Goal: Transaction & Acquisition: Purchase product/service

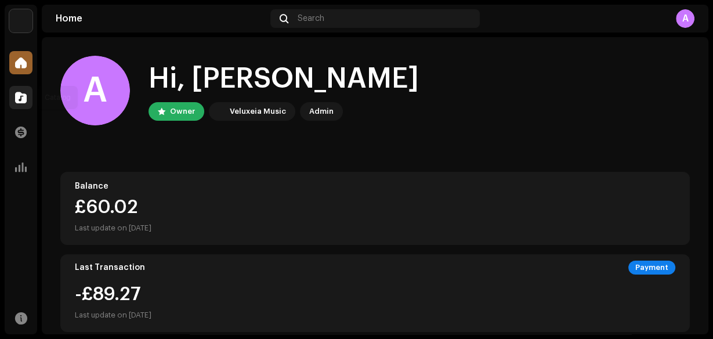
click at [21, 98] on span at bounding box center [21, 97] width 12 height 9
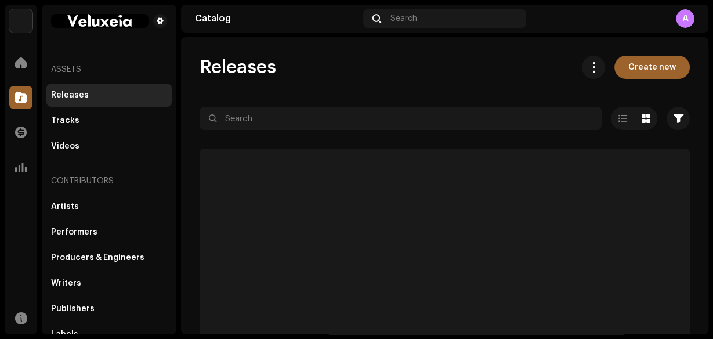
drag, startPoint x: 55, startPoint y: 120, endPoint x: 95, endPoint y: 5, distance: 121.3
click at [55, 120] on div "Tracks" at bounding box center [65, 120] width 28 height 9
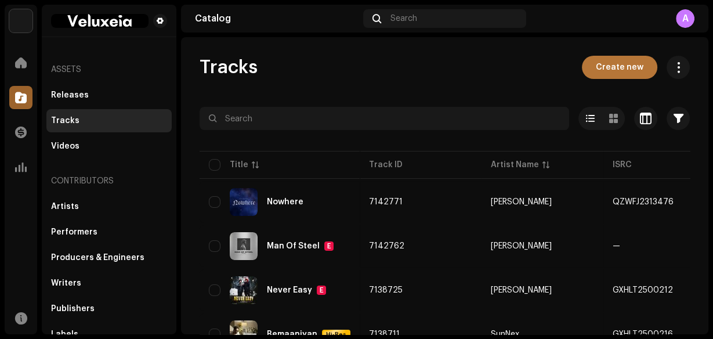
click at [618, 65] on span "Create new" at bounding box center [620, 67] width 48 height 23
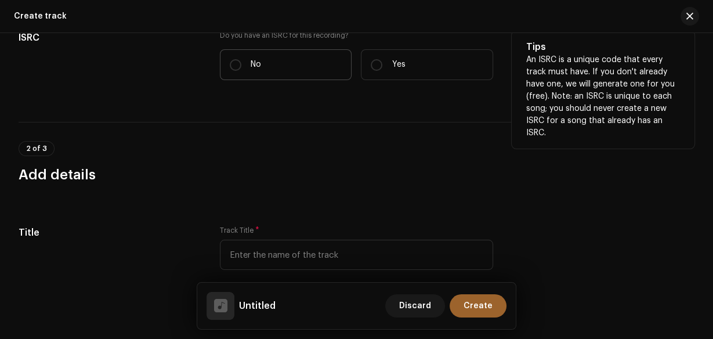
scroll to position [244, 0]
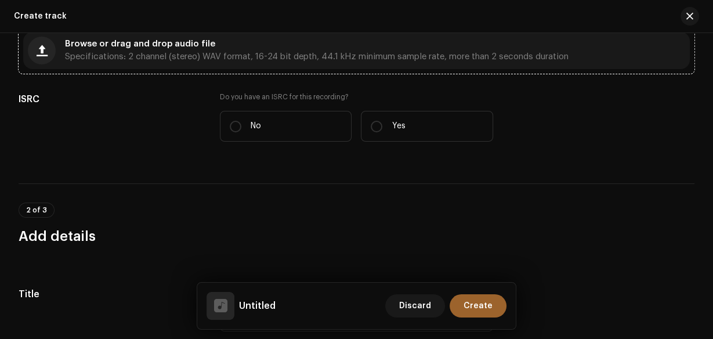
click at [330, 65] on div "Browse or drag and drop audio file Specifications: 2 channel (stereo) WAV forma…" at bounding box center [356, 50] width 667 height 37
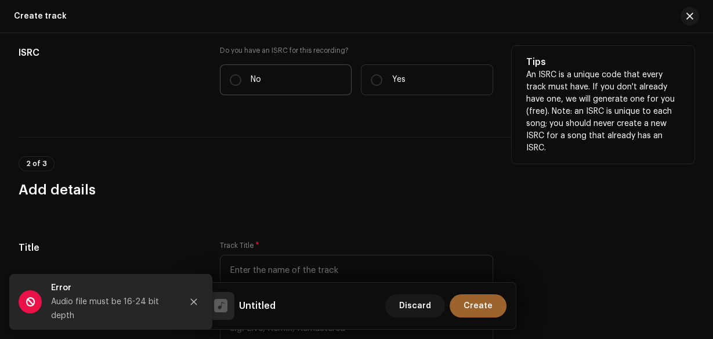
click at [279, 68] on label "No" at bounding box center [286, 79] width 132 height 31
click at [241, 74] on input "No" at bounding box center [236, 80] width 12 height 12
radio input "true"
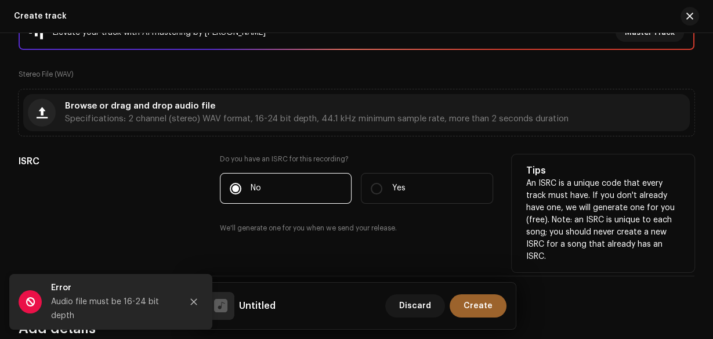
scroll to position [151, 0]
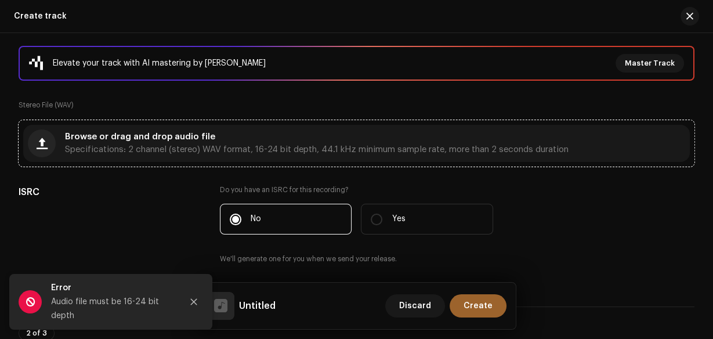
click at [227, 142] on div "Browse or drag and drop audio file Specifications: 2 channel (stereo) WAV forma…" at bounding box center [317, 143] width 504 height 21
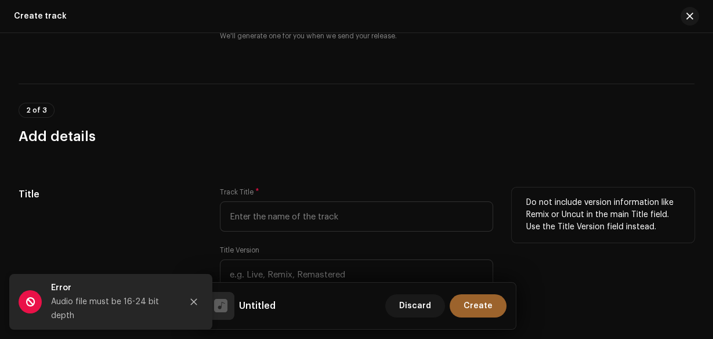
scroll to position [477, 0]
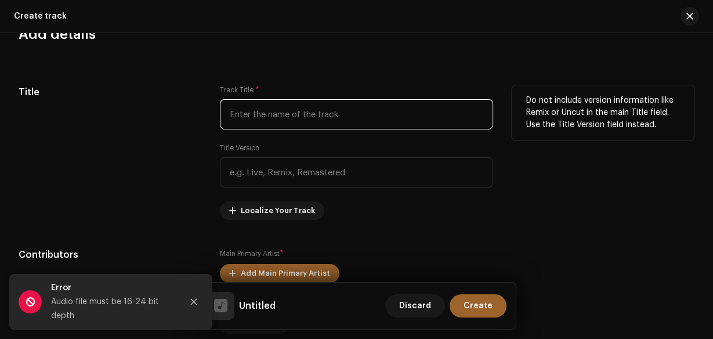
paste input "23"
click at [267, 104] on input "text" at bounding box center [357, 114] width 274 height 30
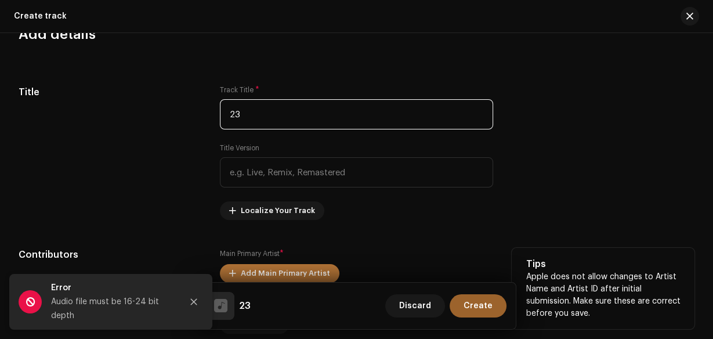
type input "23"
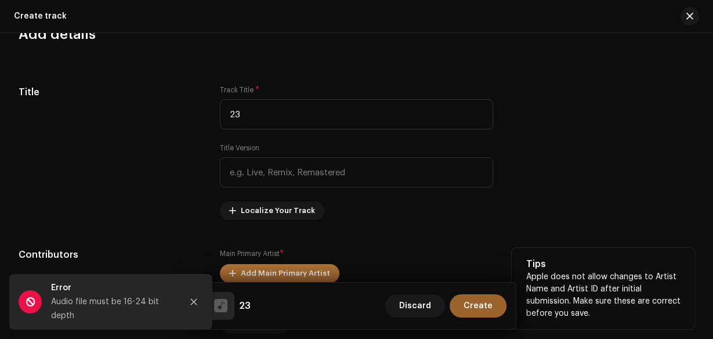
click at [313, 269] on span "Add Main Primary Artist" at bounding box center [285, 273] width 89 height 23
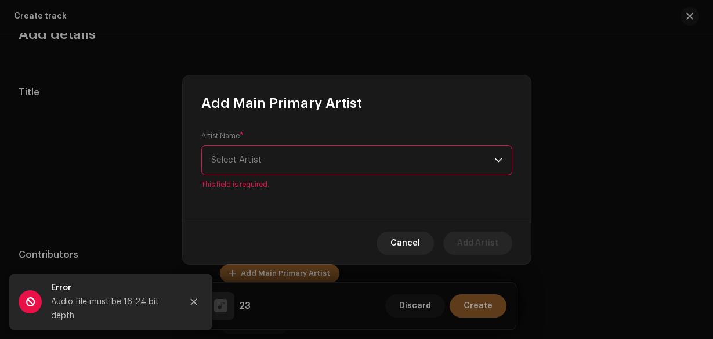
click at [273, 162] on span "Select Artist" at bounding box center [352, 160] width 283 height 29
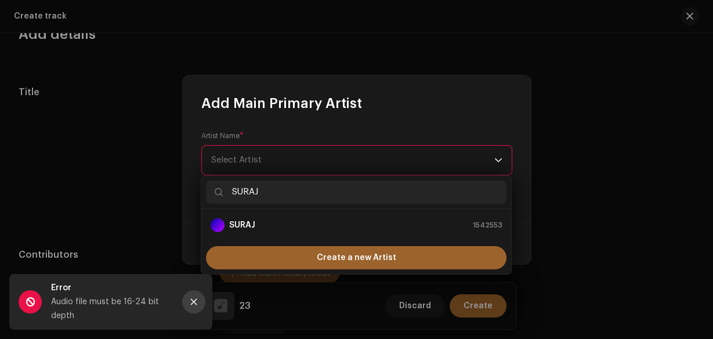
type input "SURAJ"
click at [190, 298] on icon "Close" at bounding box center [194, 302] width 8 height 8
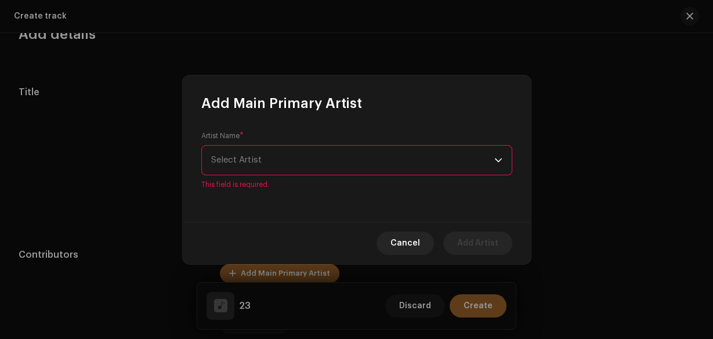
click at [245, 162] on span "Select Artist" at bounding box center [236, 160] width 50 height 9
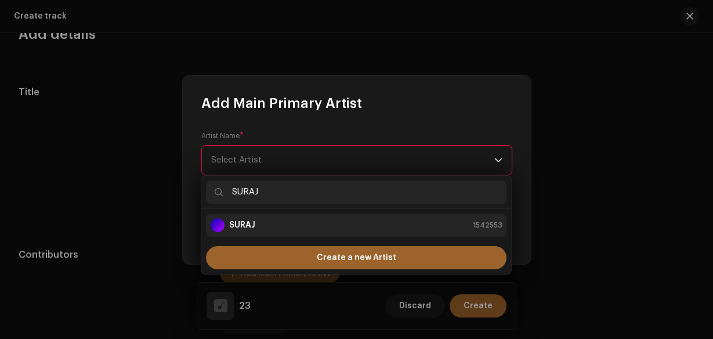
click at [253, 229] on strong "SURAJ" at bounding box center [242, 225] width 26 height 12
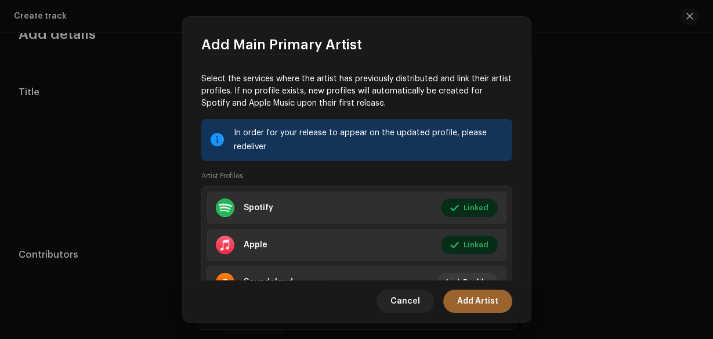
scroll to position [151, 0]
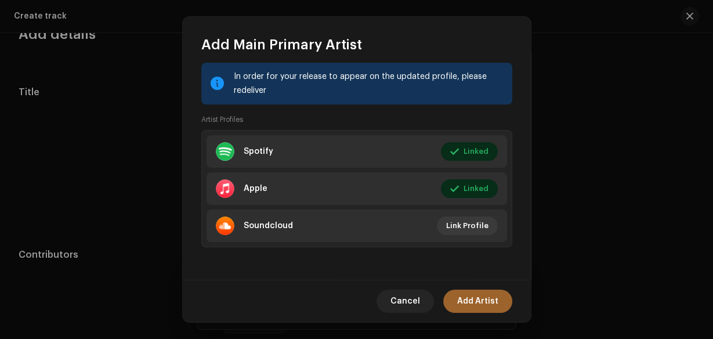
drag, startPoint x: 472, startPoint y: 295, endPoint x: 468, endPoint y: 287, distance: 9.6
click at [472, 296] on span "Add Artist" at bounding box center [477, 301] width 41 height 23
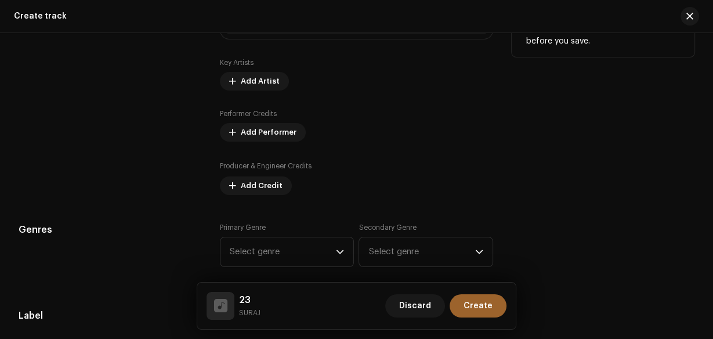
scroll to position [657, 0]
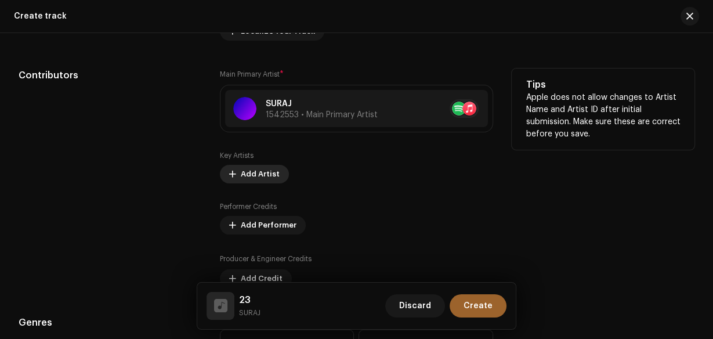
click at [278, 165] on button "Add Artist" at bounding box center [254, 174] width 69 height 19
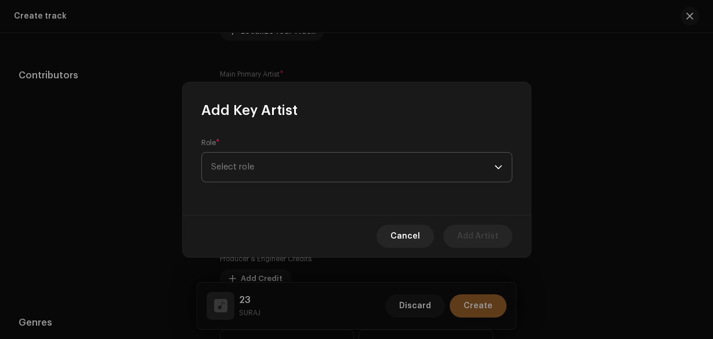
click at [272, 170] on span "Select role" at bounding box center [352, 167] width 283 height 29
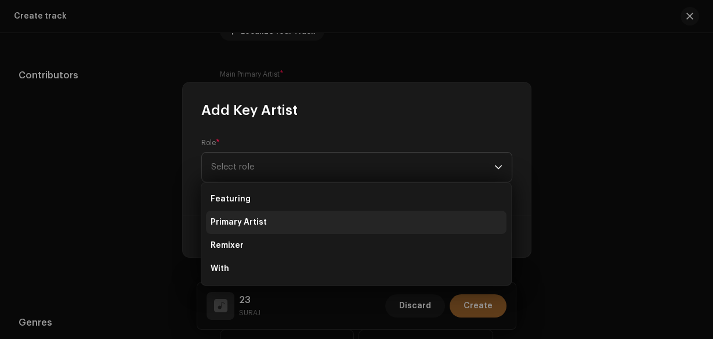
click at [271, 224] on li "Primary Artist" at bounding box center [356, 222] width 301 height 23
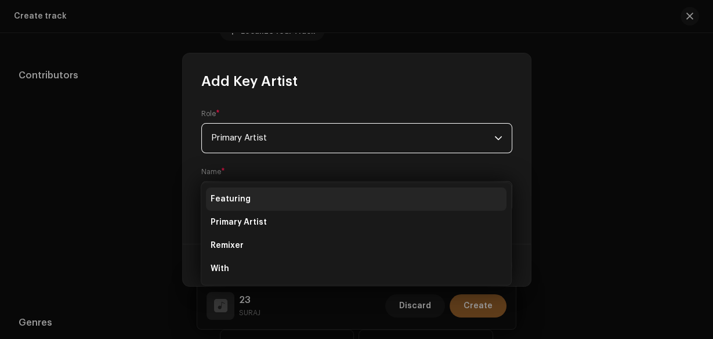
click at [271, 201] on span "Select Artist" at bounding box center [352, 196] width 283 height 29
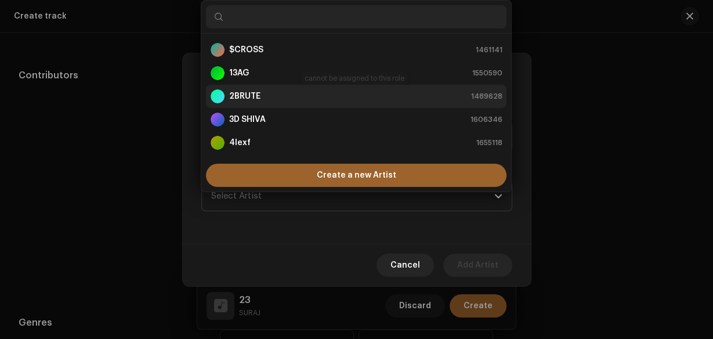
paste input "UNKNOWИ"
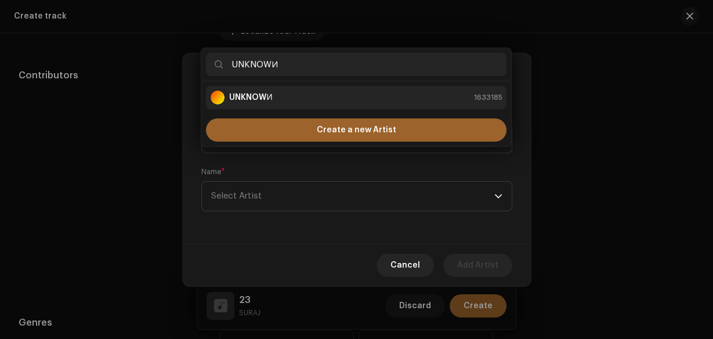
type input "UNKNOWИ"
click at [308, 91] on div "UNKNOWИ 1633185" at bounding box center [356, 98] width 291 height 14
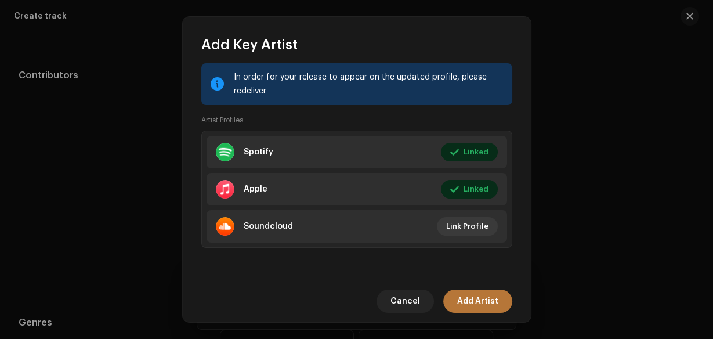
scroll to position [209, 0]
click at [504, 308] on button "Add Artist" at bounding box center [477, 301] width 69 height 23
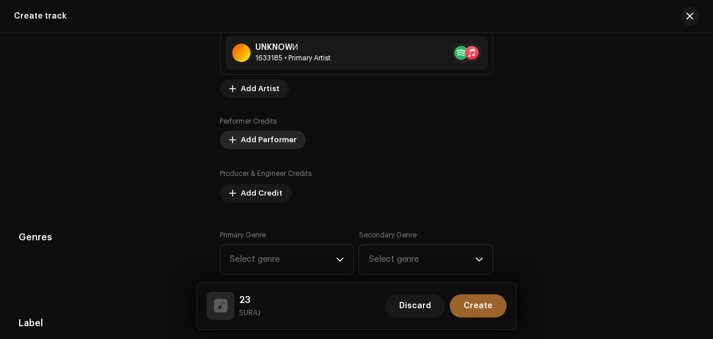
scroll to position [796, 0]
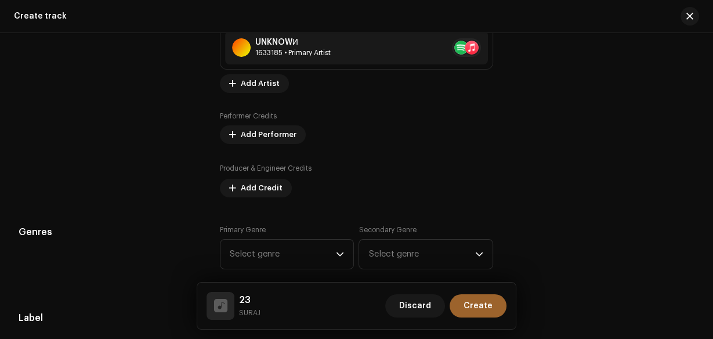
click at [269, 188] on span "Add Credit" at bounding box center [262, 187] width 42 height 23
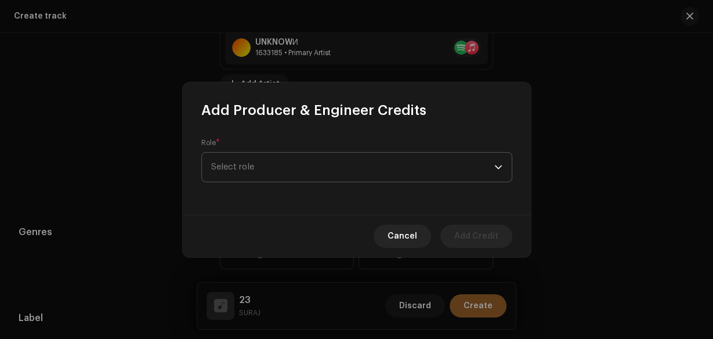
click at [268, 175] on span "Select role" at bounding box center [352, 167] width 283 height 29
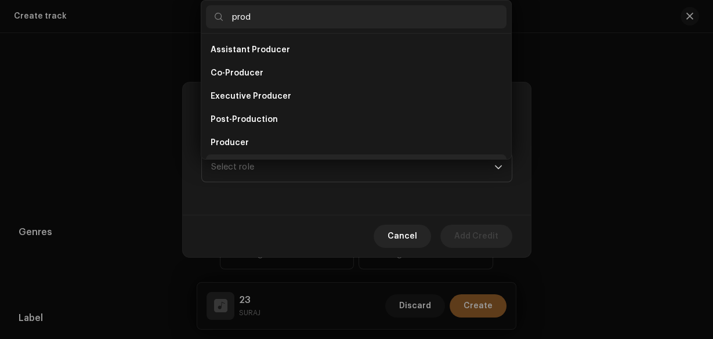
scroll to position [19, 0]
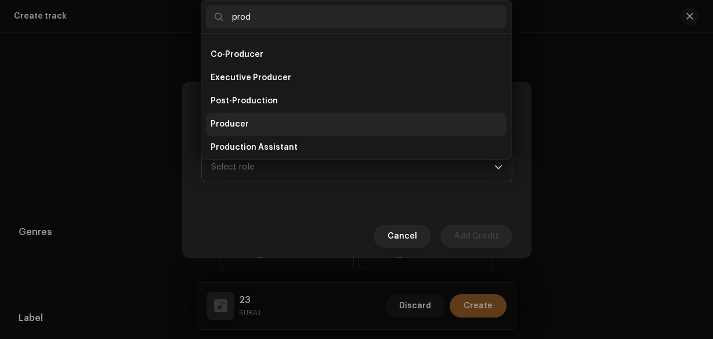
type input "prod"
click at [261, 123] on li "Producer" at bounding box center [356, 124] width 301 height 23
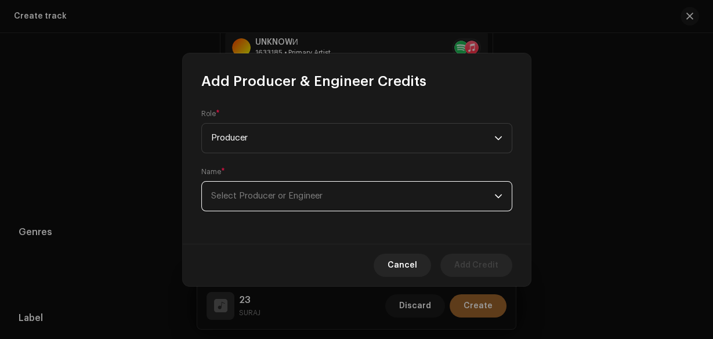
click at [279, 190] on span "Select Producer or Engineer" at bounding box center [352, 196] width 283 height 29
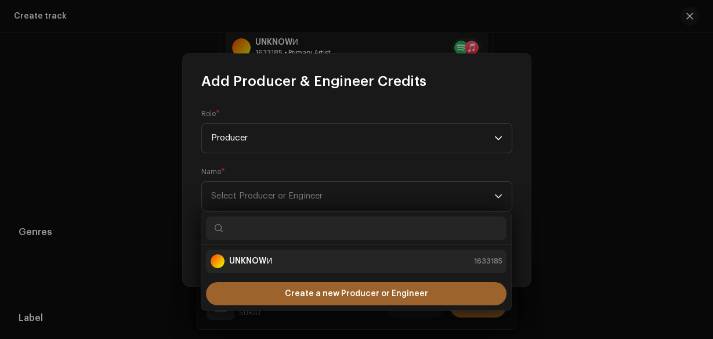
click at [283, 259] on div "UNKNOWИ 1633185" at bounding box center [356, 261] width 291 height 14
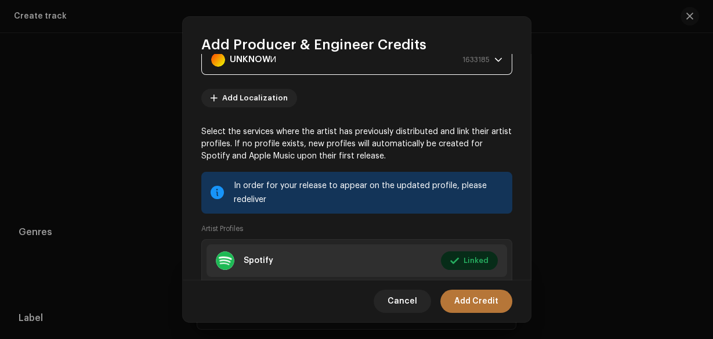
scroll to position [209, 0]
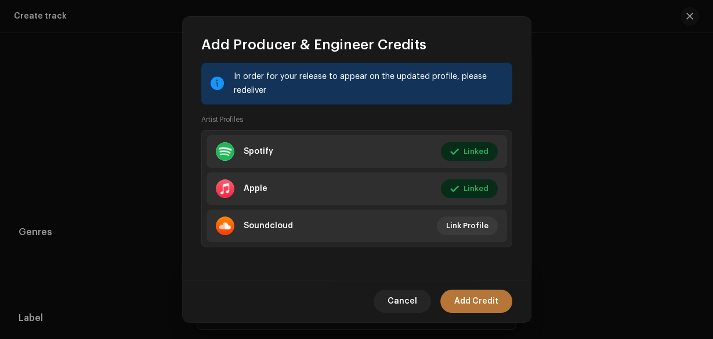
click at [461, 309] on span "Add Credit" at bounding box center [476, 301] width 44 height 23
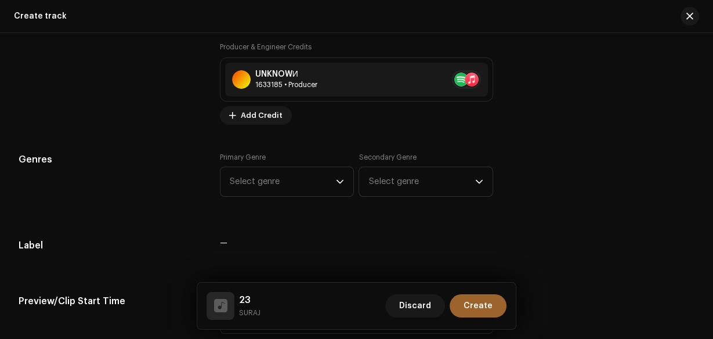
scroll to position [982, 0]
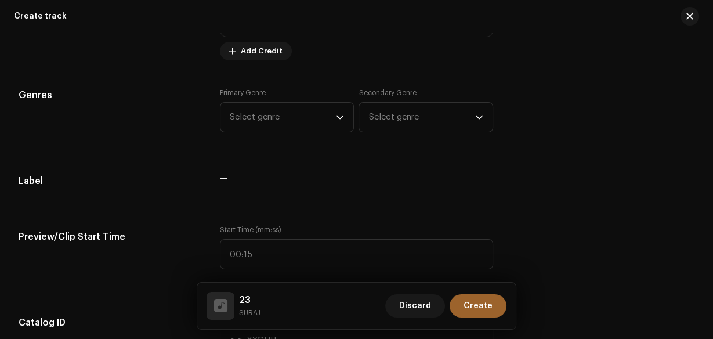
click at [334, 95] on div "Primary Genre Select genre" at bounding box center [287, 110] width 135 height 44
click at [336, 113] on icon "dropdown trigger" at bounding box center [340, 117] width 8 height 8
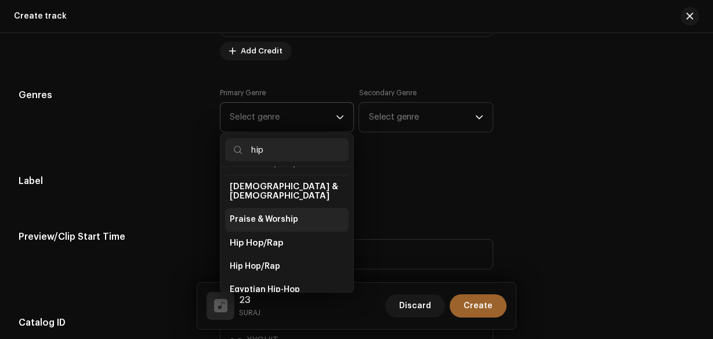
scroll to position [46, 0]
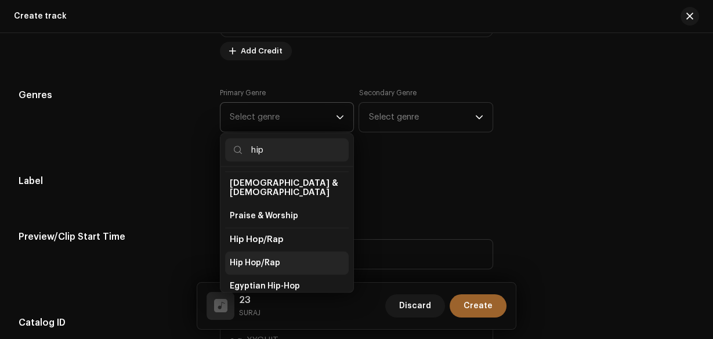
type input "hip"
click at [291, 251] on li "Hip Hop/Rap" at bounding box center [287, 262] width 124 height 23
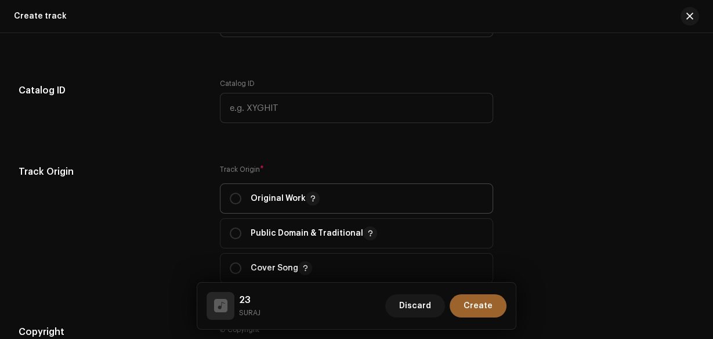
click at [266, 202] on p "Original Work" at bounding box center [285, 199] width 69 height 14
radio input "true"
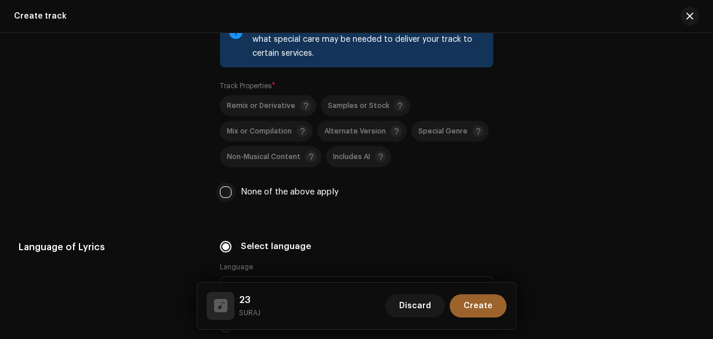
click at [226, 192] on input "None of the above apply" at bounding box center [226, 192] width 12 height 12
checkbox input "true"
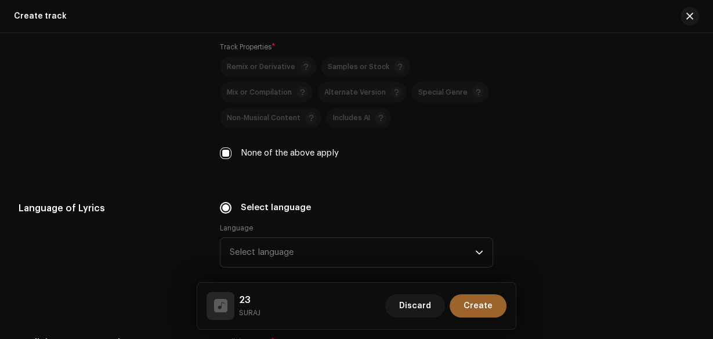
scroll to position [1771, 0]
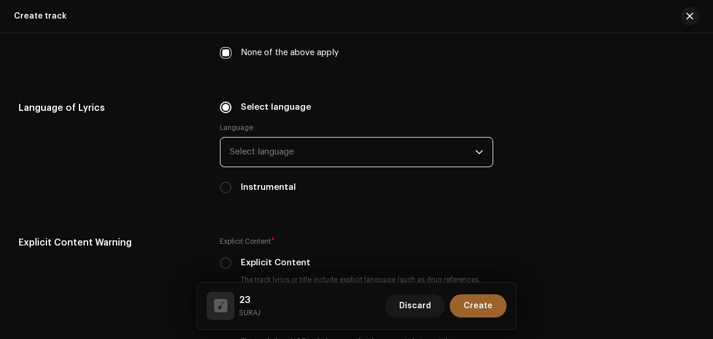
click at [304, 153] on span "Select language" at bounding box center [353, 152] width 246 height 29
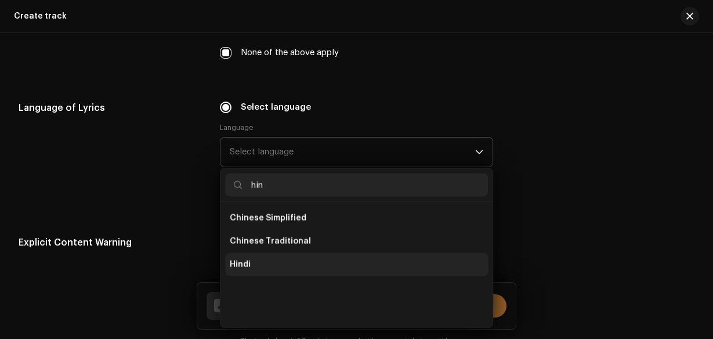
scroll to position [0, 0]
type input "hin"
click at [264, 262] on li "Hindi" at bounding box center [357, 263] width 264 height 23
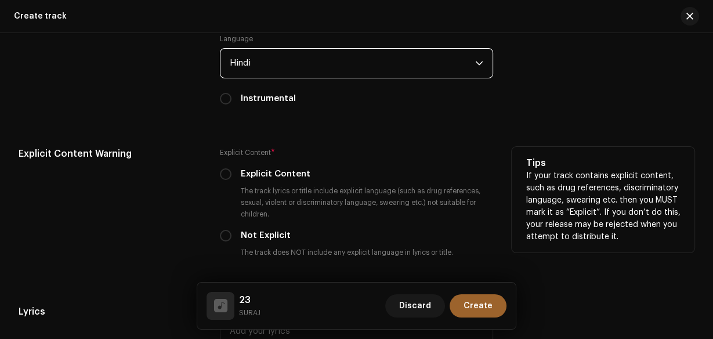
scroll to position [1864, 0]
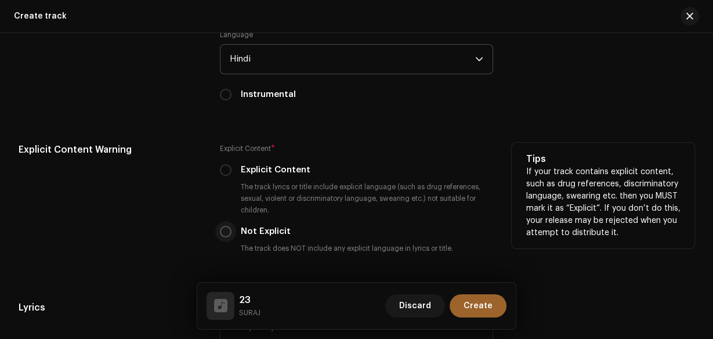
click at [228, 227] on input "Not Explicit" at bounding box center [226, 232] width 12 height 12
radio input "true"
click at [221, 171] on input "Explicit Content" at bounding box center [226, 170] width 12 height 12
radio input "true"
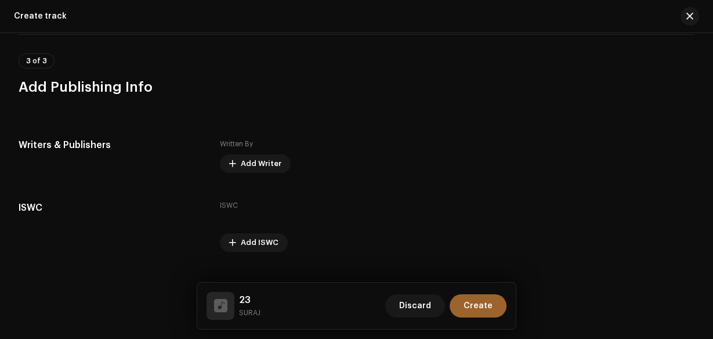
scroll to position [2236, 0]
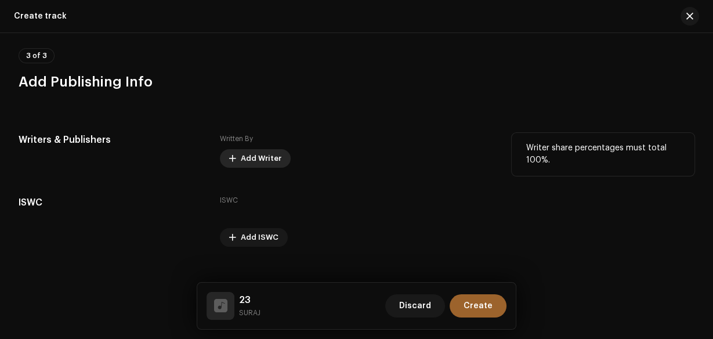
click at [273, 164] on span "Add Writer" at bounding box center [261, 158] width 41 height 23
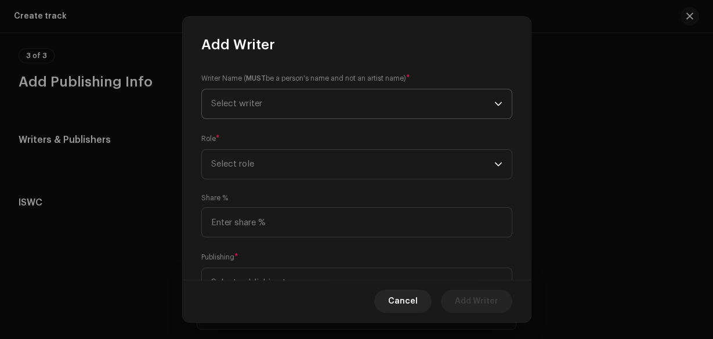
click at [276, 109] on span "Select writer" at bounding box center [352, 103] width 283 height 29
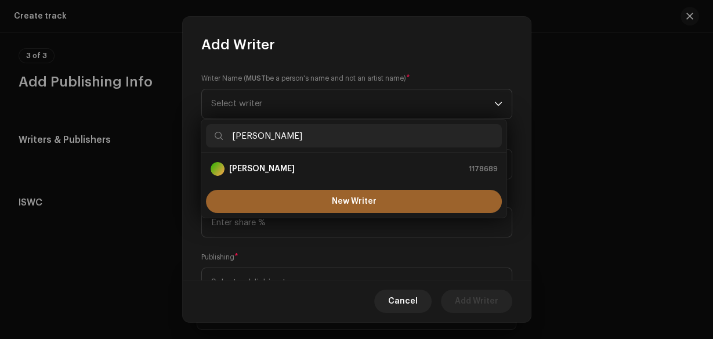
type input "[PERSON_NAME]"
click at [277, 172] on strong "[PERSON_NAME]" at bounding box center [262, 169] width 66 height 12
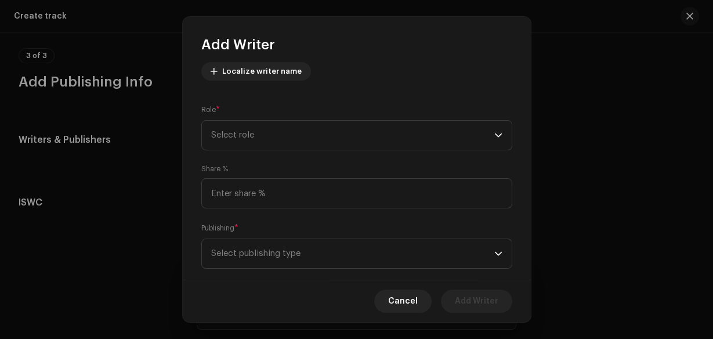
scroll to position [139, 0]
click at [294, 146] on span "Select role" at bounding box center [352, 131] width 283 height 29
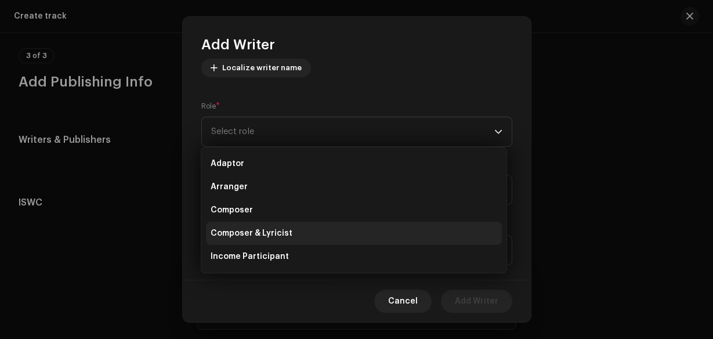
click at [305, 230] on li "Composer & Lyricist" at bounding box center [354, 233] width 296 height 23
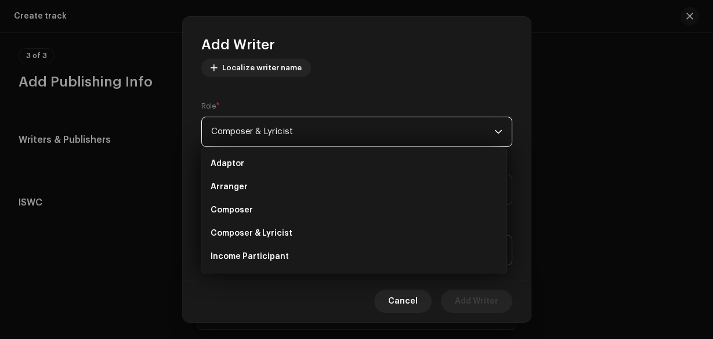
click at [305, 246] on span "Select publishing type" at bounding box center [352, 250] width 283 height 29
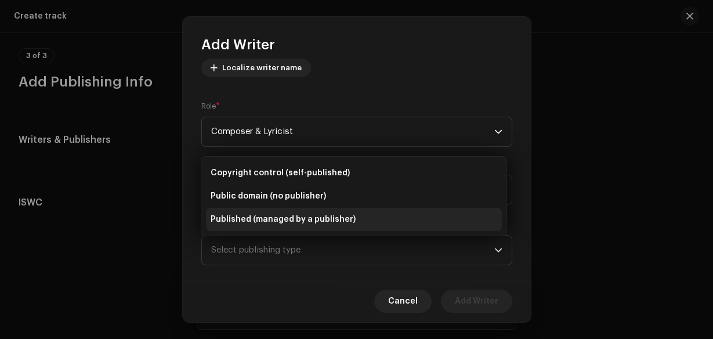
click at [327, 219] on span "Published (managed by a publisher)" at bounding box center [283, 220] width 145 height 12
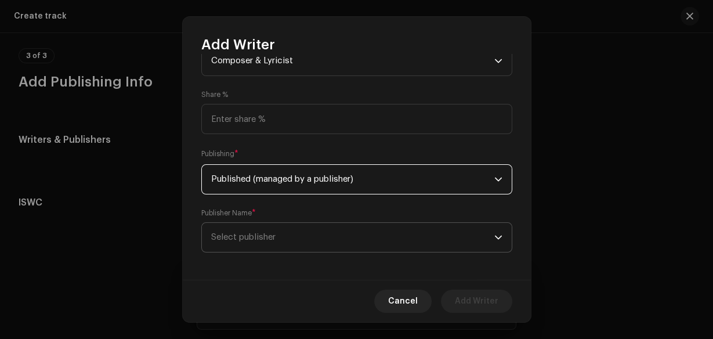
scroll to position [216, 0]
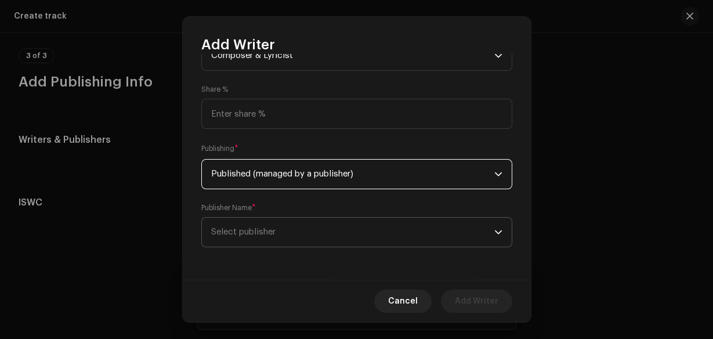
click at [355, 226] on span "Select publisher" at bounding box center [352, 232] width 283 height 29
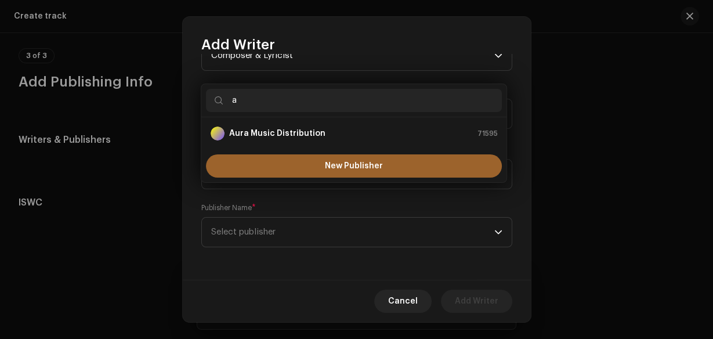
type input "a"
click at [294, 130] on strong "Aura Music Distribution" at bounding box center [277, 134] width 96 height 12
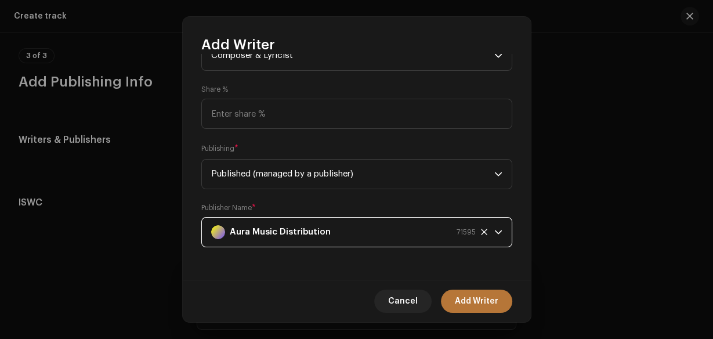
click at [481, 299] on span "Add Writer" at bounding box center [477, 301] width 44 height 23
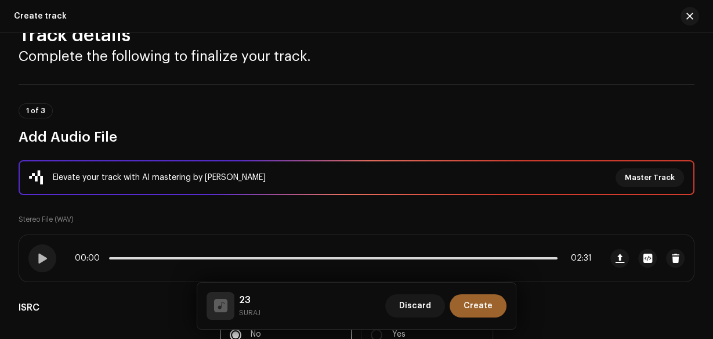
scroll to position [7, 0]
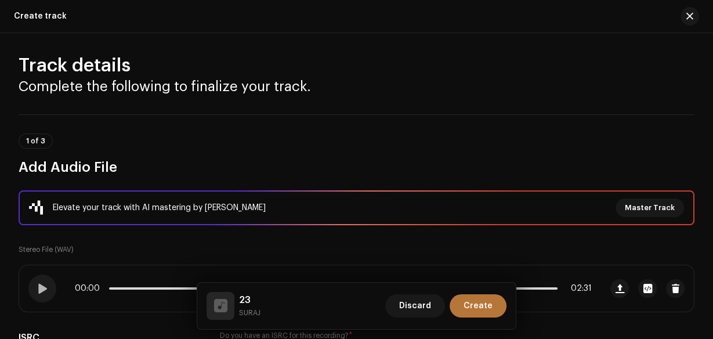
click at [492, 304] on span "Create" at bounding box center [478, 305] width 29 height 23
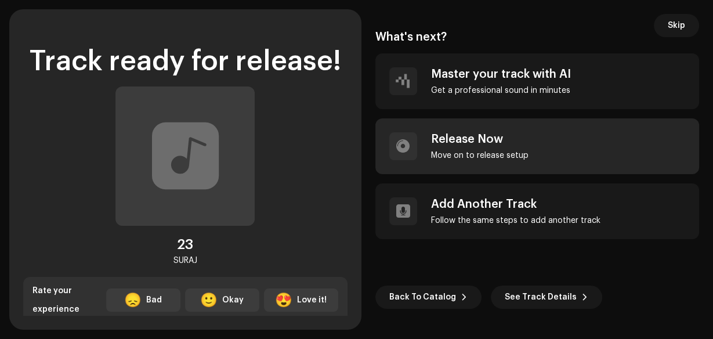
click at [490, 133] on div "Release Now" at bounding box center [480, 139] width 98 height 14
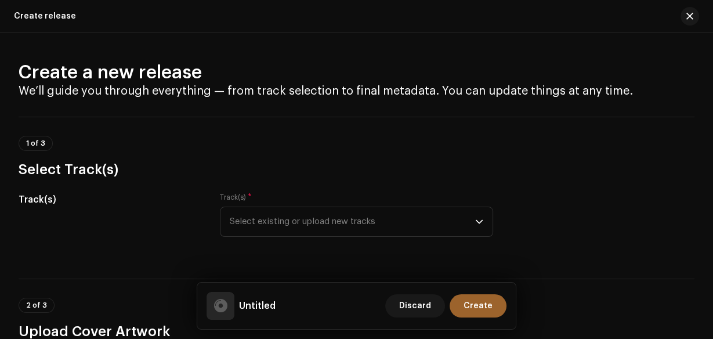
scroll to position [418, 0]
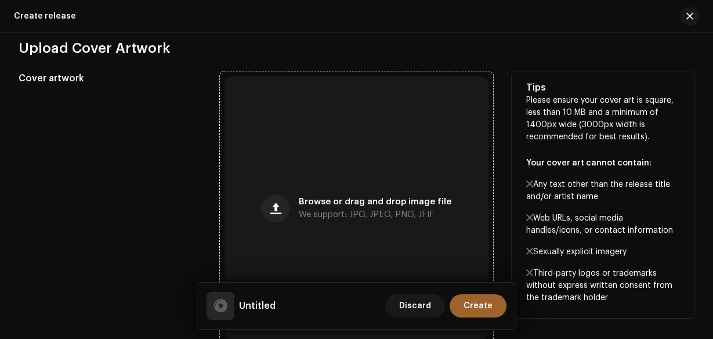
click at [408, 210] on div "Browse or drag and drop image file We support: JPG, JPEG, PNG, JFIF" at bounding box center [375, 208] width 153 height 21
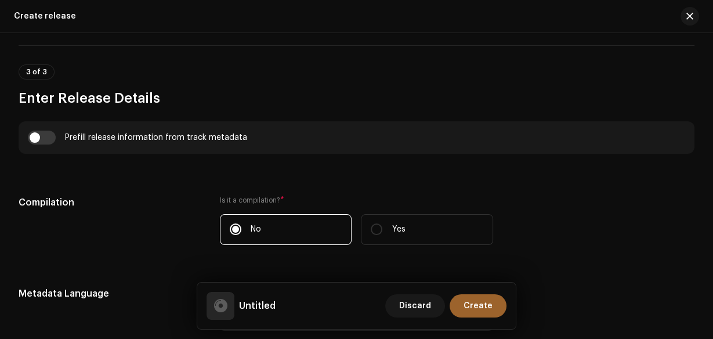
scroll to position [743, 0]
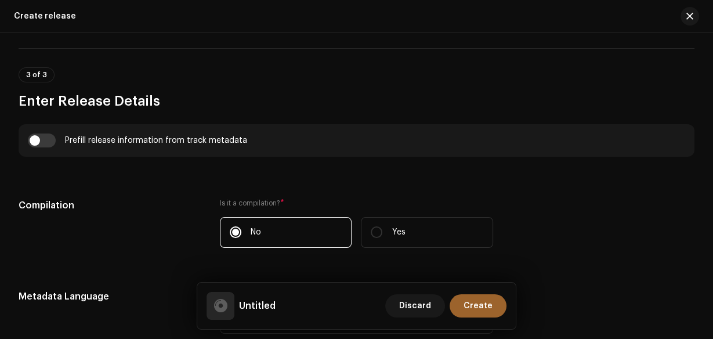
click at [41, 153] on div "Prefill release information from track metadata" at bounding box center [357, 140] width 676 height 33
click at [43, 146] on input "checkbox" at bounding box center [42, 140] width 28 height 14
checkbox input "true"
type input "23"
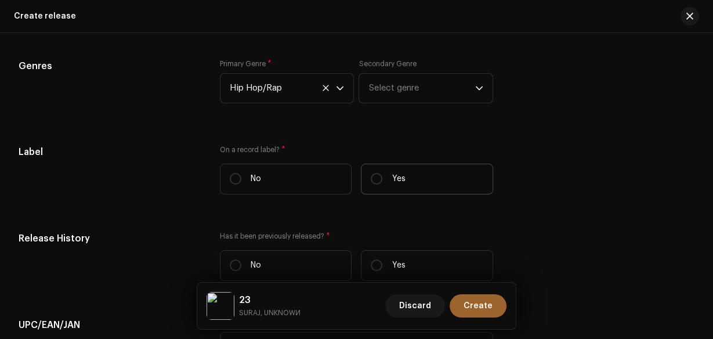
click at [400, 176] on p "Yes" at bounding box center [398, 179] width 13 height 12
click at [382, 176] on input "Yes" at bounding box center [377, 179] width 12 height 12
radio input "true"
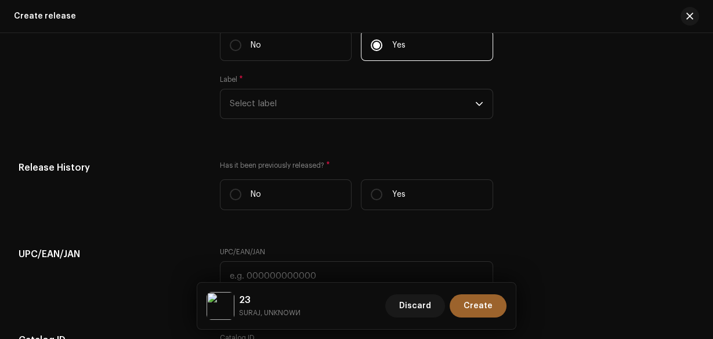
scroll to position [1811, 0]
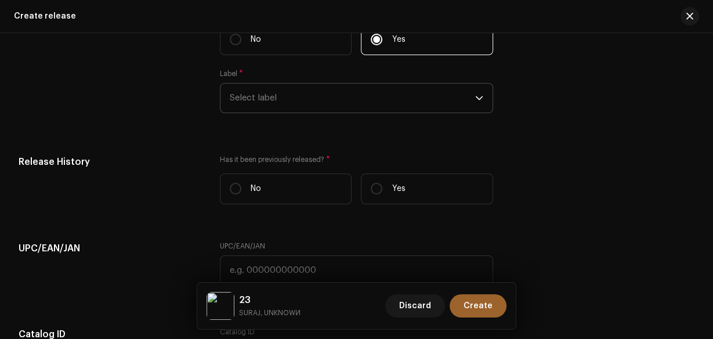
click at [352, 109] on span "Select label" at bounding box center [353, 98] width 246 height 29
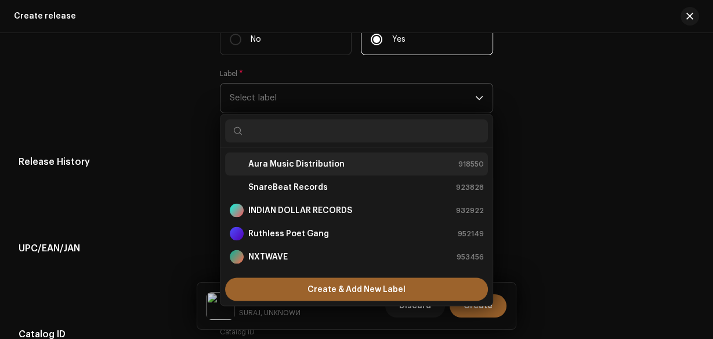
click at [306, 166] on strong "Aura Music Distribution" at bounding box center [296, 164] width 96 height 12
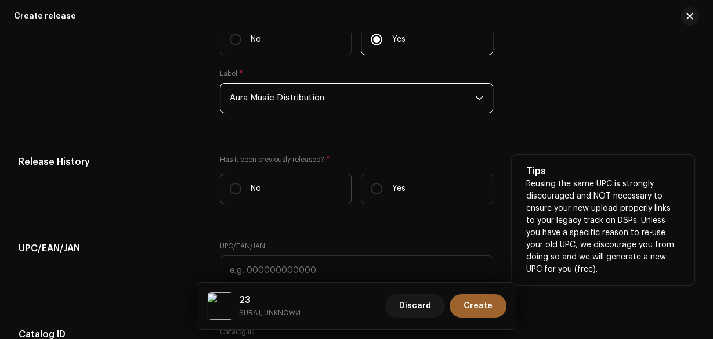
click at [296, 188] on label "No" at bounding box center [286, 189] width 132 height 31
click at [241, 188] on input "No" at bounding box center [236, 189] width 12 height 12
radio input "true"
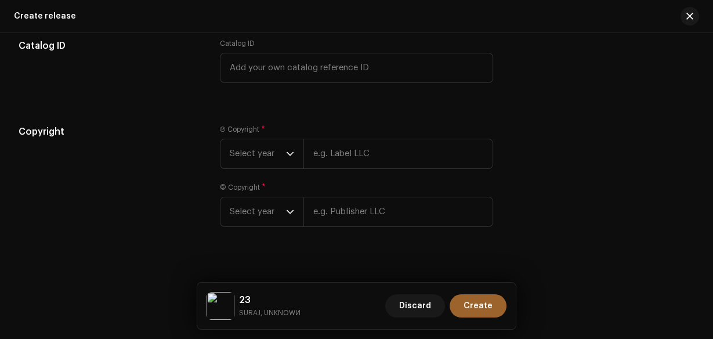
scroll to position [2116, 0]
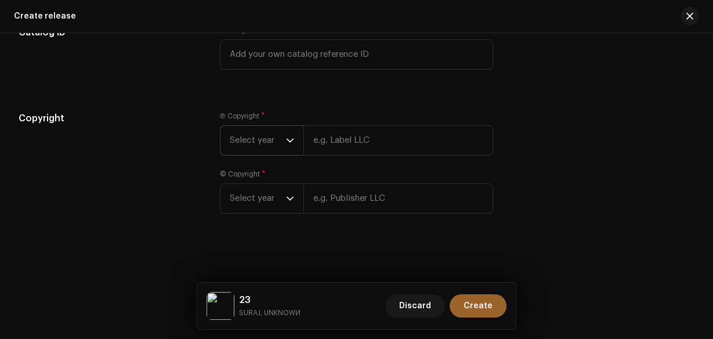
click at [277, 151] on span "Select year" at bounding box center [258, 140] width 56 height 29
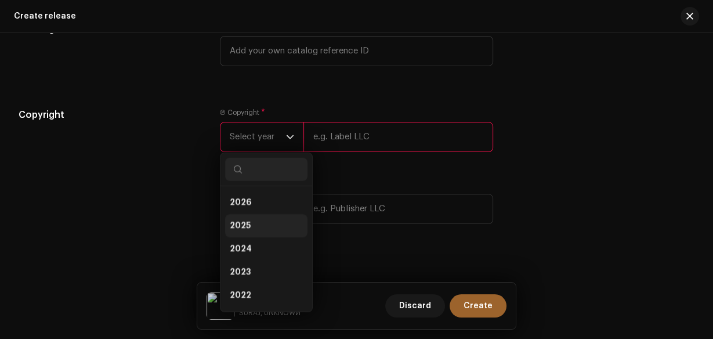
click at [262, 237] on li "2025" at bounding box center [266, 225] width 82 height 23
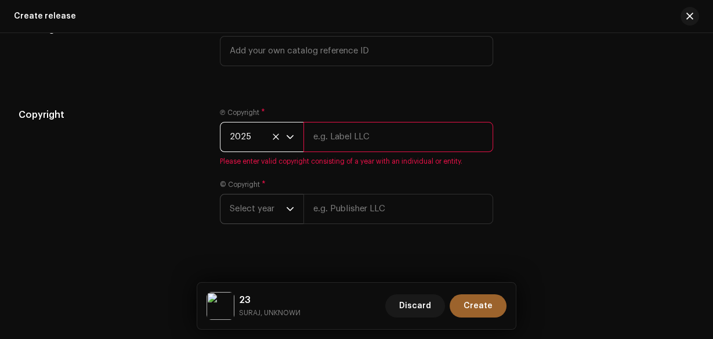
click at [262, 215] on span "Select year" at bounding box center [258, 208] width 56 height 29
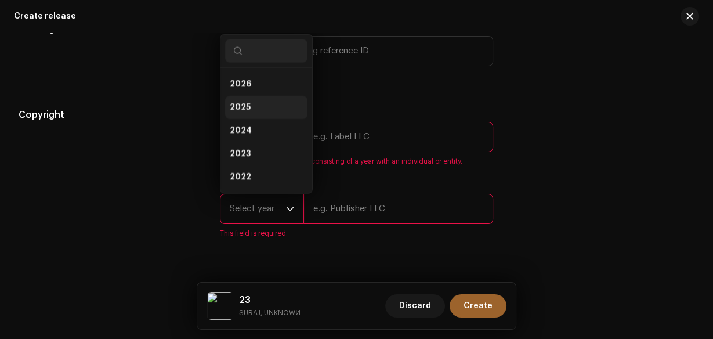
click at [255, 113] on li "2025" at bounding box center [266, 107] width 82 height 23
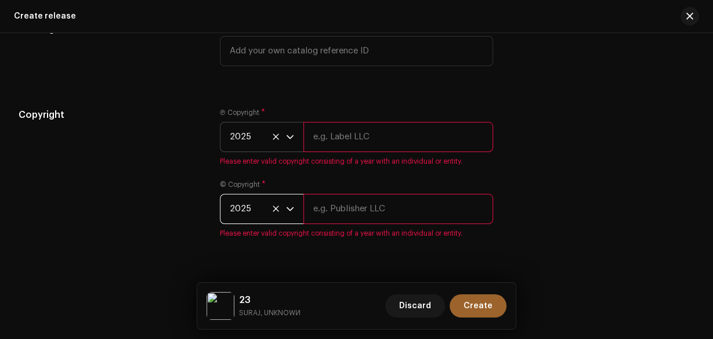
click at [243, 309] on small "SURAJ, UNKNOWИ" at bounding box center [270, 313] width 62 height 12
copy small "SURAJ"
click at [320, 125] on input "text" at bounding box center [399, 137] width 190 height 30
paste input "SURAJ"
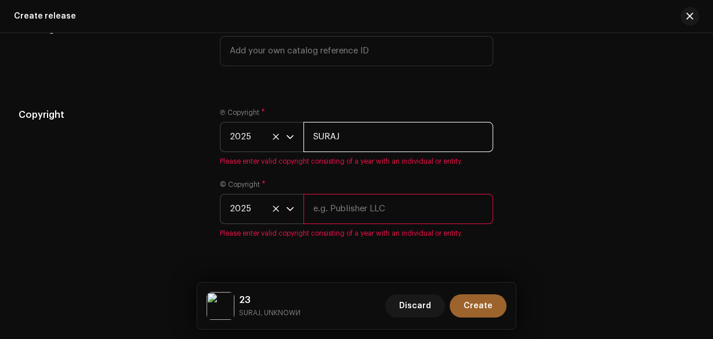
type input "SURAJ"
click at [336, 215] on div "© Copyright * 2025 Please enter valid copyright consisting of a year with an in…" at bounding box center [357, 209] width 274 height 58
paste input "SURAJ"
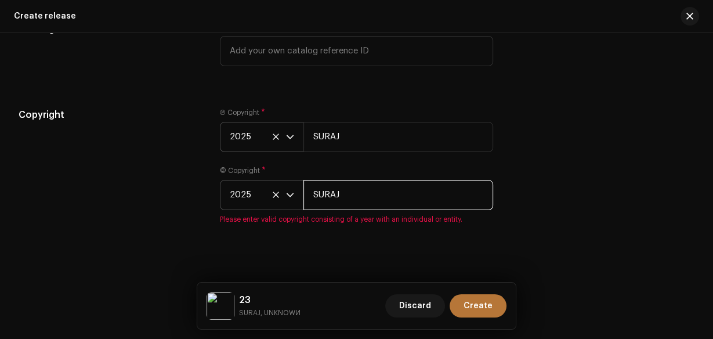
type input "SURAJ"
click at [465, 300] on button "Create" at bounding box center [478, 305] width 57 height 23
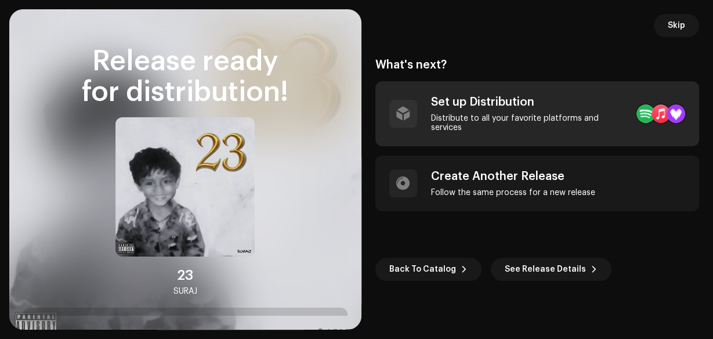
click at [568, 123] on div "Distribute to all your favorite platforms and services" at bounding box center [529, 123] width 197 height 19
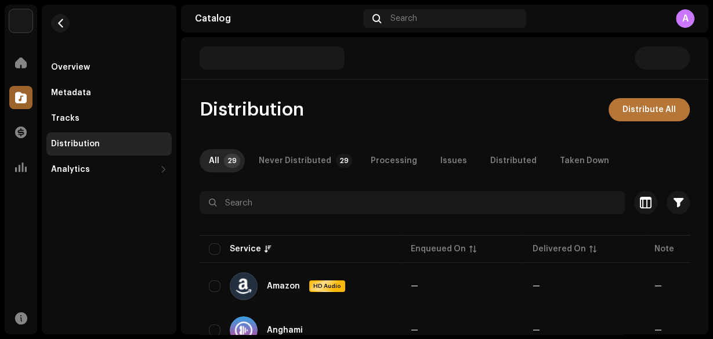
click at [623, 117] on span "Distribute All" at bounding box center [649, 109] width 53 height 23
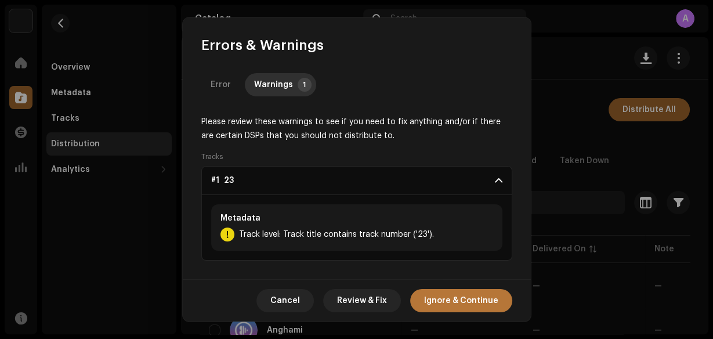
click at [436, 299] on span "Ignore & Continue" at bounding box center [461, 300] width 74 height 23
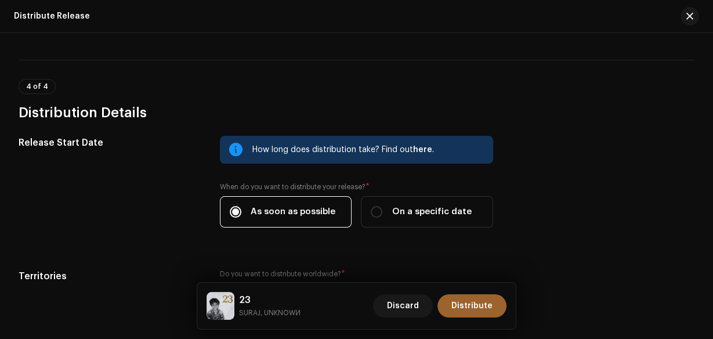
scroll to position [1904, 0]
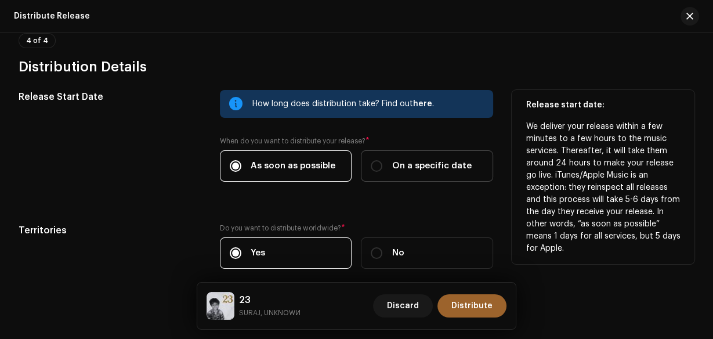
click at [410, 165] on span "On a specific date" at bounding box center [432, 166] width 80 height 13
click at [382, 165] on input "On a specific date" at bounding box center [377, 166] width 12 height 12
radio input "true"
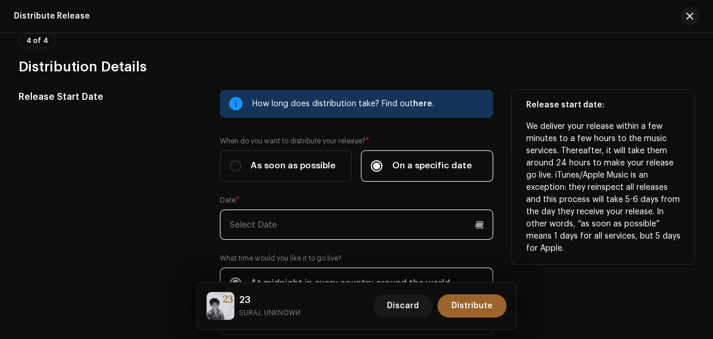
click at [316, 218] on p-datepicker at bounding box center [357, 225] width 274 height 30
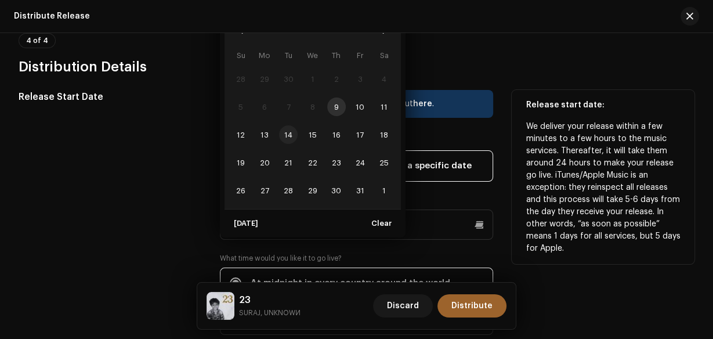
click at [280, 129] on span "14" at bounding box center [288, 134] width 19 height 19
type input "[DATE]"
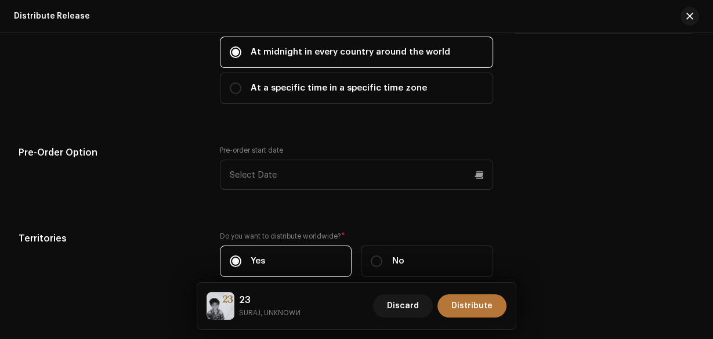
scroll to position [2136, 0]
click at [474, 302] on span "Distribute" at bounding box center [472, 305] width 41 height 23
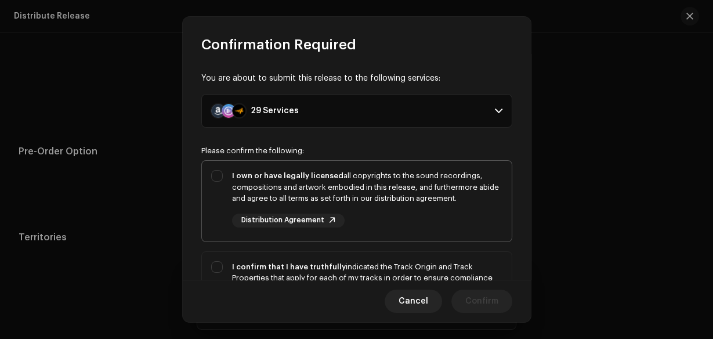
click at [446, 211] on div "I own or have legally licensed all copyrights to the sound recordings, composit…" at bounding box center [367, 198] width 270 height 57
checkbox input "true"
click at [446, 258] on div "I confirm that I have truthfully indicated the Track Origin and Track Propertie…" at bounding box center [357, 301] width 310 height 99
checkbox input "true"
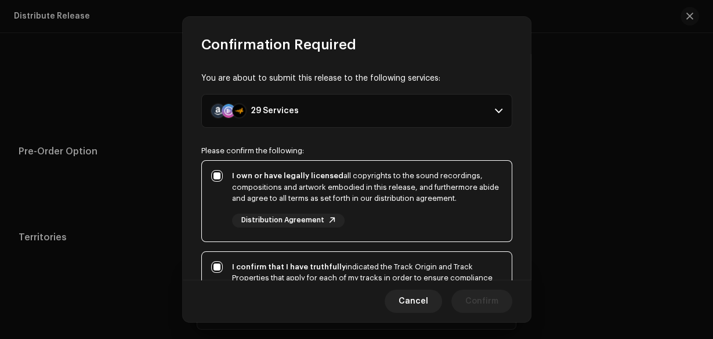
scroll to position [232, 0]
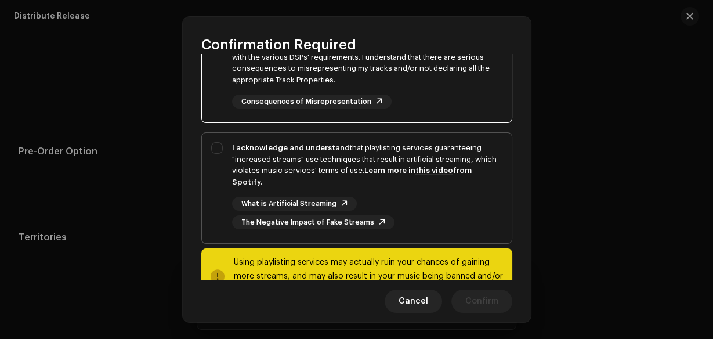
click at [477, 210] on div "What is Artificial Streaming The Negative Impact of Fake Streams" at bounding box center [367, 213] width 270 height 33
checkbox input "true"
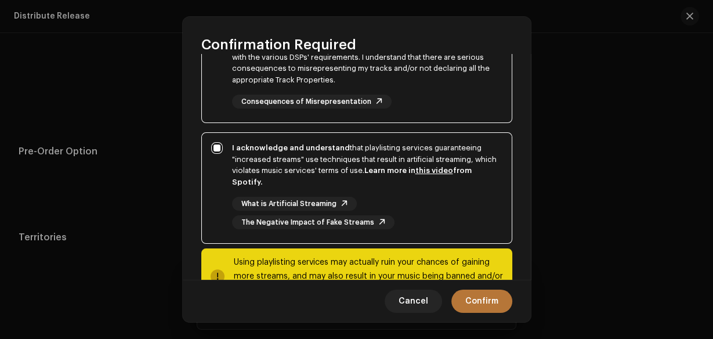
click at [486, 302] on span "Confirm" at bounding box center [481, 301] width 33 height 23
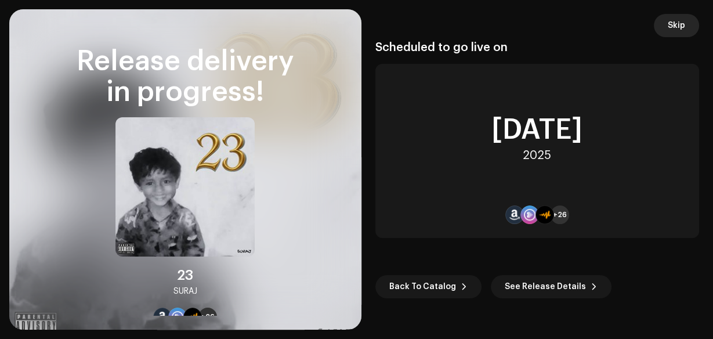
click at [673, 24] on span "Skip" at bounding box center [676, 25] width 17 height 23
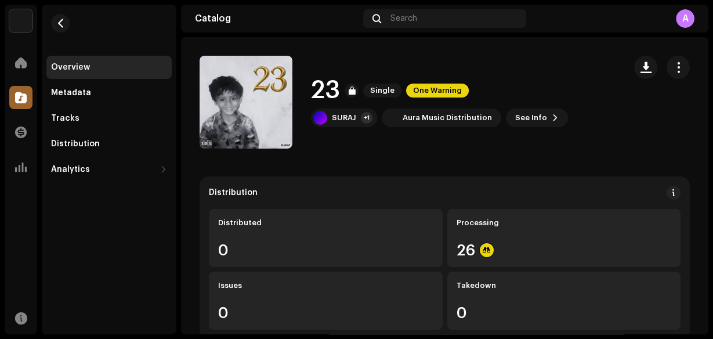
click at [24, 93] on span at bounding box center [21, 97] width 12 height 9
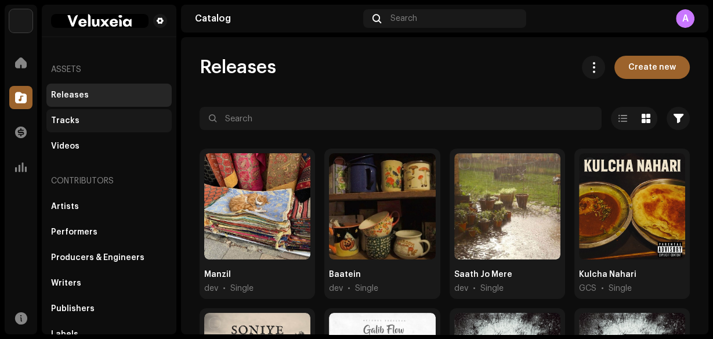
click at [80, 125] on div "Tracks" at bounding box center [109, 120] width 116 height 9
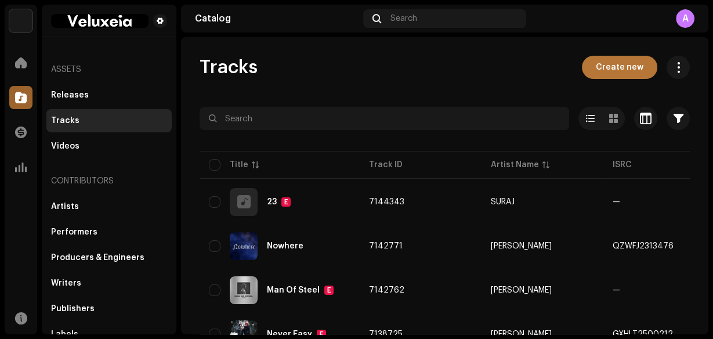
click at [608, 73] on span "Create new" at bounding box center [620, 67] width 48 height 23
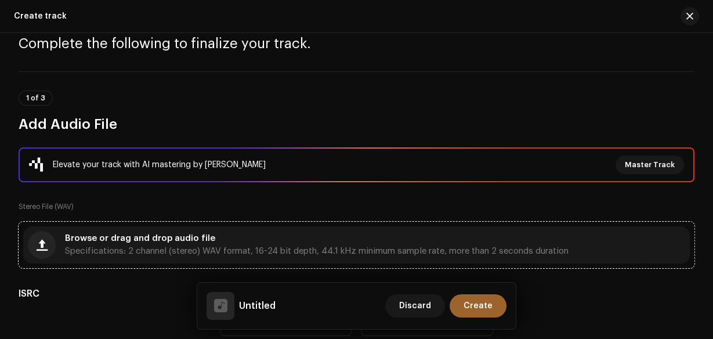
scroll to position [139, 0]
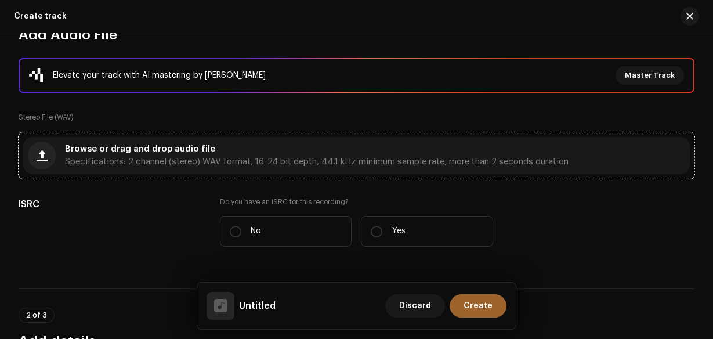
click at [338, 176] on div "Browse or drag and drop audio file Specifications: 2 channel (stereo) WAV forma…" at bounding box center [357, 155] width 676 height 46
click at [338, 163] on span "Specifications: 2 channel (stereo) WAV format, 16-24 bit depth, 44.1 kHz minimu…" at bounding box center [317, 162] width 504 height 8
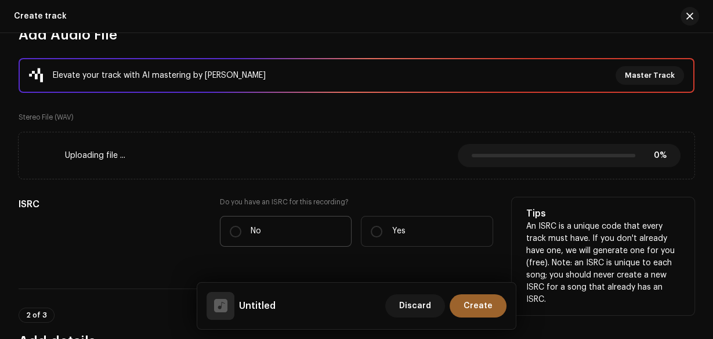
click at [286, 237] on label "No" at bounding box center [286, 231] width 132 height 31
click at [241, 237] on input "No" at bounding box center [236, 232] width 12 height 12
radio input "true"
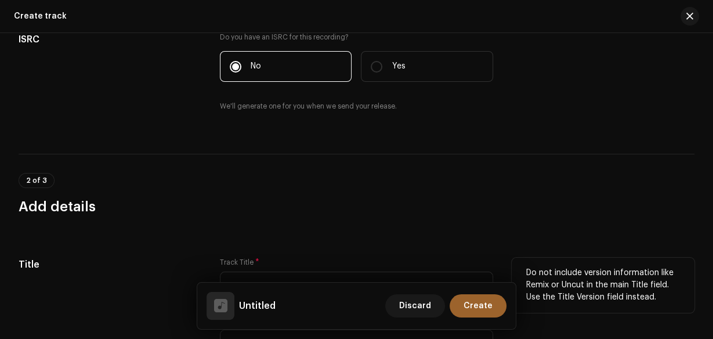
scroll to position [418, 0]
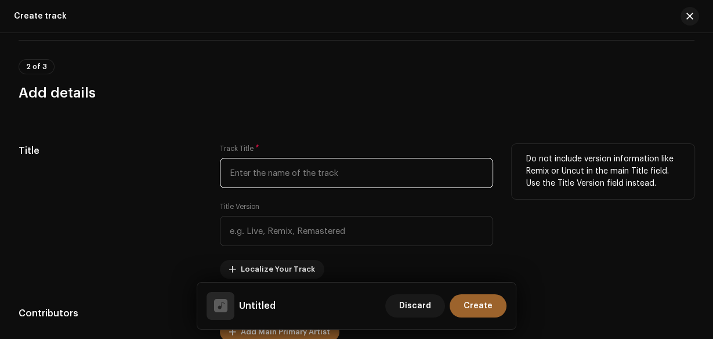
click at [294, 181] on input "text" at bounding box center [357, 173] width 274 height 30
paste input "Untitled"
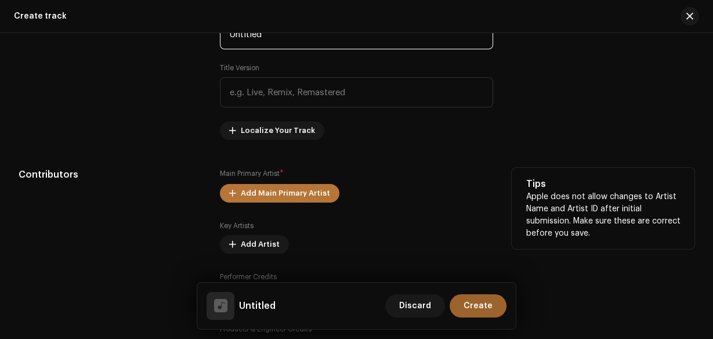
scroll to position [557, 0]
type input "Untitled"
click at [307, 190] on span "Add Main Primary Artist" at bounding box center [285, 192] width 89 height 23
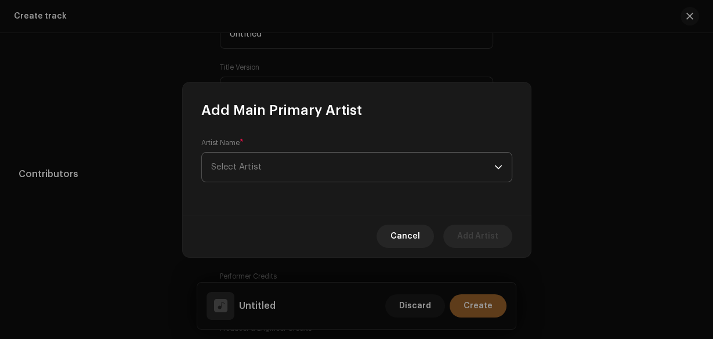
click at [297, 155] on span "Select Artist" at bounding box center [352, 167] width 283 height 29
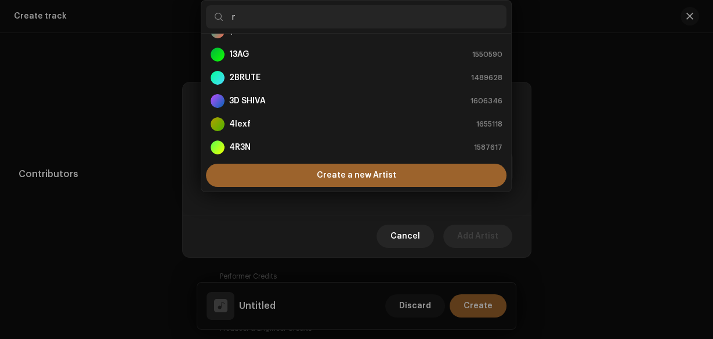
scroll to position [0, 0]
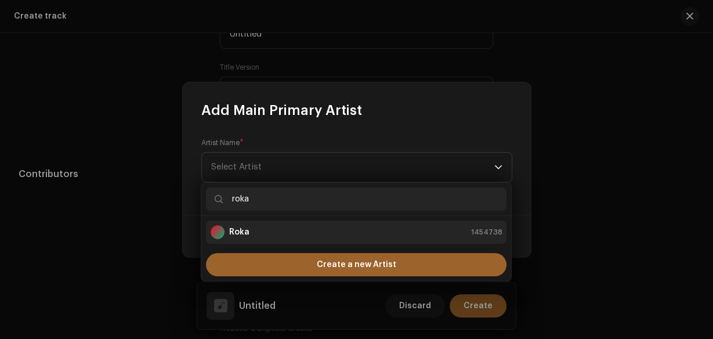
type input "roka"
click at [248, 230] on strong "Roka" at bounding box center [239, 232] width 20 height 12
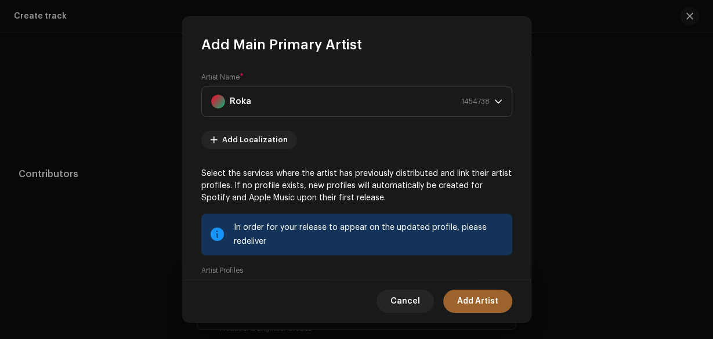
scroll to position [151, 0]
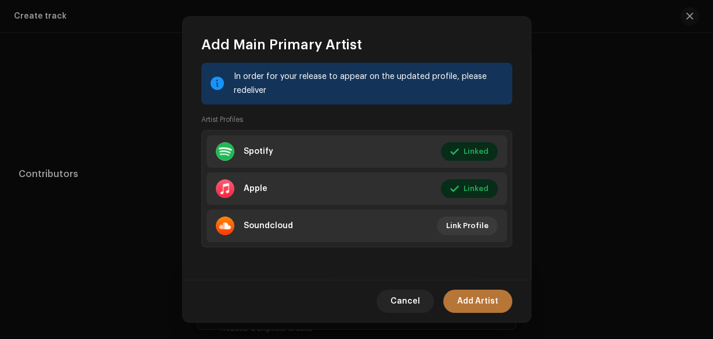
click at [460, 294] on span "Add Artist" at bounding box center [477, 301] width 41 height 23
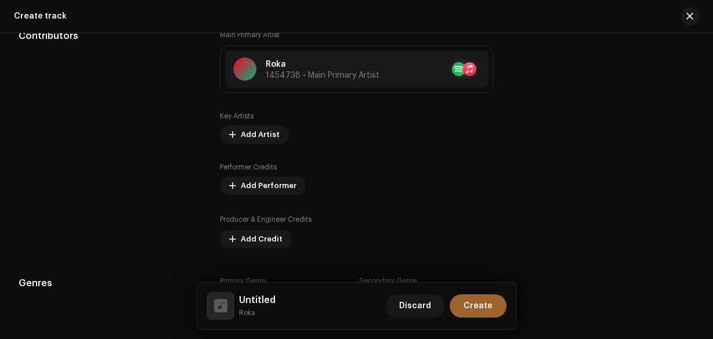
scroll to position [697, 0]
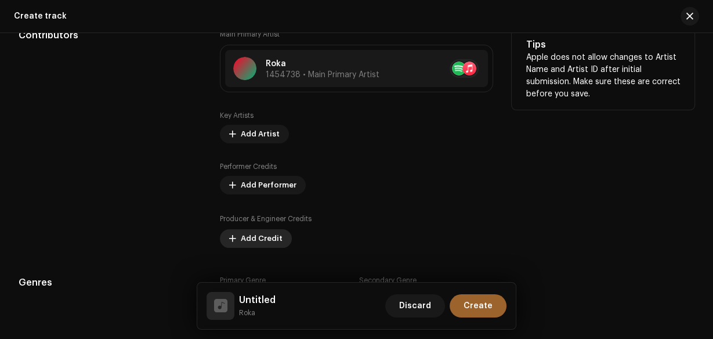
click at [272, 228] on span "Add Credit" at bounding box center [262, 238] width 42 height 23
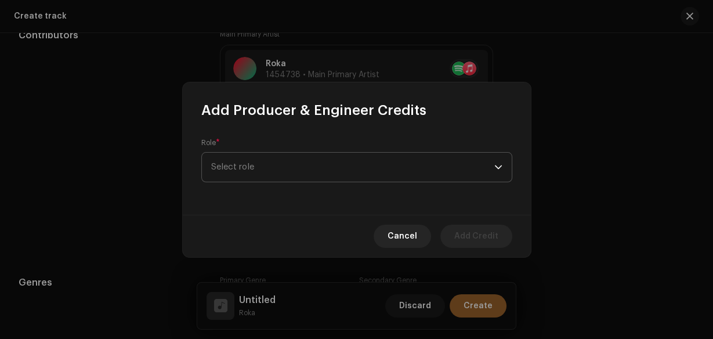
click at [287, 172] on span "Select role" at bounding box center [352, 167] width 283 height 29
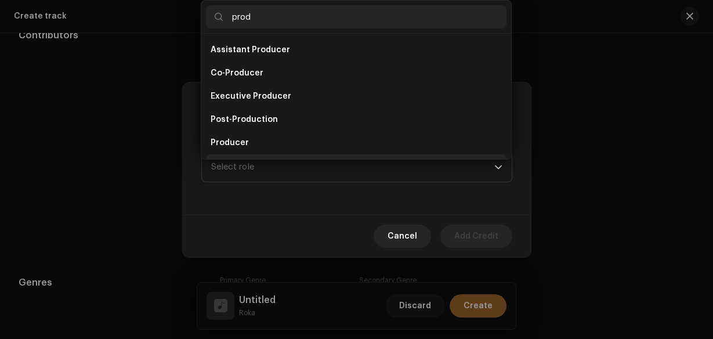
scroll to position [19, 0]
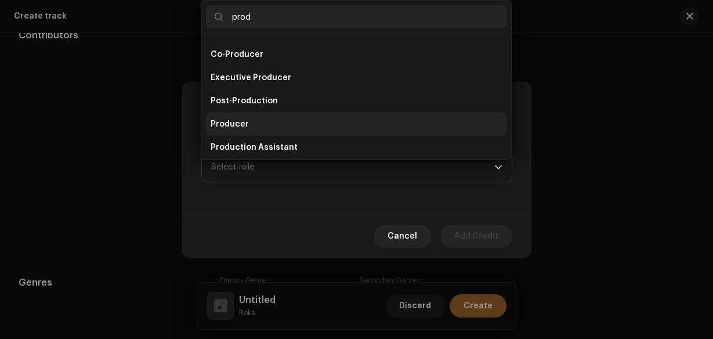
type input "prod"
click at [275, 123] on li "Producer" at bounding box center [356, 124] width 301 height 23
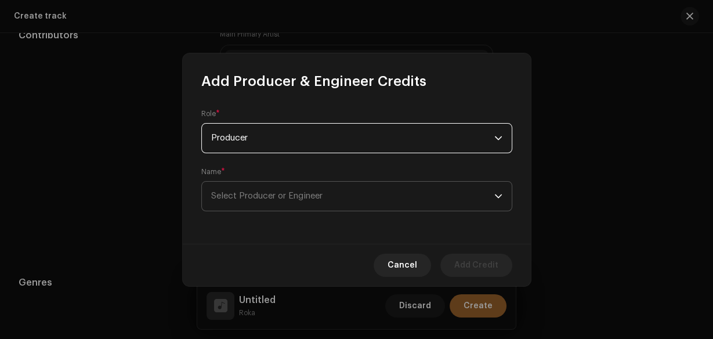
click at [273, 209] on span "Select Producer or Engineer" at bounding box center [352, 196] width 283 height 29
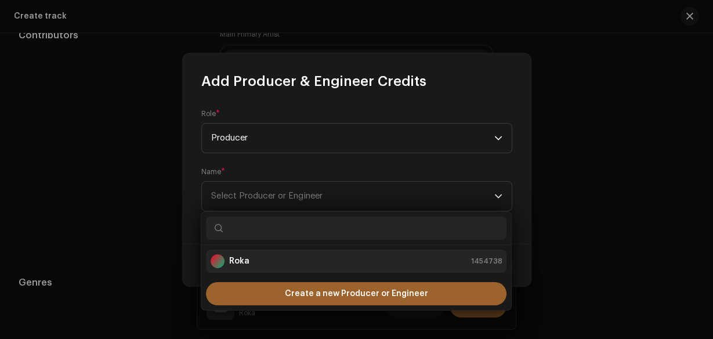
click at [262, 255] on div "Roka 1454738" at bounding box center [356, 261] width 291 height 14
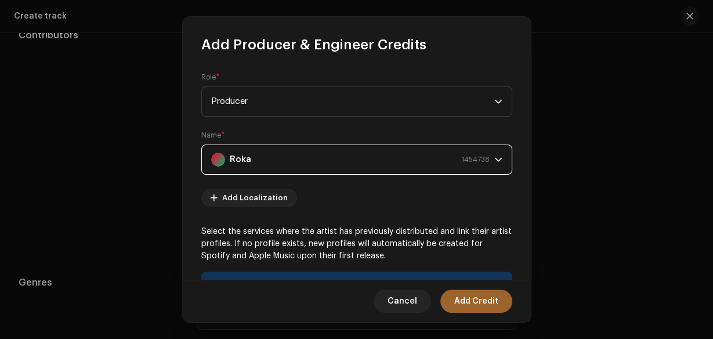
scroll to position [209, 0]
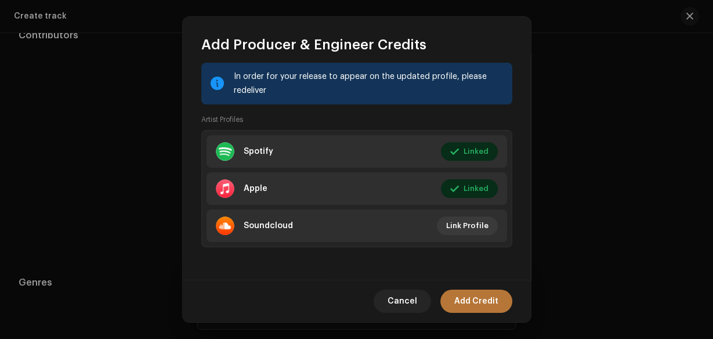
click at [452, 298] on button "Add Credit" at bounding box center [477, 301] width 72 height 23
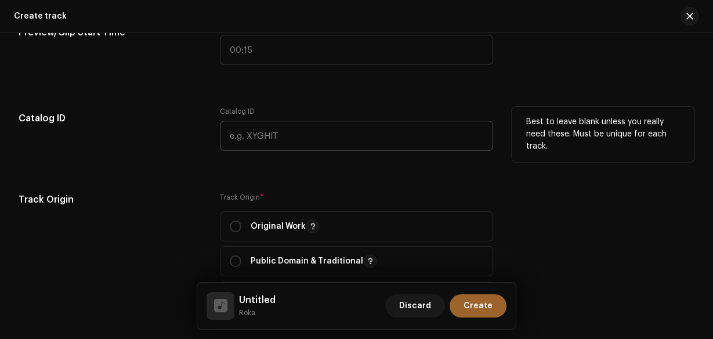
scroll to position [1161, 0]
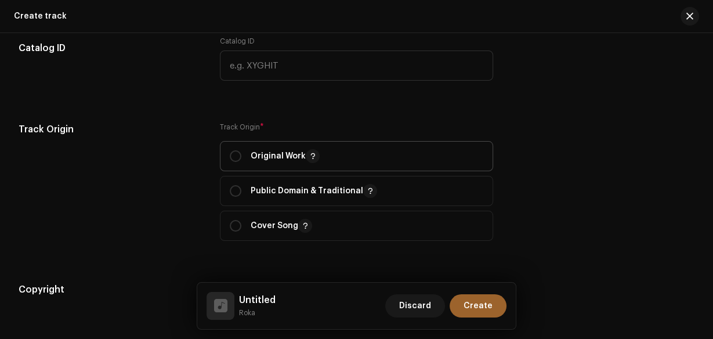
click at [275, 151] on p "Original Work" at bounding box center [285, 156] width 69 height 14
radio input "true"
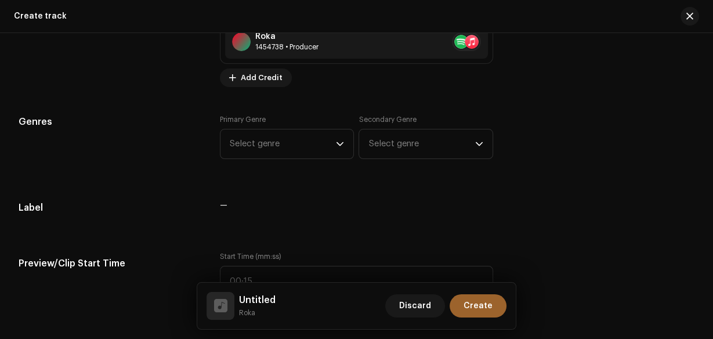
scroll to position [883, 0]
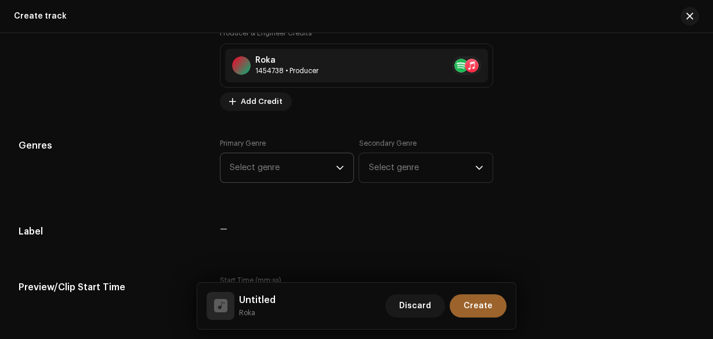
click at [294, 166] on span "Select genre" at bounding box center [283, 167] width 107 height 29
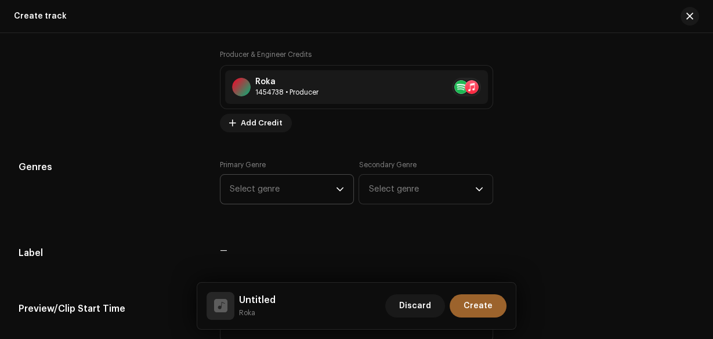
scroll to position [0, 0]
click at [331, 182] on span "Select genre" at bounding box center [283, 189] width 107 height 29
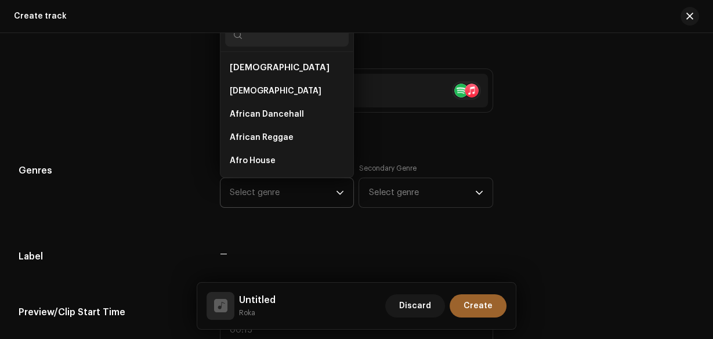
scroll to position [19, 0]
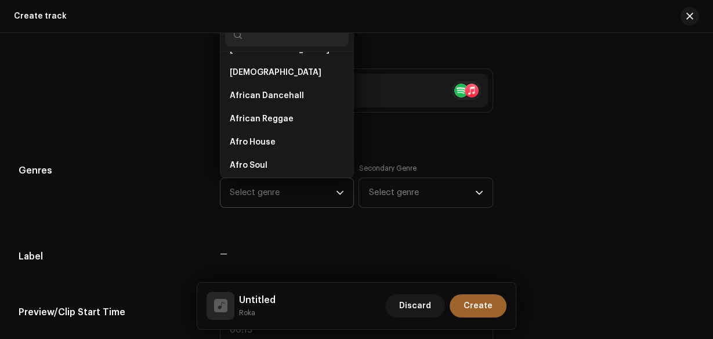
type input "h"
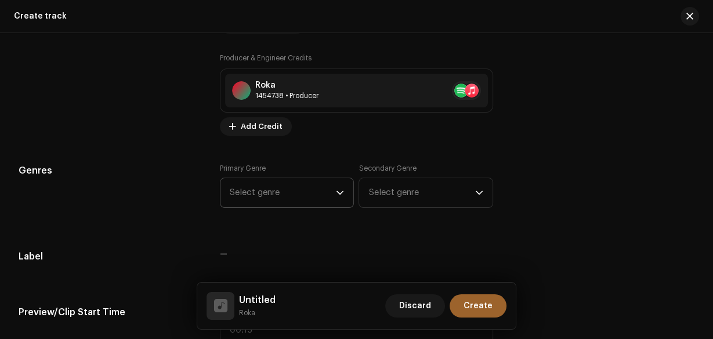
scroll to position [0, 0]
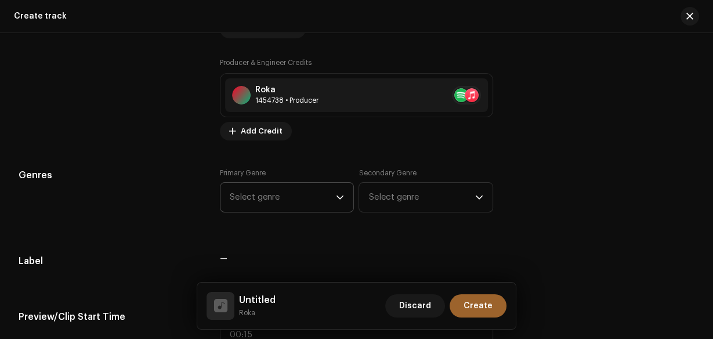
click at [349, 198] on p-select "Select genre" at bounding box center [287, 197] width 135 height 30
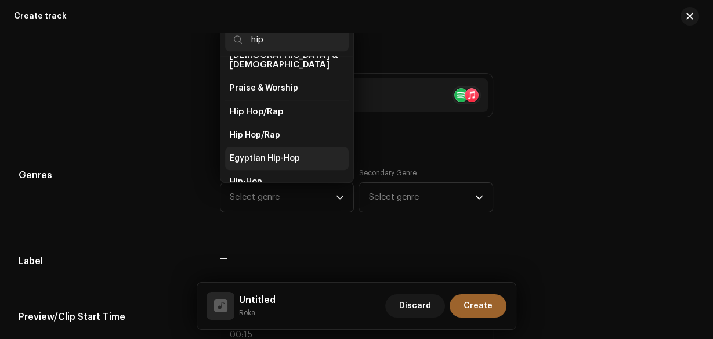
scroll to position [66, 0]
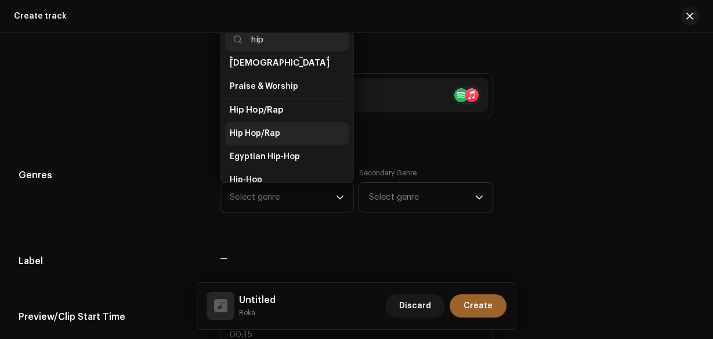
type input "hip"
click at [263, 128] on span "Hip Hop/Rap" at bounding box center [255, 134] width 50 height 12
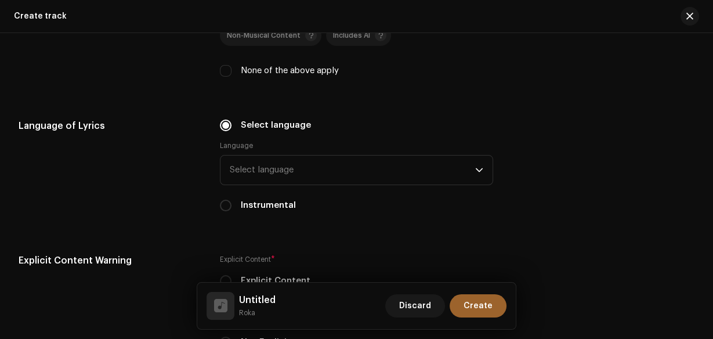
scroll to position [1782, 0]
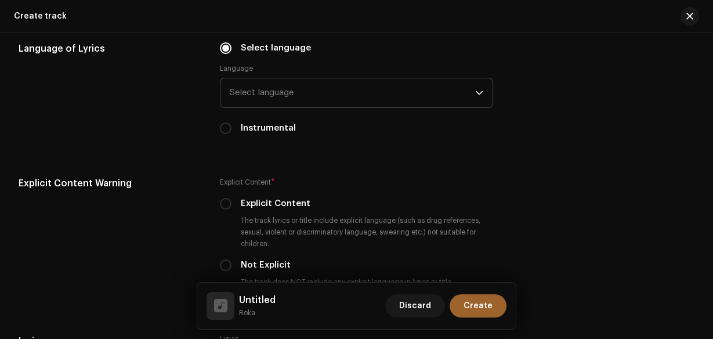
click at [283, 95] on span "Select language" at bounding box center [353, 92] width 246 height 29
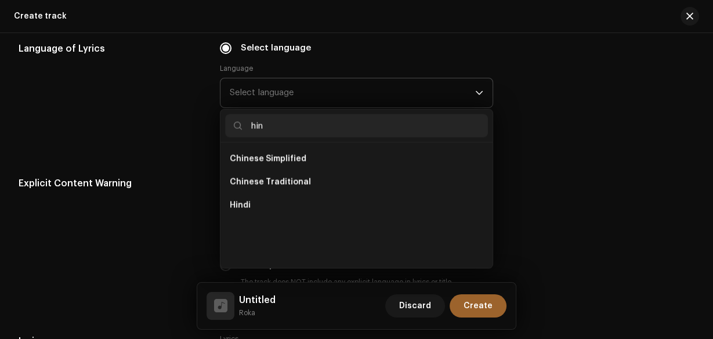
scroll to position [0, 0]
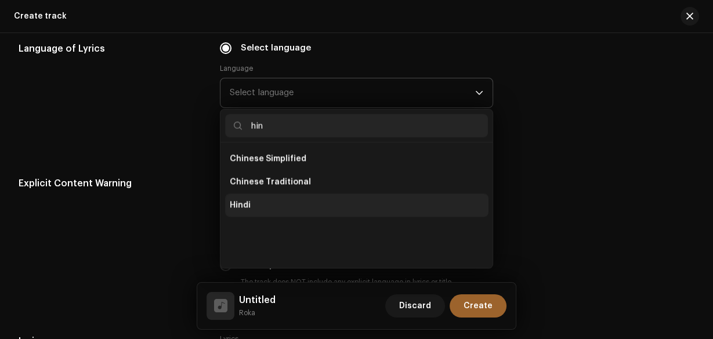
type input "hin"
click at [259, 195] on li "Hindi" at bounding box center [357, 204] width 264 height 23
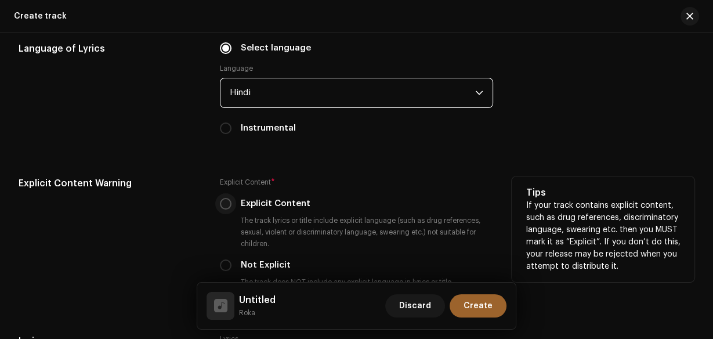
click at [223, 203] on input "Explicit Content" at bounding box center [226, 204] width 12 height 12
radio input "true"
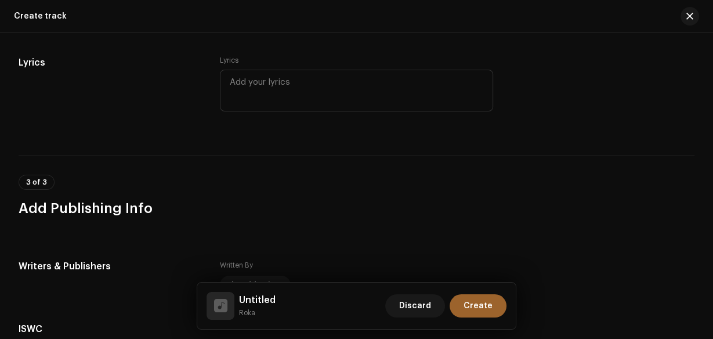
scroll to position [2207, 0]
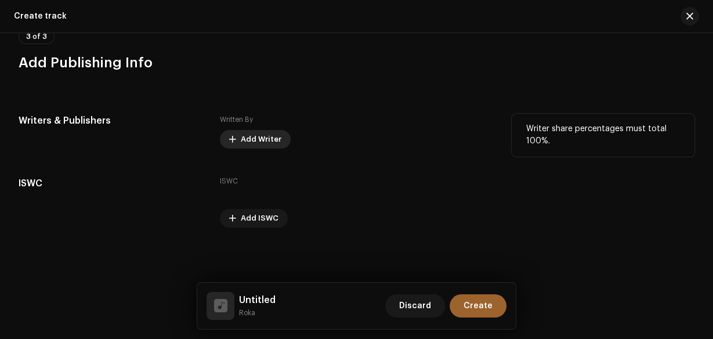
click at [269, 130] on span "Add Writer" at bounding box center [261, 139] width 41 height 23
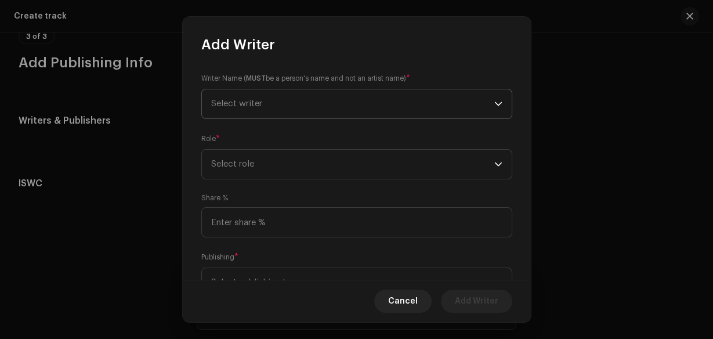
click at [259, 93] on span "Select writer" at bounding box center [352, 103] width 283 height 29
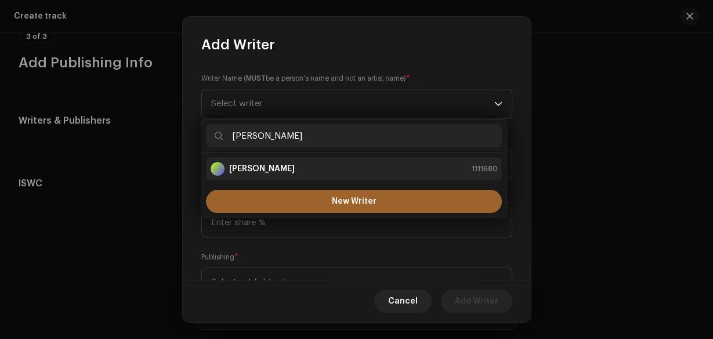
type input "[PERSON_NAME]"
click at [273, 164] on strong "[PERSON_NAME]" at bounding box center [262, 169] width 66 height 12
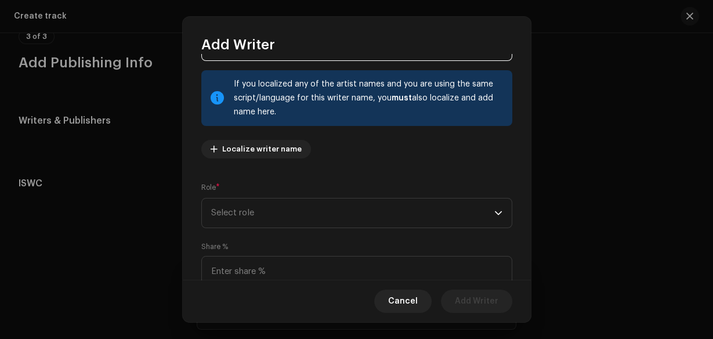
scroll to position [158, 0]
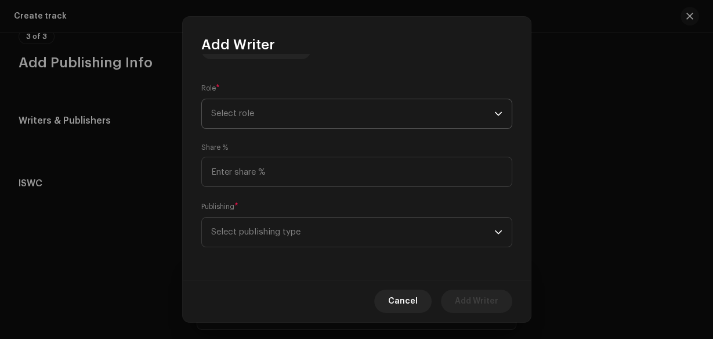
drag, startPoint x: 275, startPoint y: 114, endPoint x: 277, endPoint y: 127, distance: 13.5
click at [275, 114] on span "Select role" at bounding box center [352, 113] width 283 height 29
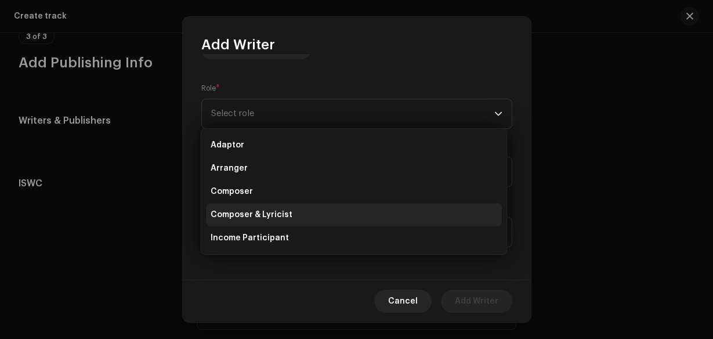
click at [281, 209] on span "Composer & Lyricist" at bounding box center [252, 215] width 82 height 12
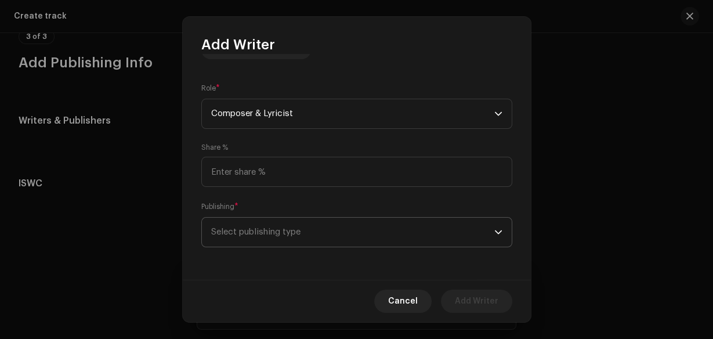
drag, startPoint x: 285, startPoint y: 228, endPoint x: 288, endPoint y: 240, distance: 12.7
click at [286, 229] on span "Select publishing type" at bounding box center [352, 232] width 283 height 29
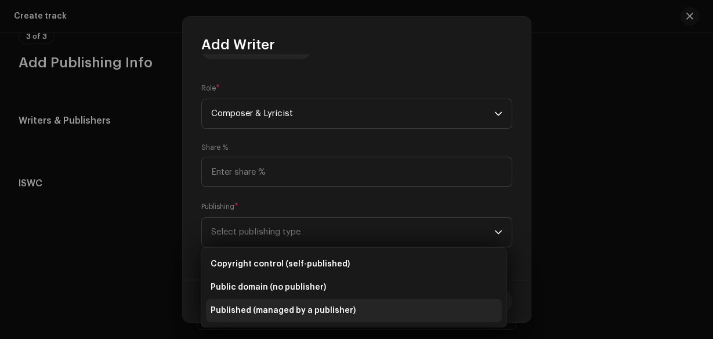
drag, startPoint x: 311, startPoint y: 318, endPoint x: 311, endPoint y: 305, distance: 13.4
click at [311, 318] on li "Published (managed by a publisher)" at bounding box center [354, 310] width 296 height 23
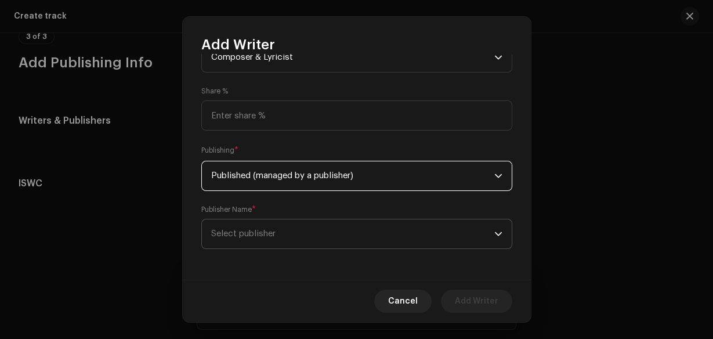
scroll to position [216, 0]
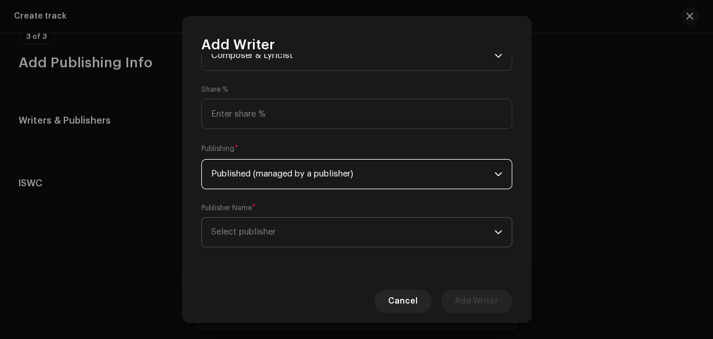
click at [315, 236] on span "Select publisher" at bounding box center [352, 232] width 283 height 29
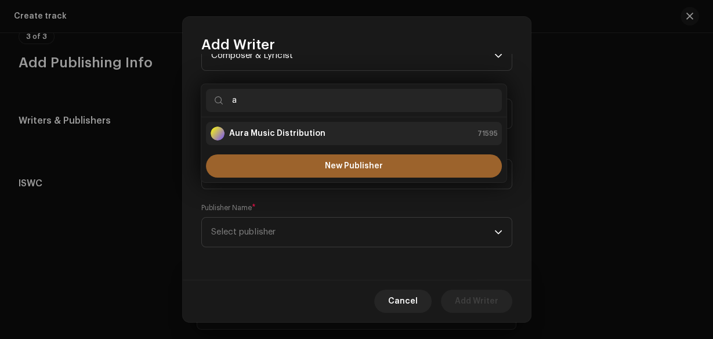
type input "a"
drag, startPoint x: 285, startPoint y: 128, endPoint x: 286, endPoint y: 135, distance: 7.6
click at [285, 128] on strong "Aura Music Distribution" at bounding box center [277, 134] width 96 height 12
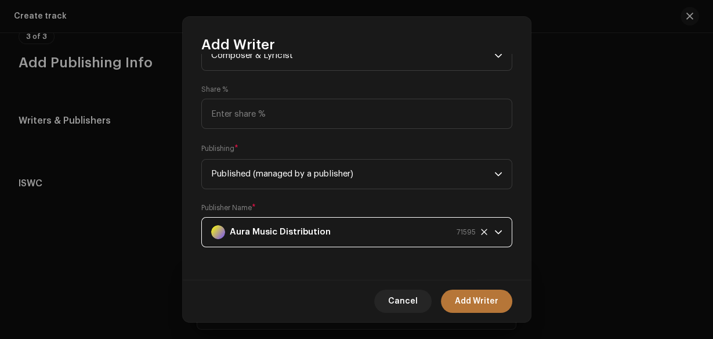
click at [488, 302] on span "Add Writer" at bounding box center [477, 301] width 44 height 23
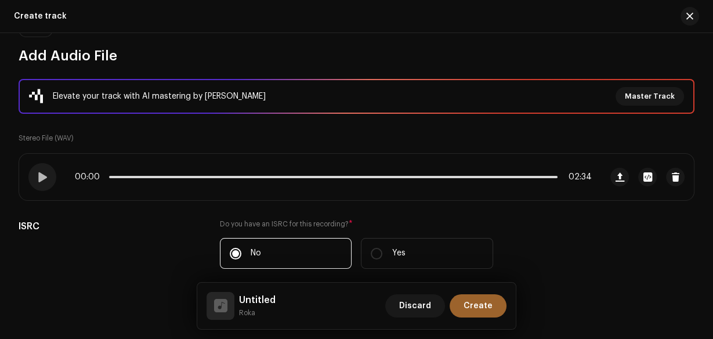
scroll to position [0, 0]
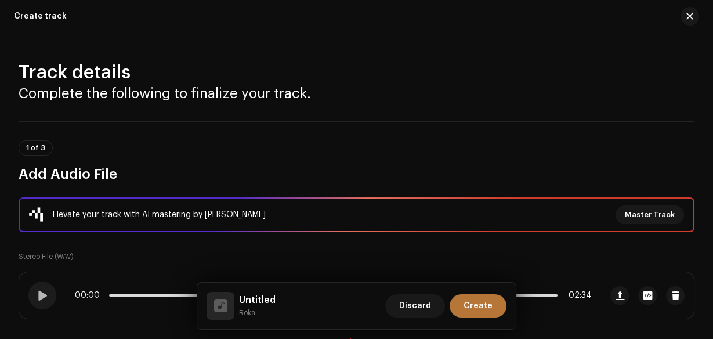
click at [482, 308] on span "Create" at bounding box center [478, 305] width 29 height 23
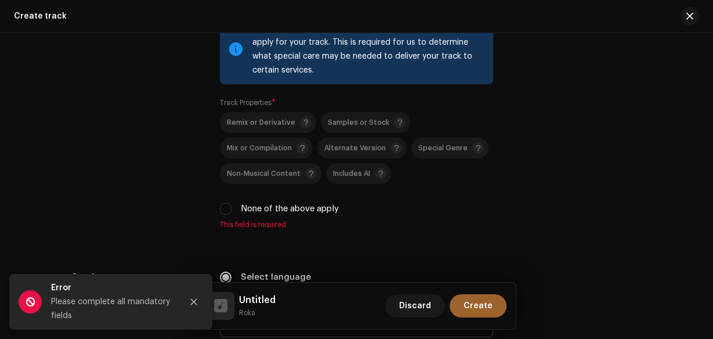
scroll to position [1718, 0]
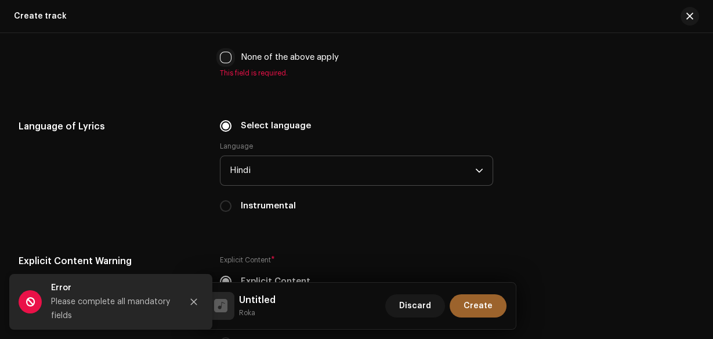
click at [229, 64] on div "None of the above apply" at bounding box center [357, 57] width 274 height 13
drag, startPoint x: 227, startPoint y: 61, endPoint x: 280, endPoint y: 150, distance: 103.8
click at [227, 61] on input "None of the above apply" at bounding box center [226, 58] width 12 height 12
checkbox input "true"
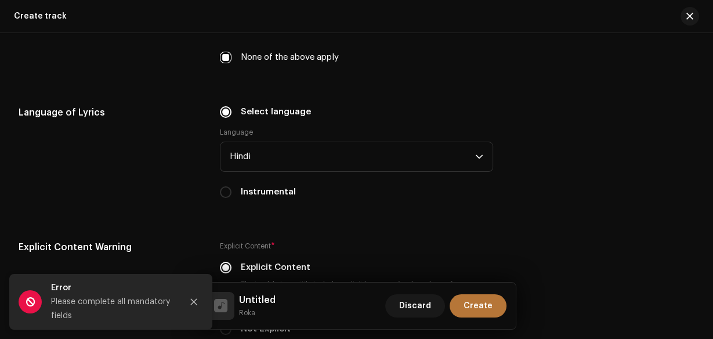
click at [483, 305] on span "Create" at bounding box center [478, 305] width 29 height 23
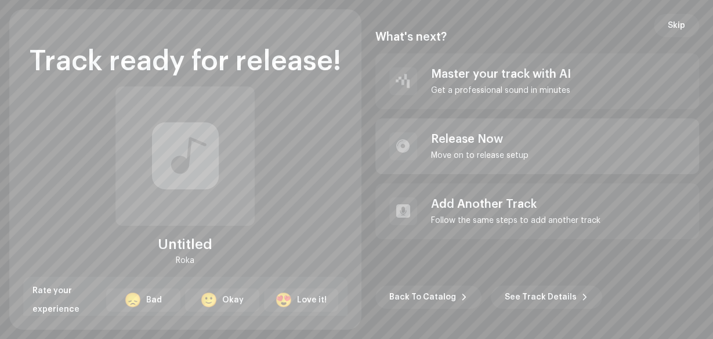
click at [454, 146] on div "Release Now Move on to release setup" at bounding box center [480, 146] width 98 height 28
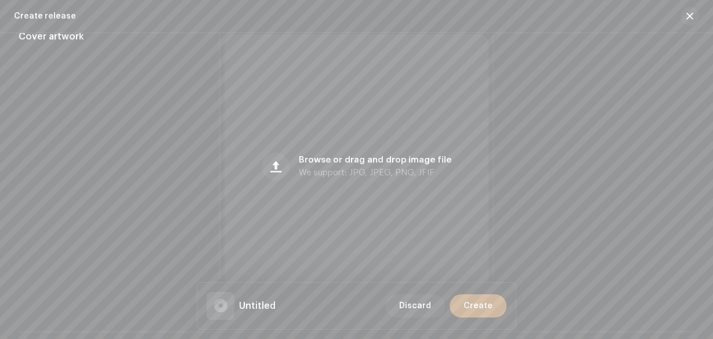
click at [368, 182] on div "Browse or drag and drop image file We support: JPG, JPEG, PNG, JFIF" at bounding box center [357, 166] width 265 height 265
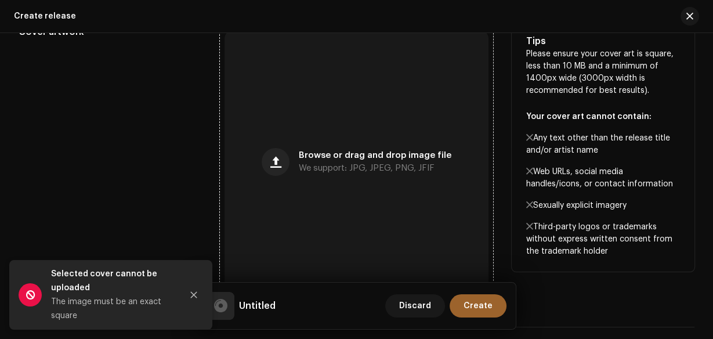
scroll to position [743, 0]
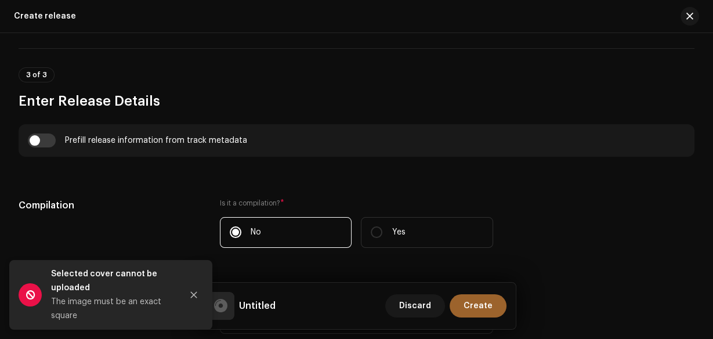
click at [57, 147] on div "Prefill release information from track metadata" at bounding box center [357, 140] width 658 height 14
click at [48, 146] on input "checkbox" at bounding box center [42, 140] width 28 height 14
checkbox input "true"
type input "Untitled"
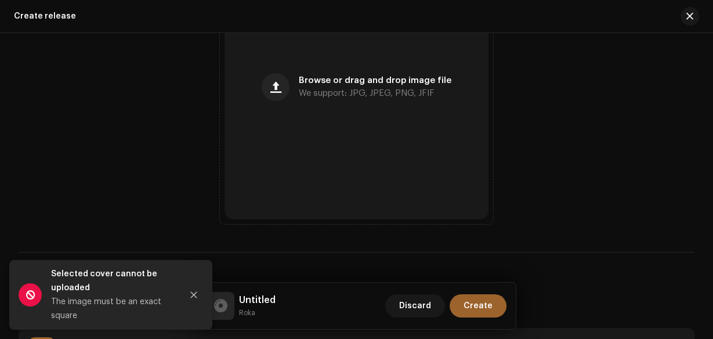
scroll to position [511, 0]
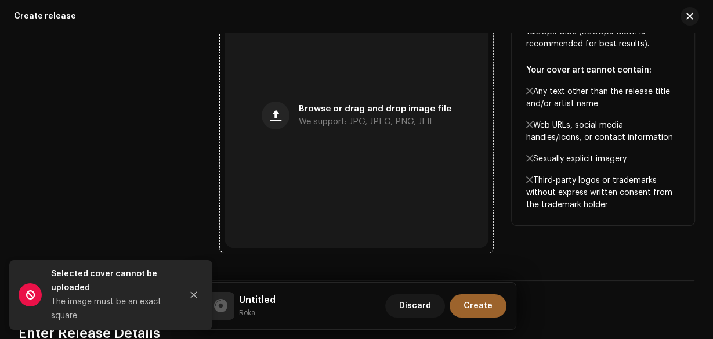
click at [409, 111] on span "Browse or drag and drop image file" at bounding box center [375, 109] width 153 height 8
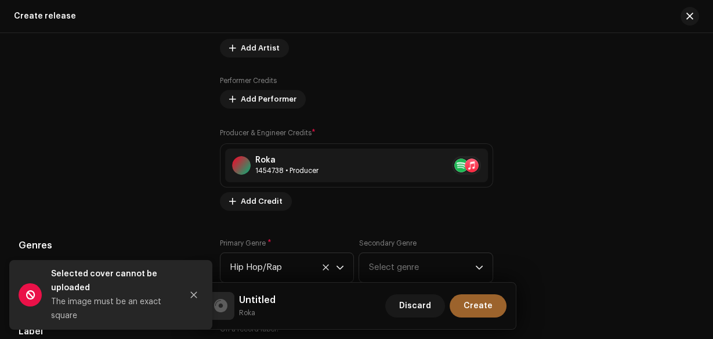
scroll to position [1579, 0]
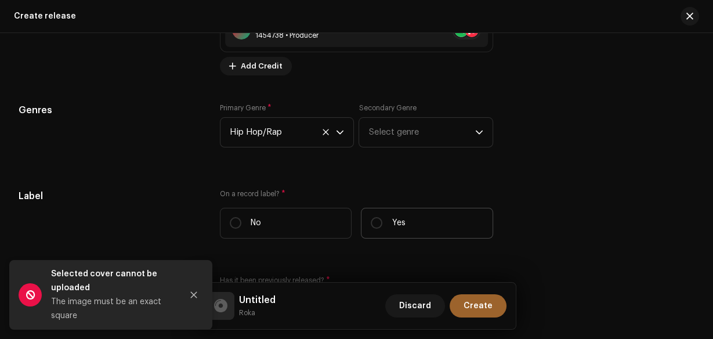
click at [407, 221] on label "Yes" at bounding box center [427, 223] width 132 height 31
click at [382, 221] on input "Yes" at bounding box center [377, 223] width 12 height 12
radio input "true"
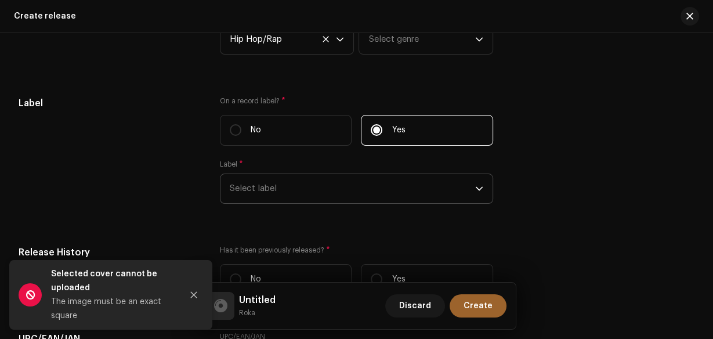
click at [386, 199] on span "Select label" at bounding box center [353, 188] width 246 height 29
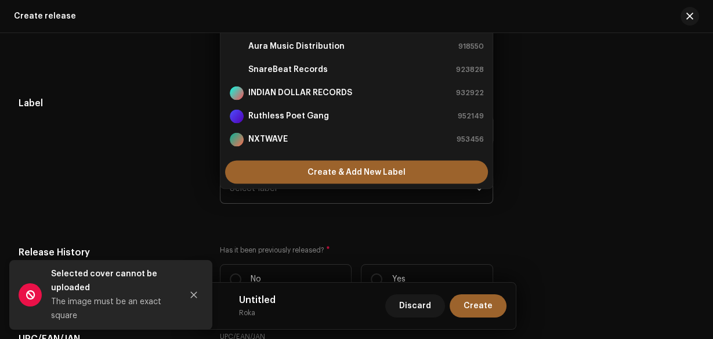
scroll to position [1654, 0]
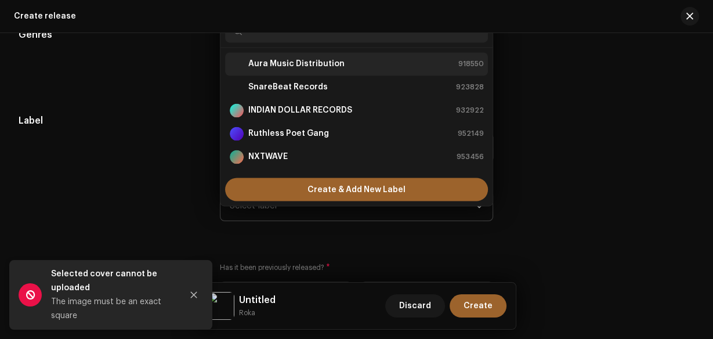
click at [299, 71] on div "Aura Music Distribution" at bounding box center [287, 64] width 115 height 14
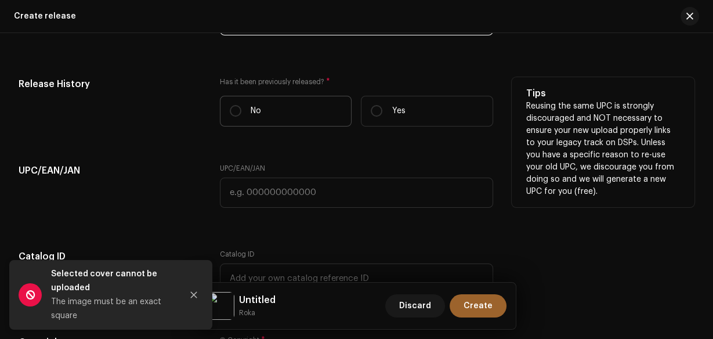
click at [254, 114] on p "No" at bounding box center [256, 111] width 10 height 12
click at [241, 114] on input "No" at bounding box center [236, 111] width 12 height 12
radio input "true"
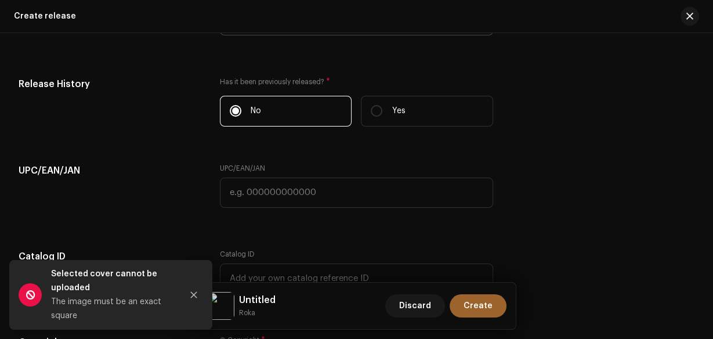
scroll to position [2068, 0]
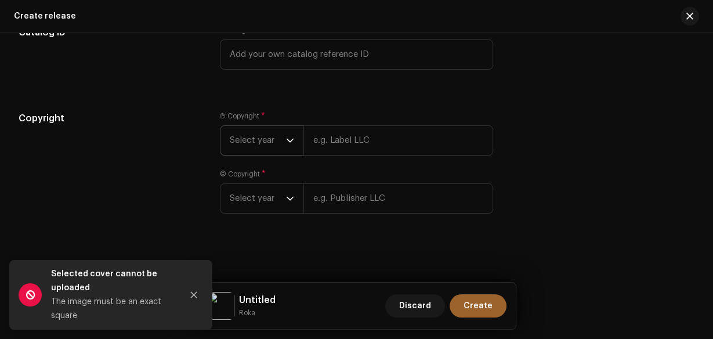
click at [281, 146] on span "Select year" at bounding box center [258, 140] width 56 height 29
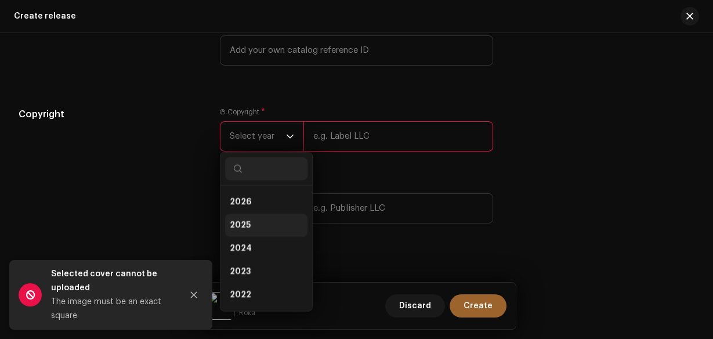
click at [257, 223] on li "2025" at bounding box center [266, 225] width 82 height 23
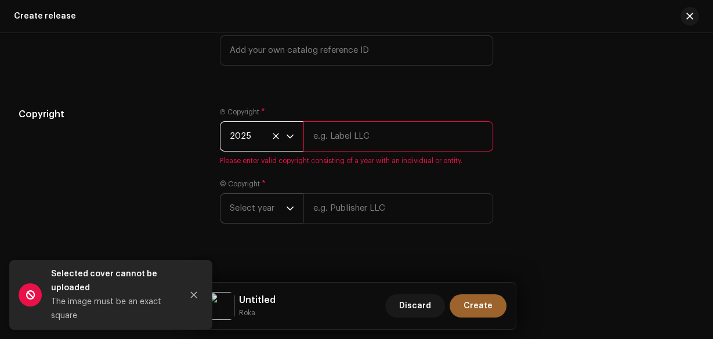
click at [260, 215] on span "Select year" at bounding box center [258, 208] width 56 height 29
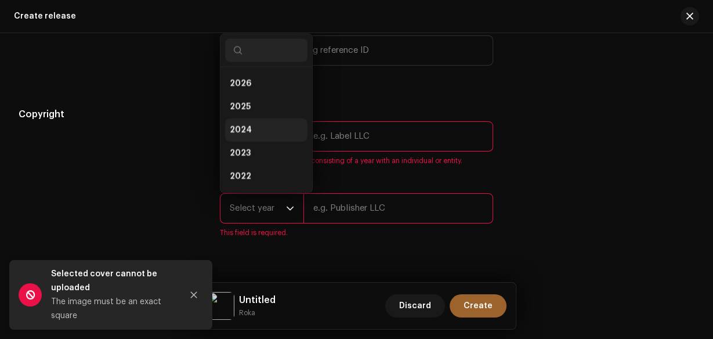
scroll to position [19, 0]
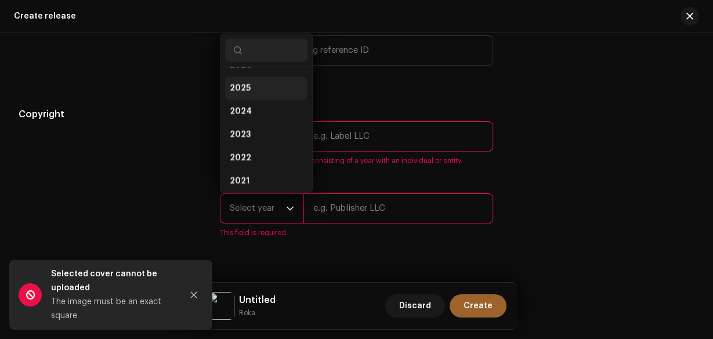
click at [253, 96] on li "2025" at bounding box center [266, 88] width 82 height 23
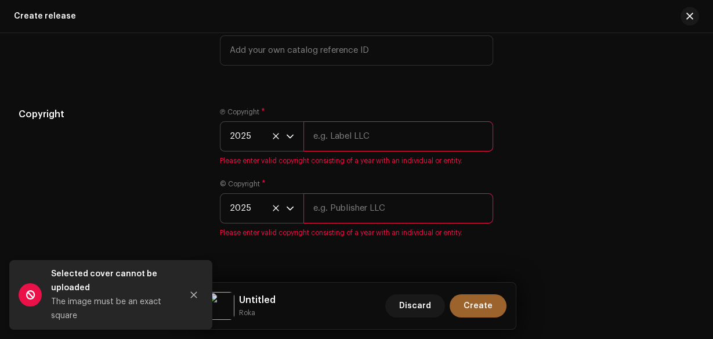
click at [243, 313] on small "Roka" at bounding box center [257, 313] width 37 height 12
copy small "Roka"
click at [355, 145] on input "text" at bounding box center [399, 136] width 190 height 30
paste input "Roka"
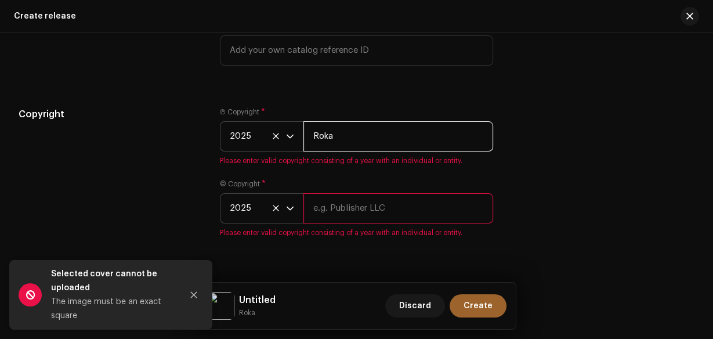
type input "Roka"
click at [334, 204] on input "text" at bounding box center [399, 208] width 190 height 30
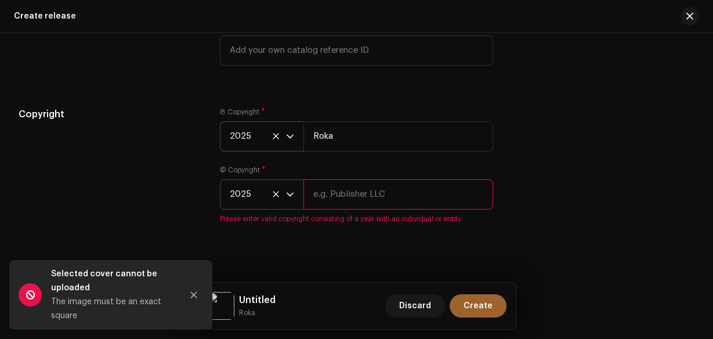
paste input "Roka"
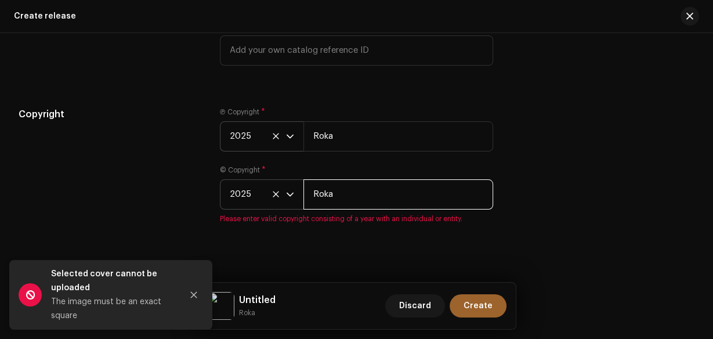
type input "Roka"
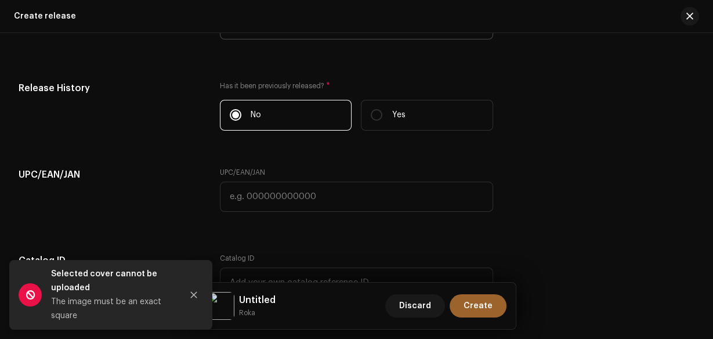
scroll to position [2068, 0]
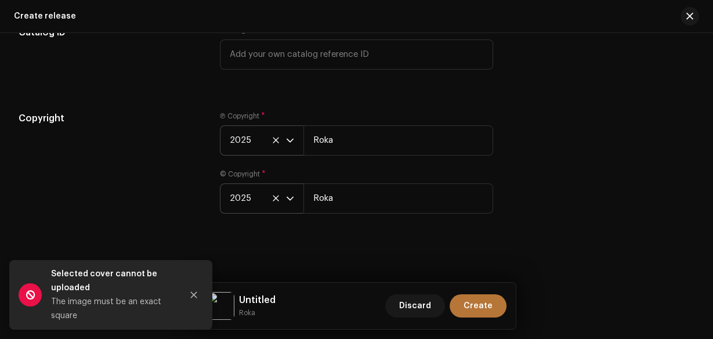
click at [467, 305] on span "Create" at bounding box center [478, 305] width 29 height 23
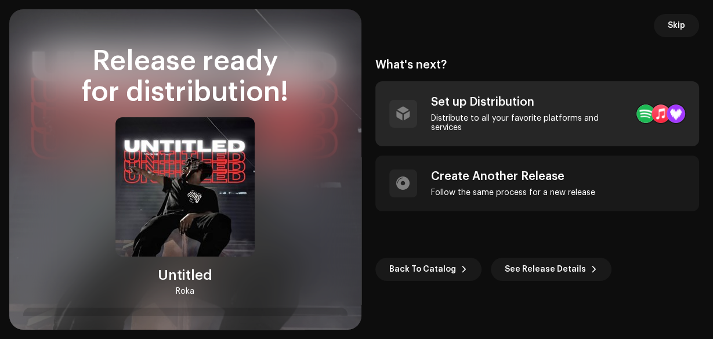
click at [466, 120] on div "Distribute to all your favorite platforms and services" at bounding box center [529, 123] width 197 height 19
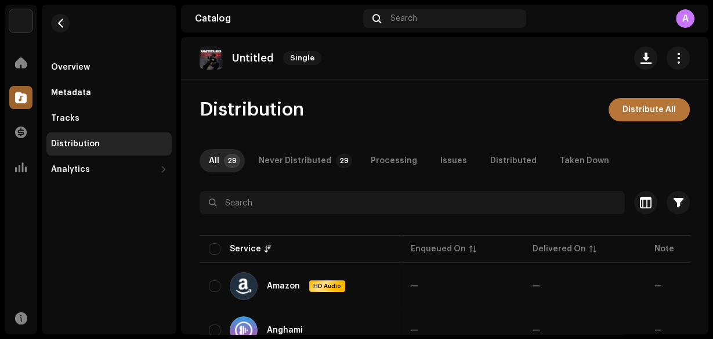
click at [644, 106] on span "Distribute All" at bounding box center [649, 109] width 53 height 23
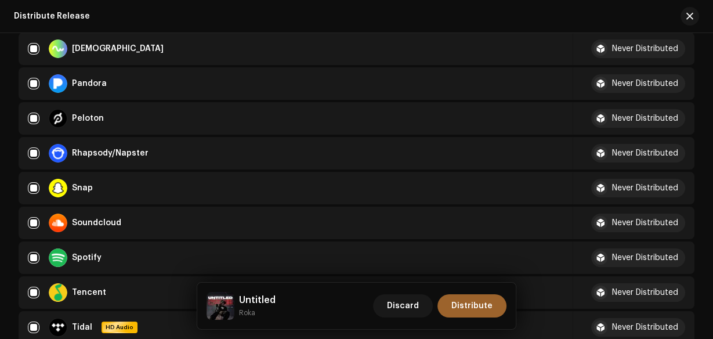
scroll to position [975, 0]
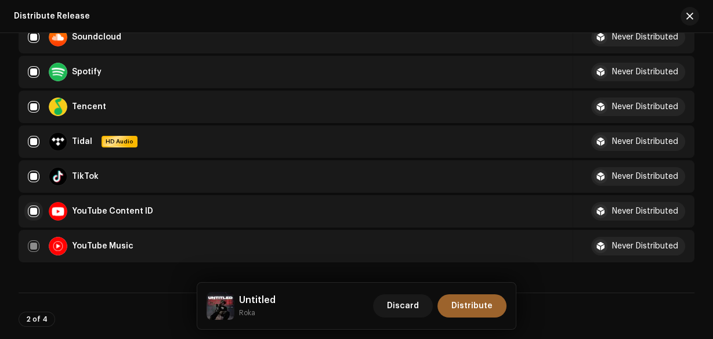
click at [38, 207] on input "checkbox" at bounding box center [34, 211] width 12 height 12
checkbox input "false"
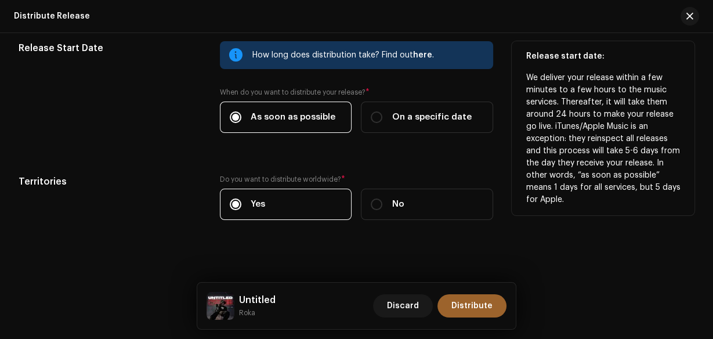
scroll to position [1875, 0]
click at [391, 121] on label "On a specific date" at bounding box center [427, 117] width 132 height 31
click at [382, 121] on input "On a specific date" at bounding box center [377, 117] width 12 height 12
radio input "true"
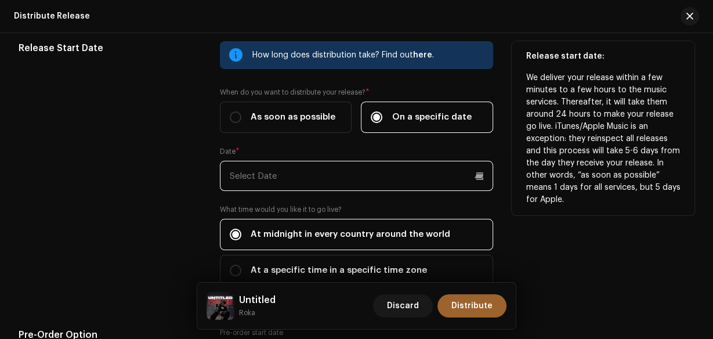
click at [364, 161] on p-datepicker at bounding box center [357, 176] width 274 height 30
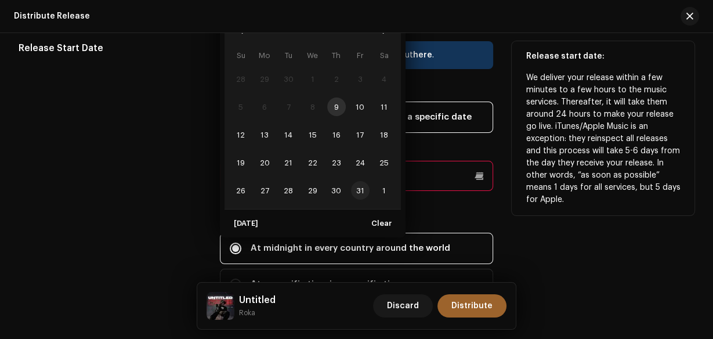
click at [366, 186] on span "31" at bounding box center [360, 190] width 19 height 19
type input "[DATE]"
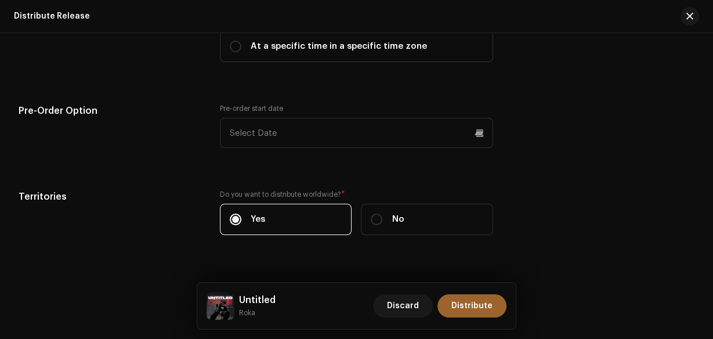
scroll to position [2114, 0]
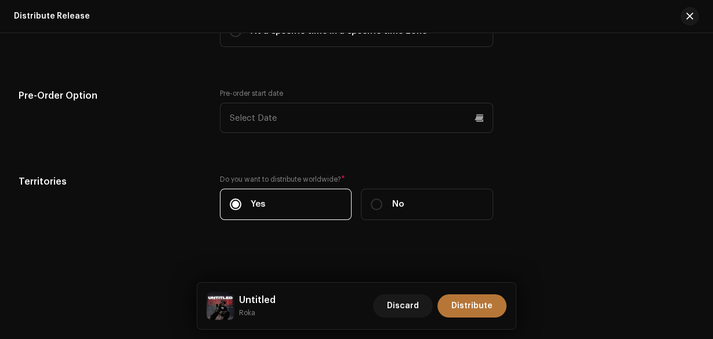
click at [461, 297] on span "Distribute" at bounding box center [472, 305] width 41 height 23
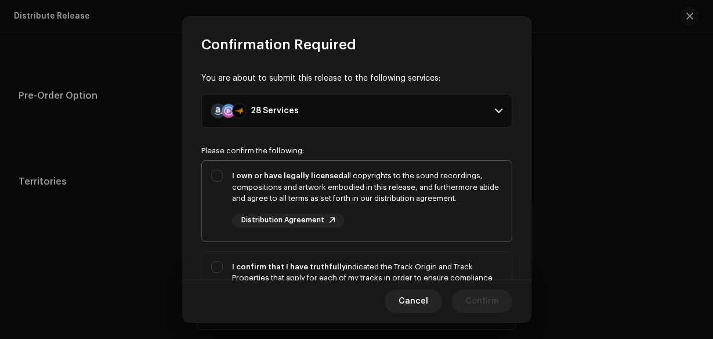
click at [424, 225] on div "I own or have legally licensed all copyrights to the sound recordings, composit…" at bounding box center [367, 198] width 270 height 57
checkbox input "true"
click at [442, 273] on div "I confirm that I have truthfully indicated the Track Origin and Track Propertie…" at bounding box center [367, 289] width 270 height 57
checkbox input "true"
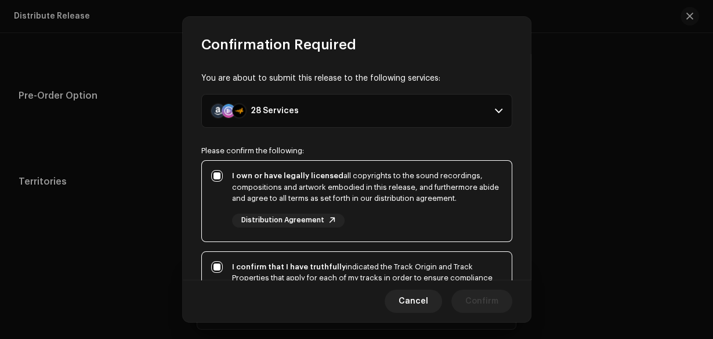
scroll to position [273, 0]
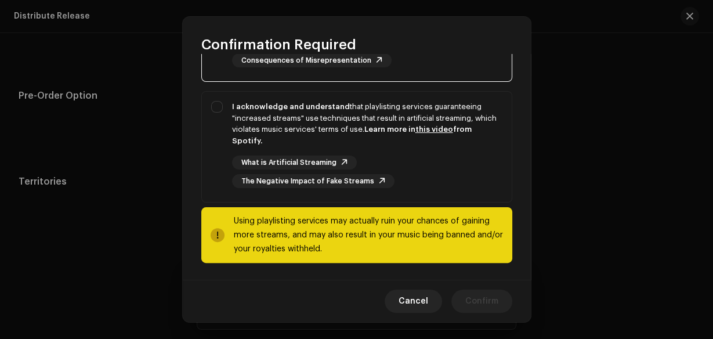
drag, startPoint x: 460, startPoint y: 186, endPoint x: 459, endPoint y: 252, distance: 66.2
click at [460, 186] on div "What is Artificial Streaming The Negative Impact of Fake Streams" at bounding box center [367, 172] width 270 height 33
checkbox input "true"
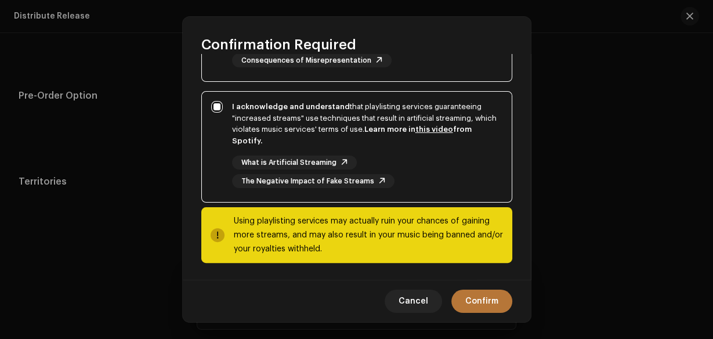
click at [474, 299] on span "Confirm" at bounding box center [481, 301] width 33 height 23
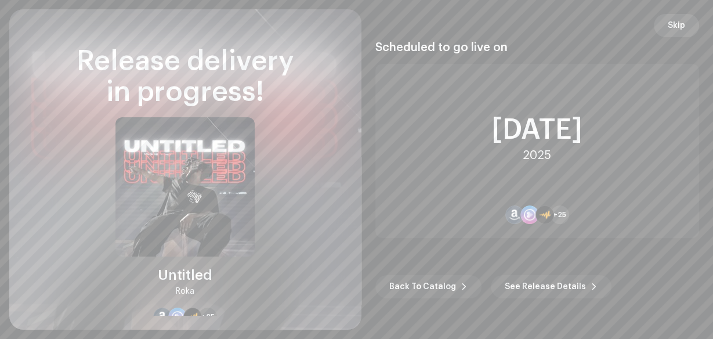
click at [686, 30] on button "Skip" at bounding box center [676, 25] width 45 height 23
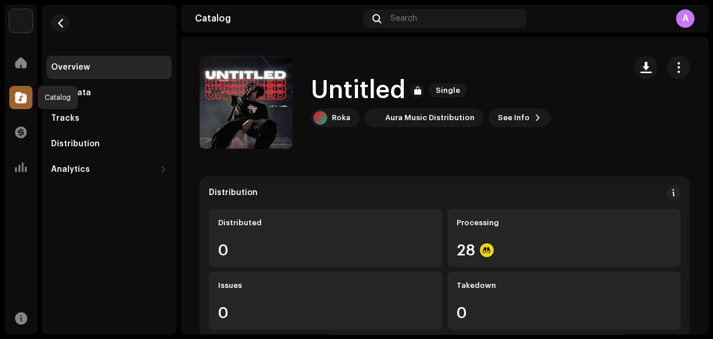
click at [16, 91] on div at bounding box center [20, 97] width 23 height 23
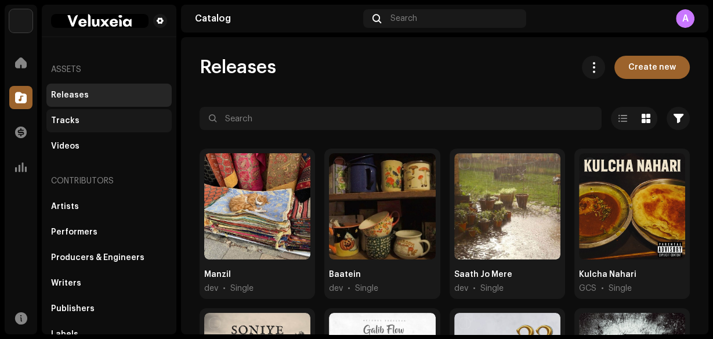
click at [96, 111] on div "Tracks" at bounding box center [108, 120] width 125 height 23
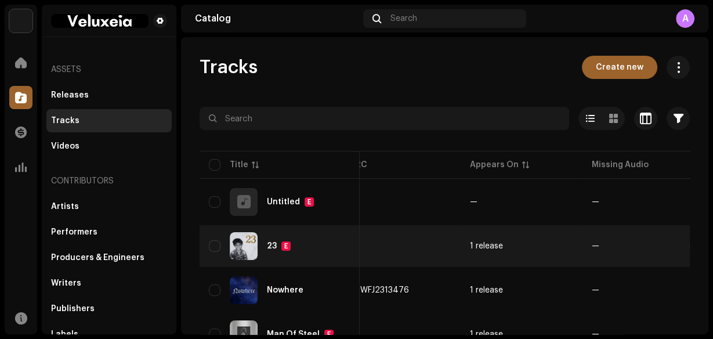
scroll to position [0, 402]
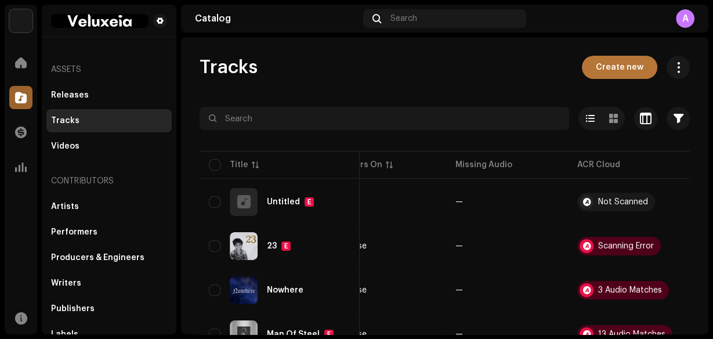
click at [622, 70] on span "Create new" at bounding box center [620, 67] width 48 height 23
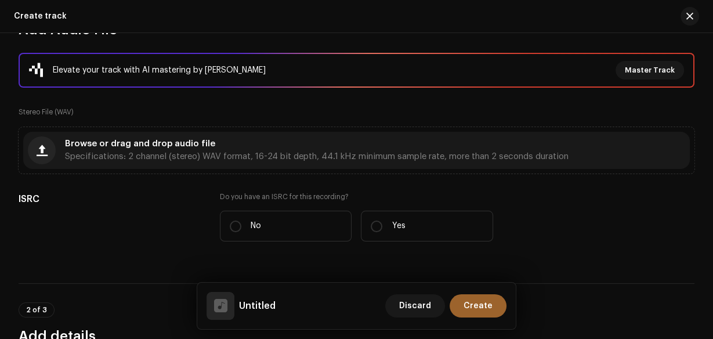
scroll to position [139, 0]
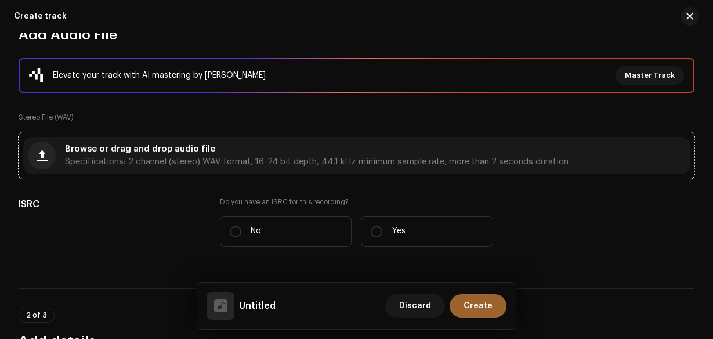
click at [316, 147] on div "Browse or drag and drop audio file Specifications: 2 channel (stereo) WAV forma…" at bounding box center [317, 155] width 504 height 21
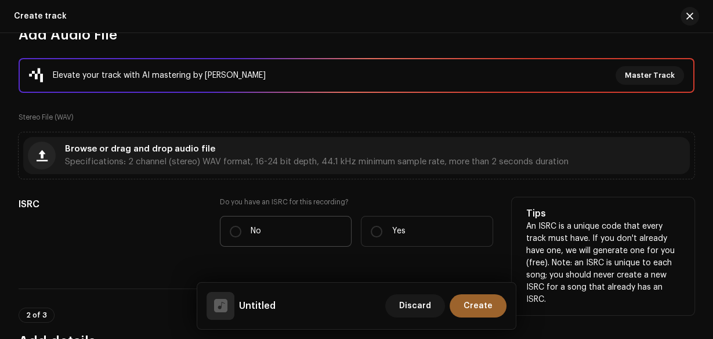
click at [270, 228] on label "No" at bounding box center [286, 231] width 132 height 31
click at [241, 228] on input "No" at bounding box center [236, 232] width 12 height 12
radio input "true"
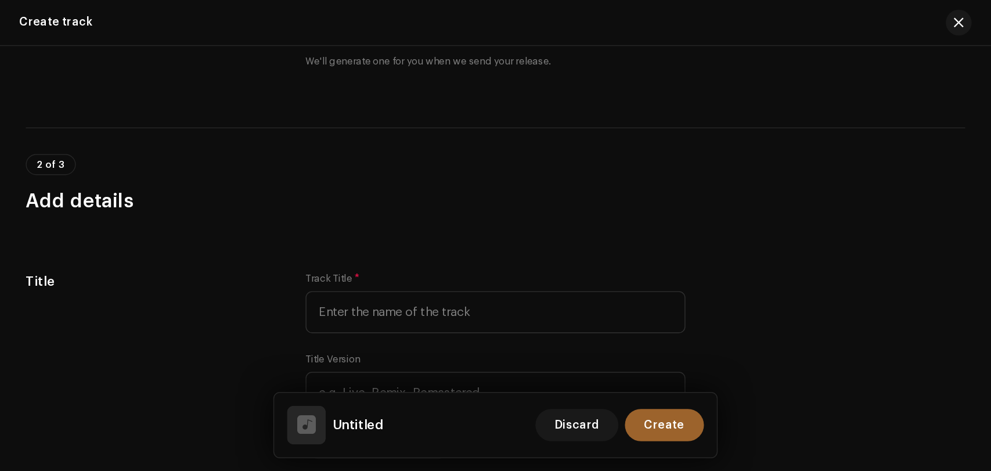
scroll to position [371, 0]
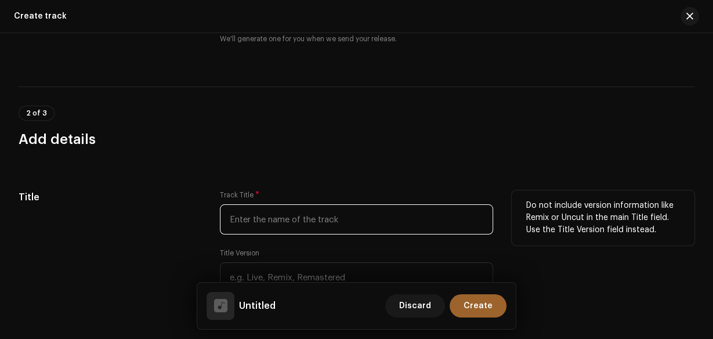
click at [311, 218] on input "text" at bounding box center [357, 219] width 274 height 30
paste input "Screwed Driver"
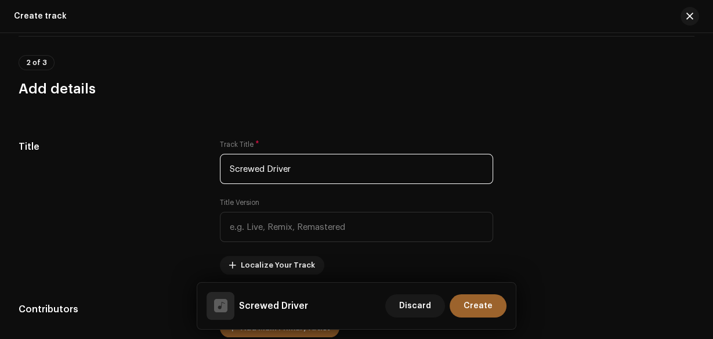
scroll to position [604, 0]
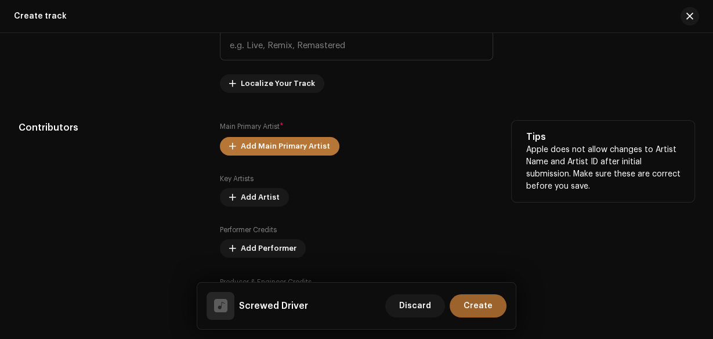
type input "Screwed Driver"
click at [294, 151] on span "Add Main Primary Artist" at bounding box center [285, 146] width 89 height 23
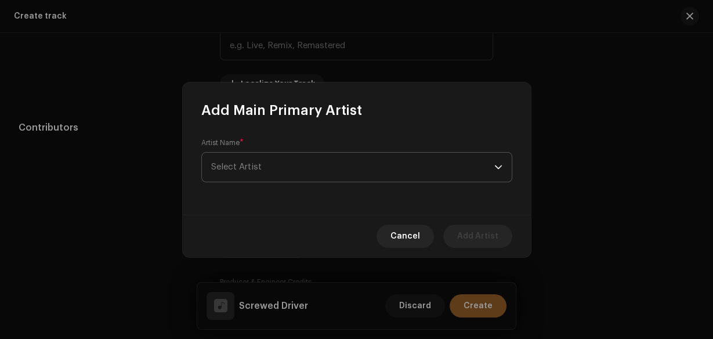
click at [289, 167] on span "Select Artist" at bounding box center [352, 167] width 283 height 29
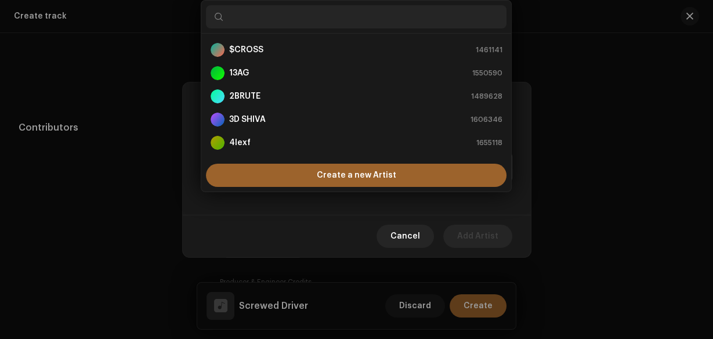
scroll to position [0, 0]
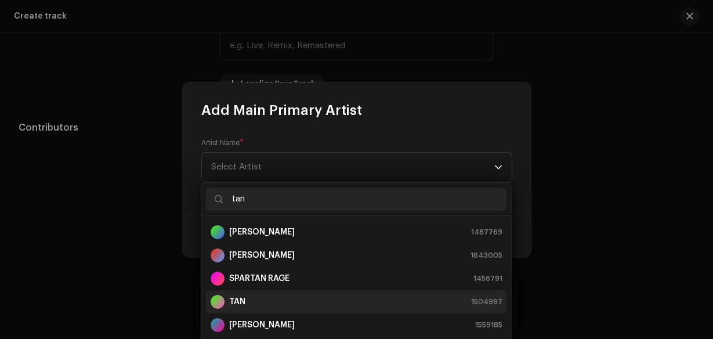
type input "tan"
click at [272, 301] on div "TAN 1504997" at bounding box center [356, 302] width 291 height 14
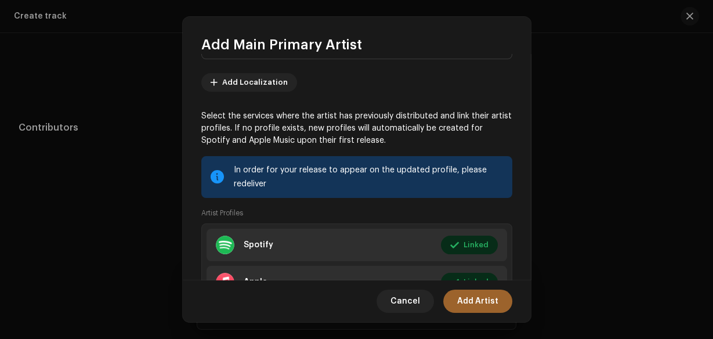
scroll to position [151, 0]
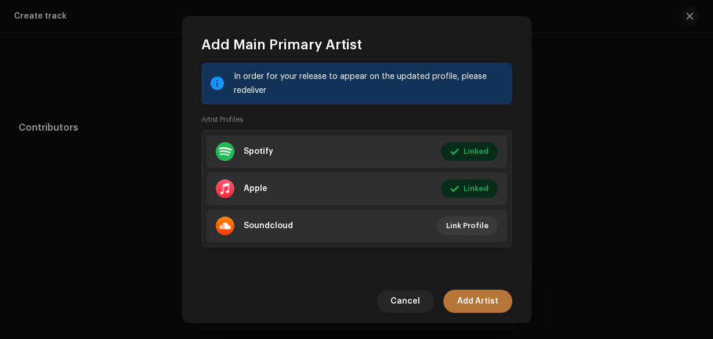
click at [469, 300] on span "Add Artist" at bounding box center [477, 301] width 41 height 23
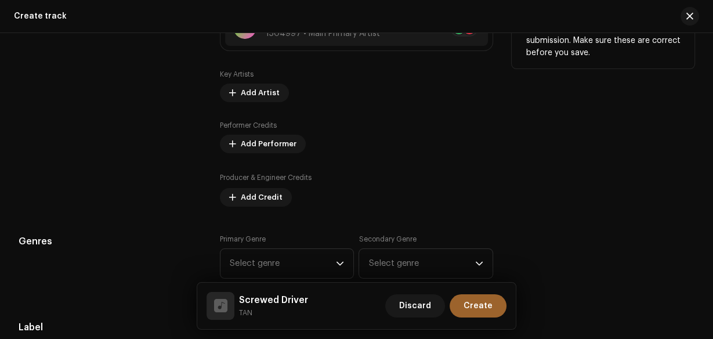
scroll to position [743, 0]
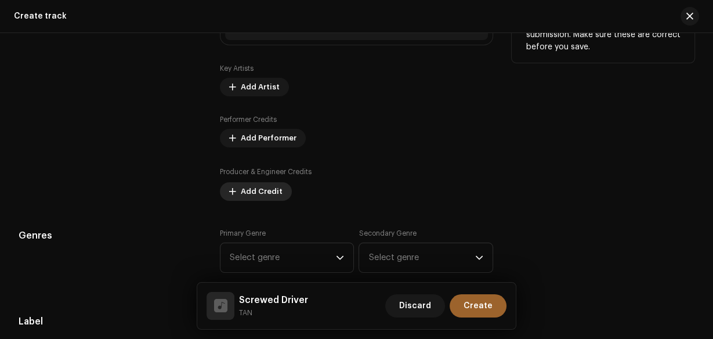
click at [248, 191] on span "Add Credit" at bounding box center [262, 191] width 42 height 23
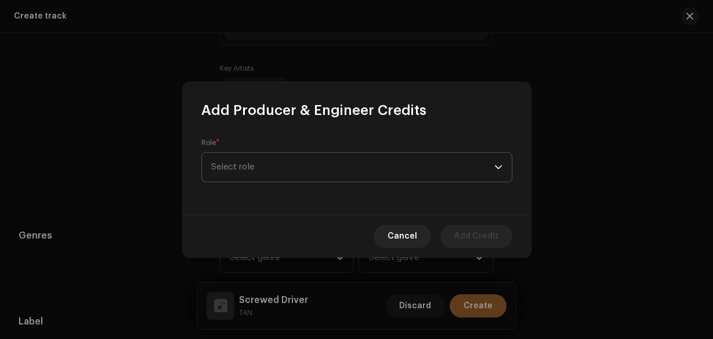
click at [256, 153] on span "Select role" at bounding box center [352, 167] width 283 height 29
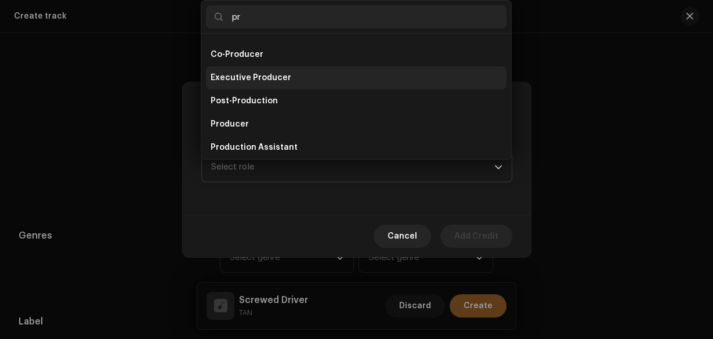
scroll to position [743, 0]
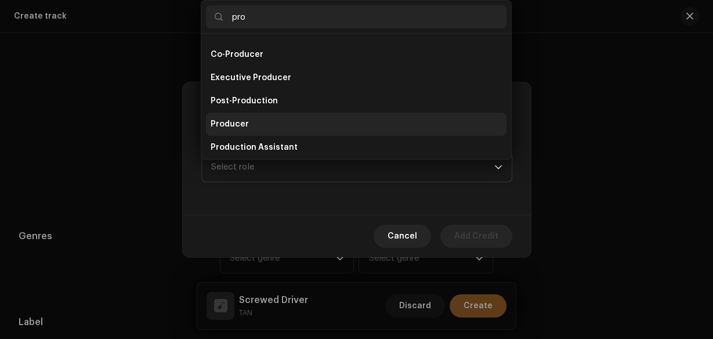
type input "pro"
click at [235, 121] on span "Producer" at bounding box center [230, 124] width 38 height 12
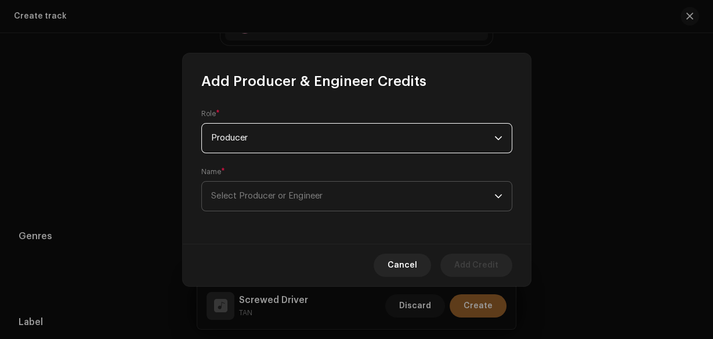
click at [245, 187] on span "Select Producer or Engineer" at bounding box center [352, 196] width 283 height 29
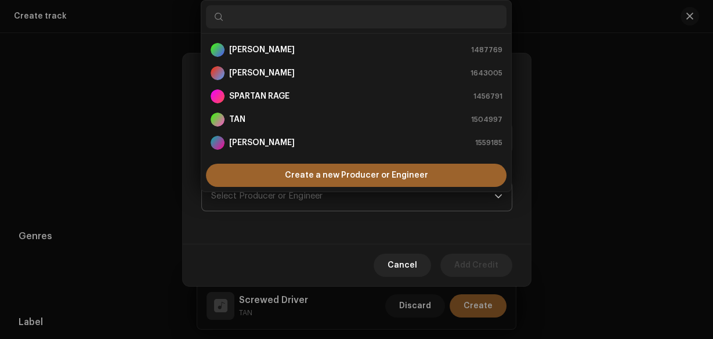
type input "d"
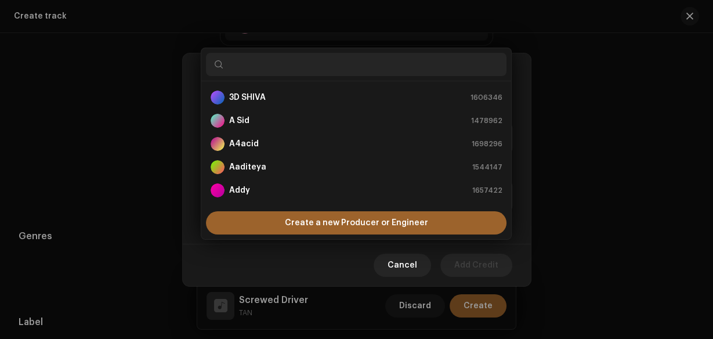
type input "Screwed Driver"
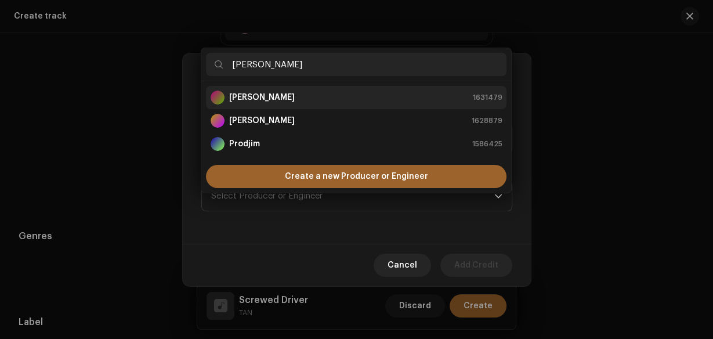
type input "[PERSON_NAME]"
click at [250, 94] on div "[PERSON_NAME] 1631479" at bounding box center [356, 98] width 291 height 14
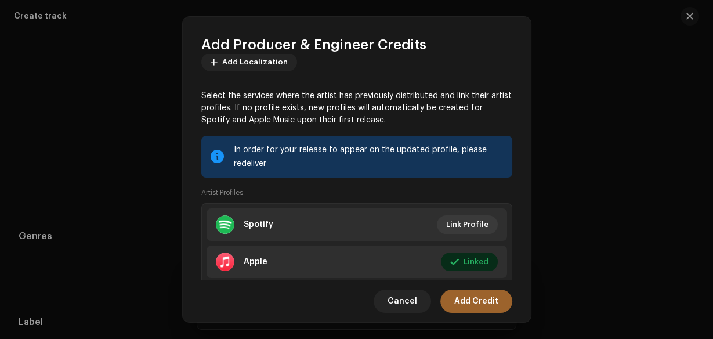
scroll to position [209, 0]
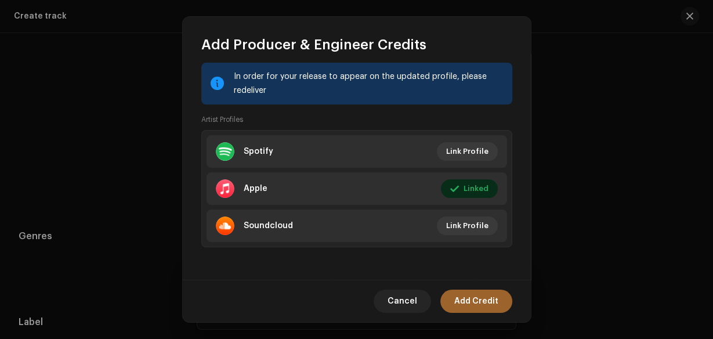
click at [477, 303] on span "Add Credit" at bounding box center [476, 301] width 44 height 23
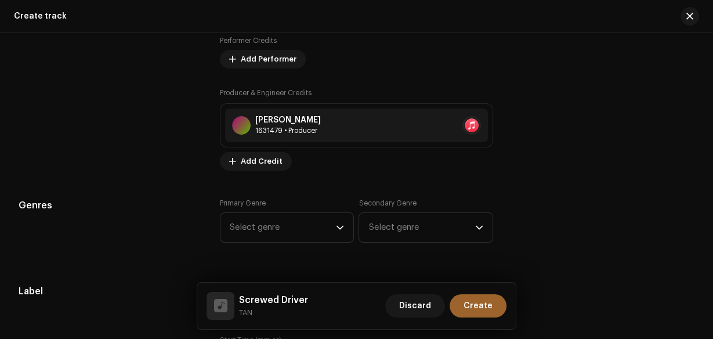
scroll to position [929, 0]
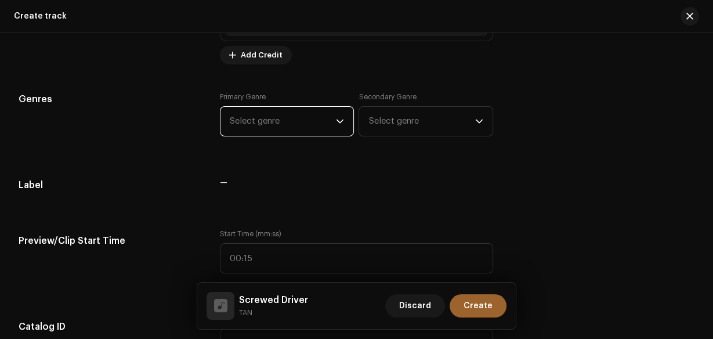
click at [330, 133] on span "Select genre" at bounding box center [283, 121] width 107 height 29
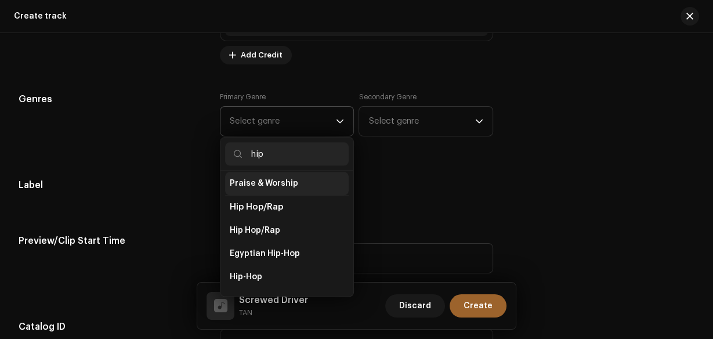
scroll to position [93, 0]
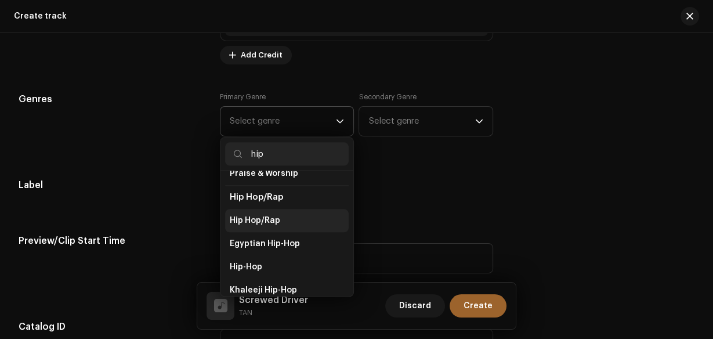
type input "hip"
click at [298, 215] on li "Hip Hop/Rap" at bounding box center [287, 220] width 124 height 23
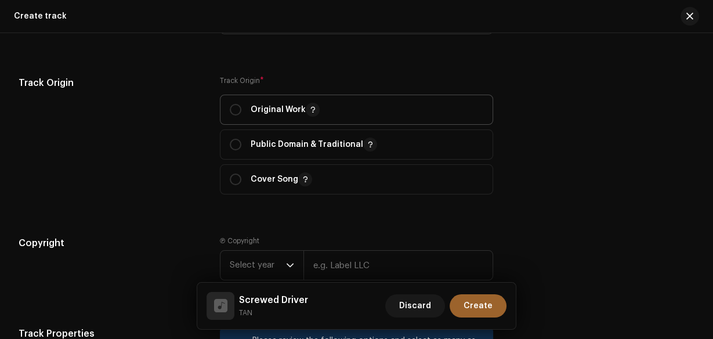
click at [265, 114] on p "Original Work" at bounding box center [285, 110] width 69 height 14
radio input "true"
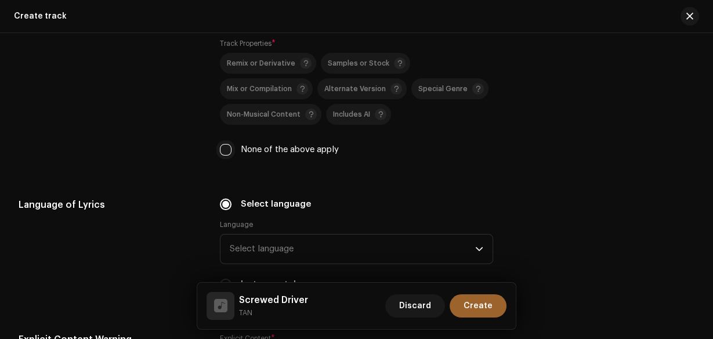
click at [222, 151] on input "None of the above apply" at bounding box center [226, 150] width 12 height 12
checkbox input "true"
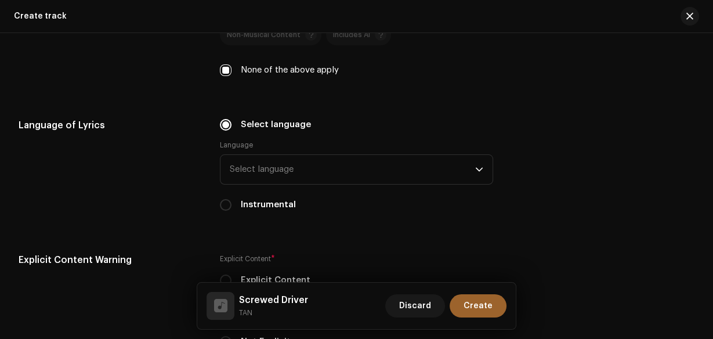
scroll to position [1719, 0]
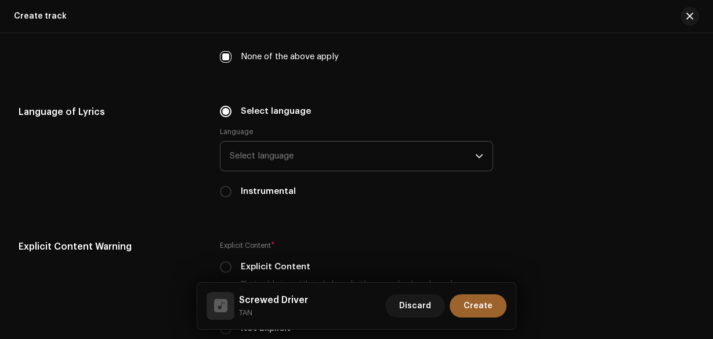
click at [298, 161] on span "Select language" at bounding box center [353, 156] width 246 height 29
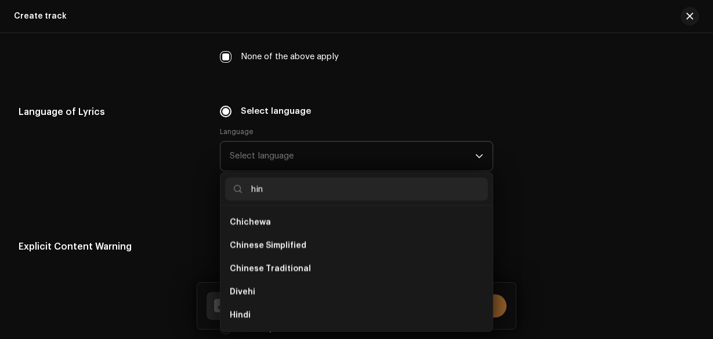
scroll to position [0, 0]
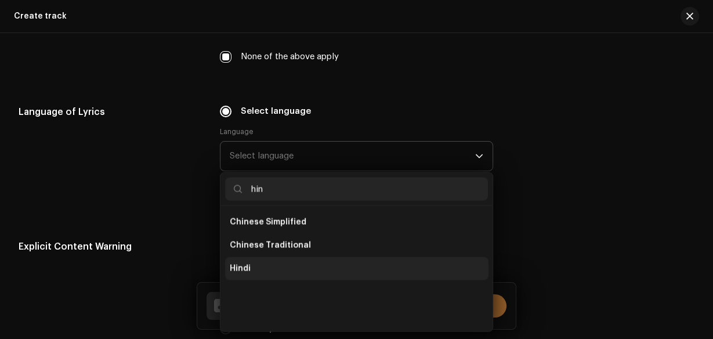
type input "hin"
click at [270, 262] on li "Hindi" at bounding box center [357, 268] width 264 height 23
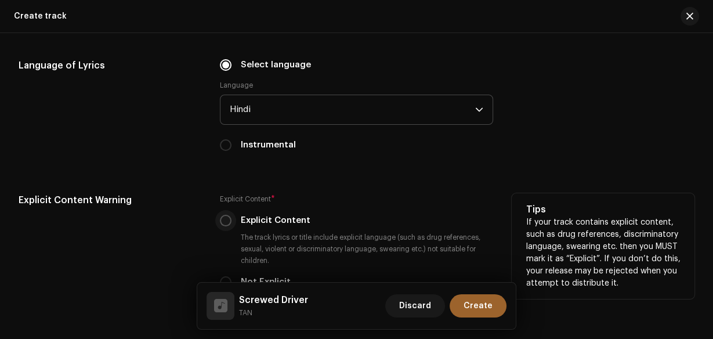
click at [223, 219] on input "Explicit Content" at bounding box center [226, 221] width 12 height 12
radio input "true"
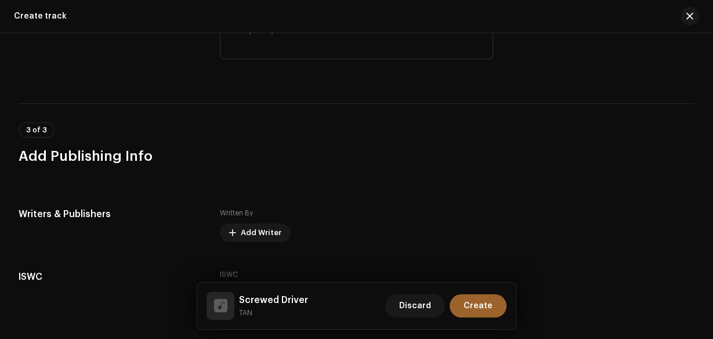
scroll to position [2183, 0]
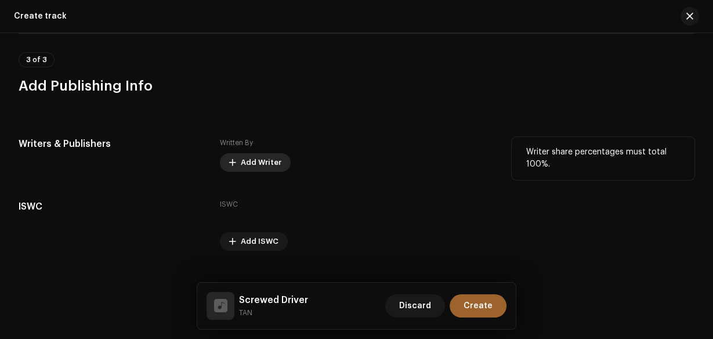
click at [260, 158] on span "Add Writer" at bounding box center [261, 162] width 41 height 23
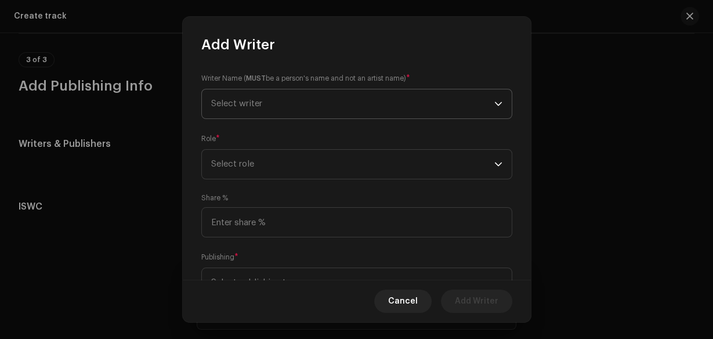
click at [275, 108] on span "Select writer" at bounding box center [352, 103] width 283 height 29
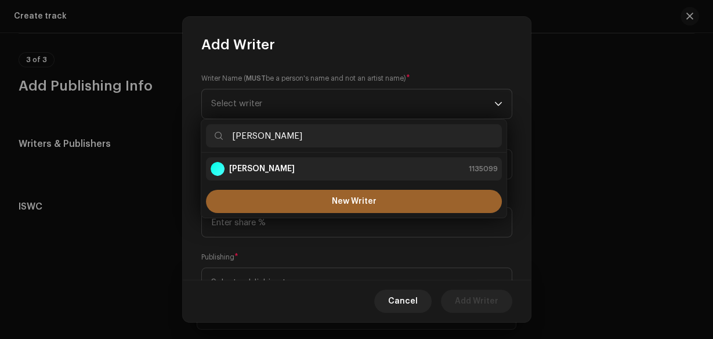
type input "[PERSON_NAME]"
click at [283, 164] on div "[PERSON_NAME] 1135099" at bounding box center [354, 169] width 287 height 14
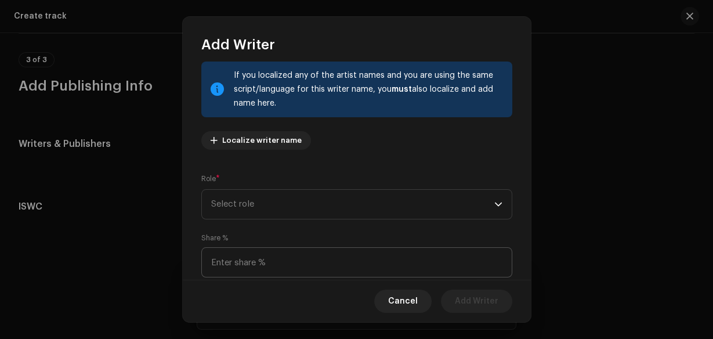
scroll to position [158, 0]
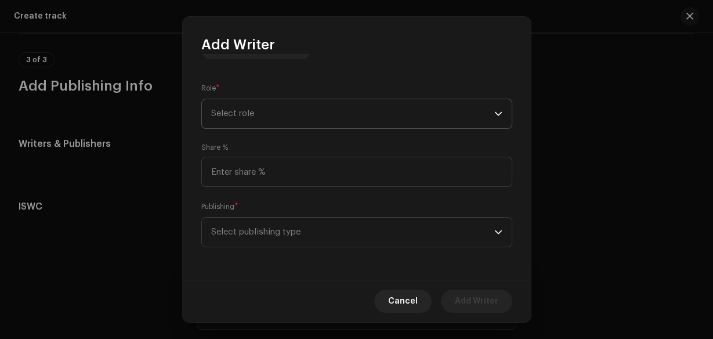
click at [281, 115] on span "Select role" at bounding box center [352, 113] width 283 height 29
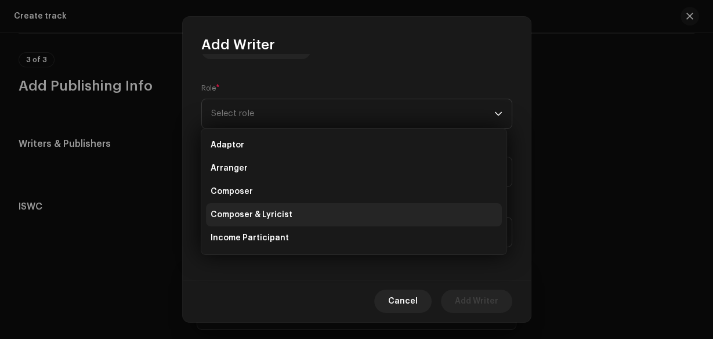
click at [293, 203] on ul "Adaptor Arranger Composer Composer & Lyricist Income Participant Lyricist Sub A…" at bounding box center [353, 249] width 305 height 241
click at [286, 215] on span "Composer & Lyricist" at bounding box center [252, 215] width 82 height 12
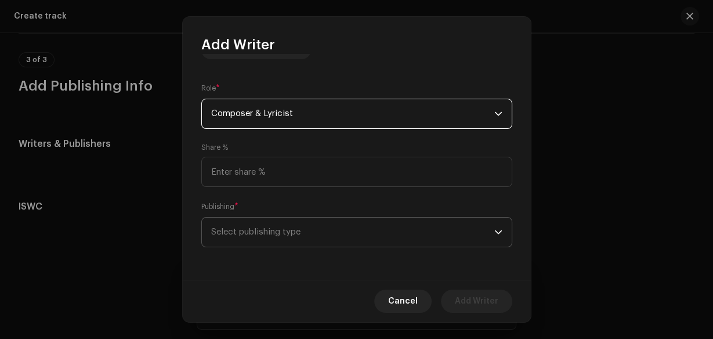
click at [286, 223] on span "Select publishing type" at bounding box center [352, 232] width 283 height 29
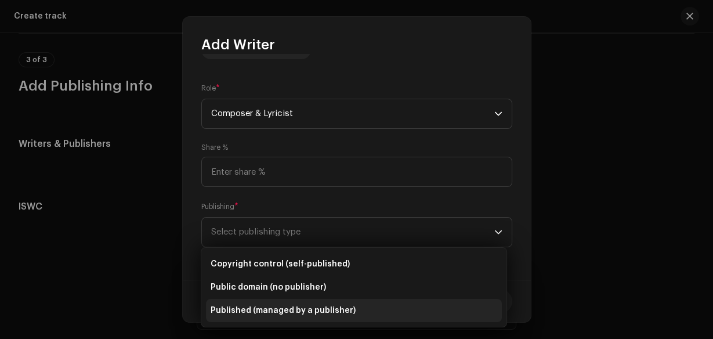
drag, startPoint x: 313, startPoint y: 308, endPoint x: 317, endPoint y: 298, distance: 10.5
click at [313, 309] on span "Published (managed by a publisher)" at bounding box center [283, 311] width 145 height 12
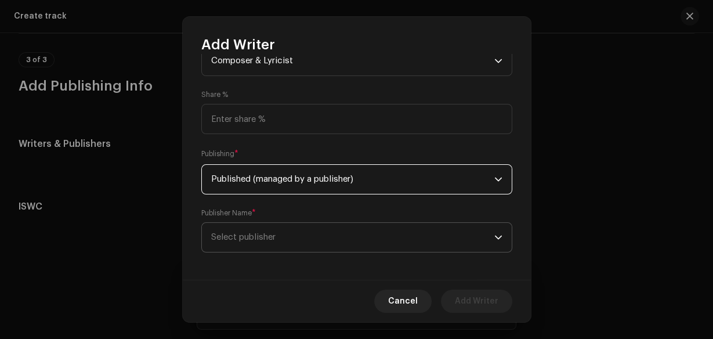
scroll to position [216, 0]
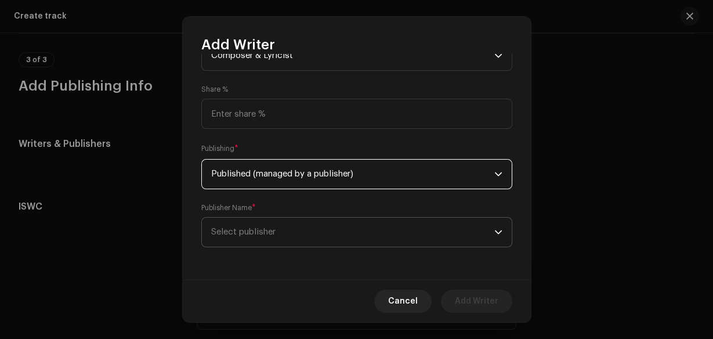
click at [354, 229] on span "Select publisher" at bounding box center [352, 232] width 283 height 29
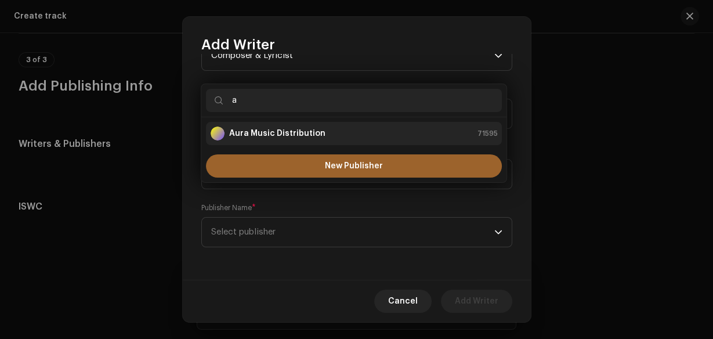
type input "a"
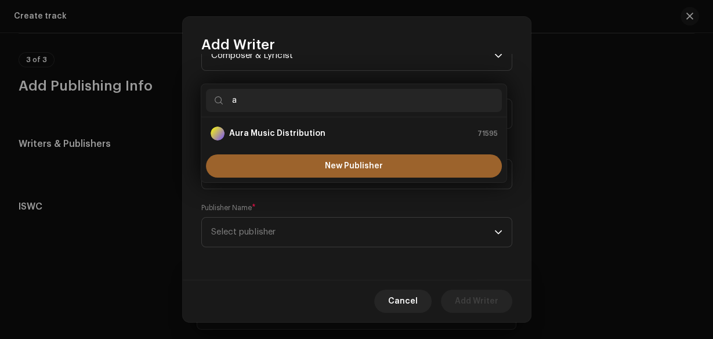
drag, startPoint x: 298, startPoint y: 136, endPoint x: 307, endPoint y: 151, distance: 17.2
click at [298, 136] on strong "Aura Music Distribution" at bounding box center [277, 134] width 96 height 12
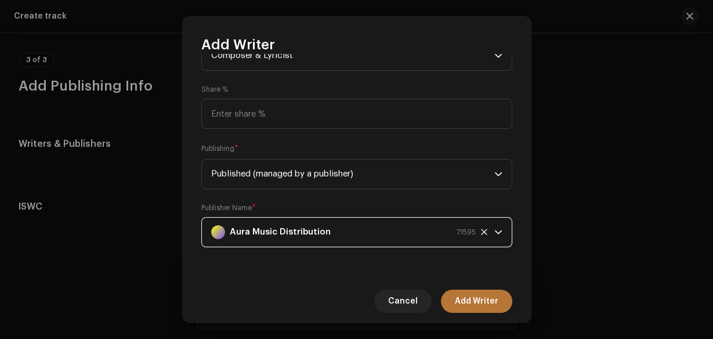
click at [464, 295] on span "Add Writer" at bounding box center [477, 301] width 44 height 23
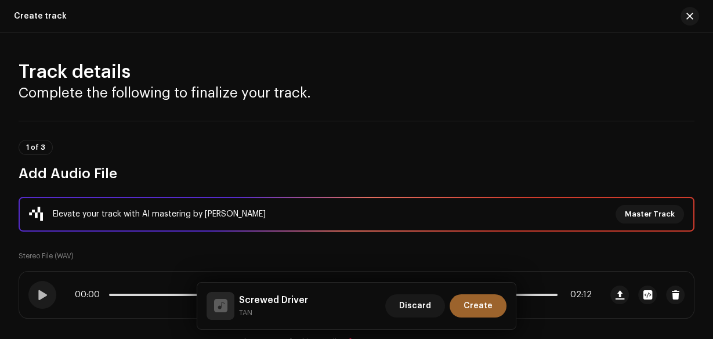
scroll to position [0, 0]
click at [467, 305] on span "Create" at bounding box center [478, 305] width 29 height 23
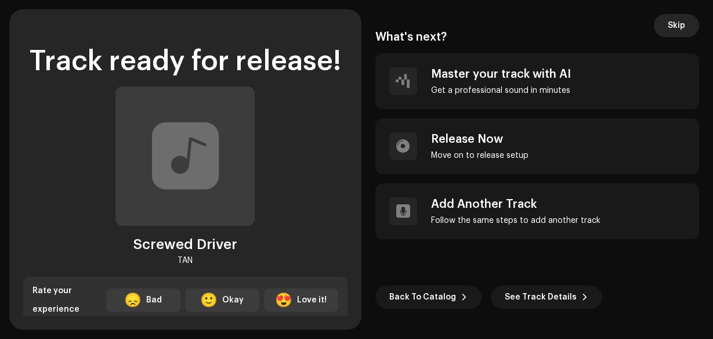
click at [668, 29] on span "Skip" at bounding box center [676, 25] width 17 height 23
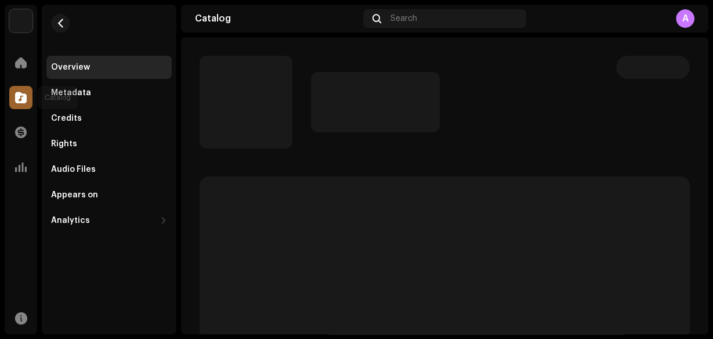
click at [16, 98] on span at bounding box center [21, 97] width 12 height 9
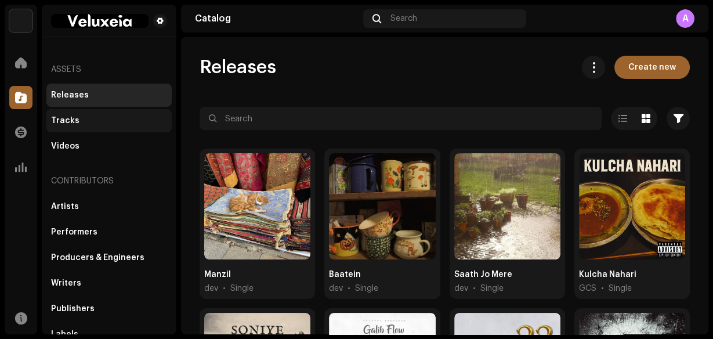
click at [74, 130] on div "Tracks" at bounding box center [108, 120] width 125 height 23
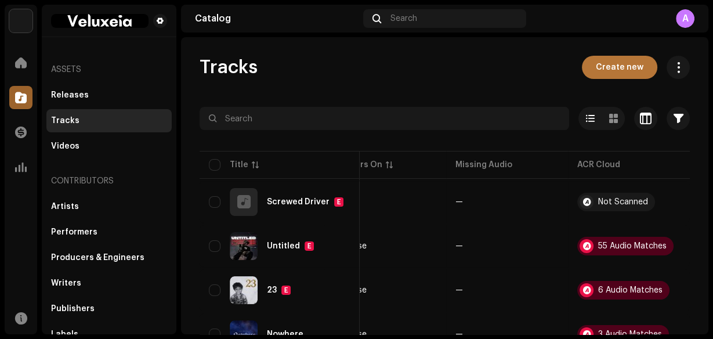
click at [602, 71] on span "Create new" at bounding box center [620, 67] width 48 height 23
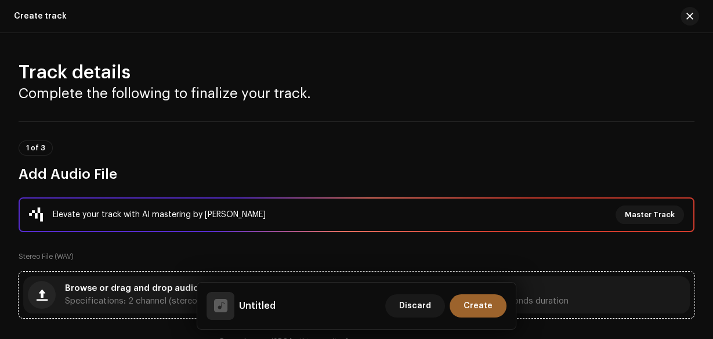
scroll to position [139, 0]
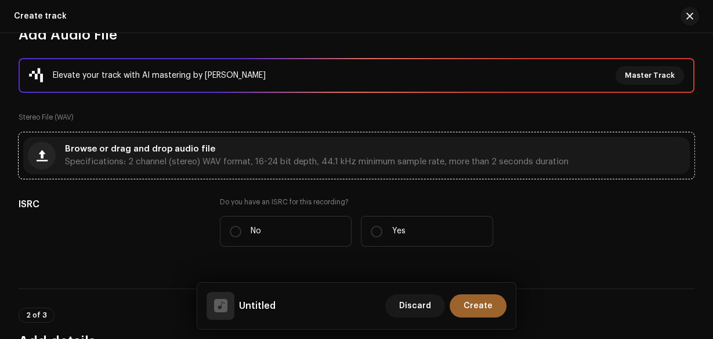
click at [255, 162] on span "Specifications: 2 channel (stereo) WAV format, 16-24 bit depth, 44.1 kHz minimu…" at bounding box center [317, 162] width 504 height 8
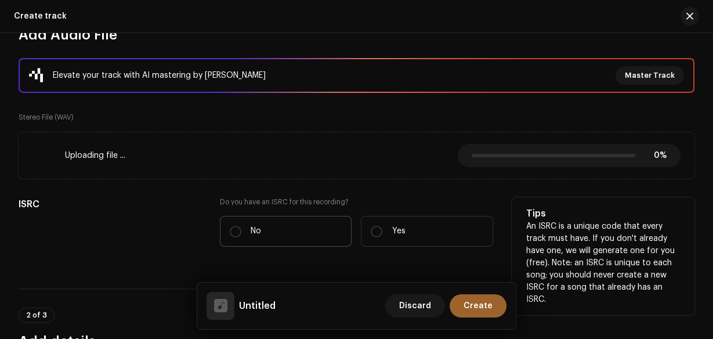
click at [287, 240] on label "No" at bounding box center [286, 231] width 132 height 31
click at [241, 237] on input "No" at bounding box center [236, 232] width 12 height 12
radio input "true"
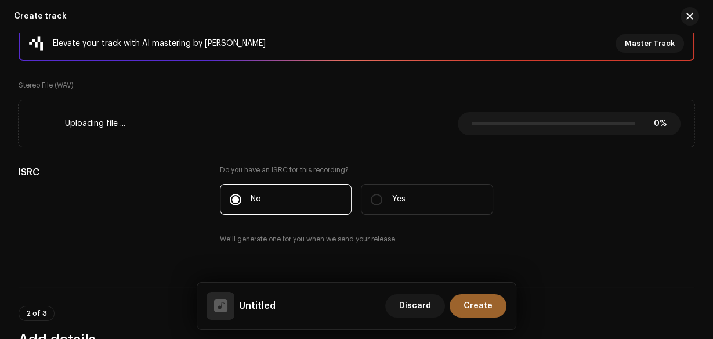
scroll to position [325, 0]
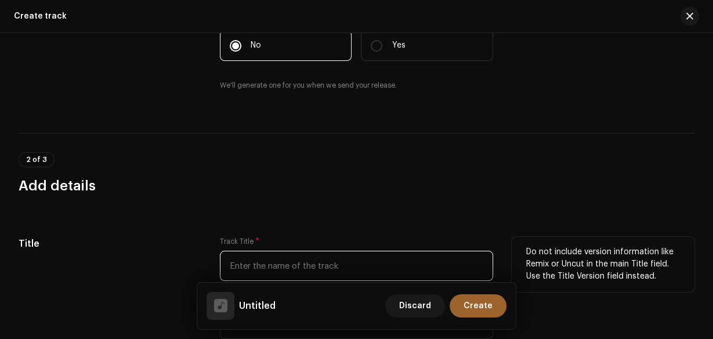
click at [314, 259] on input "text" at bounding box center [357, 266] width 274 height 30
paste input "License Freestyle"
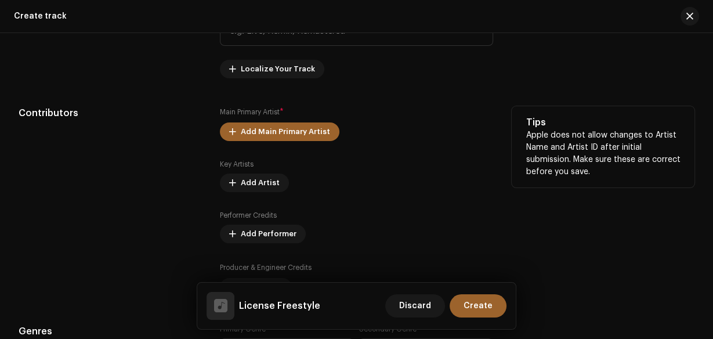
scroll to position [650, 0]
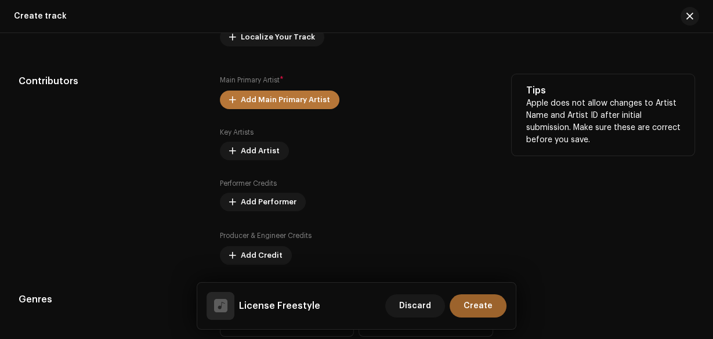
type input "License Freestyle"
click at [290, 99] on span "Add Main Primary Artist" at bounding box center [285, 99] width 89 height 23
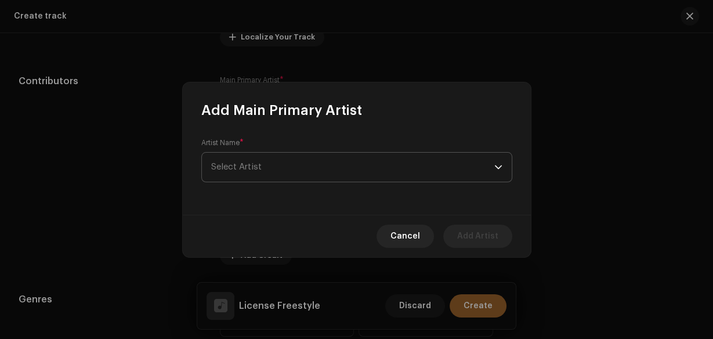
click at [279, 164] on span "Select Artist" at bounding box center [352, 167] width 283 height 29
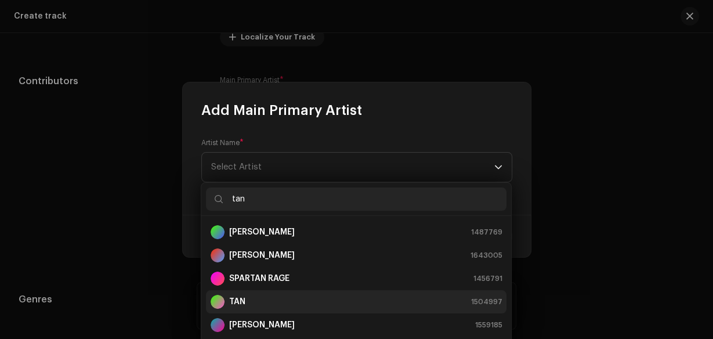
type input "tan"
click at [223, 309] on li "TAN 1504997" at bounding box center [356, 301] width 301 height 23
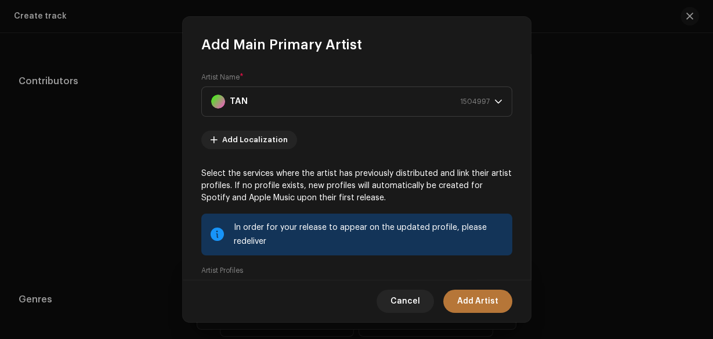
click at [491, 305] on span "Add Artist" at bounding box center [477, 301] width 41 height 23
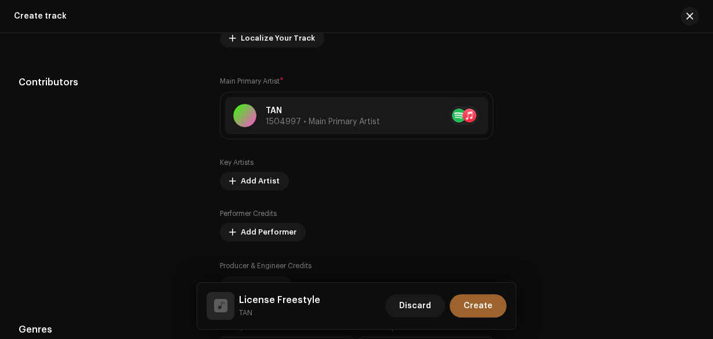
scroll to position [651, 0]
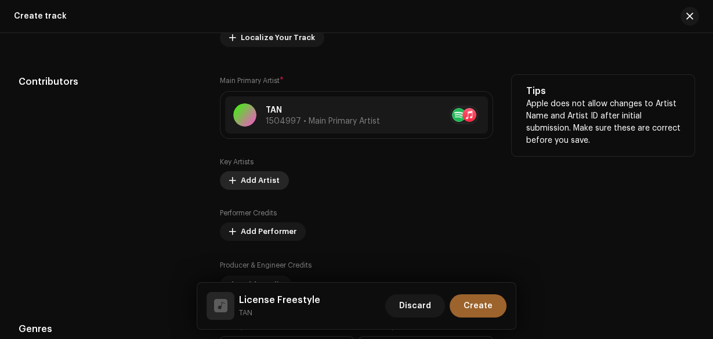
click at [276, 183] on button "Add Artist" at bounding box center [254, 180] width 69 height 19
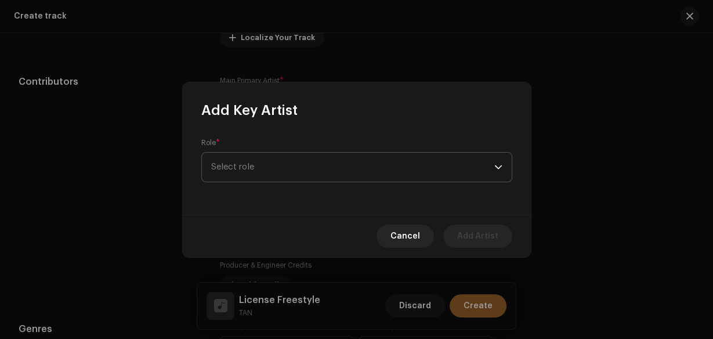
click at [269, 174] on span "Select role" at bounding box center [352, 167] width 283 height 29
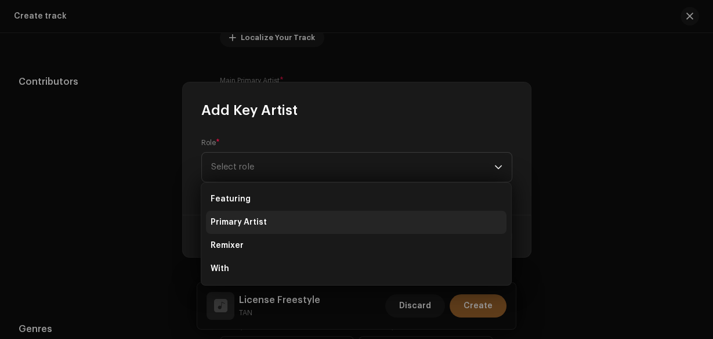
click at [269, 225] on li "Primary Artist" at bounding box center [356, 222] width 301 height 23
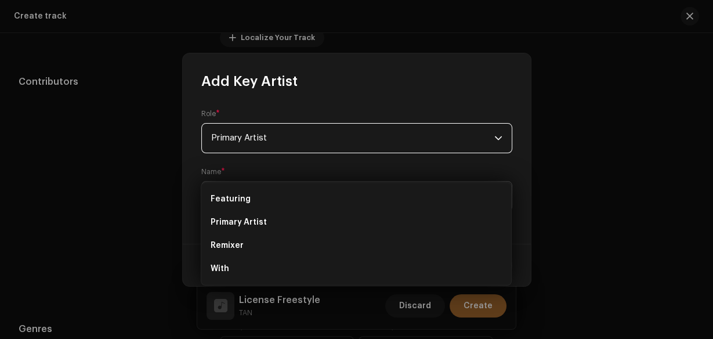
click at [269, 209] on span "Select Artist" at bounding box center [352, 196] width 283 height 29
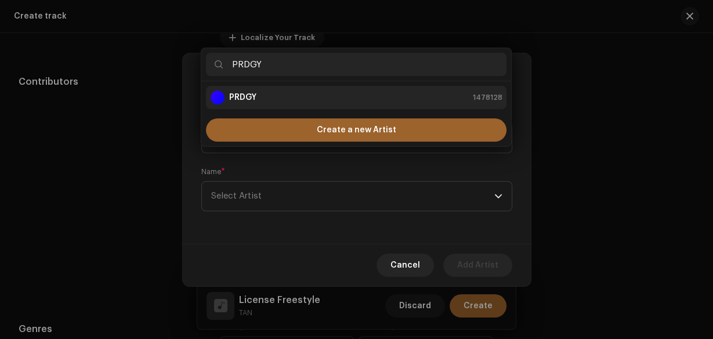
type input "PRDGY"
click at [257, 106] on li "PRDGY 1478128" at bounding box center [356, 97] width 301 height 23
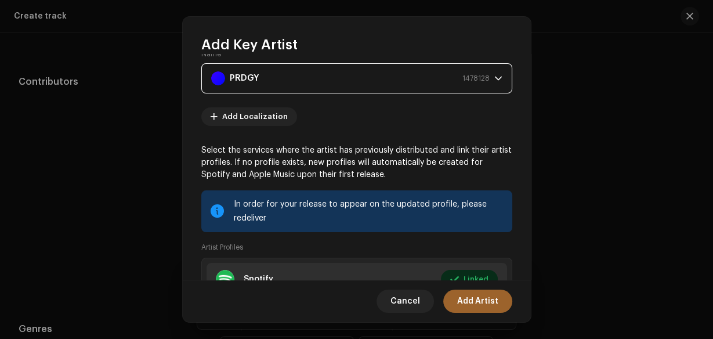
scroll to position [209, 0]
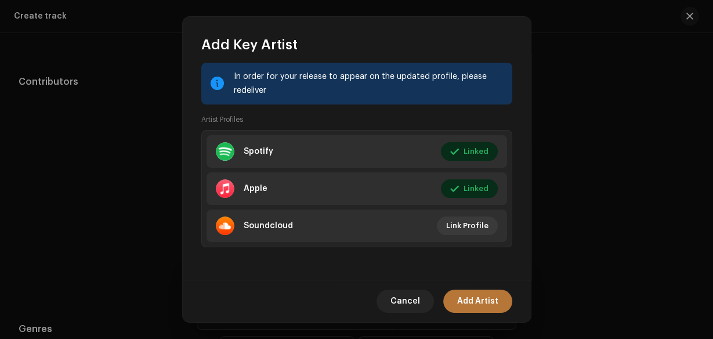
click at [482, 295] on span "Add Artist" at bounding box center [477, 301] width 41 height 23
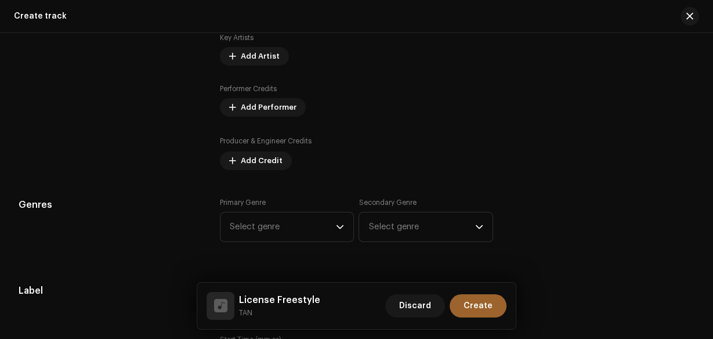
scroll to position [790, 0]
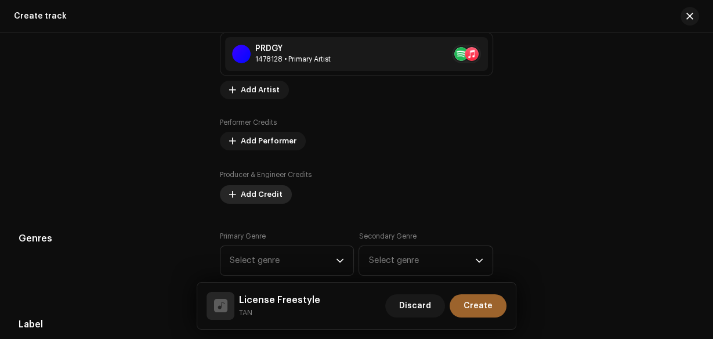
click at [252, 188] on span "Add Credit" at bounding box center [262, 194] width 42 height 23
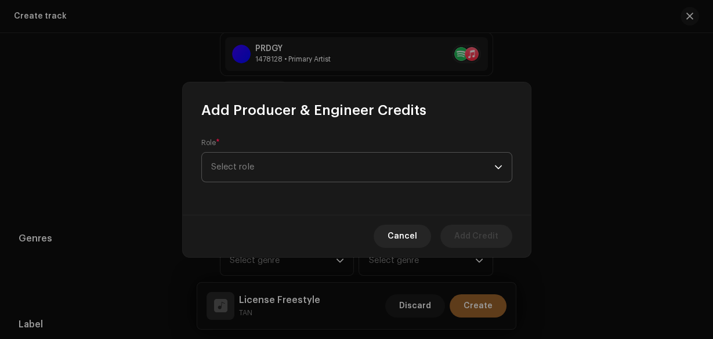
click at [255, 160] on span "Select role" at bounding box center [352, 167] width 283 height 29
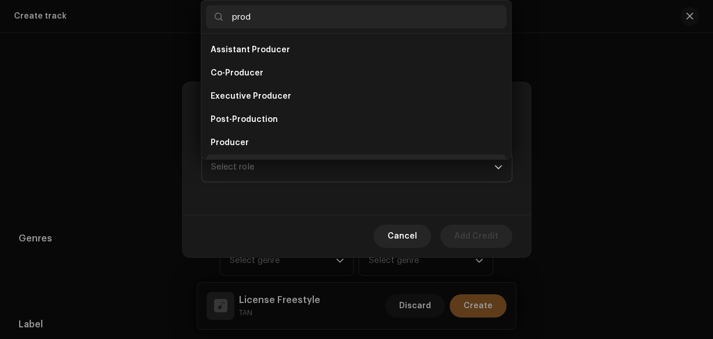
scroll to position [19, 0]
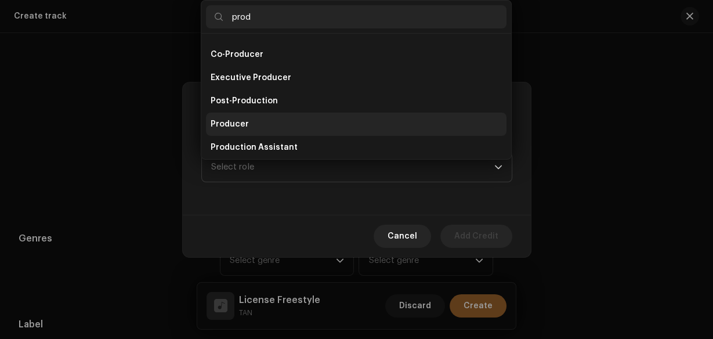
type input "prod"
click at [256, 125] on li "Producer" at bounding box center [356, 124] width 301 height 23
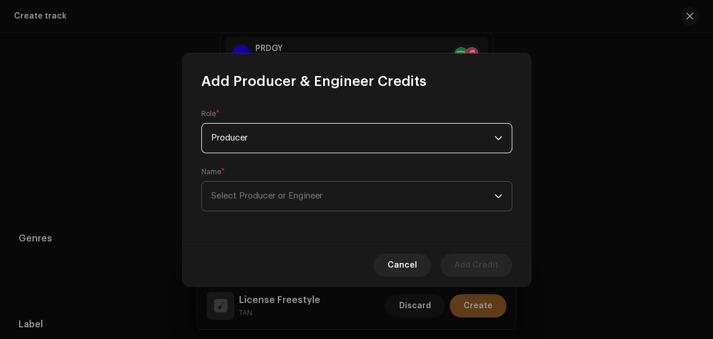
click at [259, 198] on span "Select Producer or Engineer" at bounding box center [266, 196] width 111 height 9
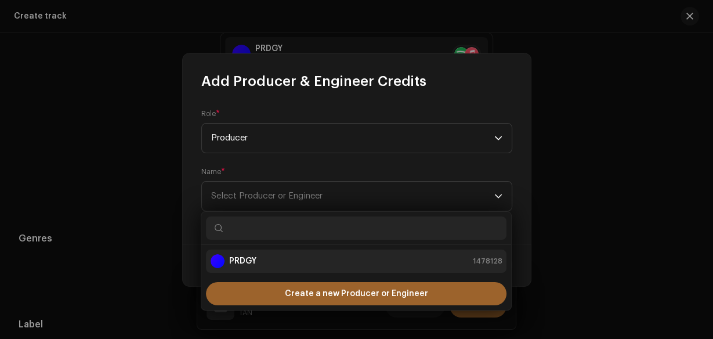
click at [262, 257] on div "PRDGY 1478128" at bounding box center [356, 261] width 291 height 14
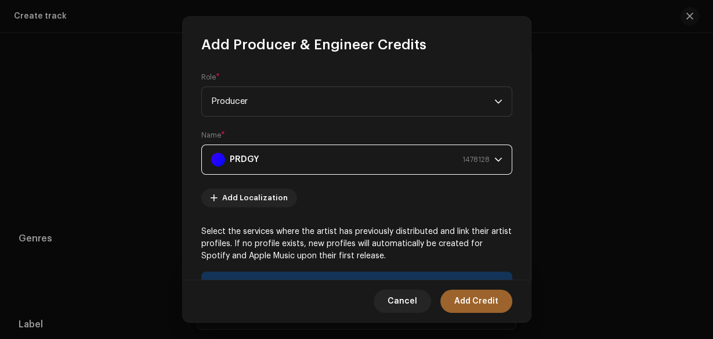
click at [467, 304] on span "Add Credit" at bounding box center [476, 301] width 44 height 23
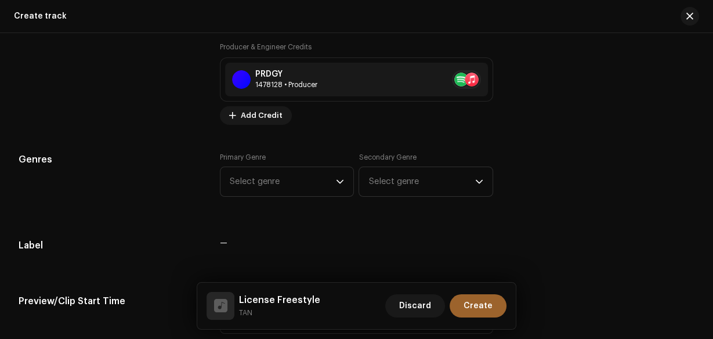
scroll to position [929, 0]
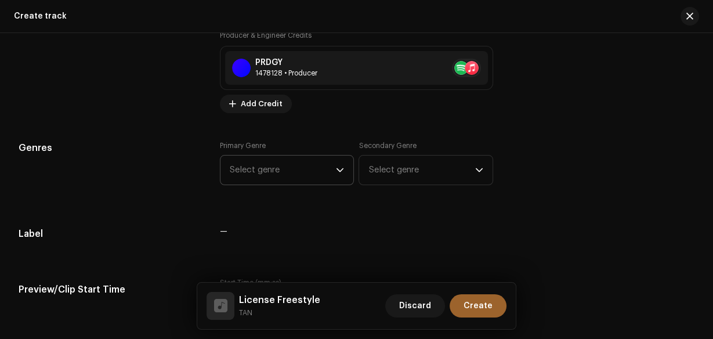
click at [344, 164] on p-select "Select genre" at bounding box center [287, 170] width 135 height 30
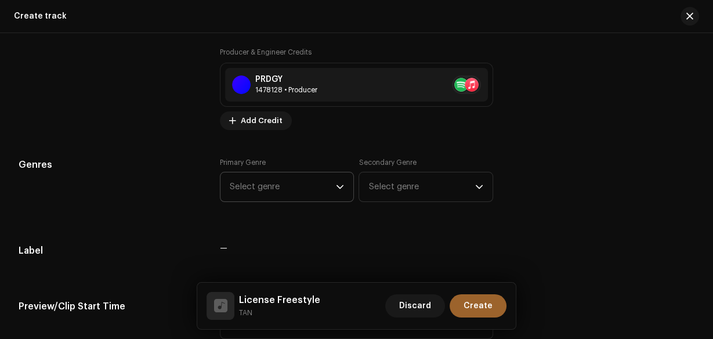
scroll to position [901, 0]
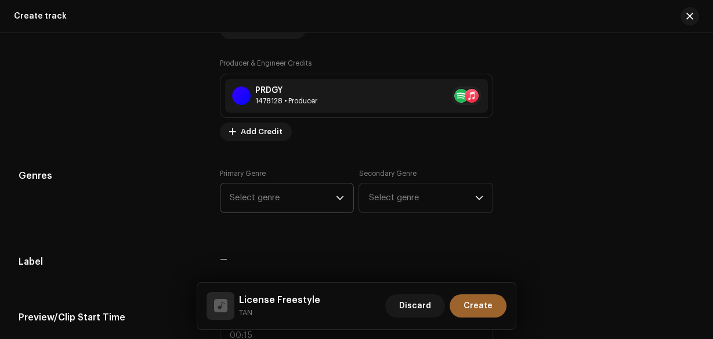
click at [342, 192] on p-select "Select genre" at bounding box center [287, 198] width 135 height 30
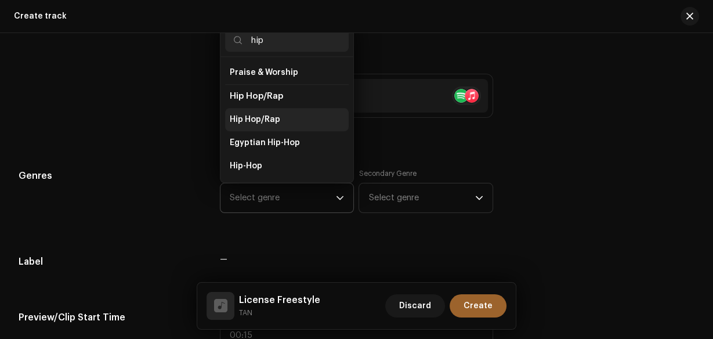
scroll to position [93, 0]
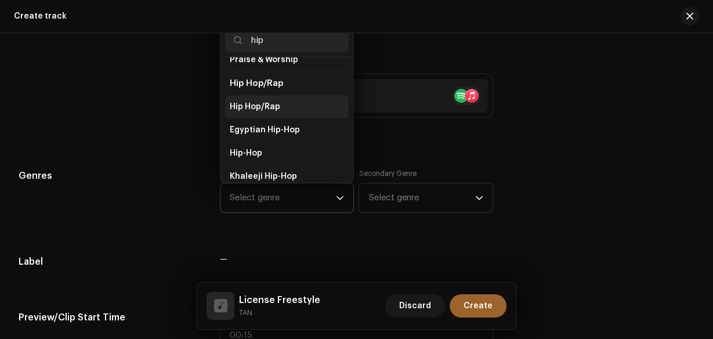
type input "hip"
click at [285, 101] on li "Hip Hop/Rap" at bounding box center [287, 106] width 124 height 23
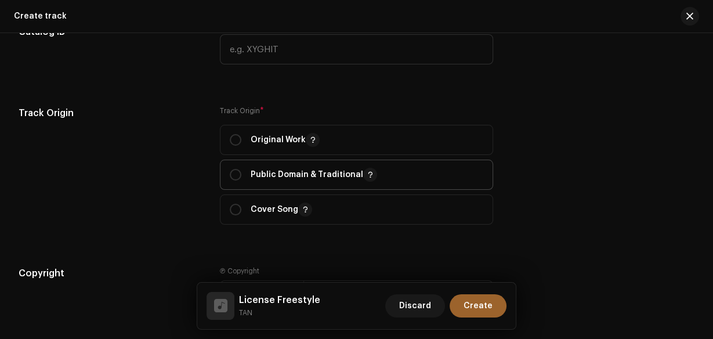
click at [243, 142] on div "Original Work" at bounding box center [275, 140] width 90 height 14
radio input "true"
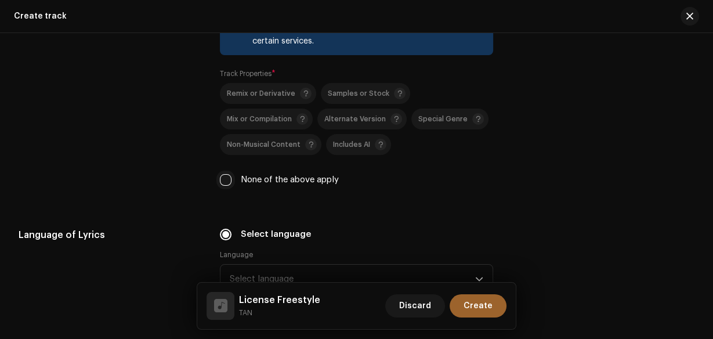
click at [228, 179] on input "None of the above apply" at bounding box center [226, 180] width 12 height 12
checkbox input "true"
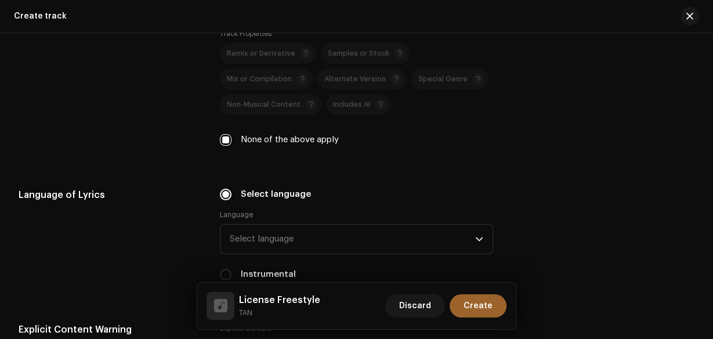
scroll to position [1691, 0]
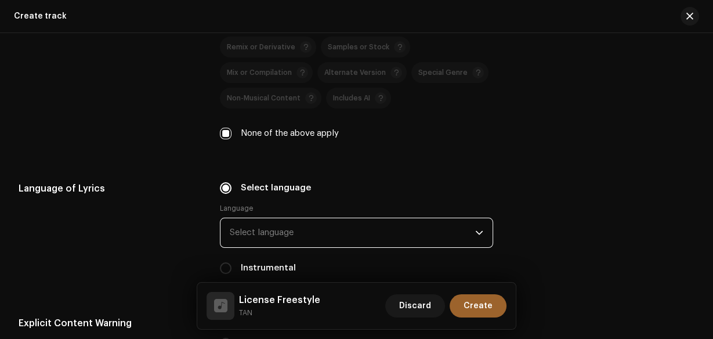
click at [340, 220] on span "Select language" at bounding box center [353, 232] width 246 height 29
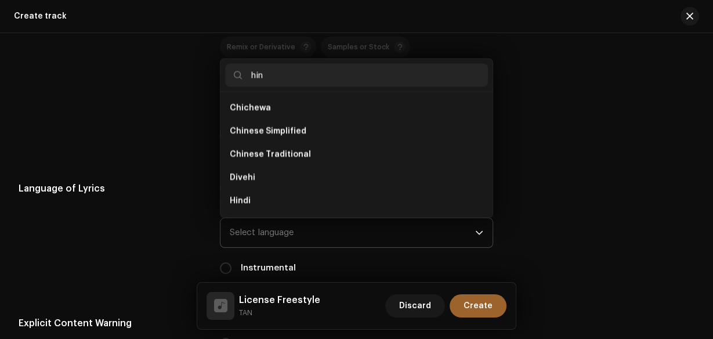
scroll to position [0, 0]
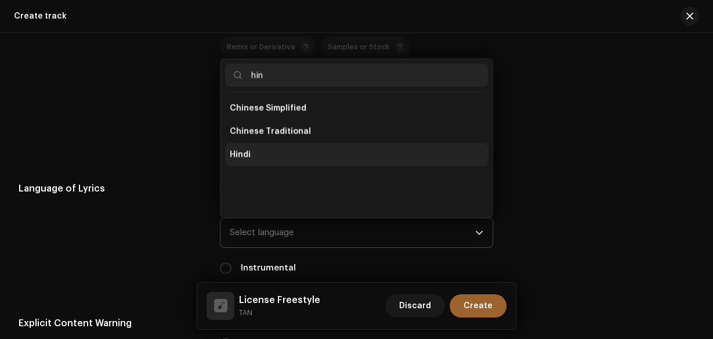
type input "hin"
click at [244, 154] on span "Hindi" at bounding box center [240, 155] width 21 height 12
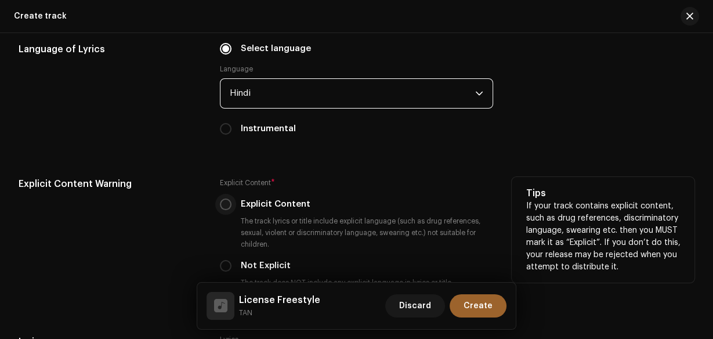
click at [221, 207] on input "Explicit Content" at bounding box center [226, 204] width 12 height 12
radio input "true"
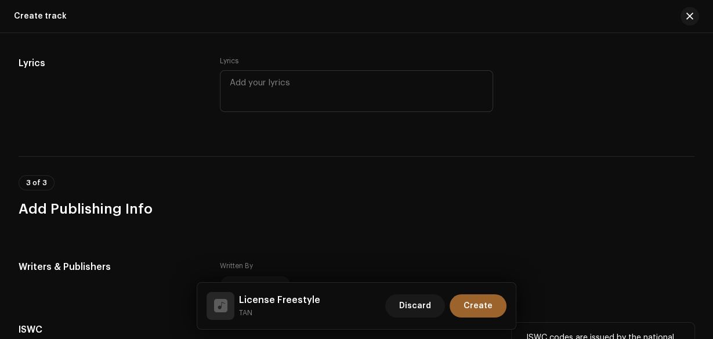
scroll to position [2255, 0]
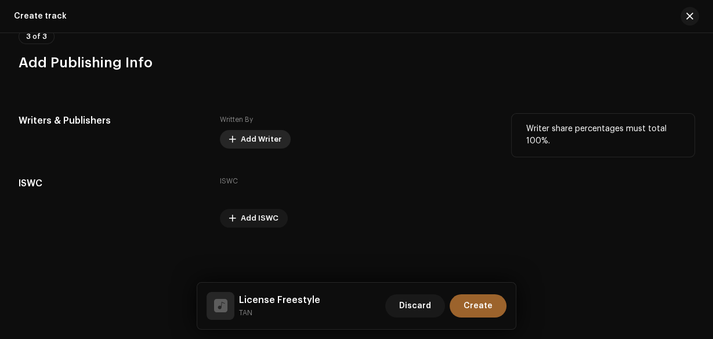
click at [254, 130] on span "Add Writer" at bounding box center [261, 139] width 41 height 23
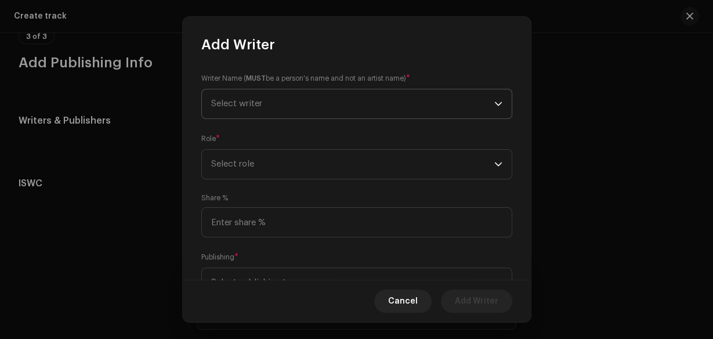
click at [268, 100] on span "Select writer" at bounding box center [352, 103] width 283 height 29
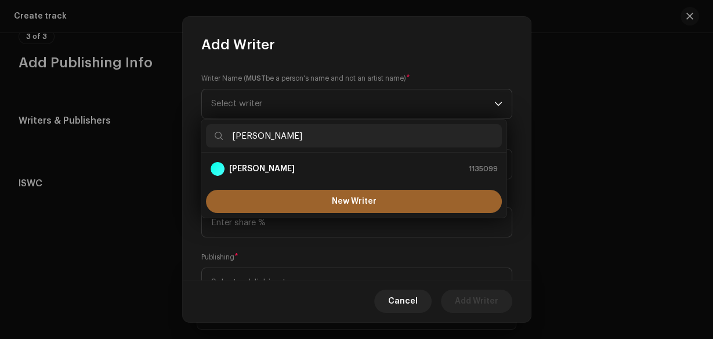
type input "[PERSON_NAME]"
click at [273, 168] on div "[PERSON_NAME] 1135099" at bounding box center [354, 169] width 287 height 14
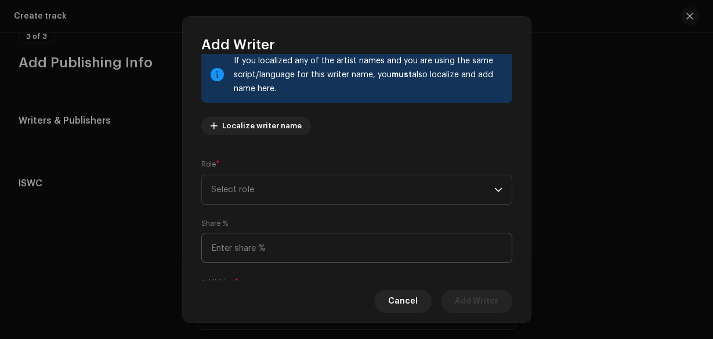
scroll to position [158, 0]
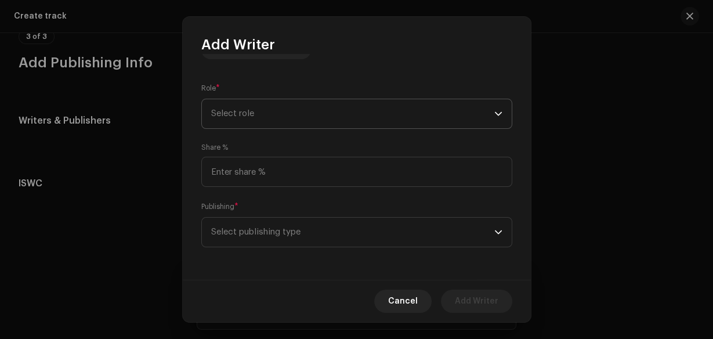
click at [264, 113] on span "Select role" at bounding box center [352, 113] width 283 height 29
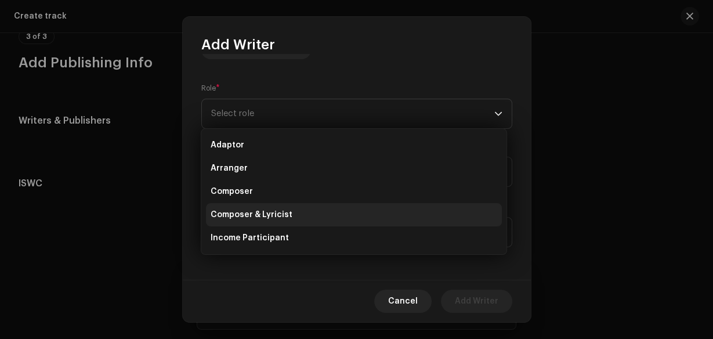
click at [292, 223] on li "Composer & Lyricist" at bounding box center [354, 214] width 296 height 23
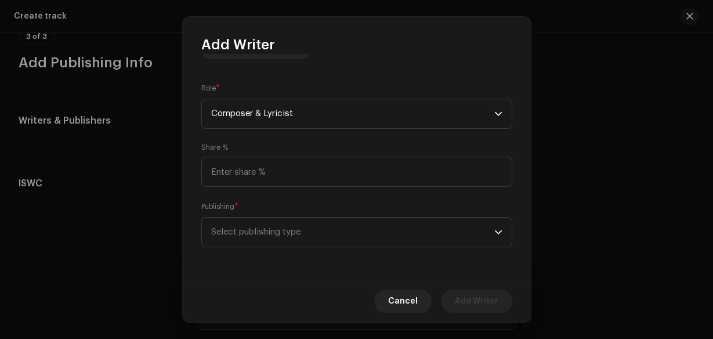
click at [292, 223] on span "Select publishing type" at bounding box center [352, 232] width 283 height 29
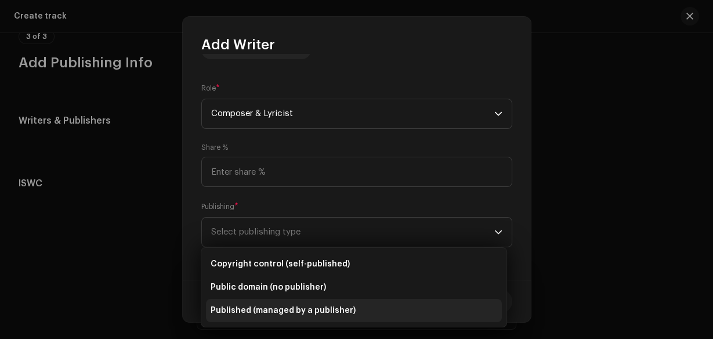
click at [303, 300] on li "Published (managed by a publisher)" at bounding box center [354, 310] width 296 height 23
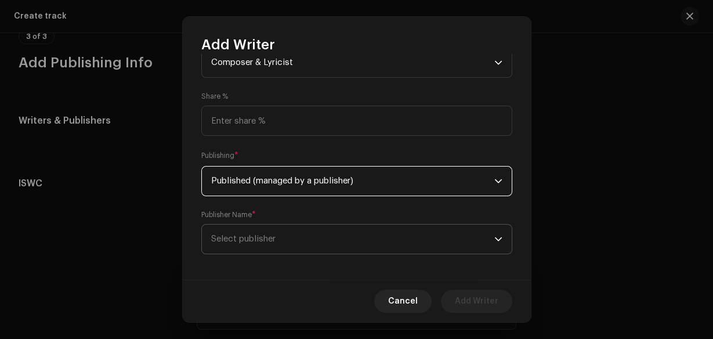
scroll to position [216, 0]
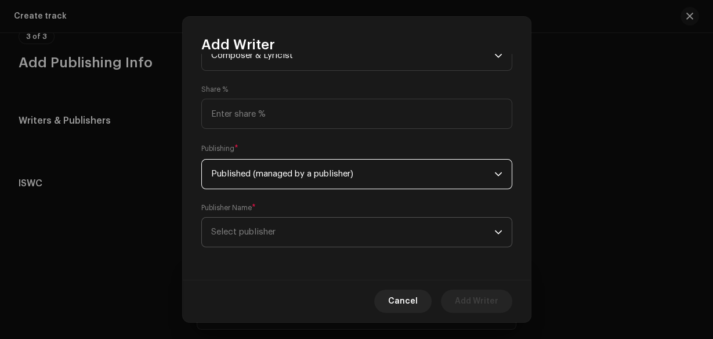
click at [344, 235] on span "Select publisher" at bounding box center [352, 232] width 283 height 29
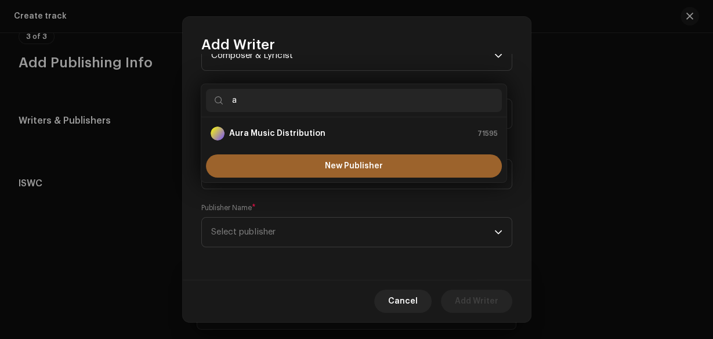
type input "a"
click at [280, 130] on strong "Aura Music Distribution" at bounding box center [277, 134] width 96 height 12
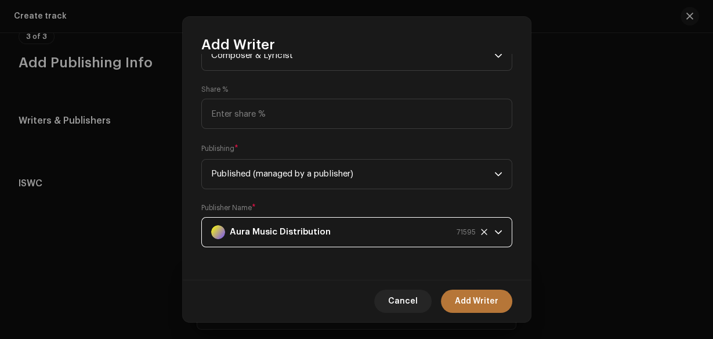
click at [463, 301] on span "Add Writer" at bounding box center [477, 301] width 44 height 23
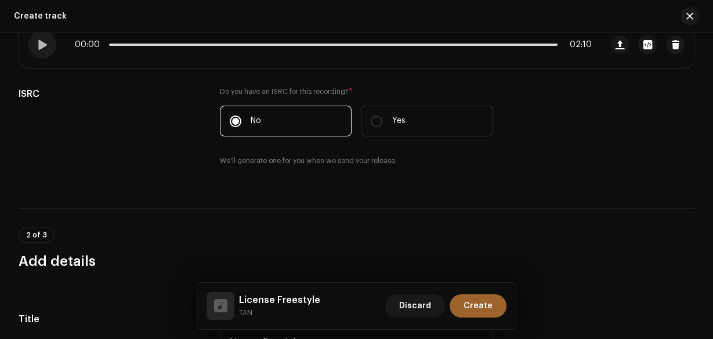
scroll to position [212, 0]
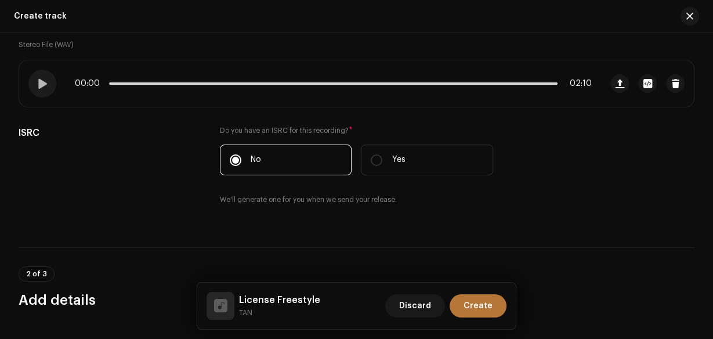
click at [489, 306] on span "Create" at bounding box center [478, 305] width 29 height 23
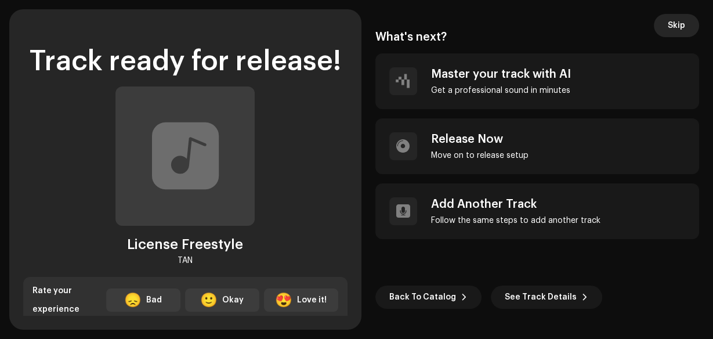
click at [681, 25] on span "Skip" at bounding box center [676, 25] width 17 height 23
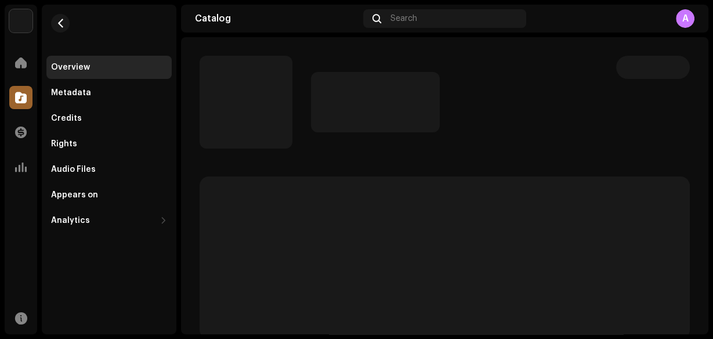
drag, startPoint x: 5, startPoint y: 102, endPoint x: 15, endPoint y: 103, distance: 9.4
click at [6, 101] on div "Catalog" at bounding box center [21, 97] width 33 height 33
click at [11, 100] on div at bounding box center [20, 97] width 23 height 23
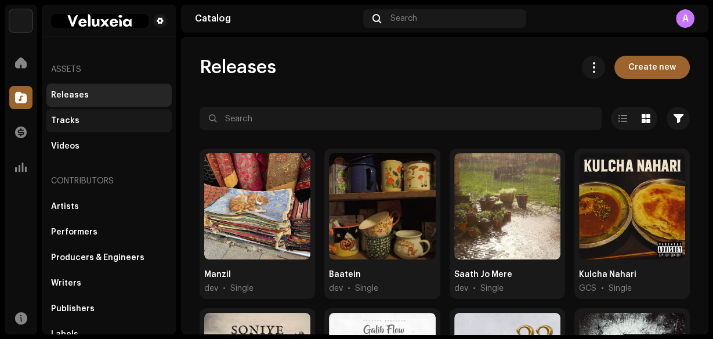
click at [90, 125] on div "Tracks" at bounding box center [108, 120] width 125 height 23
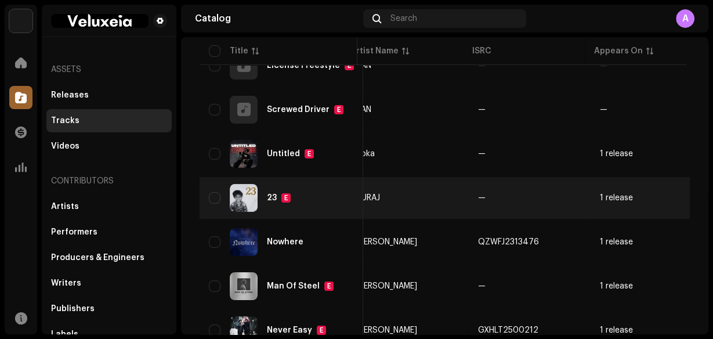
scroll to position [0, 402]
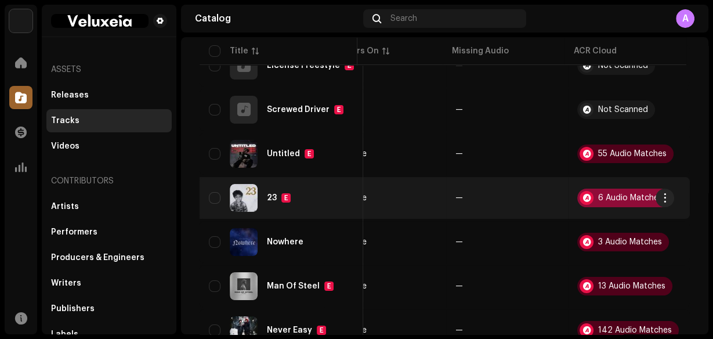
click at [580, 195] on div at bounding box center [587, 198] width 14 height 14
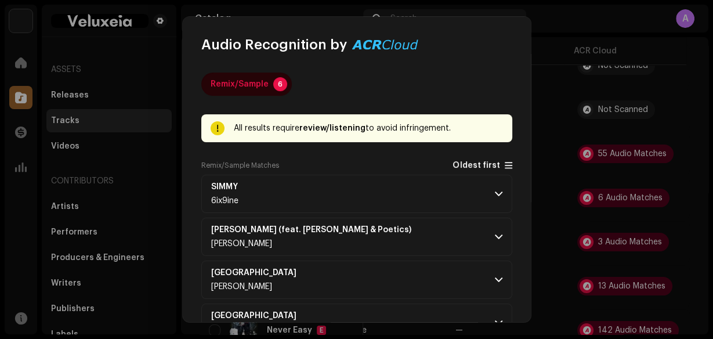
click at [505, 165] on span at bounding box center [509, 165] width 8 height 9
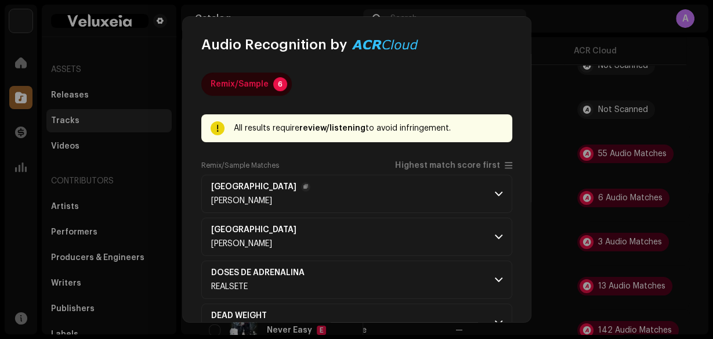
click at [499, 194] on p-accordion-header "Holy Ground [PERSON_NAME]" at bounding box center [356, 194] width 311 height 38
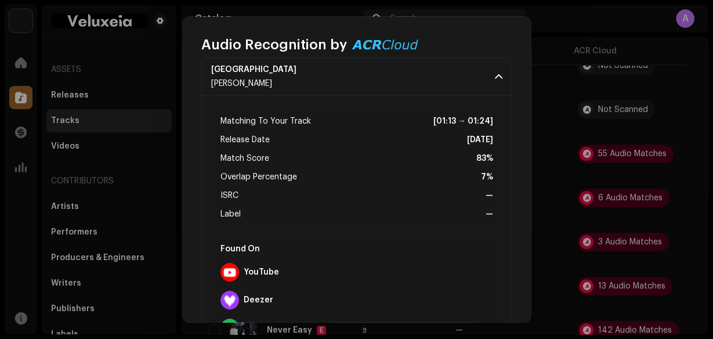
scroll to position [186, 0]
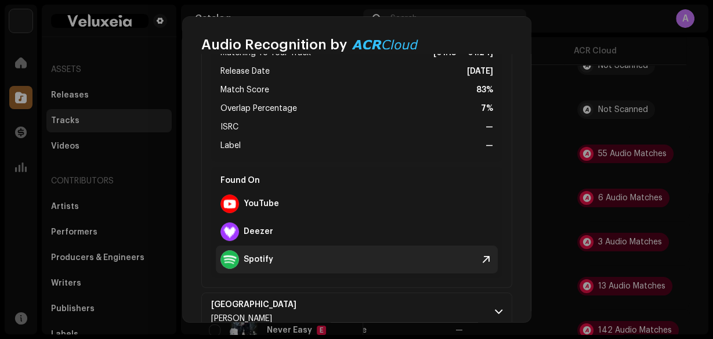
click at [304, 259] on div "Spotify" at bounding box center [357, 260] width 282 height 28
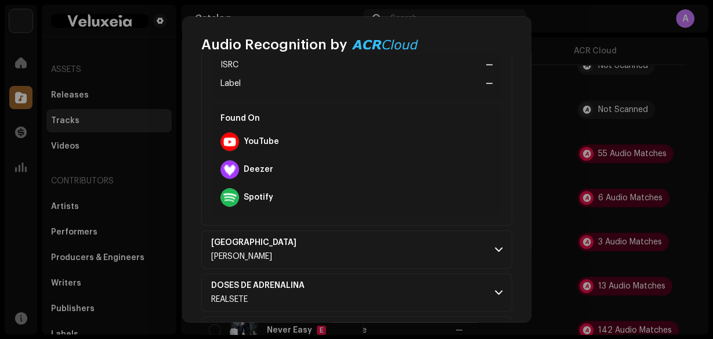
scroll to position [371, 0]
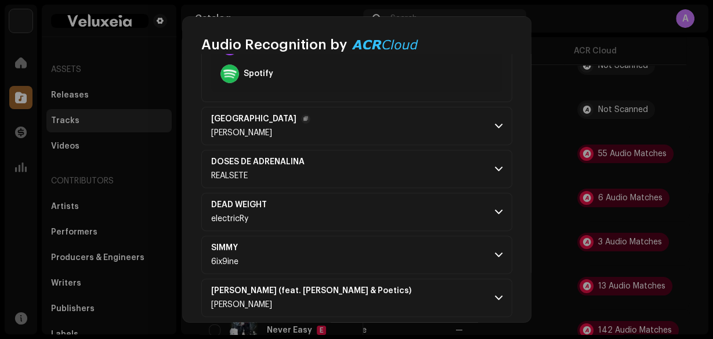
click at [406, 122] on p-accordion-header "Holy Ground [PERSON_NAME]" at bounding box center [356, 126] width 311 height 38
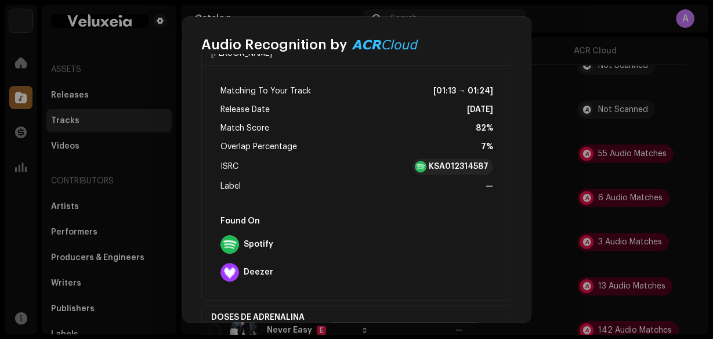
scroll to position [464, 0]
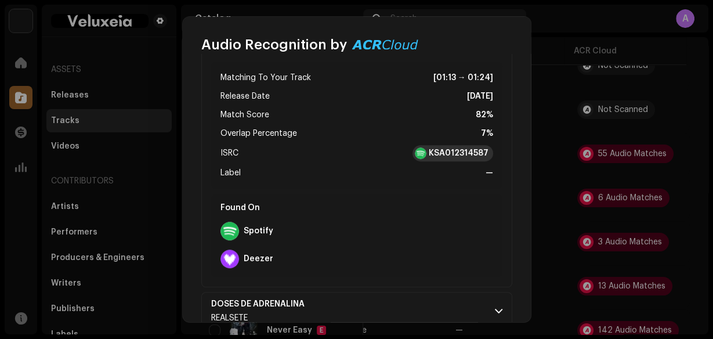
click at [464, 155] on strong "KSA012314587" at bounding box center [459, 153] width 60 height 12
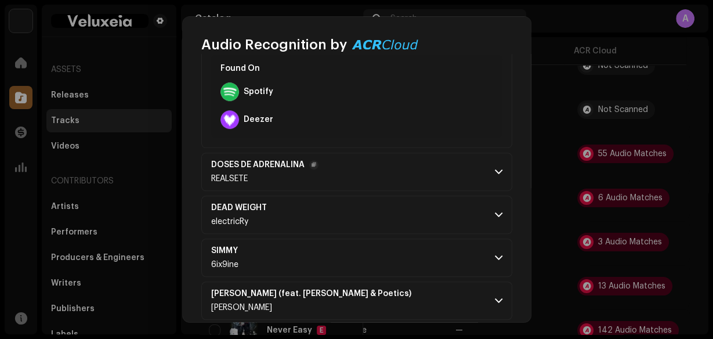
click at [465, 169] on p-accordion-header "DOSES DE ADRENALINA REALSETE" at bounding box center [356, 172] width 311 height 38
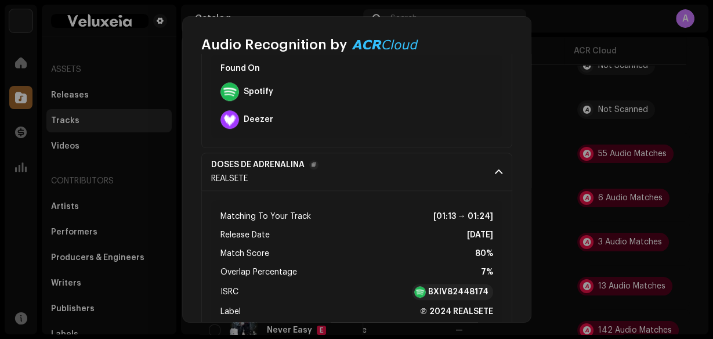
scroll to position [789, 0]
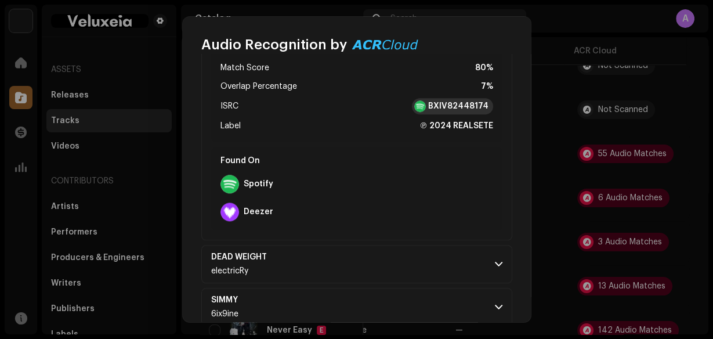
click at [456, 102] on strong "BXIV82448174" at bounding box center [458, 106] width 60 height 12
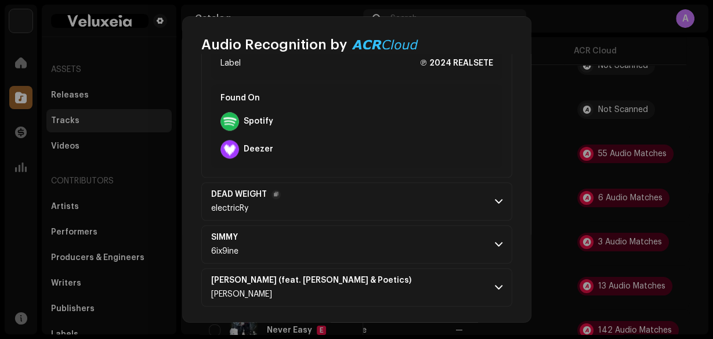
click at [494, 205] on p-accordion-header "DEAD WEIGHT electricRy" at bounding box center [356, 201] width 311 height 38
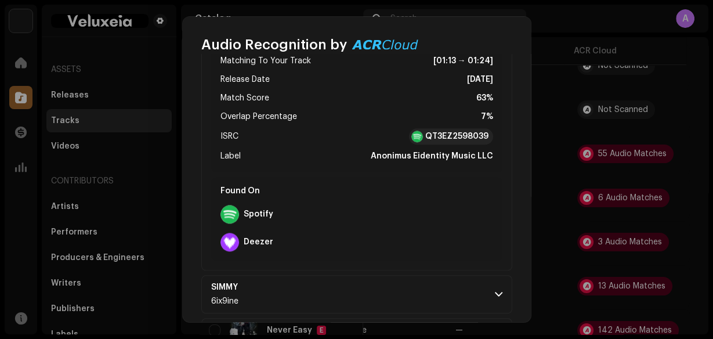
scroll to position [1038, 0]
click at [462, 130] on strong "QT3EZ2598039" at bounding box center [456, 136] width 63 height 12
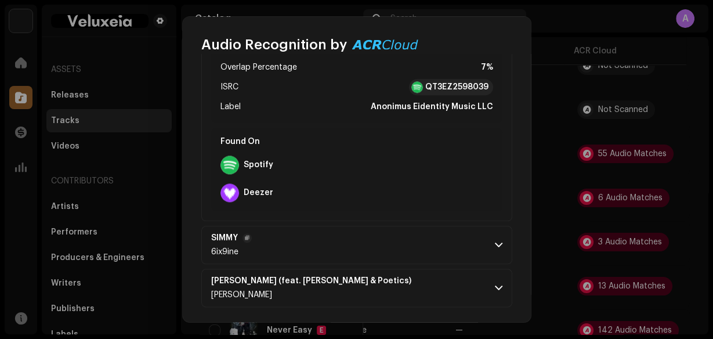
click at [374, 250] on p-accordion-header "SIMMY 6ix9ine" at bounding box center [356, 245] width 311 height 38
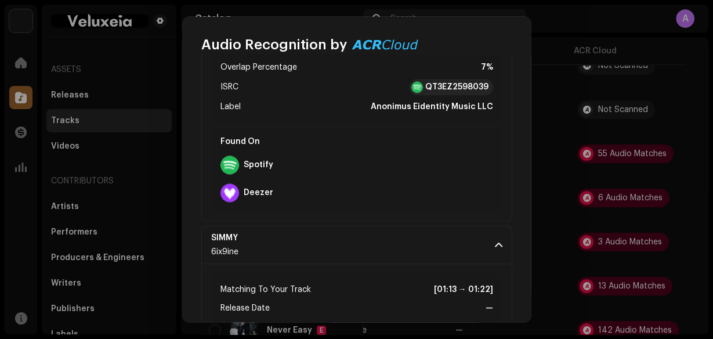
scroll to position [1319, 0]
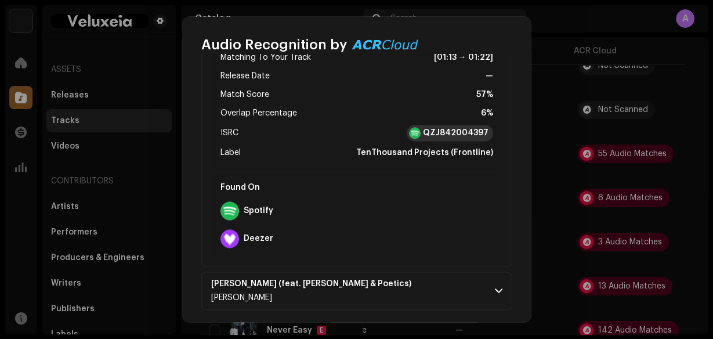
click at [459, 130] on strong "QZJ842004397" at bounding box center [456, 133] width 66 height 12
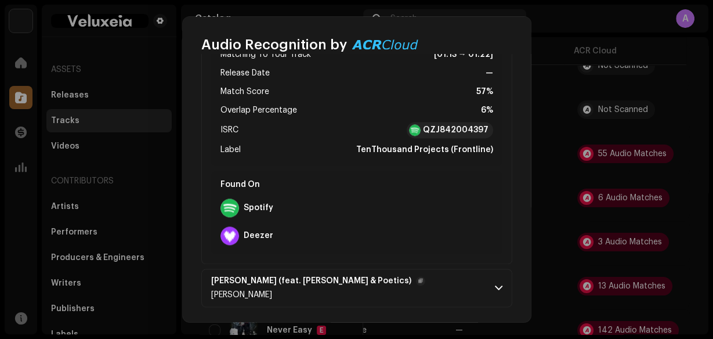
click at [490, 294] on p-accordion-header "Bobby Orr (feat. Hunnav & Poetics) Jakob Leichtman" at bounding box center [356, 288] width 311 height 38
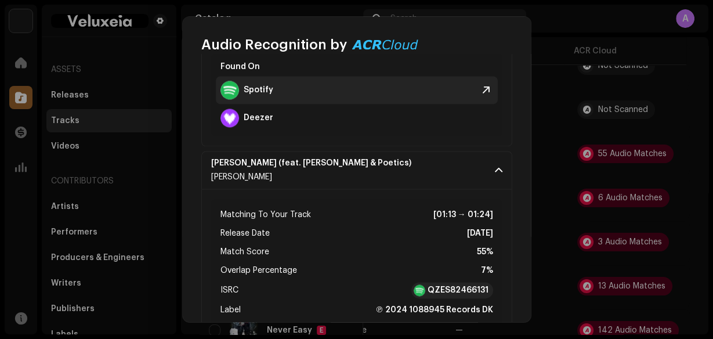
scroll to position [1528, 0]
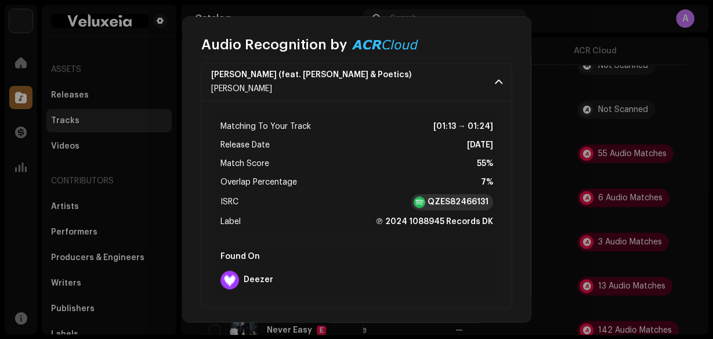
click at [471, 197] on strong "QZES82466131" at bounding box center [458, 202] width 61 height 12
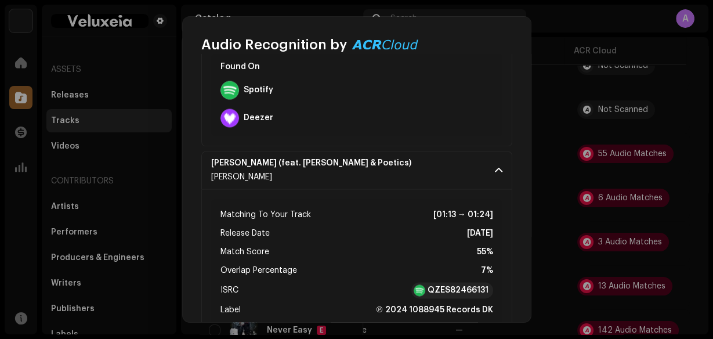
scroll to position [1435, 0]
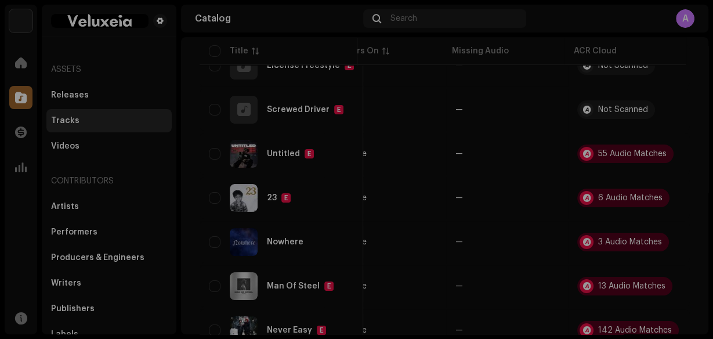
click at [565, 92] on div "Audio Recognition by Remix/Sample 6 All results require review/listening to avo…" at bounding box center [356, 169] width 713 height 339
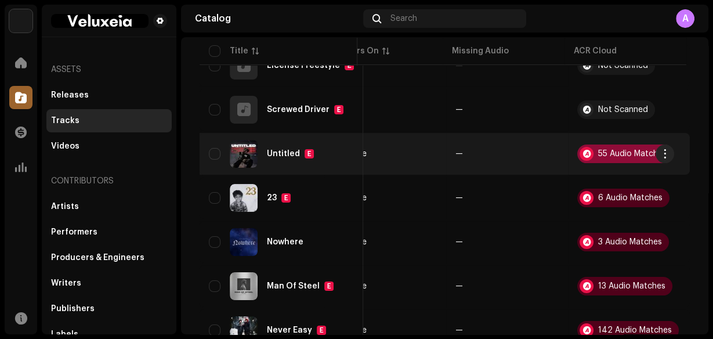
click at [645, 150] on div "55 Audio Matches" at bounding box center [632, 154] width 68 height 8
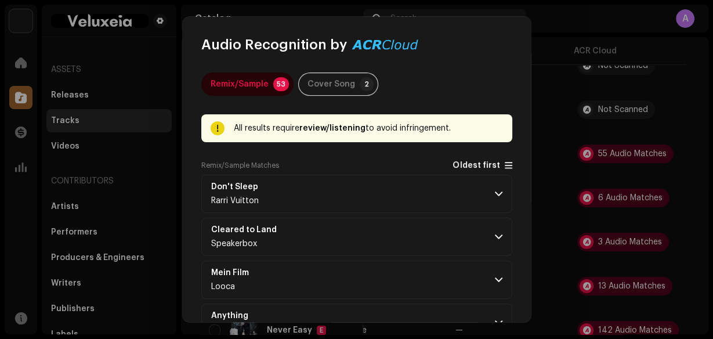
click at [505, 165] on span at bounding box center [509, 165] width 8 height 9
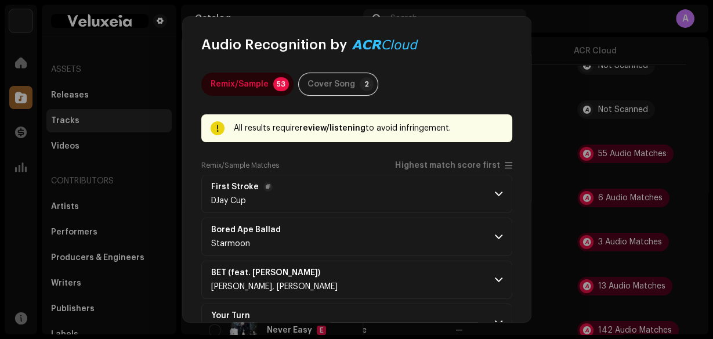
click at [497, 195] on span at bounding box center [499, 193] width 8 height 9
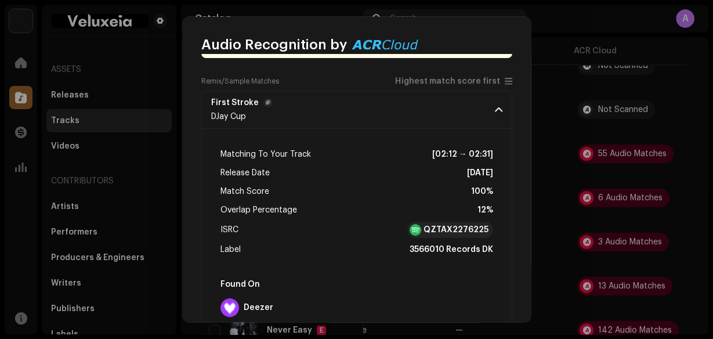
scroll to position [93, 0]
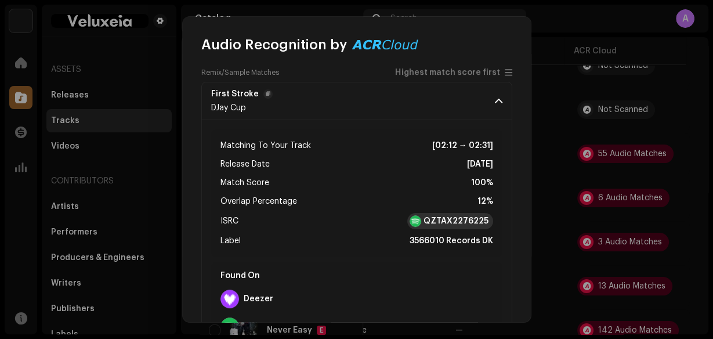
click at [478, 214] on div "QZTAX2276225" at bounding box center [450, 221] width 86 height 16
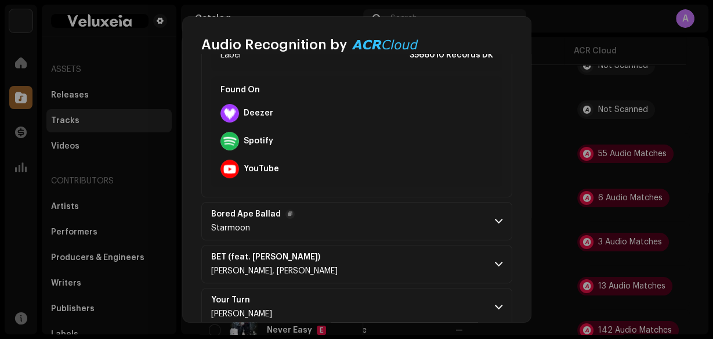
click at [499, 218] on p-accordion-header "Bored Ape Ballad Starmoon" at bounding box center [356, 221] width 311 height 38
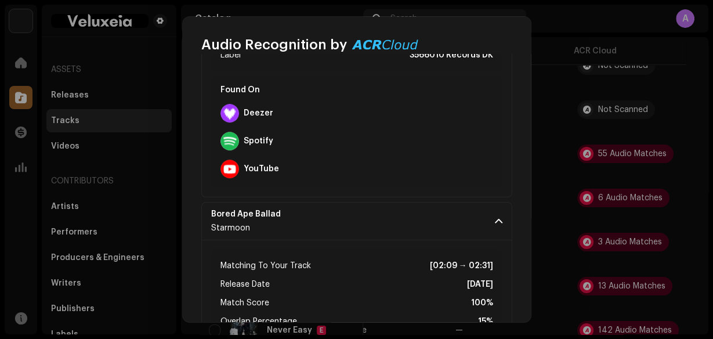
scroll to position [418, 0]
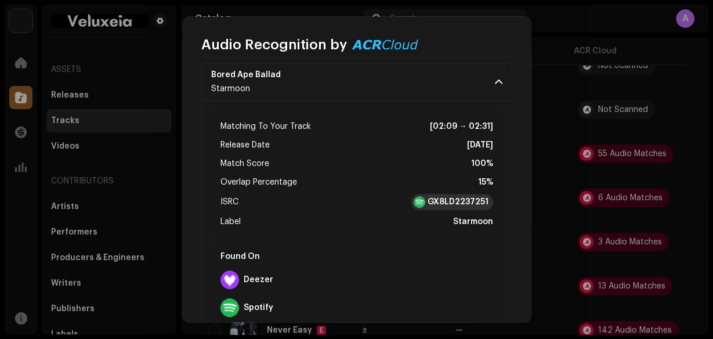
click at [482, 203] on strong "GX8LD2237251" at bounding box center [458, 202] width 61 height 12
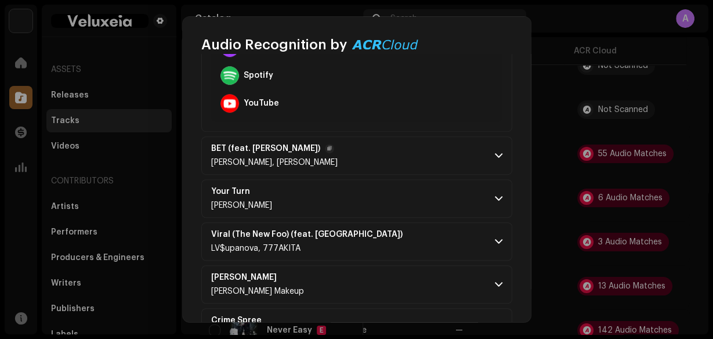
click at [493, 160] on p-accordion-header "BET (feat. Riey Walters) Lil Larry, Riey Walters" at bounding box center [356, 155] width 311 height 38
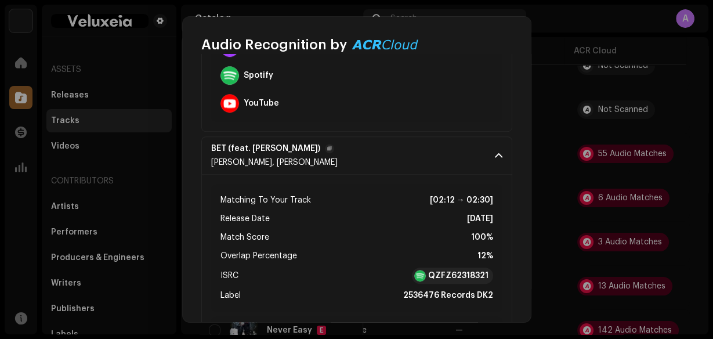
scroll to position [743, 0]
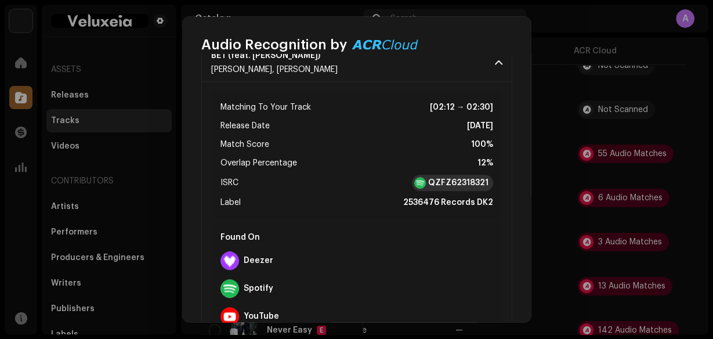
click at [477, 178] on strong "QZFZ62318321" at bounding box center [458, 183] width 60 height 12
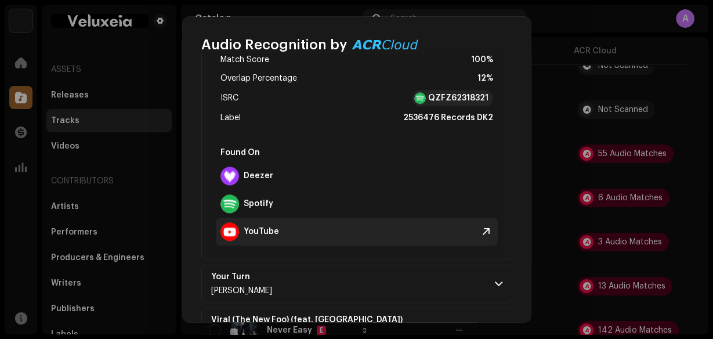
scroll to position [929, 0]
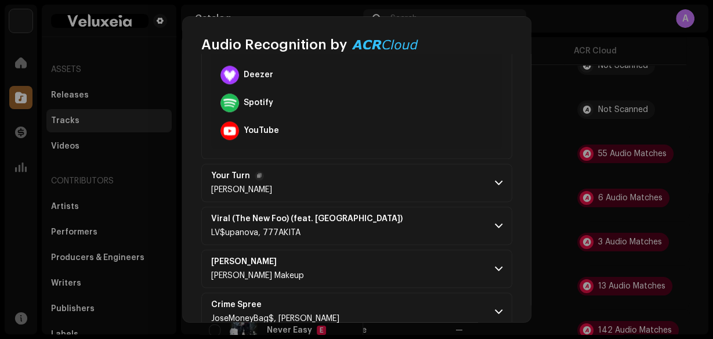
click at [413, 189] on p-accordion-header "Your Turn Luke Hopp" at bounding box center [356, 183] width 311 height 38
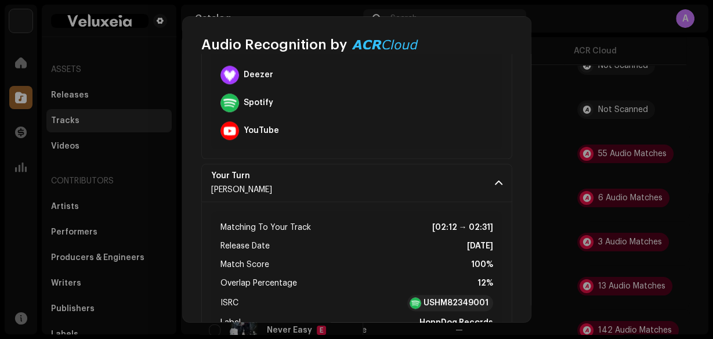
scroll to position [1022, 0]
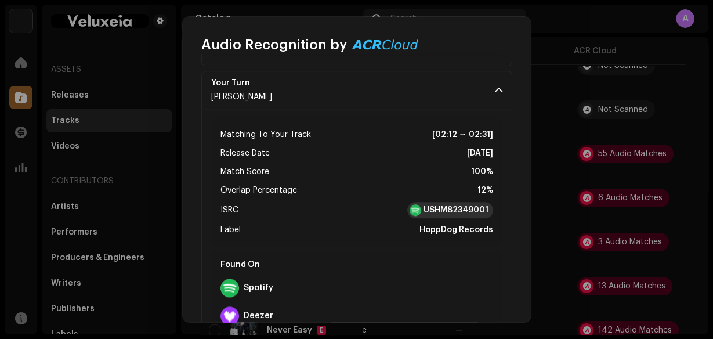
click at [475, 209] on strong "USHM82349001" at bounding box center [456, 210] width 65 height 12
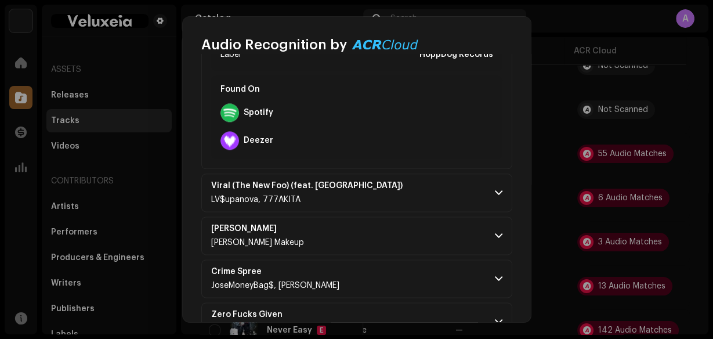
scroll to position [1207, 0]
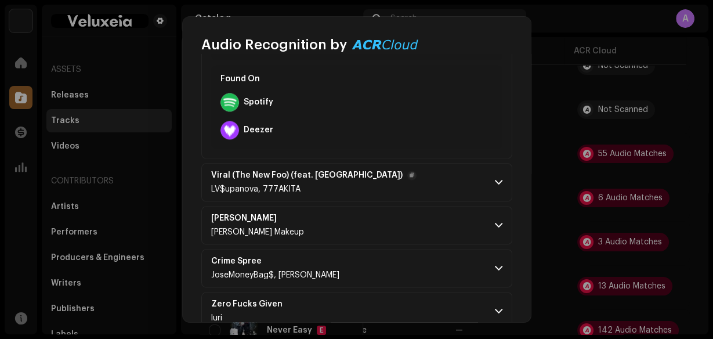
click at [485, 186] on p-accordion-header "Viral (The New Foo) (feat. 777akita) LV$upanova, 777AKITA" at bounding box center [356, 182] width 311 height 38
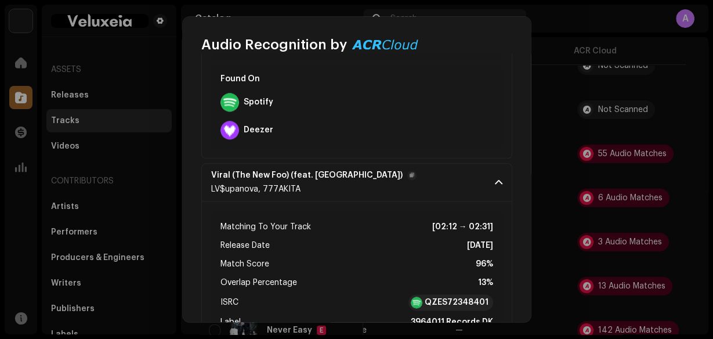
scroll to position [1300, 0]
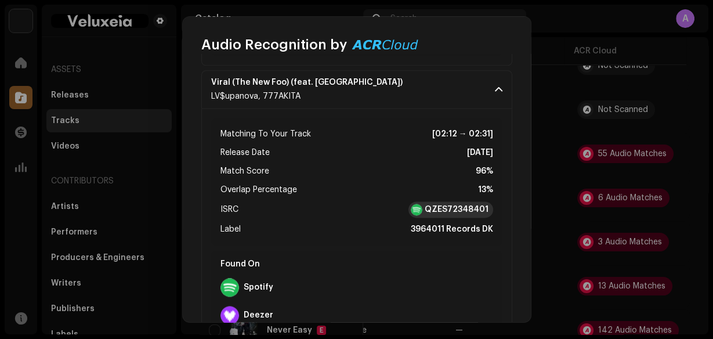
click at [481, 211] on strong "QZES72348401" at bounding box center [457, 210] width 64 height 12
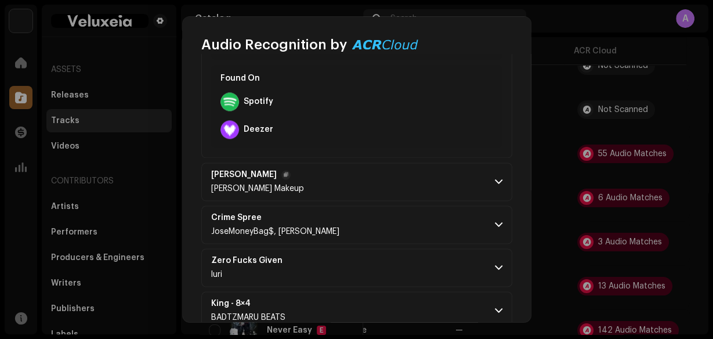
click at [469, 184] on p-accordion-header "Noah Lil Yung Makeup" at bounding box center [356, 182] width 311 height 38
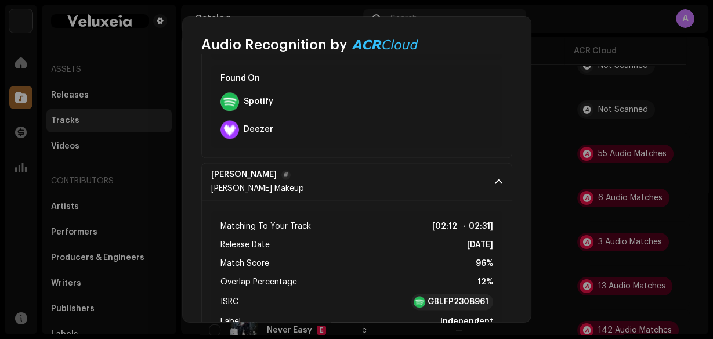
scroll to position [1625, 0]
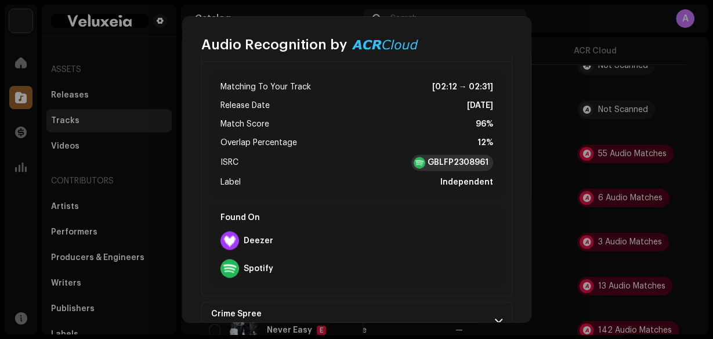
click at [471, 158] on strong "GBLFP2308961" at bounding box center [458, 163] width 61 height 12
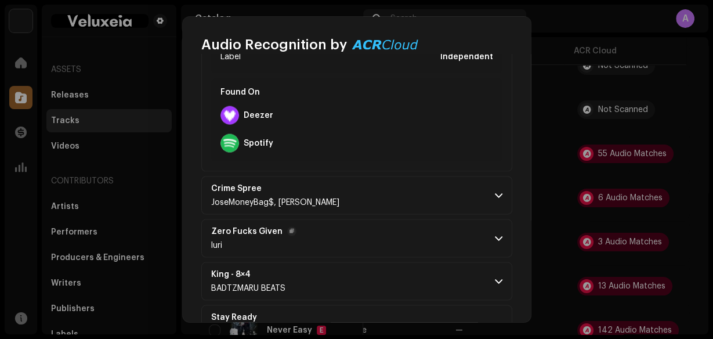
scroll to position [1718, 0]
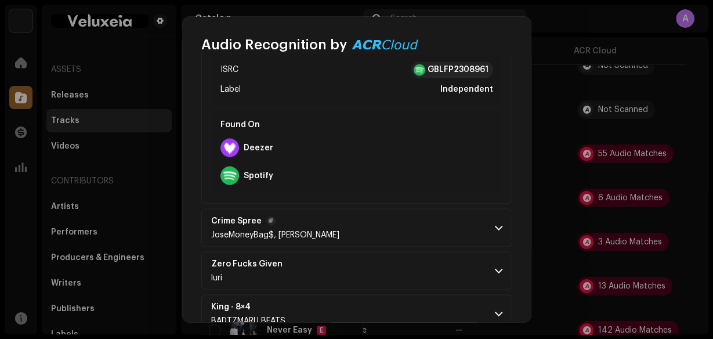
click at [489, 226] on p-accordion-header "Crime Spree JoseMoneyBag$, Yung Shaggy" at bounding box center [356, 227] width 311 height 38
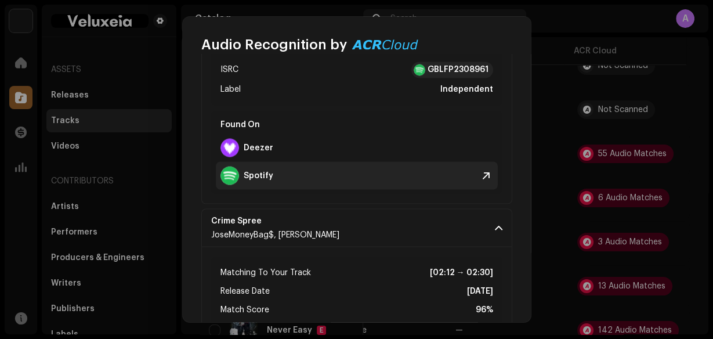
scroll to position [1904, 0]
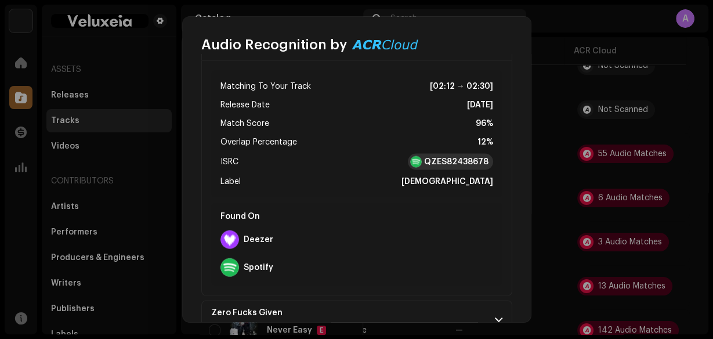
click at [458, 156] on strong "QZES82438678" at bounding box center [456, 162] width 64 height 12
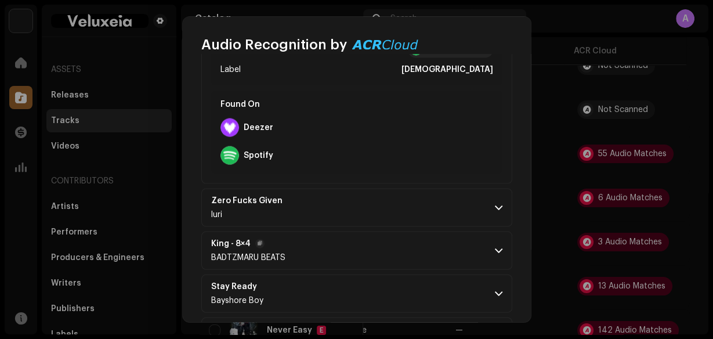
scroll to position [2043, 0]
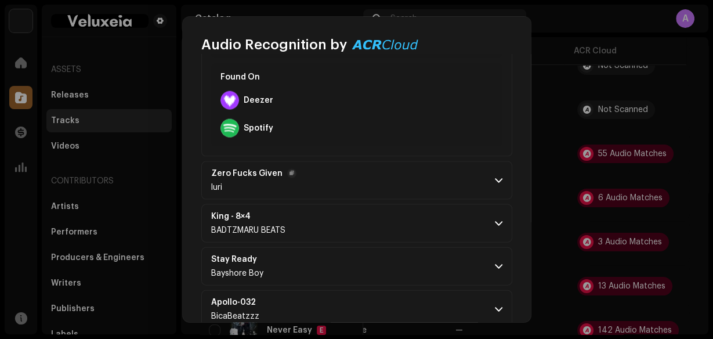
click at [466, 182] on p-accordion-header "Zero Fucks Given luri" at bounding box center [356, 180] width 311 height 38
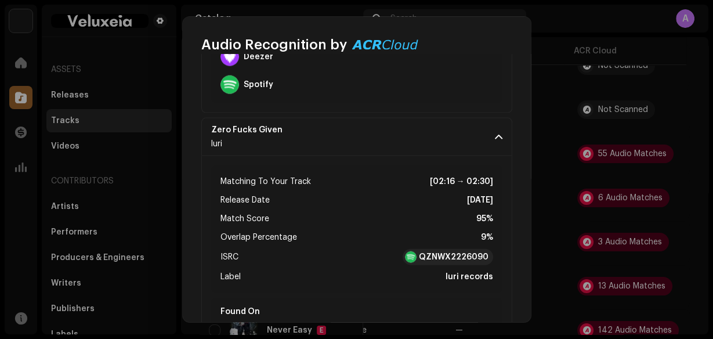
scroll to position [2089, 0]
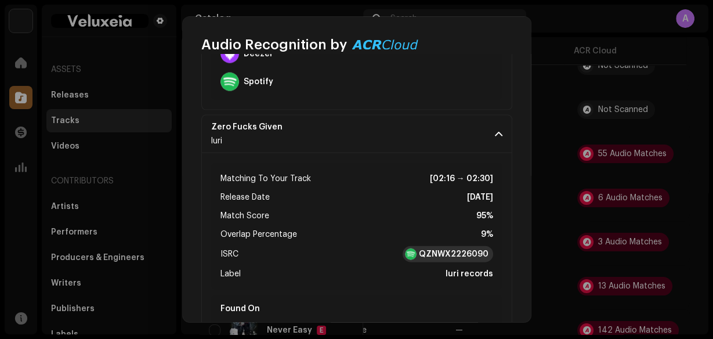
click at [465, 250] on strong "QZNWX2226090" at bounding box center [454, 254] width 70 height 12
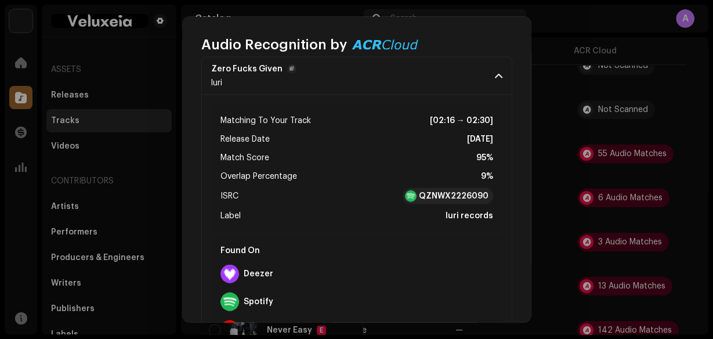
scroll to position [2275, 0]
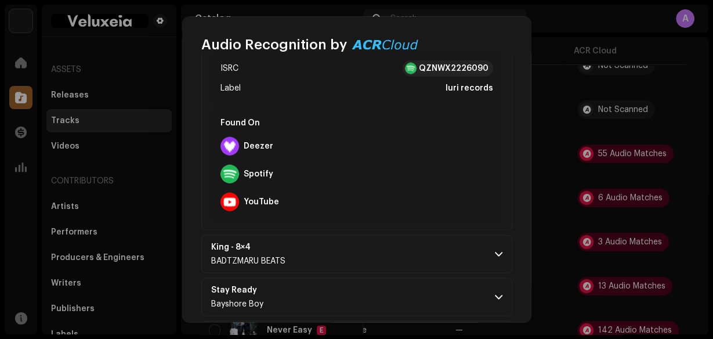
click at [497, 269] on p-accordion "First Stroke DJay Cup Matching To Your Track [02:12 → 02:31] Release Date Nov 1…" at bounding box center [356, 32] width 311 height 4264
click at [497, 258] on p-accordion-header "King - 8×4 BADTZMARU BEATS" at bounding box center [356, 254] width 311 height 38
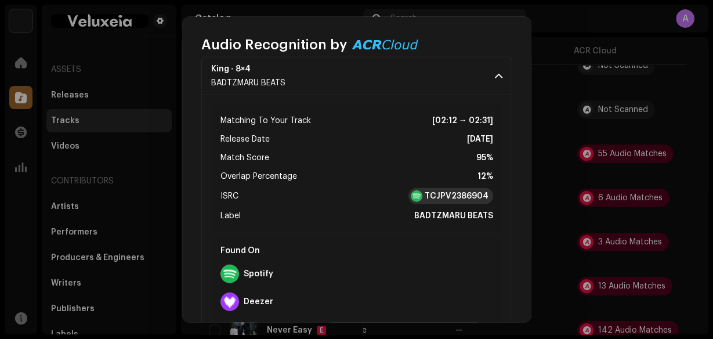
scroll to position [2461, 0]
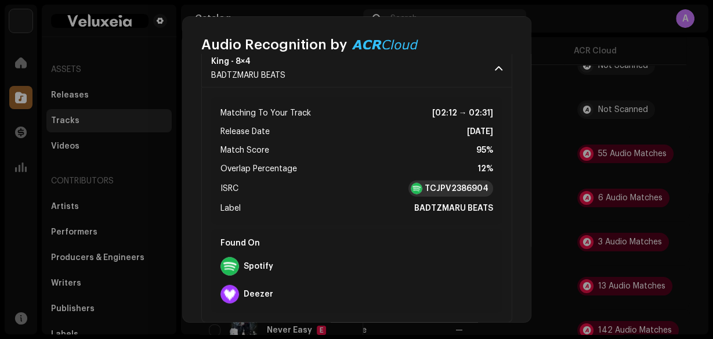
click at [474, 183] on strong "TCJPV2386904" at bounding box center [457, 189] width 64 height 12
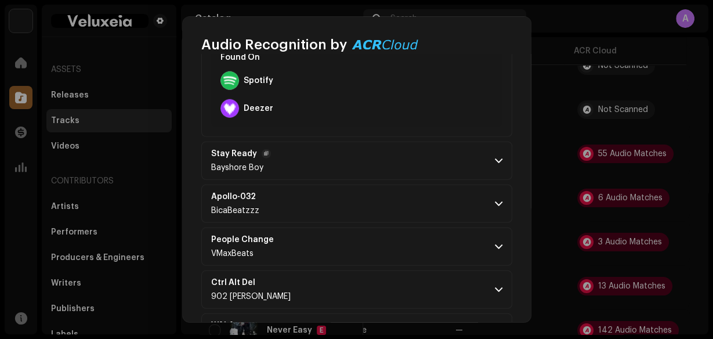
click at [485, 152] on p-accordion-header "Stay Ready Bayshore Boy" at bounding box center [356, 161] width 311 height 38
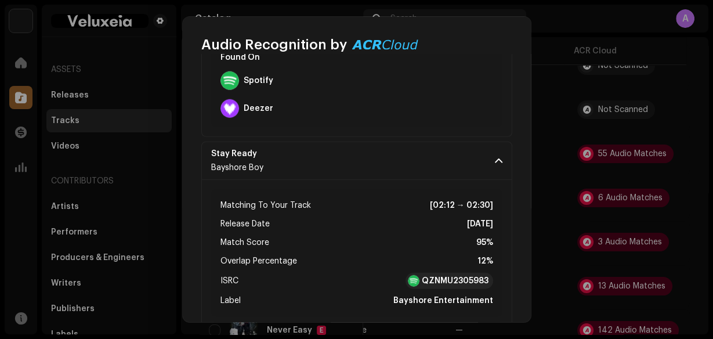
scroll to position [2786, 0]
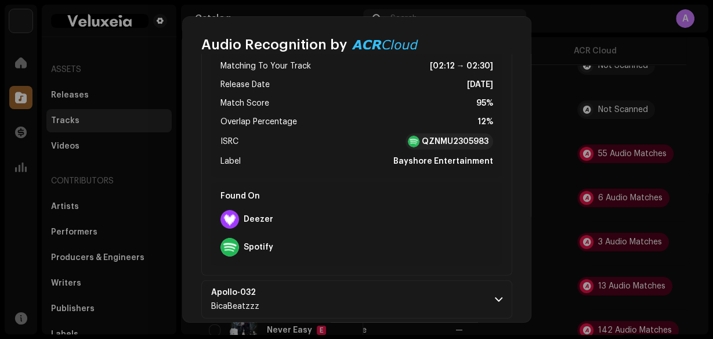
click at [463, 144] on ul "Matching To Your Track [02:12 → 02:30] Release Date Jul 6, 2023 Match Score 95%…" at bounding box center [357, 113] width 273 height 109
click at [463, 137] on strong "QZNMU2305983" at bounding box center [455, 142] width 67 height 12
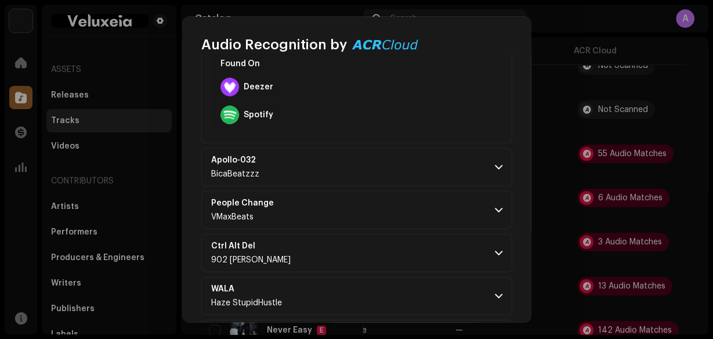
scroll to position [2925, 0]
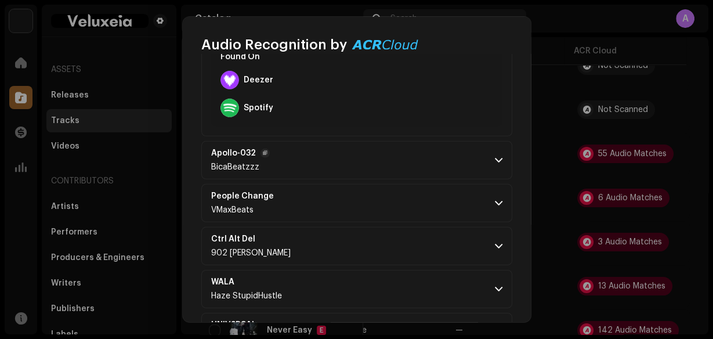
click at [392, 150] on p-accordion-header "Apollo-032 BicaBeatzzz" at bounding box center [356, 160] width 311 height 38
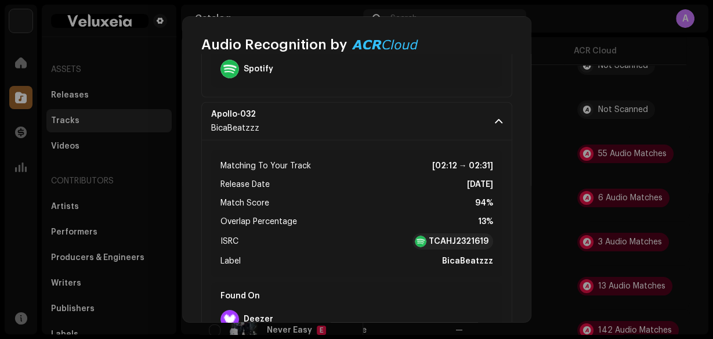
scroll to position [2972, 0]
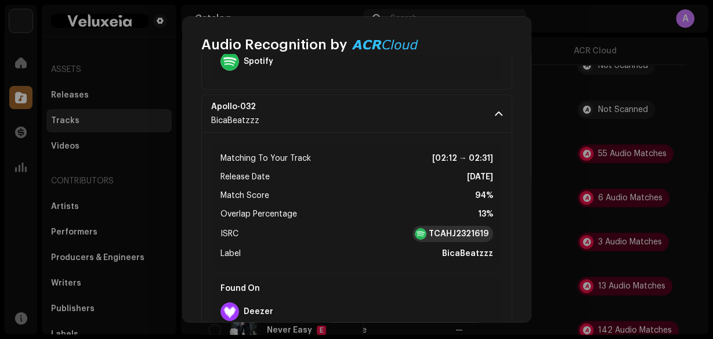
click at [459, 228] on strong "TCAHJ2321619" at bounding box center [459, 234] width 60 height 12
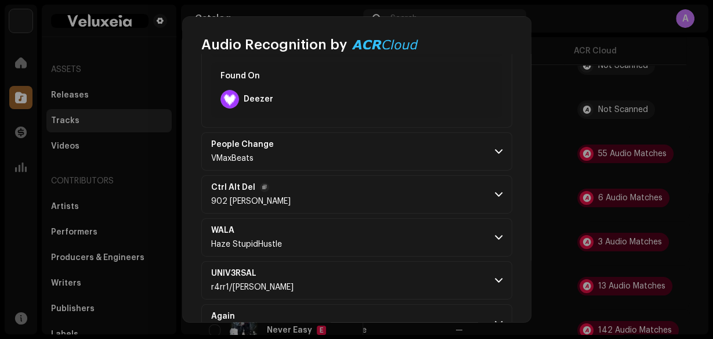
scroll to position [3204, 0]
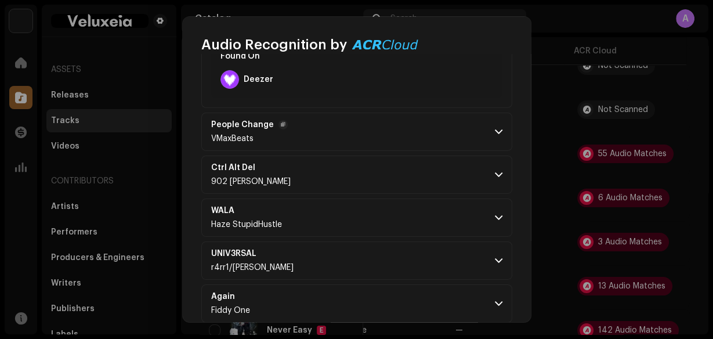
click at [491, 142] on p-accordion-header "People Change VMaxBeats" at bounding box center [356, 132] width 311 height 38
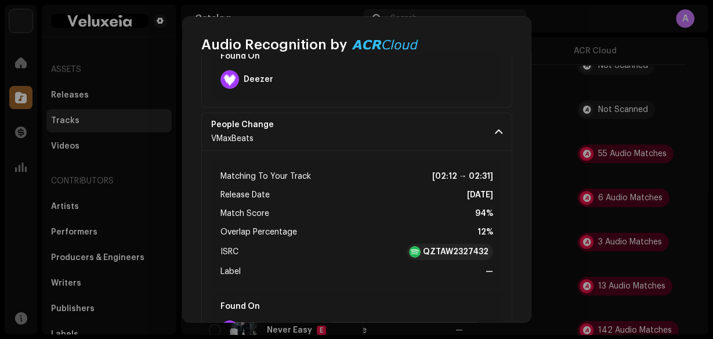
scroll to position [3250, 0]
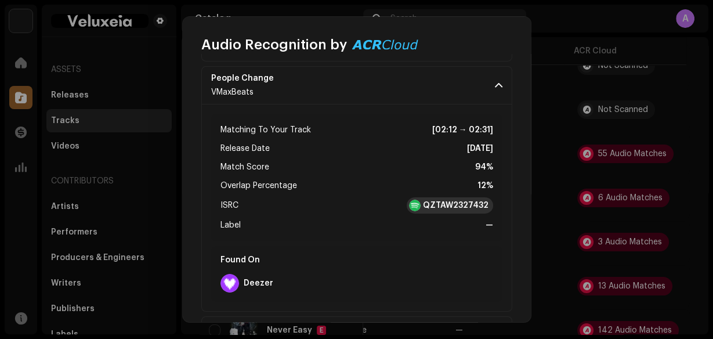
click at [471, 200] on strong "QZTAW2327432" at bounding box center [456, 206] width 66 height 12
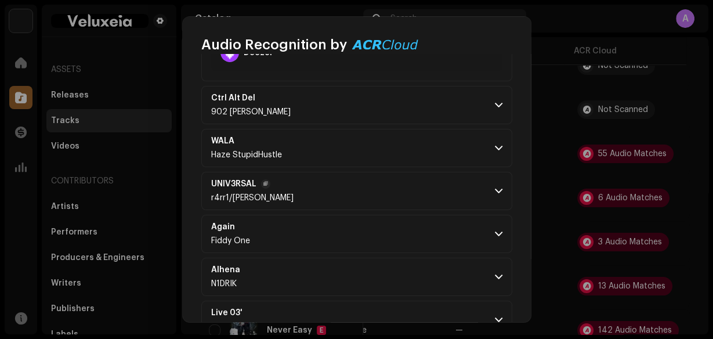
scroll to position [3482, 0]
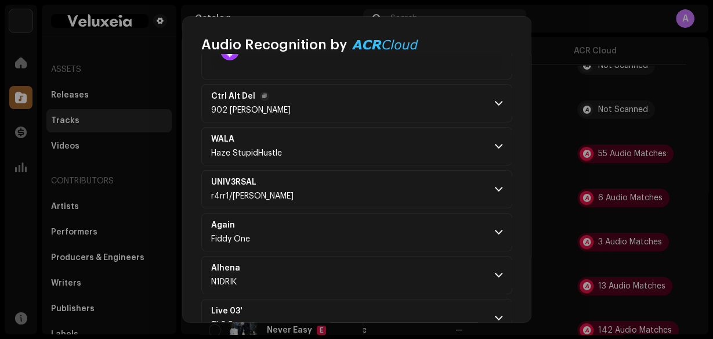
click at [495, 99] on span at bounding box center [499, 103] width 8 height 9
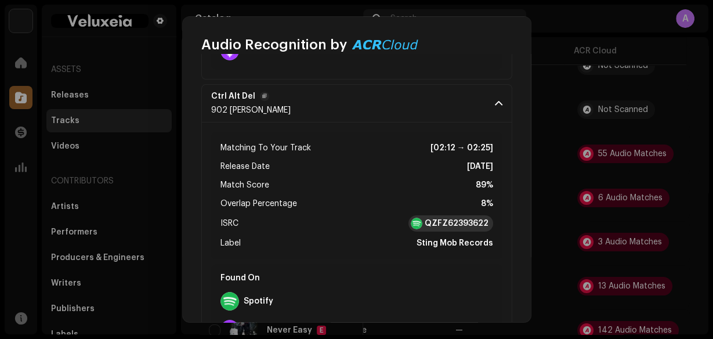
click at [468, 219] on strong "QZFZ62393622" at bounding box center [457, 224] width 64 height 12
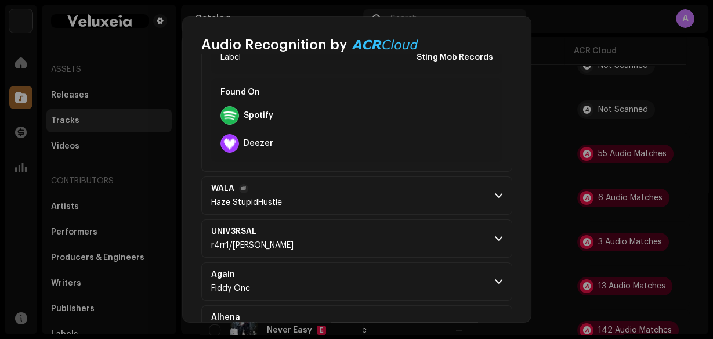
click at [485, 178] on p-accordion-header "WALA Haze StupidHustle" at bounding box center [356, 195] width 311 height 38
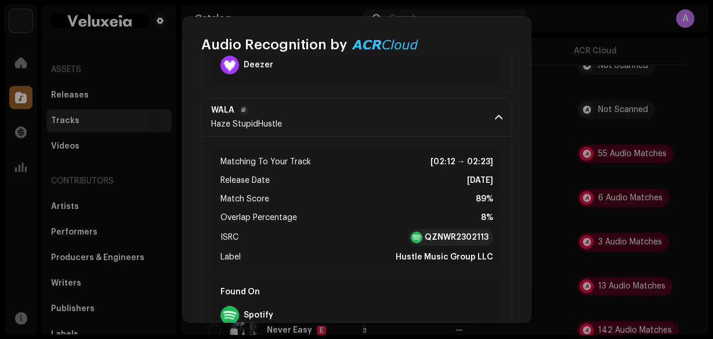
scroll to position [3807, 0]
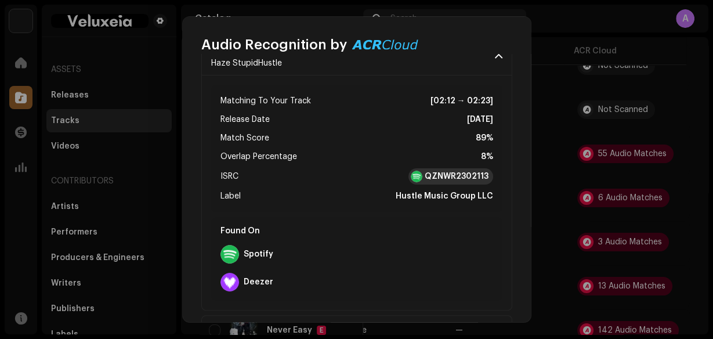
click at [475, 171] on strong "QZNWR2302113" at bounding box center [457, 177] width 64 height 12
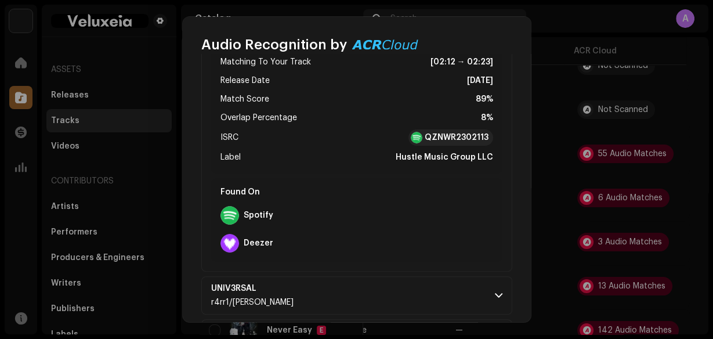
scroll to position [3947, 0]
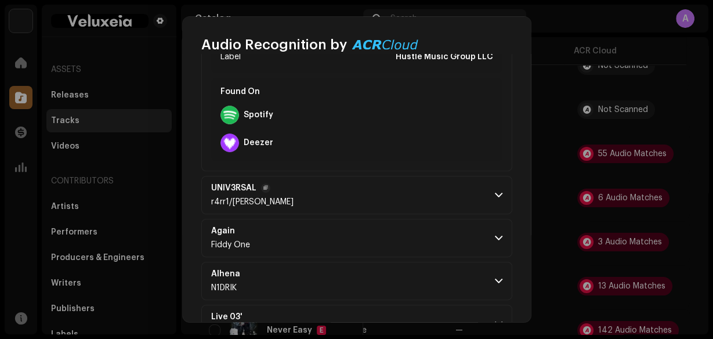
click at [425, 196] on p-accordion-header "UNIV3RSAL r4rr1/daniolllo" at bounding box center [356, 195] width 311 height 38
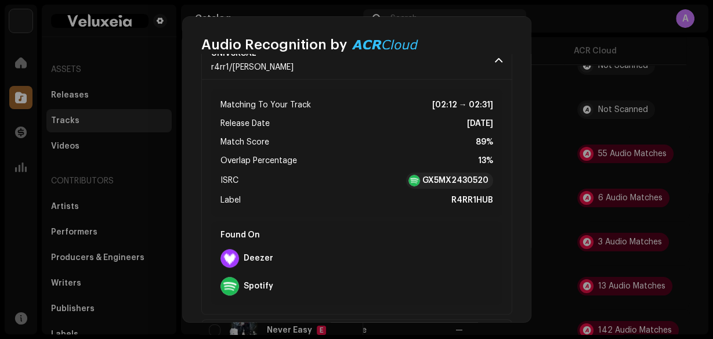
scroll to position [4086, 0]
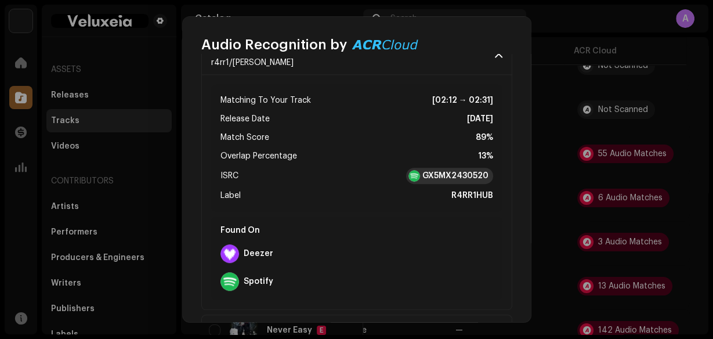
click at [477, 170] on strong "GX5MX2430520" at bounding box center [456, 176] width 66 height 12
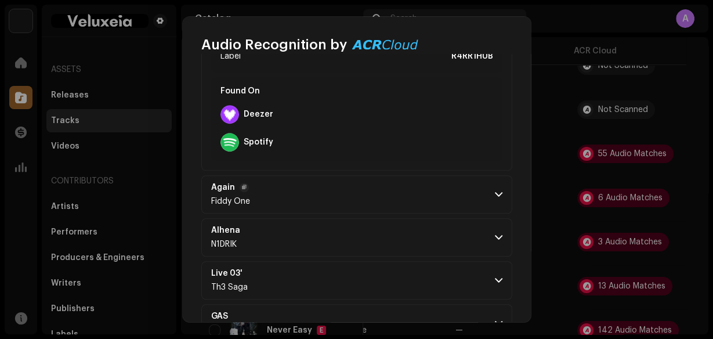
drag, startPoint x: 422, startPoint y: 187, endPoint x: 464, endPoint y: 194, distance: 42.4
click at [422, 186] on p-accordion-header "Again Fiddy One" at bounding box center [356, 194] width 311 height 38
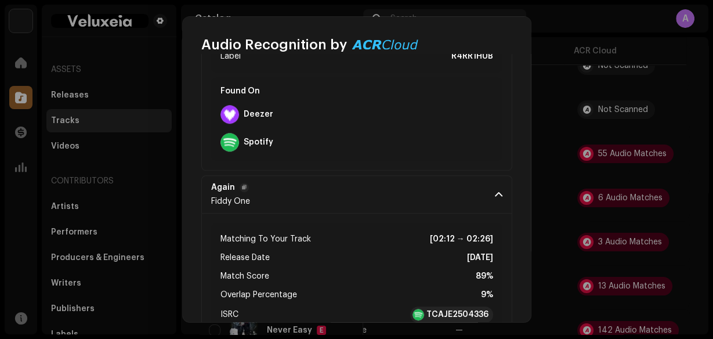
scroll to position [4318, 0]
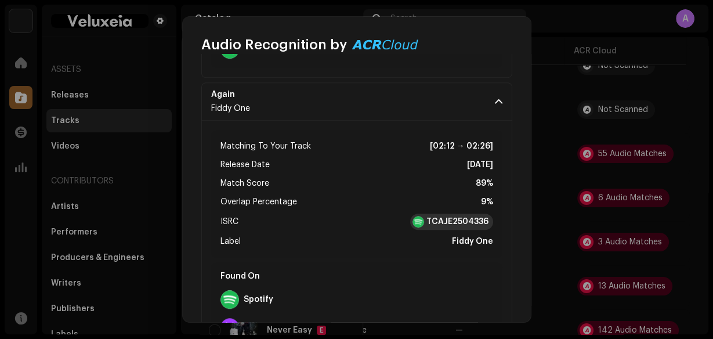
click at [481, 216] on strong "TCAJE2504336" at bounding box center [458, 222] width 62 height 12
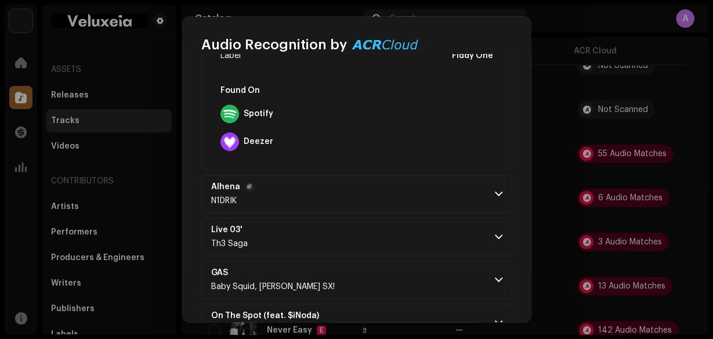
click at [460, 176] on p-accordion-header "Alhena N1DRIK" at bounding box center [356, 194] width 311 height 38
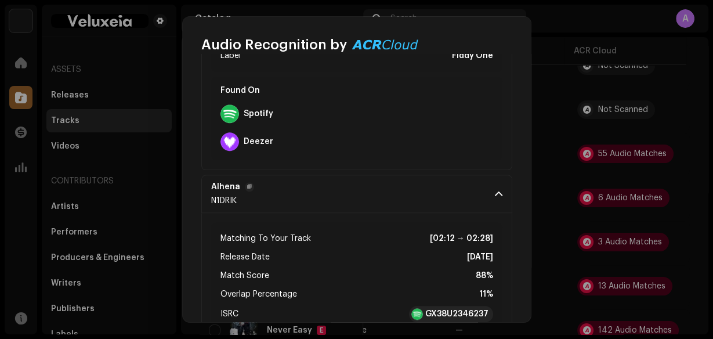
scroll to position [4550, 0]
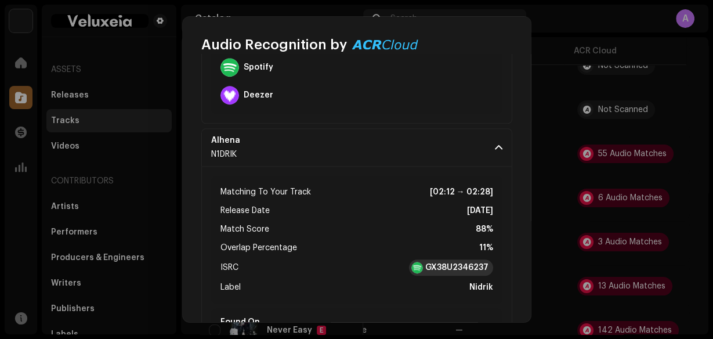
click at [476, 262] on strong "GX38U2346237" at bounding box center [456, 268] width 63 height 12
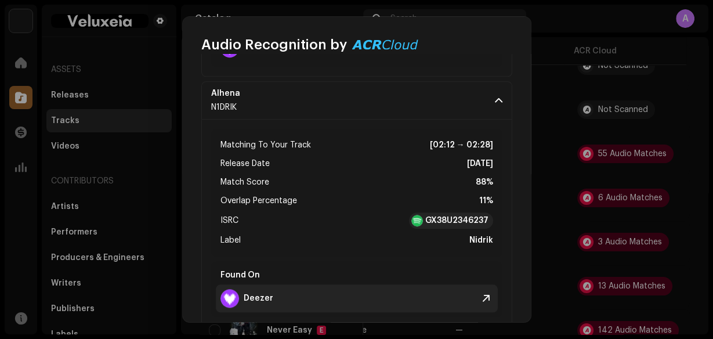
scroll to position [4690, 0]
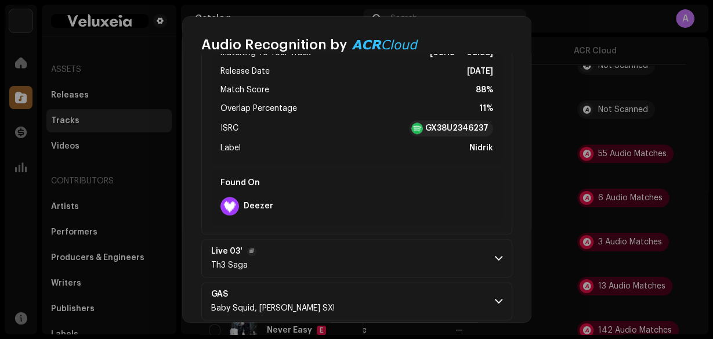
click at [391, 248] on p-accordion-header "Live 03' Th3 Saga" at bounding box center [356, 258] width 311 height 38
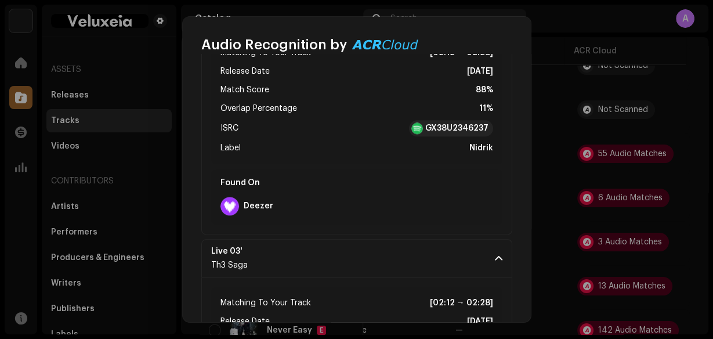
scroll to position [4875, 0]
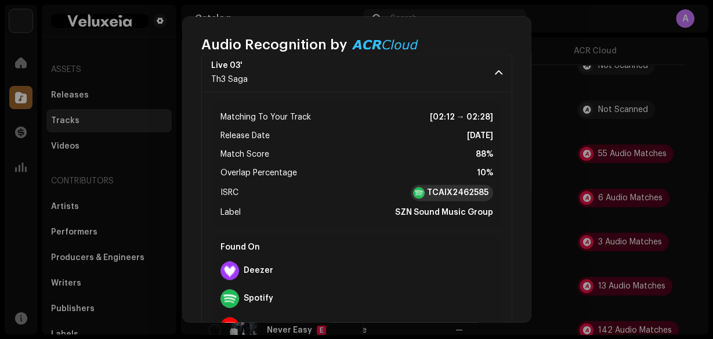
click at [469, 187] on strong "TCAIX2462585" at bounding box center [458, 193] width 62 height 12
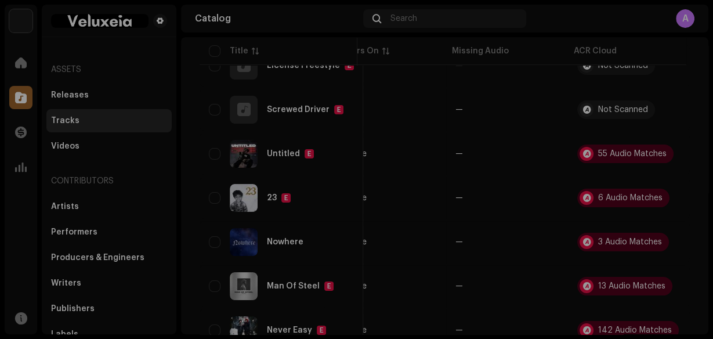
click at [136, 48] on div "Audio Recognition by Remix/Sample 53 Cover Song 2 All results require review/li…" at bounding box center [356, 169] width 713 height 339
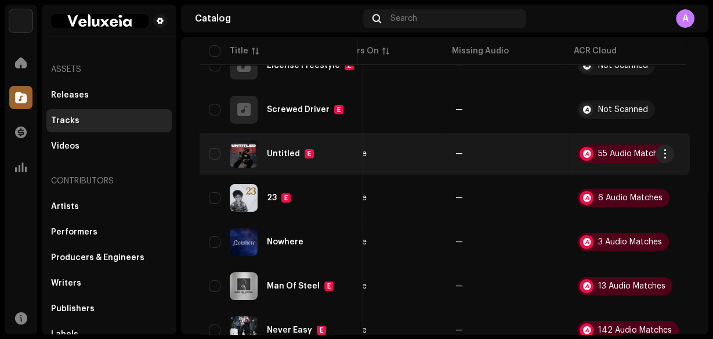
click at [334, 163] on div "Untitled E" at bounding box center [281, 154] width 145 height 28
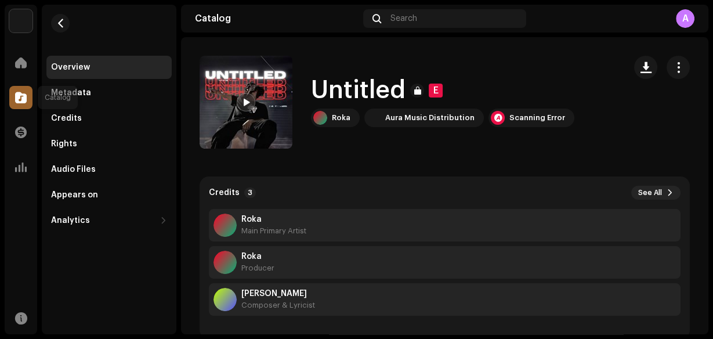
click at [10, 96] on div at bounding box center [20, 97] width 23 height 23
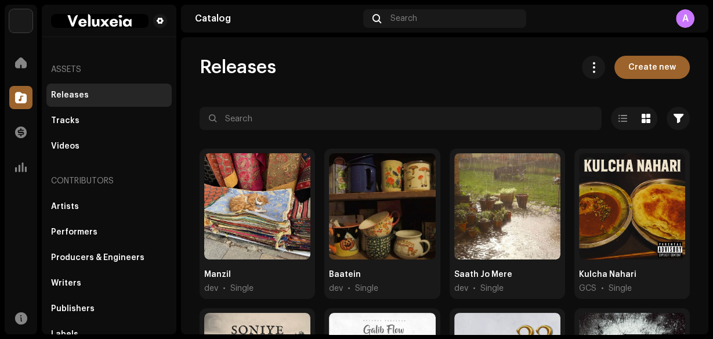
click at [95, 119] on div "Tracks" at bounding box center [109, 120] width 116 height 9
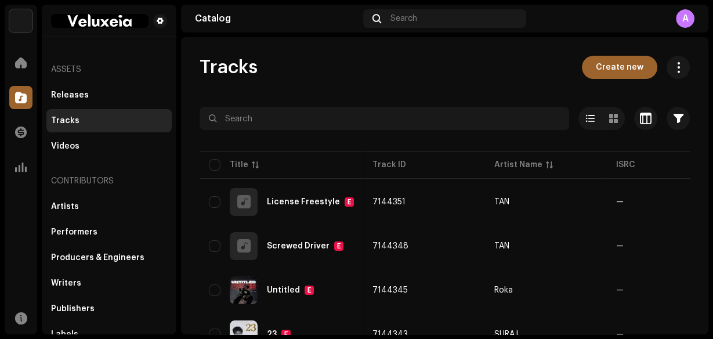
click at [608, 58] on span "Create new" at bounding box center [620, 67] width 48 height 23
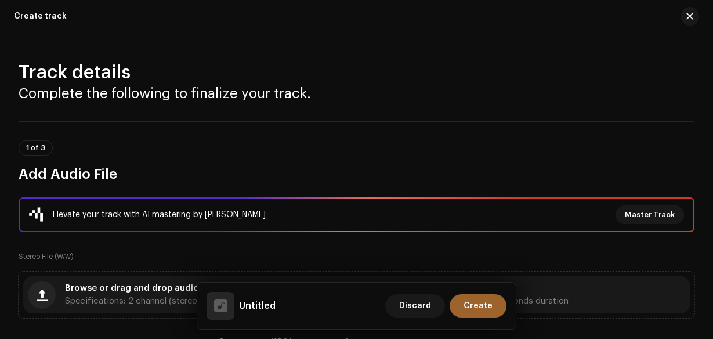
scroll to position [186, 0]
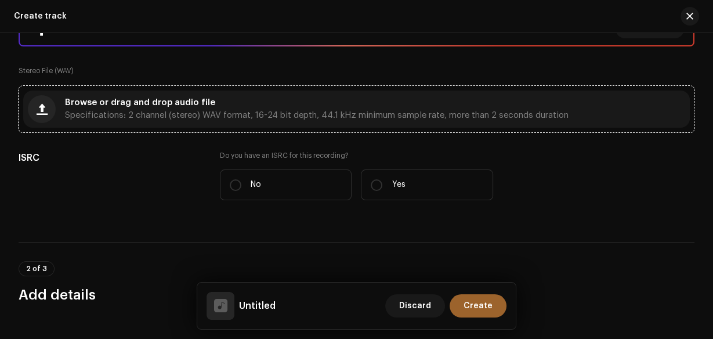
click at [390, 111] on span "Specifications: 2 channel (stereo) WAV format, 16-24 bit depth, 44.1 kHz minimu…" at bounding box center [317, 115] width 504 height 8
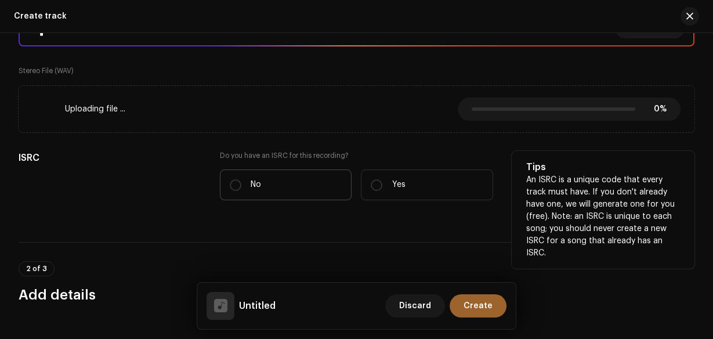
click at [278, 188] on label "No" at bounding box center [286, 184] width 132 height 31
click at [241, 188] on input "No" at bounding box center [236, 185] width 12 height 12
radio input "true"
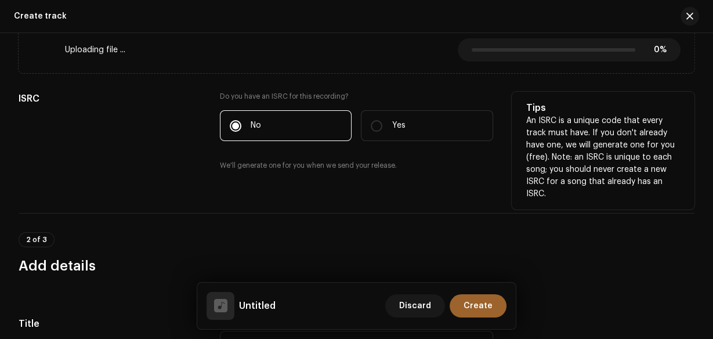
scroll to position [371, 0]
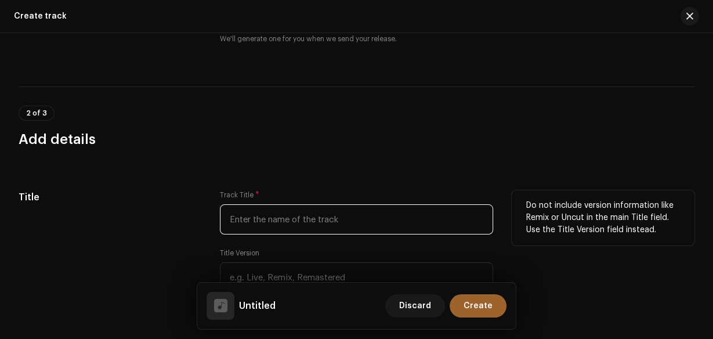
click at [288, 216] on input "text" at bounding box center [357, 219] width 274 height 30
paste input "Hot Wheels"
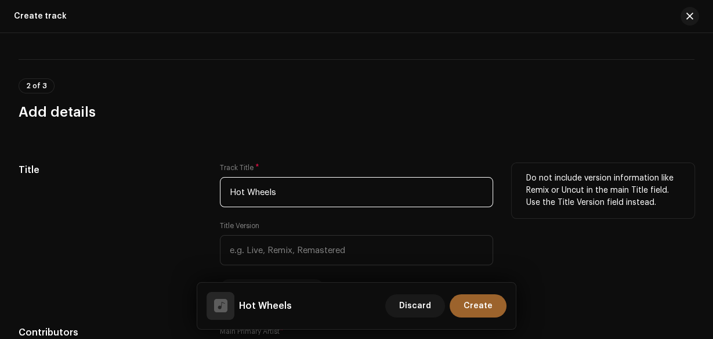
scroll to position [557, 0]
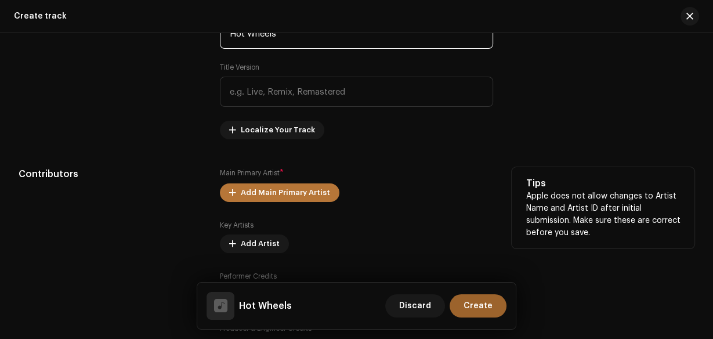
type input "Hot Wheels"
click at [293, 189] on span "Add Main Primary Artist" at bounding box center [285, 192] width 89 height 23
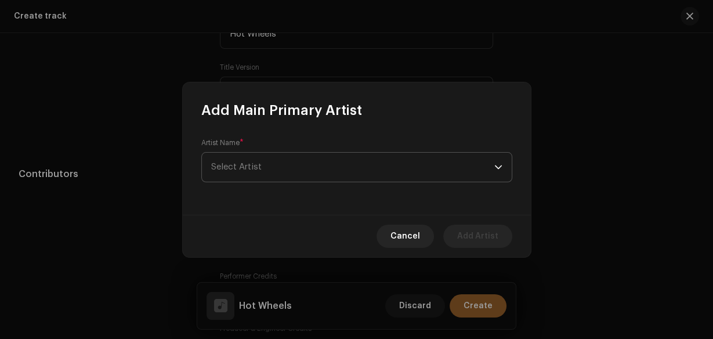
click at [292, 165] on span "Select Artist" at bounding box center [352, 167] width 283 height 29
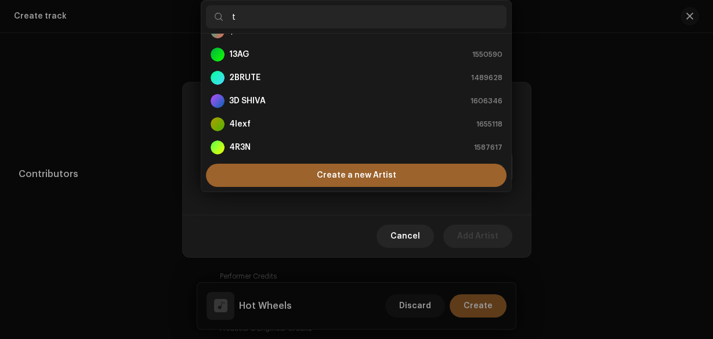
scroll to position [0, 0]
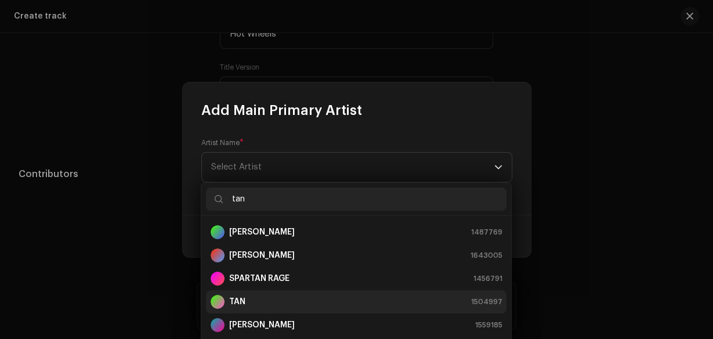
type input "tan"
click at [244, 299] on strong "TAN" at bounding box center [237, 302] width 16 height 12
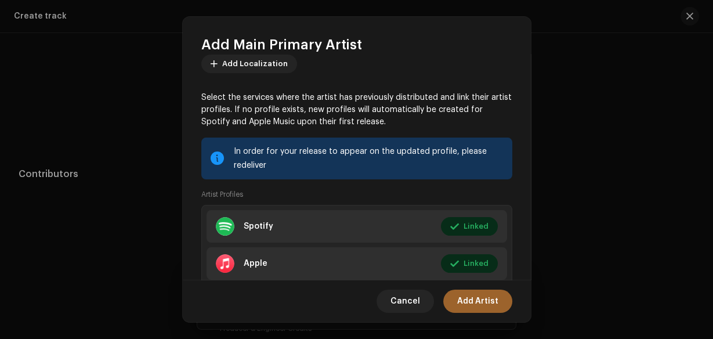
scroll to position [151, 0]
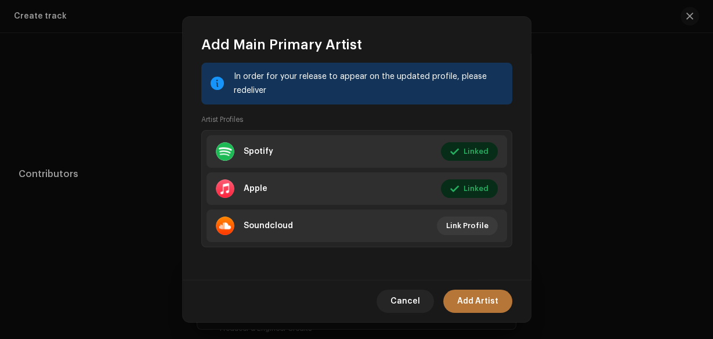
click at [472, 293] on span "Add Artist" at bounding box center [477, 301] width 41 height 23
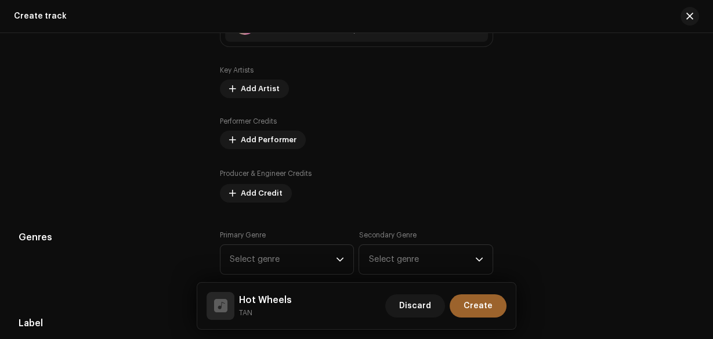
scroll to position [743, 0]
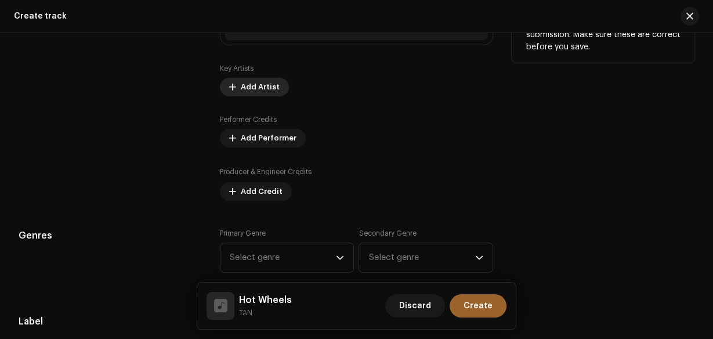
click at [246, 80] on span "Add Artist" at bounding box center [260, 86] width 39 height 23
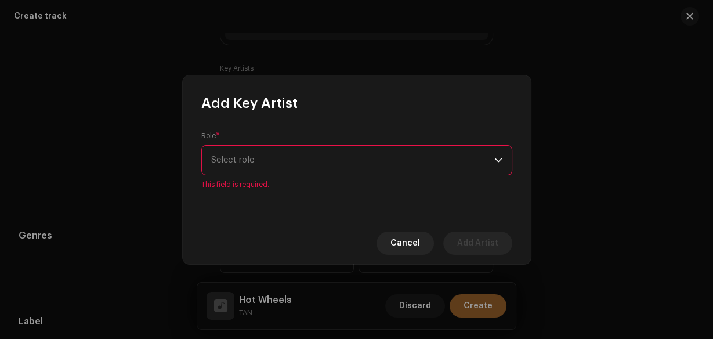
click at [247, 138] on div "Role * Select role This field is required." at bounding box center [356, 160] width 311 height 58
click at [257, 192] on div "Role * Select role This field is required." at bounding box center [357, 167] width 348 height 109
click at [259, 161] on span "Select role" at bounding box center [352, 160] width 283 height 29
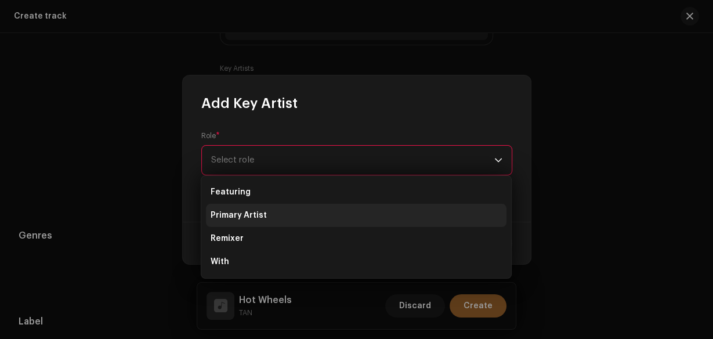
click at [259, 212] on span "Primary Artist" at bounding box center [239, 216] width 56 height 12
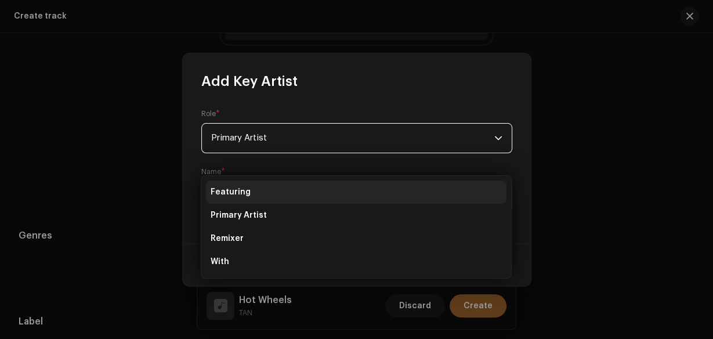
click at [260, 196] on span "Select Artist" at bounding box center [236, 196] width 50 height 9
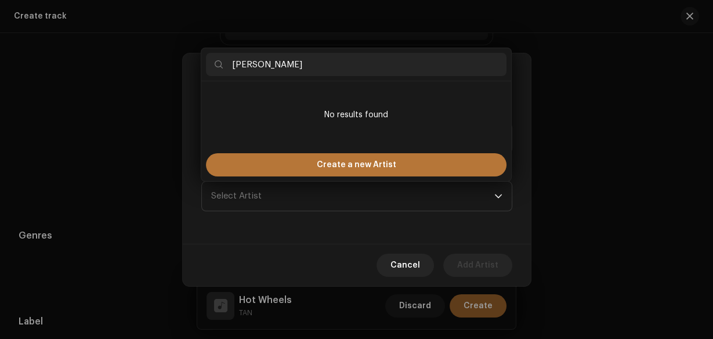
type input "PRAKHAR"
click at [308, 159] on div "Create a new Artist" at bounding box center [356, 164] width 301 height 23
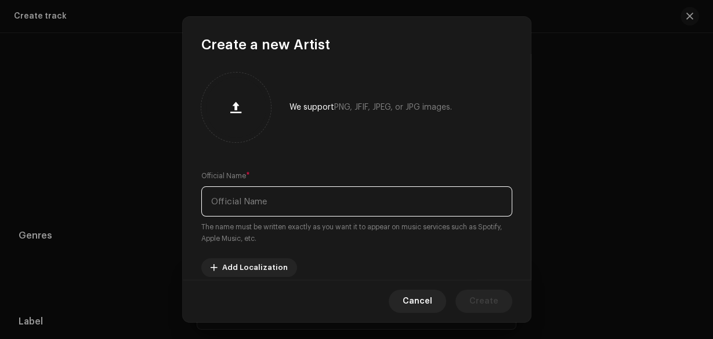
click at [295, 202] on input "text" at bounding box center [356, 201] width 311 height 30
paste input "PRAKHAR"
type input "PRAKHAR"
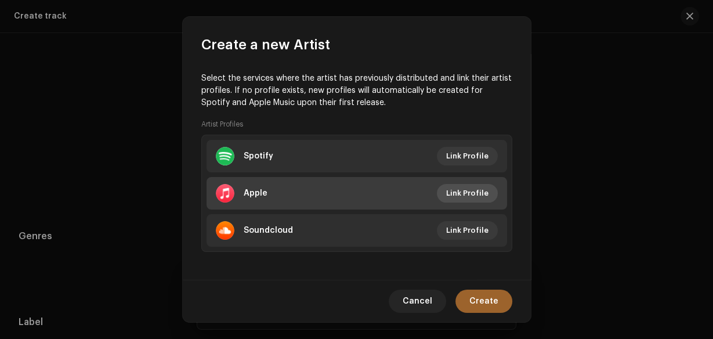
click at [464, 190] on span "Link Profile" at bounding box center [467, 193] width 42 height 23
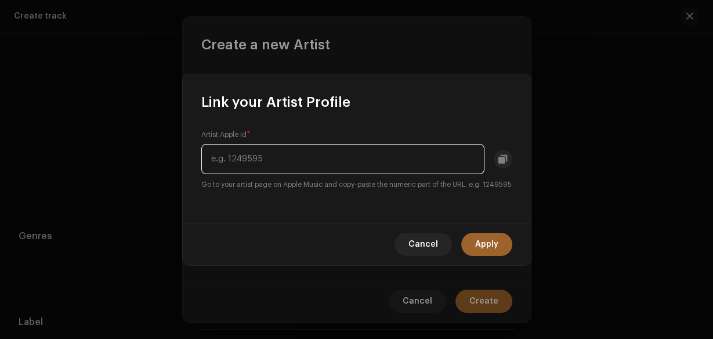
paste input "1355956067"
type input "1355956067"
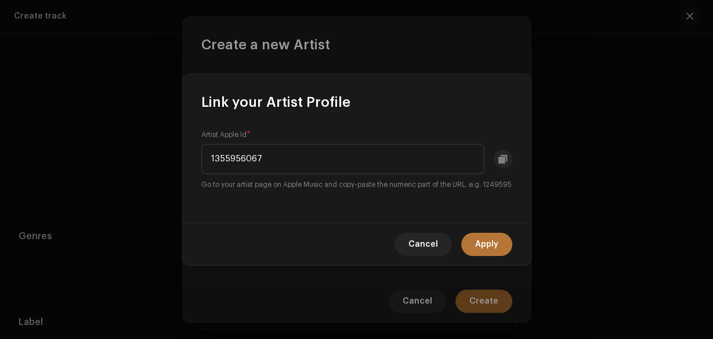
click at [493, 242] on span "Apply" at bounding box center [486, 244] width 23 height 23
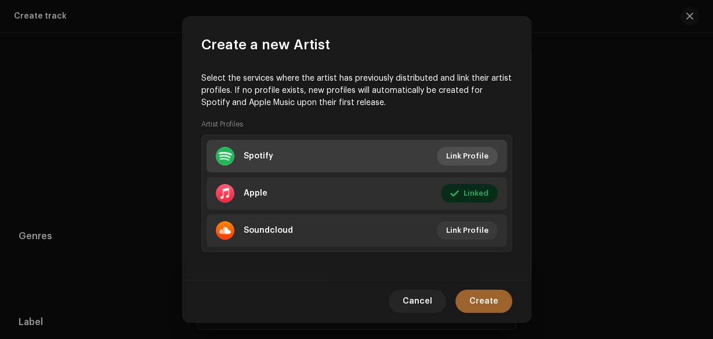
click at [454, 153] on span "Link Profile" at bounding box center [467, 156] width 42 height 23
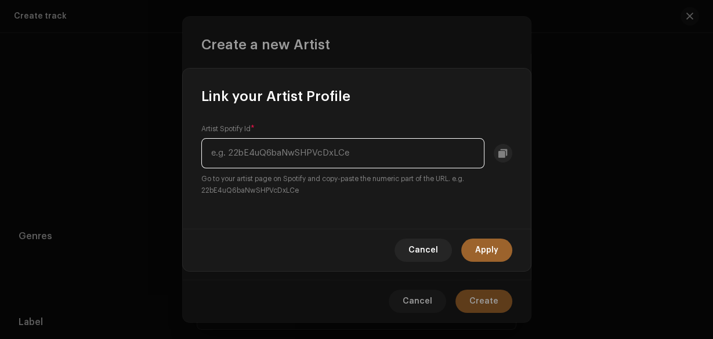
paste input "https://open.spotify.com/artist/1TJuWwG3ZQbodNrMkBlN9v?si=D32vPPjaTtOc17Z4yuqGQg"
click at [232, 151] on input "https://open.spotify.com/artist/1TJuWwG3ZQbodNrMkBlN9v?si=D32vPPjaTtOc17Z4yuqGQg" at bounding box center [342, 153] width 283 height 30
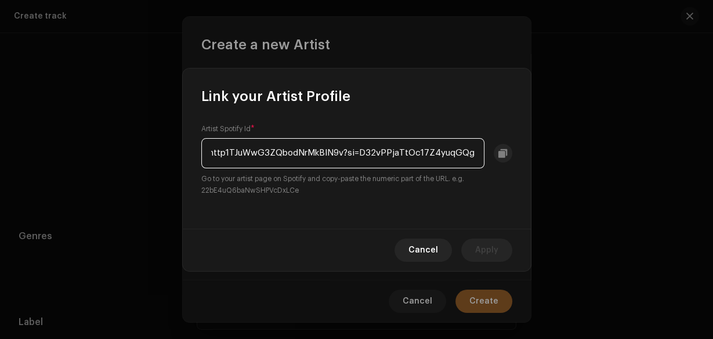
scroll to position [0, 0]
drag, startPoint x: 329, startPoint y: 150, endPoint x: 520, endPoint y: 165, distance: 191.5
click at [520, 165] on div "Artist Spotify Id * 1TJuWwG3ZQbodNrMkBlN9v?si=D32vPPjaTtOc17Z4yuqGQg Go to your…" at bounding box center [357, 167] width 348 height 123
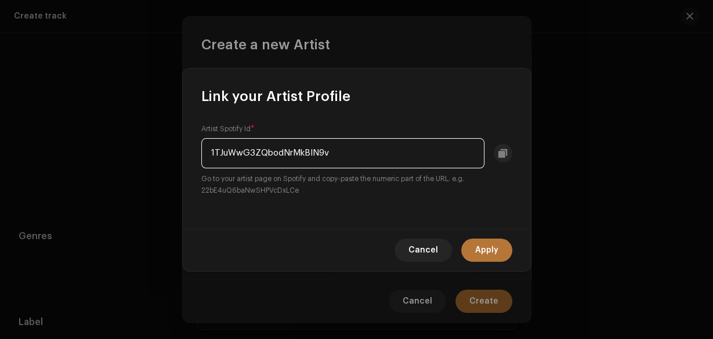
type input "1TJuWwG3ZQbodNrMkBlN9v"
click at [500, 251] on button "Apply" at bounding box center [486, 250] width 51 height 23
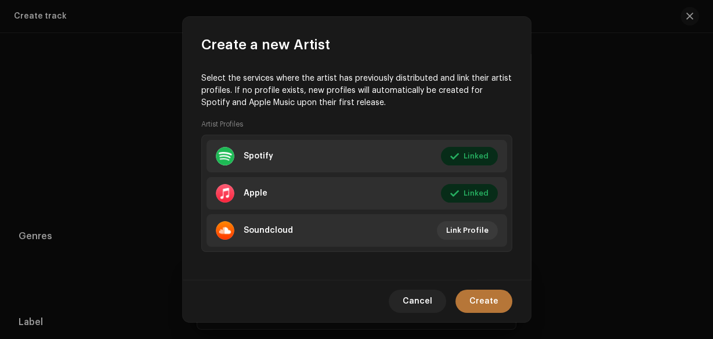
click at [500, 309] on button "Create" at bounding box center [484, 301] width 57 height 23
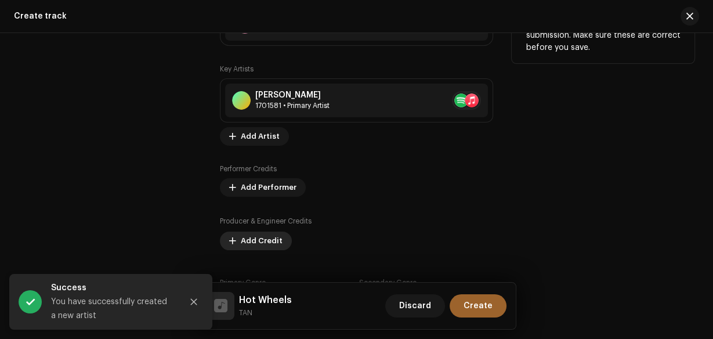
click at [262, 233] on span "Add Credit" at bounding box center [262, 240] width 42 height 23
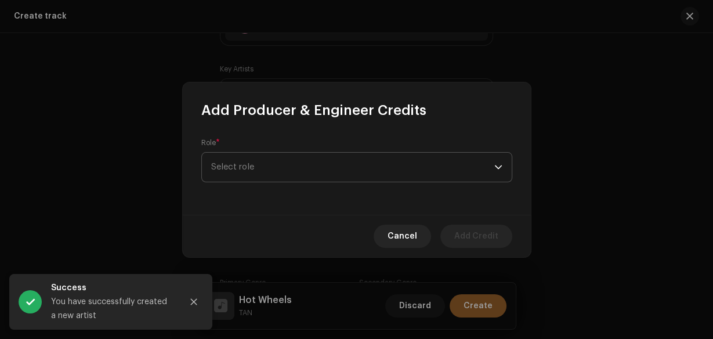
click at [266, 165] on span "Select role" at bounding box center [352, 167] width 283 height 29
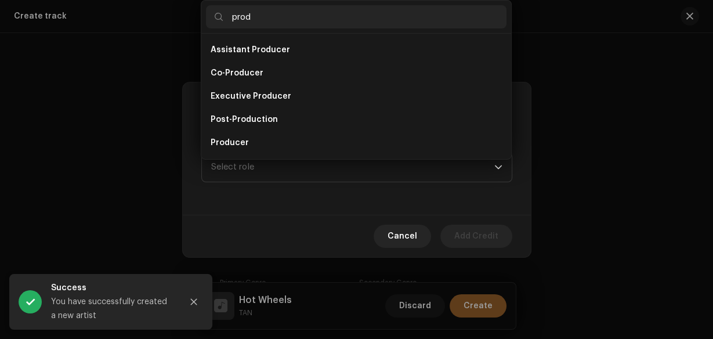
scroll to position [19, 0]
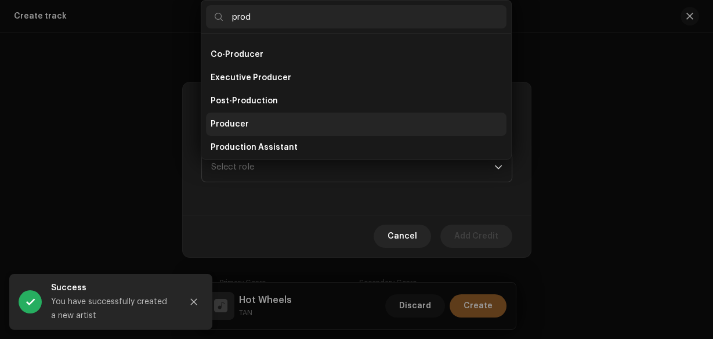
type input "prod"
click at [239, 127] on span "Producer" at bounding box center [230, 124] width 38 height 12
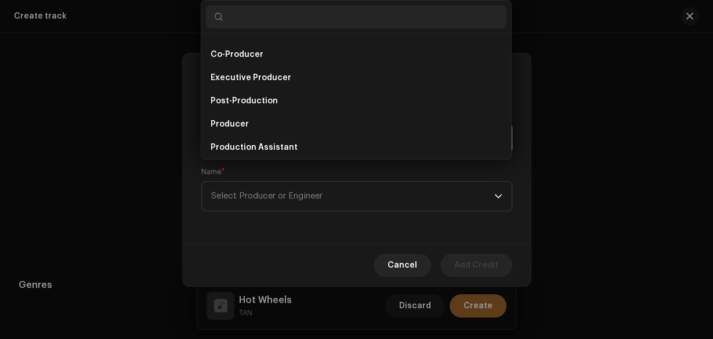
click at [252, 176] on div "Name * Select Producer or Engineer" at bounding box center [356, 189] width 311 height 44
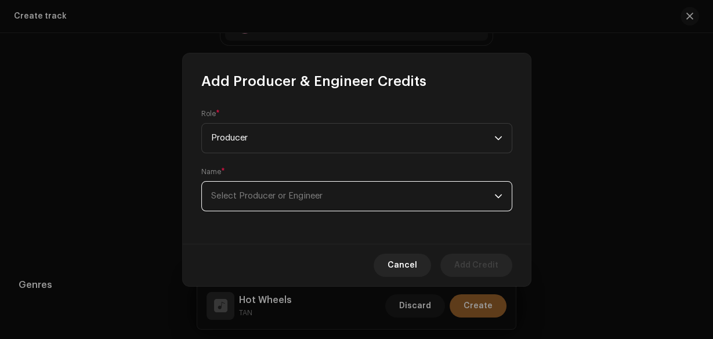
click at [254, 184] on span "Select Producer or Engineer" at bounding box center [352, 196] width 283 height 29
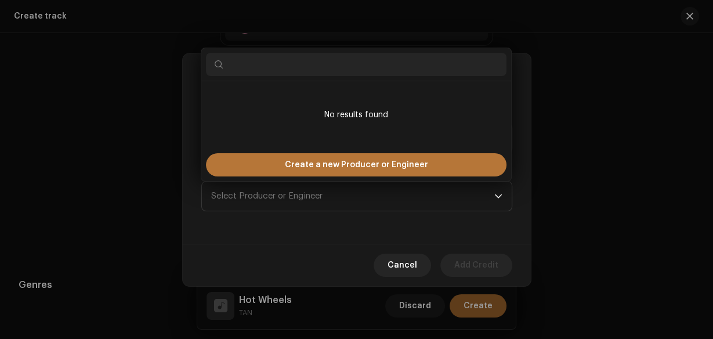
click at [306, 158] on span "Create a new Producer or Engineer" at bounding box center [356, 164] width 143 height 23
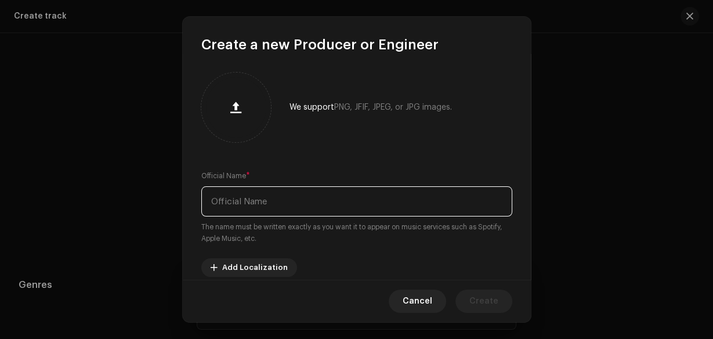
click at [290, 187] on input "text" at bounding box center [356, 201] width 311 height 30
paste input "Sorrow bringer"
type input "Sorrow bringer"
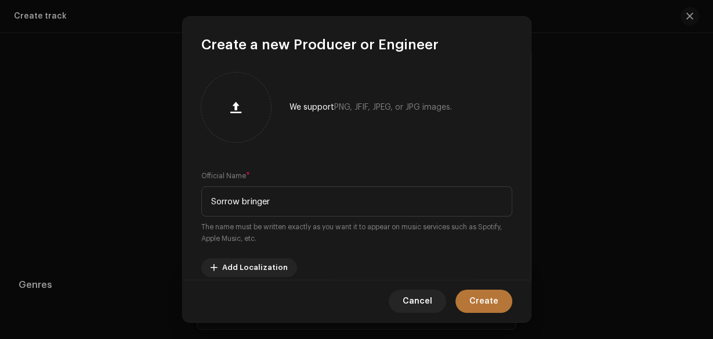
click at [498, 302] on button "Create" at bounding box center [484, 301] width 57 height 23
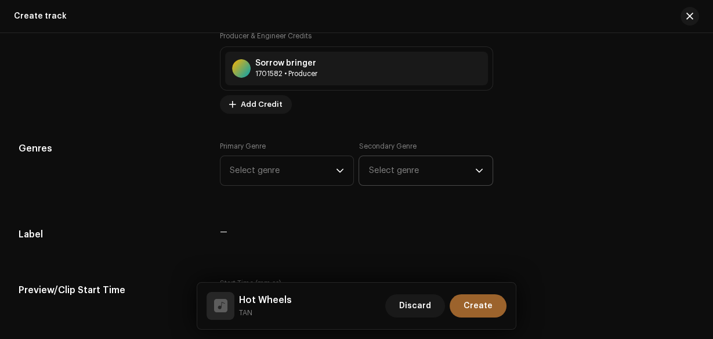
scroll to position [929, 0]
click at [336, 166] on icon "dropdown trigger" at bounding box center [340, 170] width 8 height 8
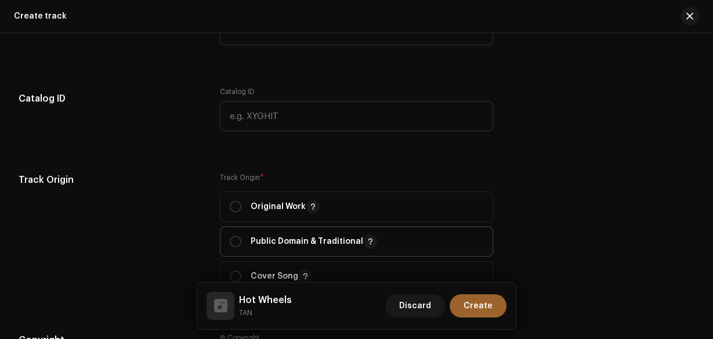
scroll to position [1284, 0]
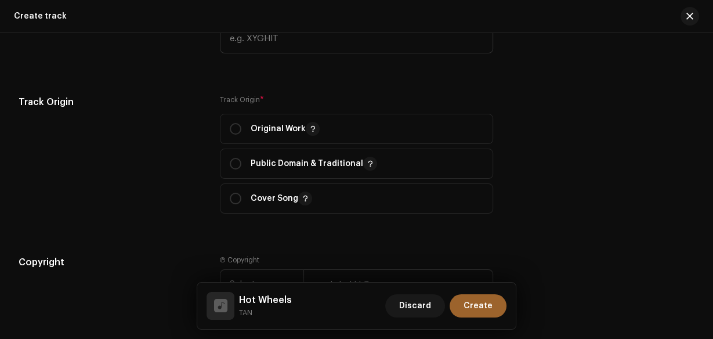
click at [258, 110] on div "Track Origin * Original Work Public Domain & Traditional Cover Song" at bounding box center [357, 154] width 274 height 118
click at [284, 137] on span "Original Work" at bounding box center [357, 128] width 254 height 29
radio input "true"
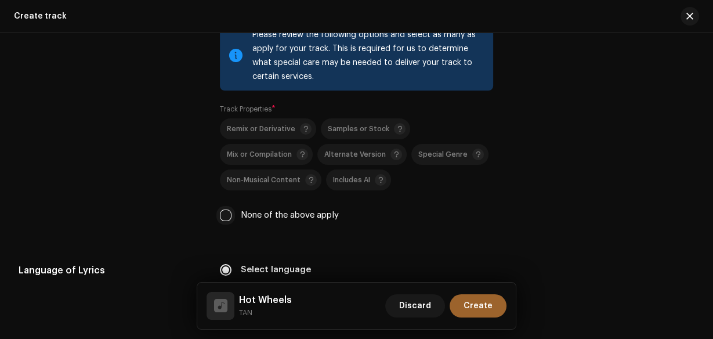
click at [223, 210] on input "None of the above apply" at bounding box center [226, 216] width 12 height 12
checkbox input "true"
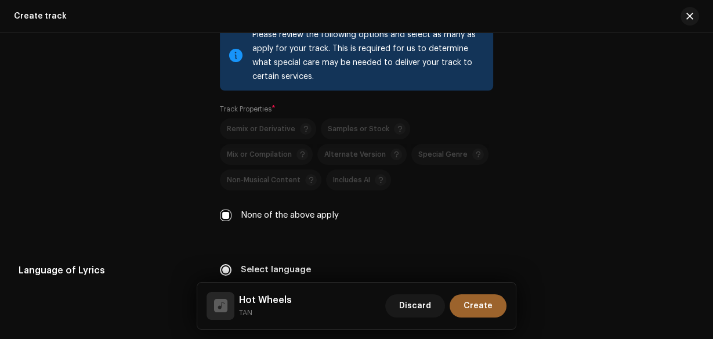
scroll to position [1841, 0]
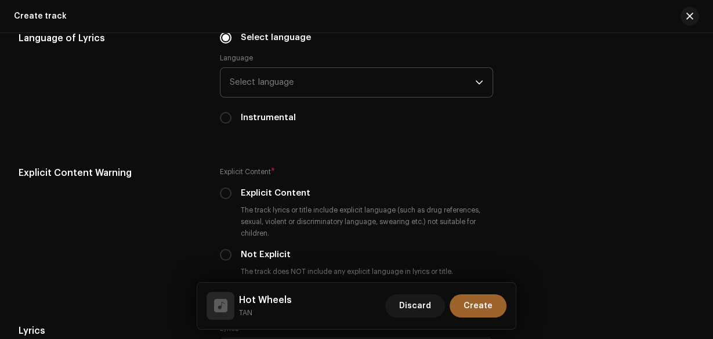
click at [335, 95] on span "Select language" at bounding box center [353, 82] width 246 height 29
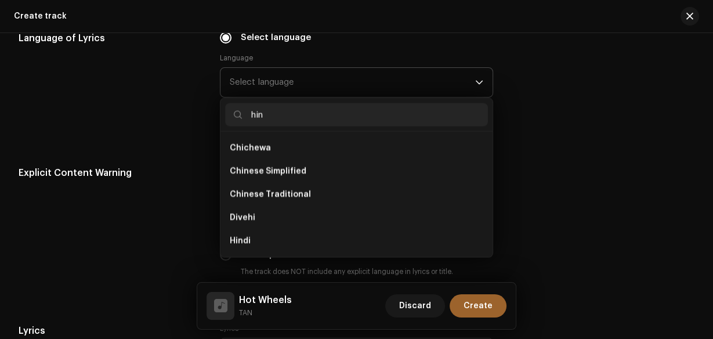
scroll to position [0, 0]
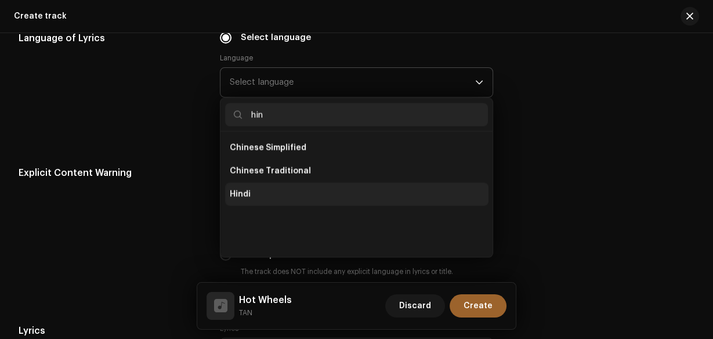
type input "hin"
click at [280, 190] on li "Hindi" at bounding box center [357, 194] width 264 height 23
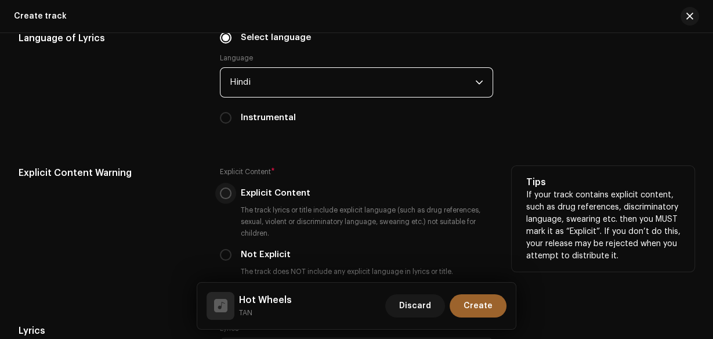
click at [222, 190] on input "Explicit Content" at bounding box center [226, 193] width 12 height 12
radio input "true"
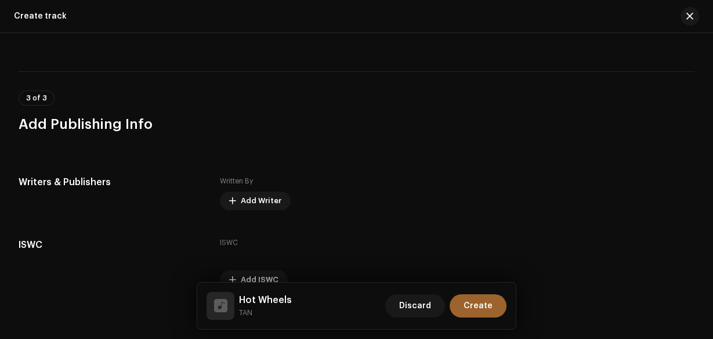
scroll to position [2255, 0]
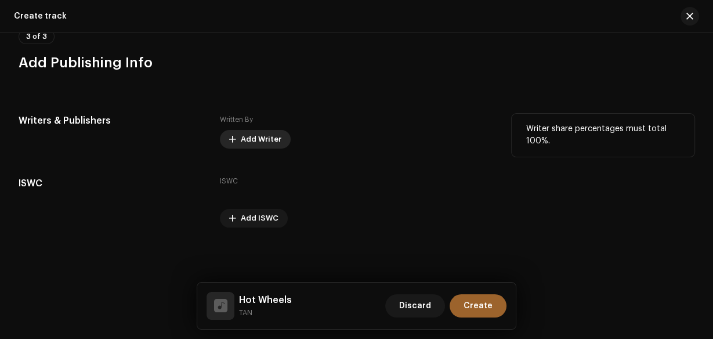
click at [267, 142] on span "Add Writer" at bounding box center [261, 139] width 41 height 23
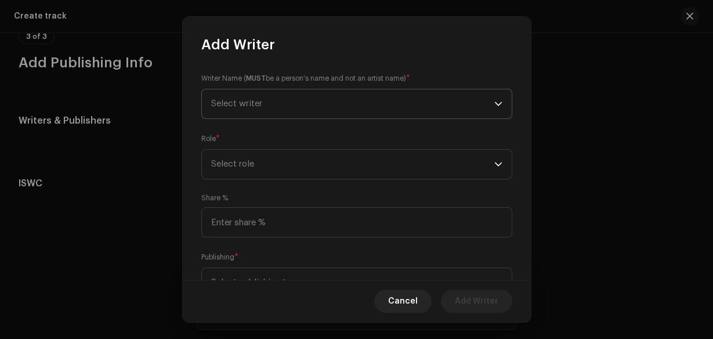
click at [262, 101] on span "Select writer" at bounding box center [236, 103] width 51 height 9
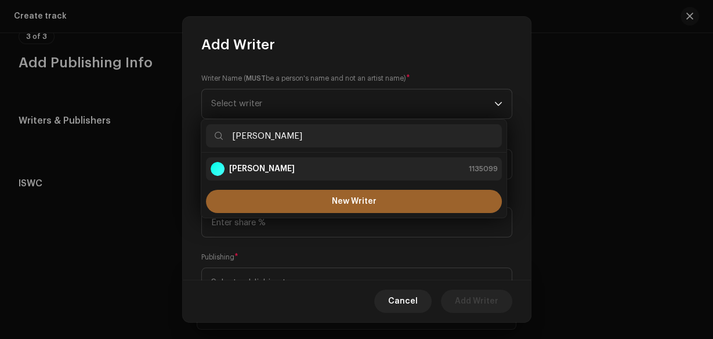
type input "[PERSON_NAME]"
click at [267, 165] on strong "[PERSON_NAME]" at bounding box center [262, 169] width 66 height 12
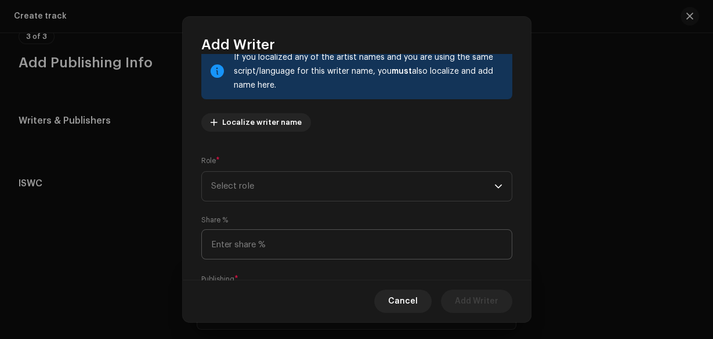
scroll to position [158, 0]
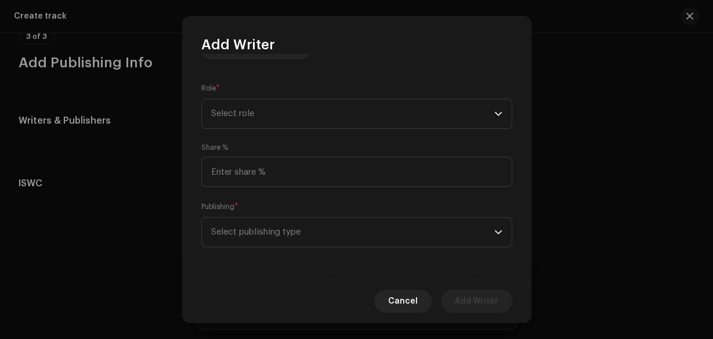
click at [283, 128] on div "Writer Name ( MUST be a person's name and not an artist name) * Tanush jain 113…" at bounding box center [357, 167] width 348 height 226
click at [283, 124] on span "Select role" at bounding box center [352, 113] width 283 height 29
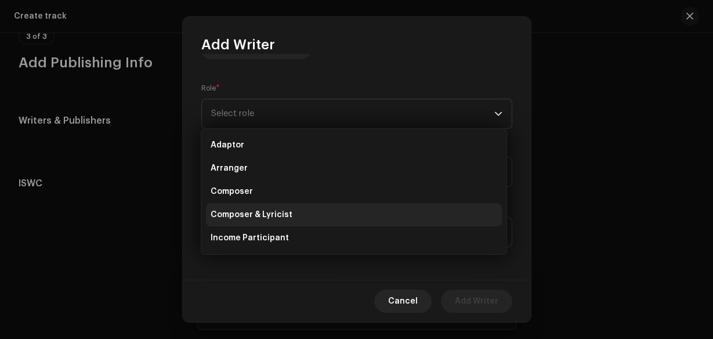
click at [288, 215] on li "Composer & Lyricist" at bounding box center [354, 214] width 296 height 23
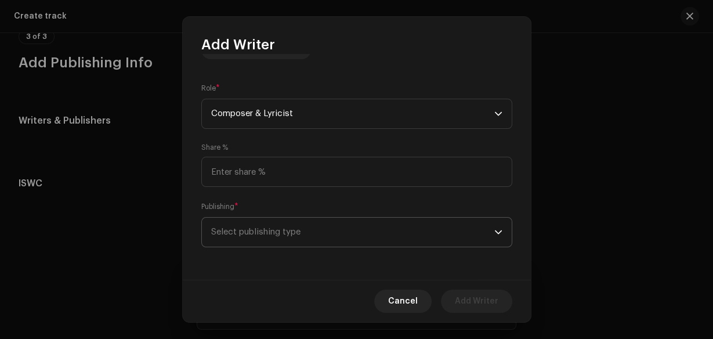
click at [288, 220] on span "Select publishing type" at bounding box center [352, 232] width 283 height 29
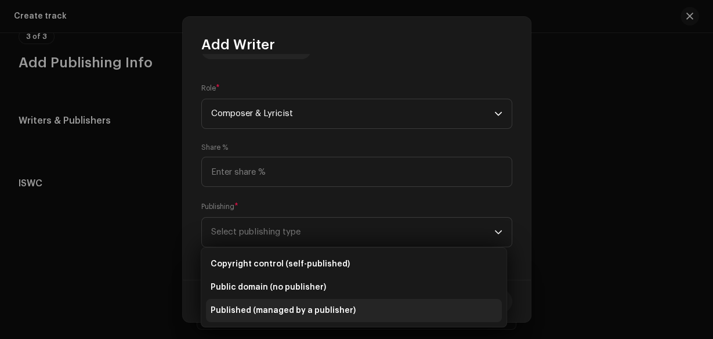
click at [314, 304] on li "Published (managed by a publisher)" at bounding box center [354, 310] width 296 height 23
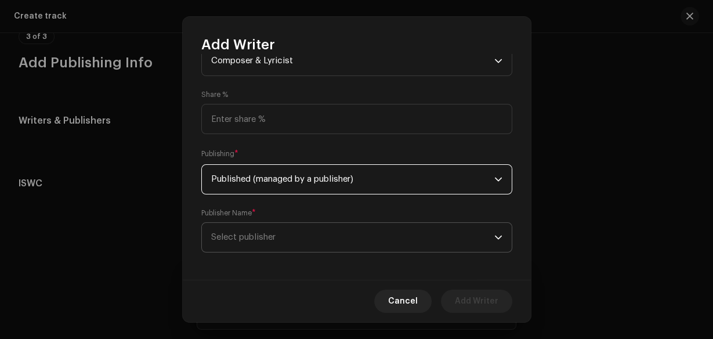
scroll to position [216, 0]
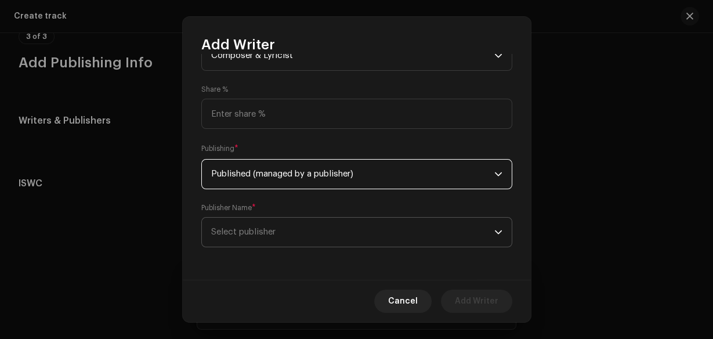
click at [344, 226] on span "Select publisher" at bounding box center [352, 232] width 283 height 29
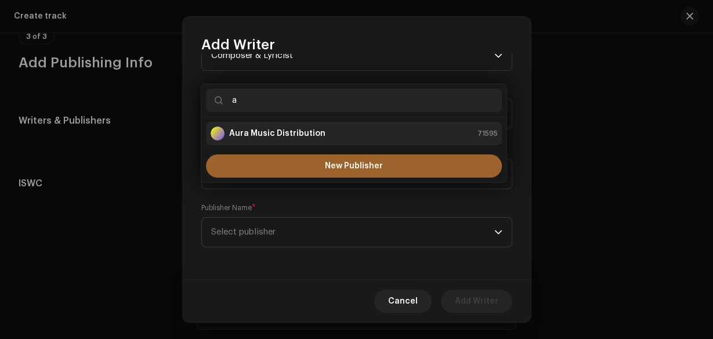
type input "a"
click at [272, 128] on strong "Aura Music Distribution" at bounding box center [277, 134] width 96 height 12
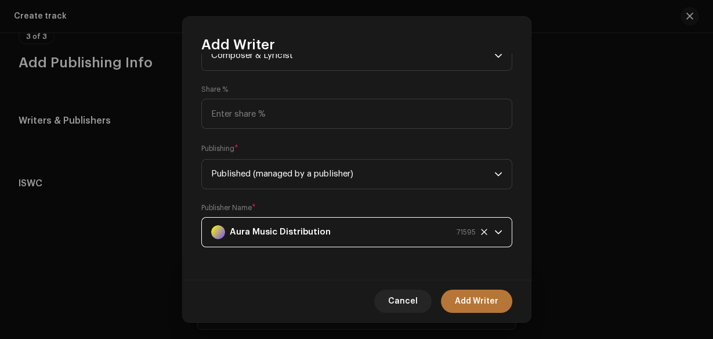
click at [477, 291] on span "Add Writer" at bounding box center [477, 301] width 44 height 23
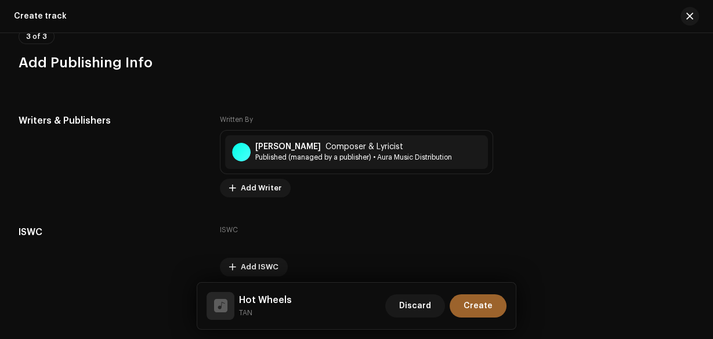
click at [268, 189] on span "Add Writer" at bounding box center [261, 187] width 41 height 23
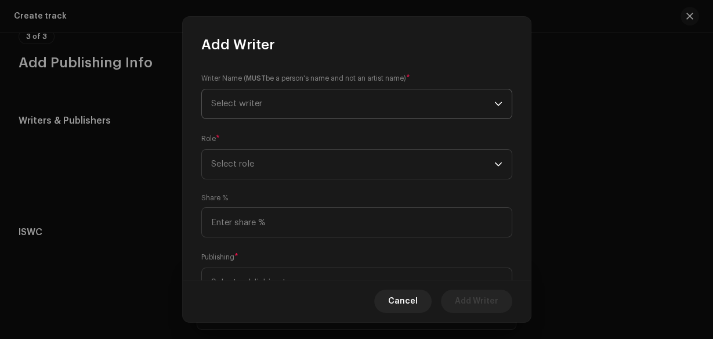
click at [269, 97] on span "Select writer" at bounding box center [352, 103] width 283 height 29
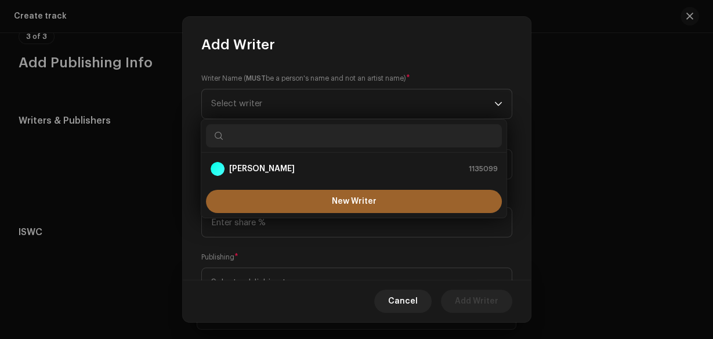
click at [279, 188] on div "New Writer" at bounding box center [353, 201] width 305 height 33
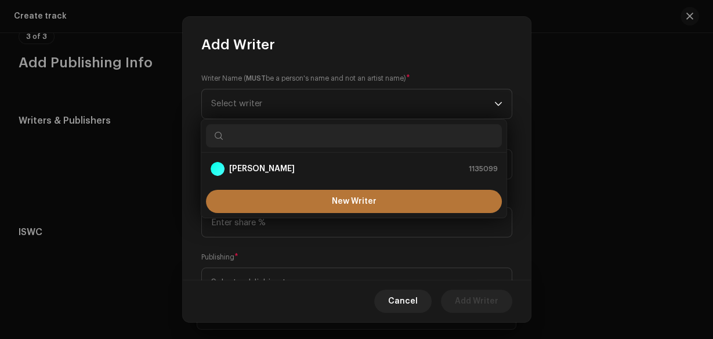
click at [279, 194] on button "New Writer" at bounding box center [354, 201] width 296 height 23
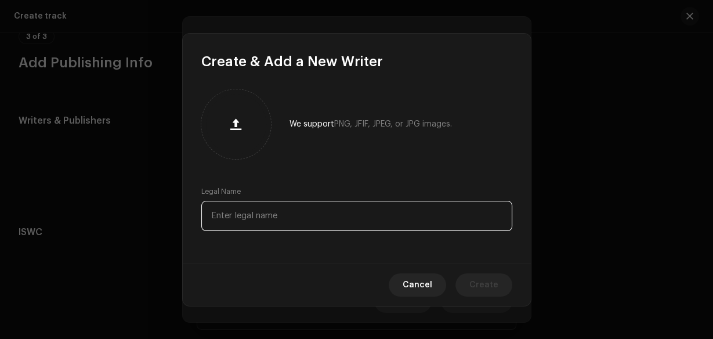
click at [275, 202] on input "text" at bounding box center [356, 216] width 311 height 30
paste input "Prakhar singh"
click at [246, 213] on input "Prakhar singh" at bounding box center [356, 216] width 311 height 30
type input "Prakhar Singh"
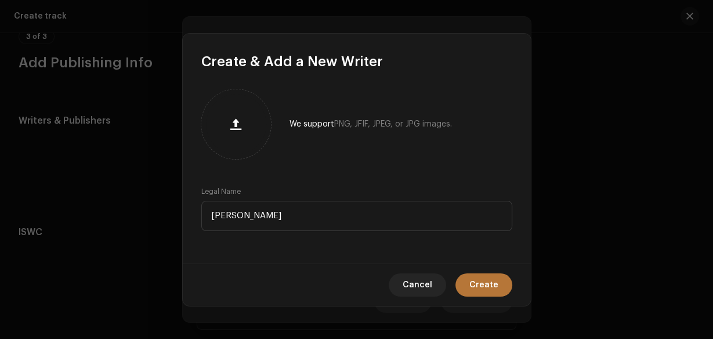
click at [493, 289] on span "Create" at bounding box center [484, 284] width 29 height 23
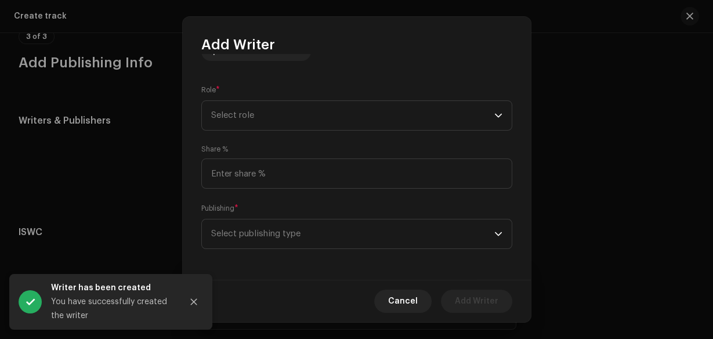
scroll to position [158, 0]
click at [270, 127] on span "Select role" at bounding box center [352, 113] width 283 height 29
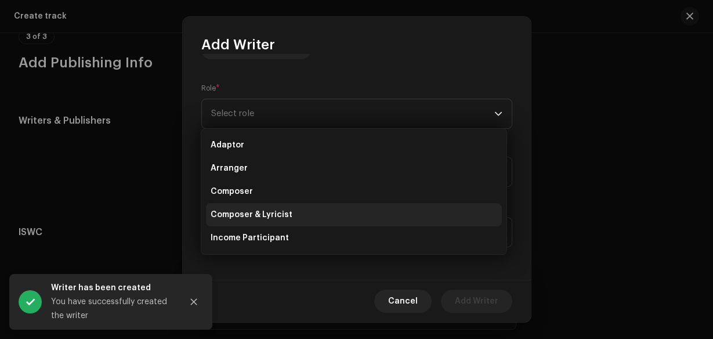
click at [266, 214] on span "Composer & Lyricist" at bounding box center [252, 215] width 82 height 12
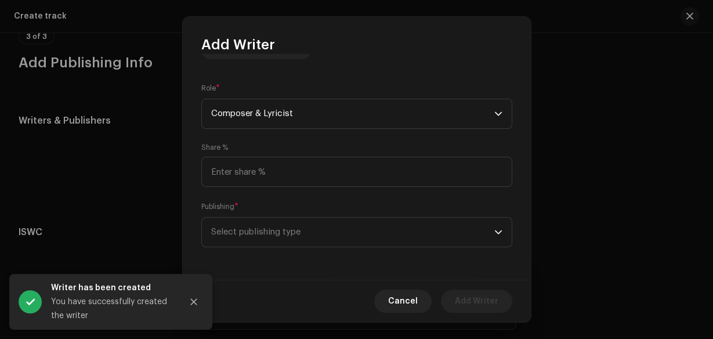
click at [268, 234] on span "Select publishing type" at bounding box center [352, 232] width 283 height 29
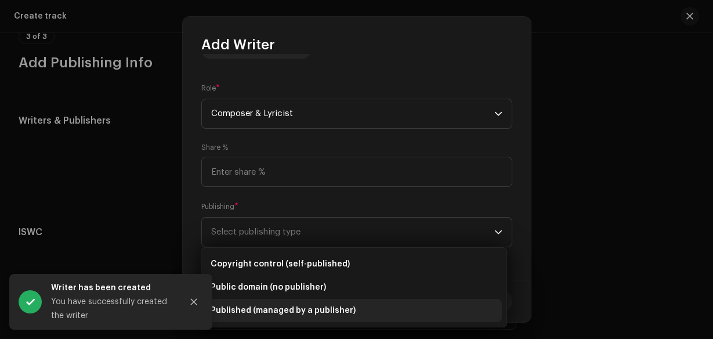
click at [275, 302] on li "Published (managed by a publisher)" at bounding box center [354, 310] width 296 height 23
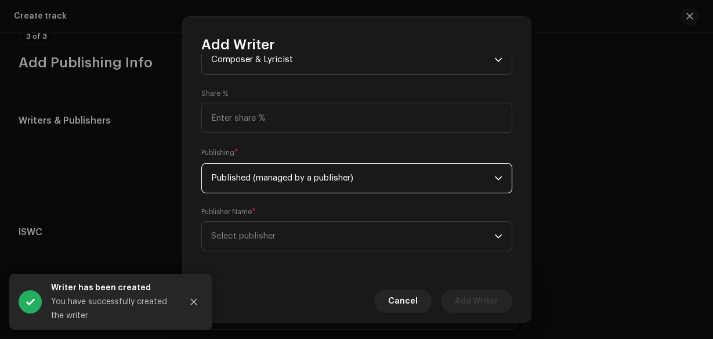
scroll to position [216, 0]
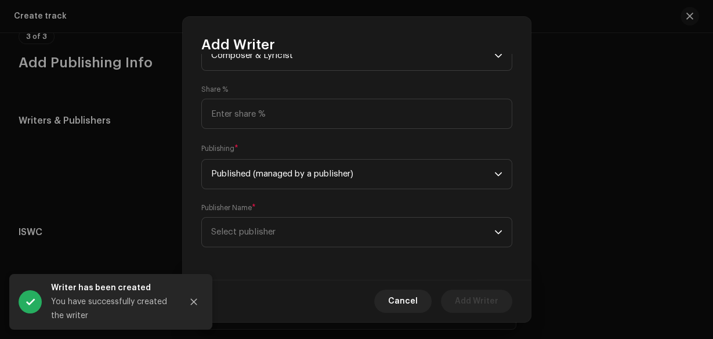
click at [312, 253] on div "Writer Name ( MUST be a person's name and not an artist name) * Prakhar Singh 1…" at bounding box center [357, 167] width 348 height 226
click at [311, 240] on span "Select publisher" at bounding box center [352, 232] width 283 height 29
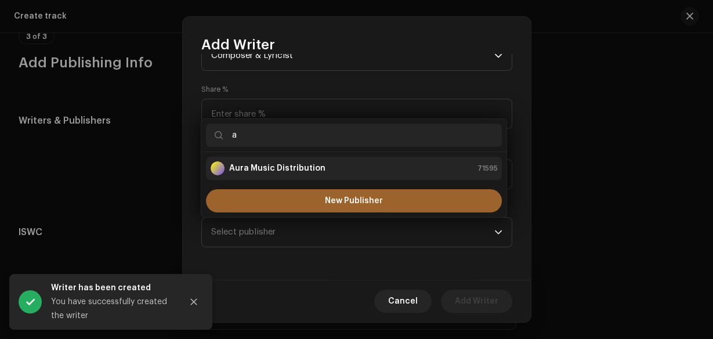
type input "a"
click at [288, 165] on strong "Aura Music Distribution" at bounding box center [277, 169] width 96 height 12
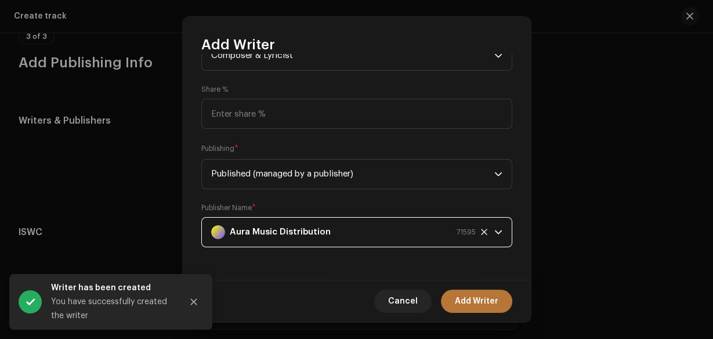
click at [452, 304] on button "Add Writer" at bounding box center [476, 301] width 71 height 23
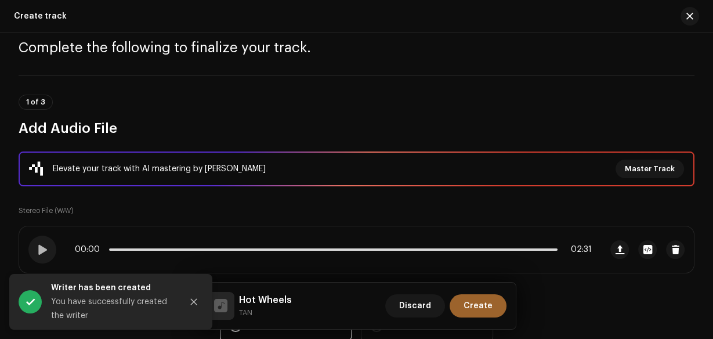
scroll to position [26, 0]
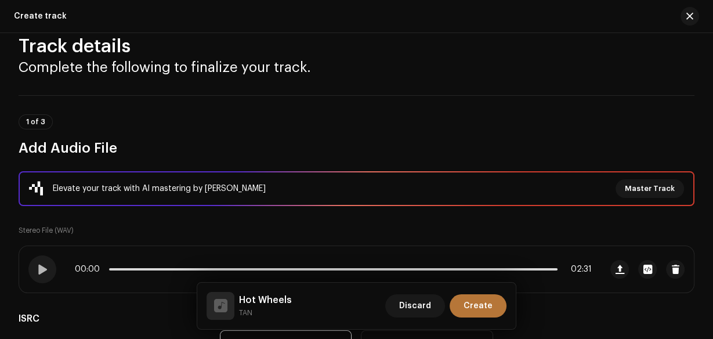
click at [493, 309] on button "Create" at bounding box center [478, 305] width 57 height 23
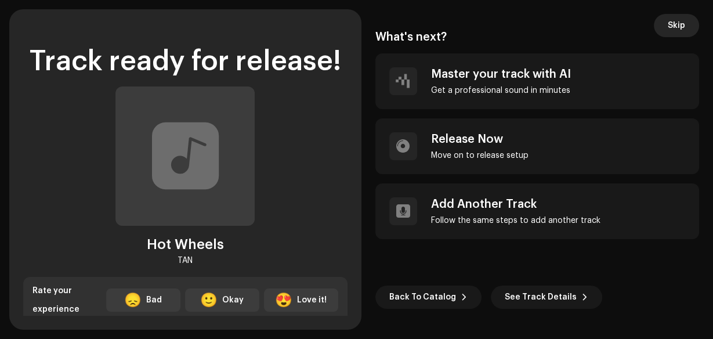
click at [669, 16] on button "Skip" at bounding box center [676, 25] width 45 height 23
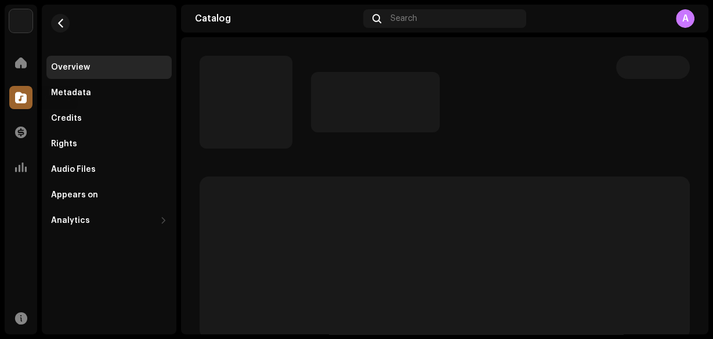
click at [28, 100] on div at bounding box center [20, 97] width 23 height 23
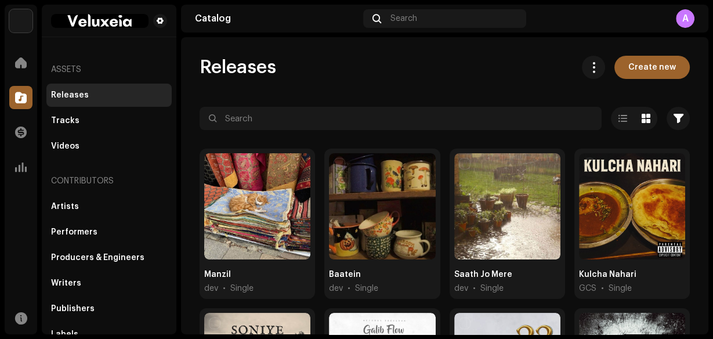
click at [81, 108] on div "Releases Tracks Videos" at bounding box center [108, 121] width 125 height 74
click at [84, 120] on div "Tracks" at bounding box center [109, 120] width 116 height 9
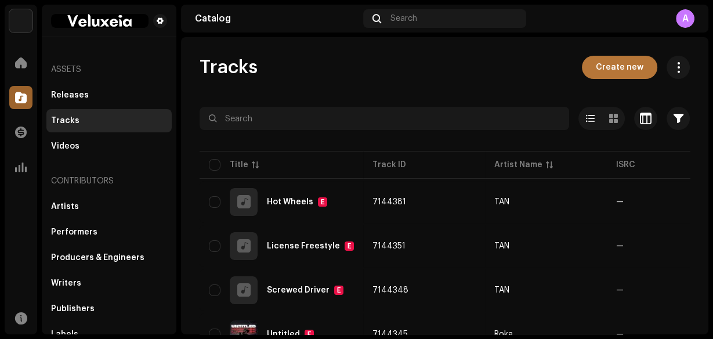
click at [596, 69] on span "Create new" at bounding box center [620, 67] width 48 height 23
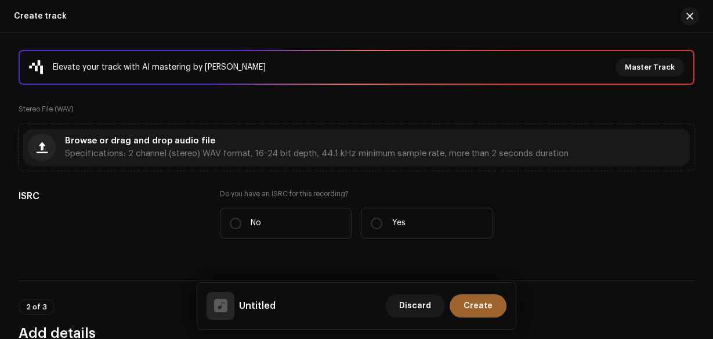
scroll to position [186, 0]
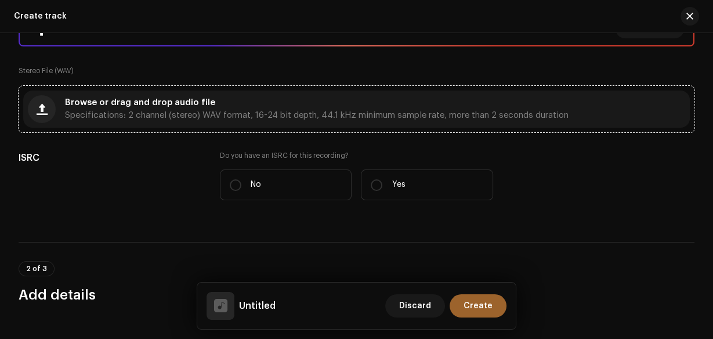
click at [345, 125] on div "Browse or drag and drop audio file Specifications: 2 channel (stereo) WAV forma…" at bounding box center [356, 109] width 667 height 37
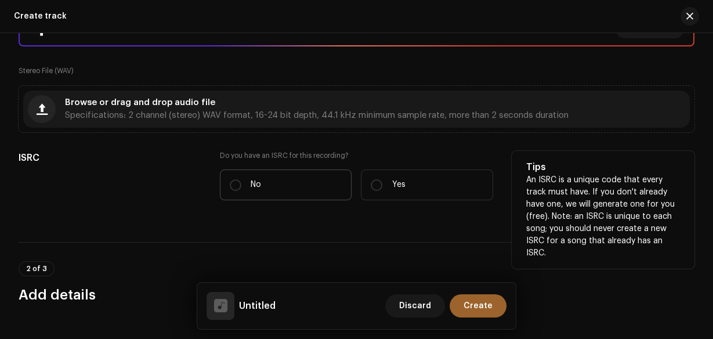
click at [294, 186] on label "No" at bounding box center [286, 184] width 132 height 31
click at [241, 186] on input "No" at bounding box center [236, 185] width 12 height 12
radio input "true"
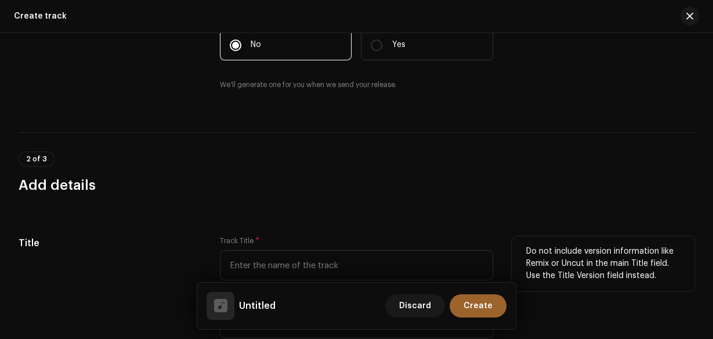
scroll to position [371, 0]
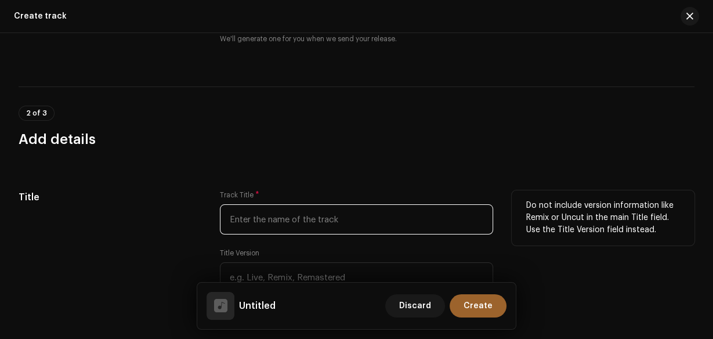
click at [311, 212] on input "text" at bounding box center [357, 219] width 274 height 30
paste input "Fans/Sirens (beatbox)"
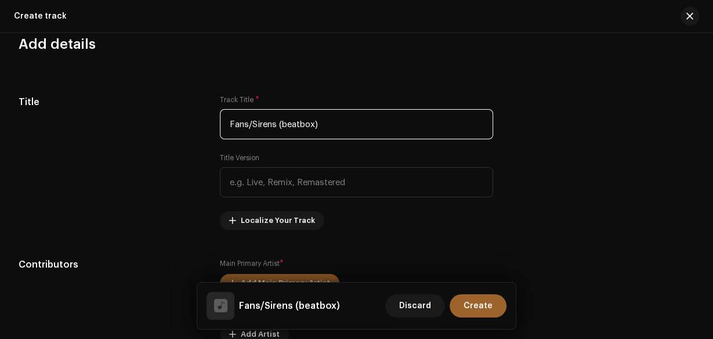
scroll to position [604, 0]
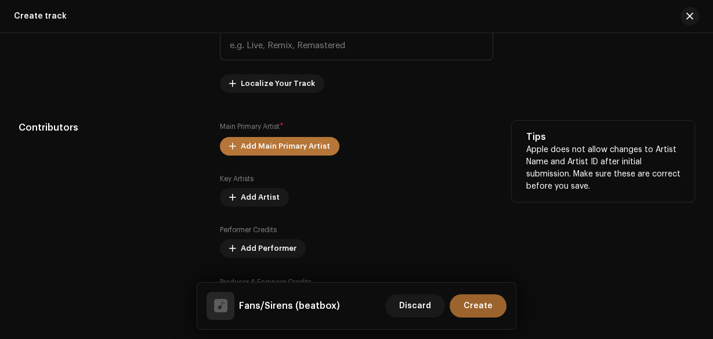
type input "Fans/Sirens (beatbox)"
click at [301, 153] on span "Add Main Primary Artist" at bounding box center [285, 146] width 89 height 23
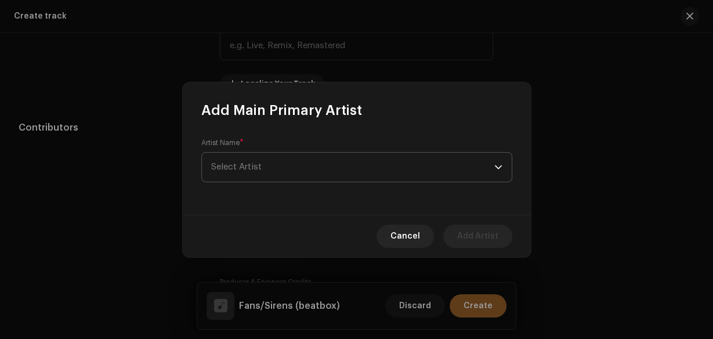
click at [272, 162] on span "Select Artist" at bounding box center [352, 167] width 283 height 29
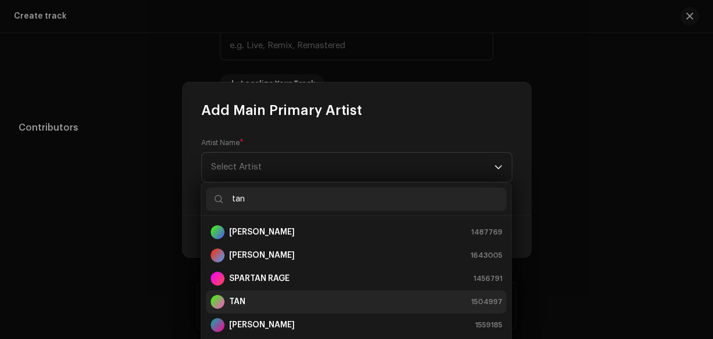
type input "tan"
click at [238, 296] on strong "TAN" at bounding box center [237, 302] width 16 height 12
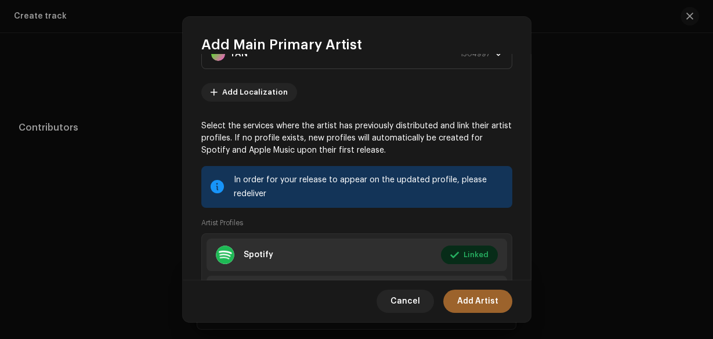
scroll to position [151, 0]
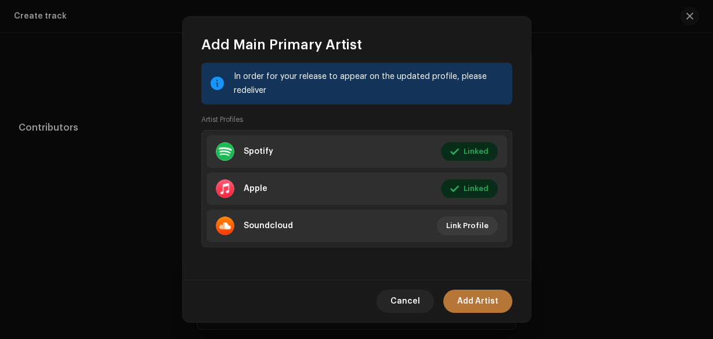
click at [479, 306] on span "Add Artist" at bounding box center [477, 301] width 41 height 23
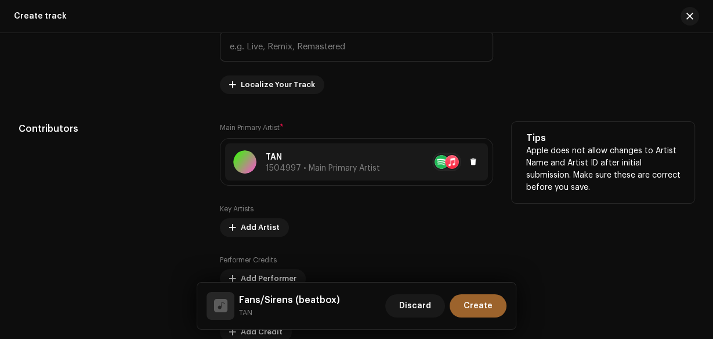
scroll to position [604, 0]
click at [251, 231] on span "Add Artist" at bounding box center [260, 226] width 39 height 23
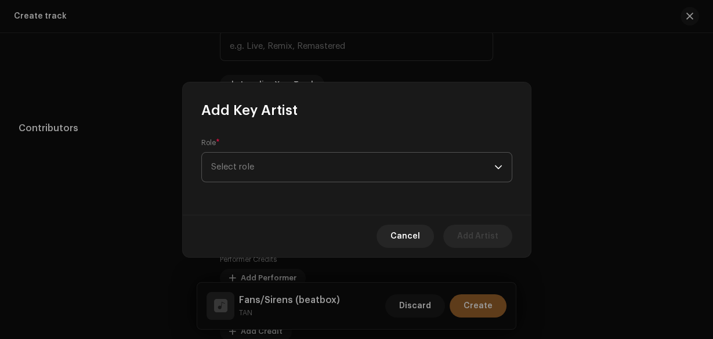
click at [262, 171] on span "Select role" at bounding box center [352, 167] width 283 height 29
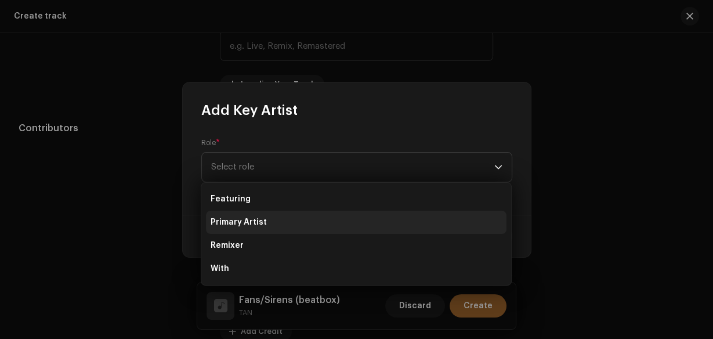
click at [269, 223] on li "Primary Artist" at bounding box center [356, 222] width 301 height 23
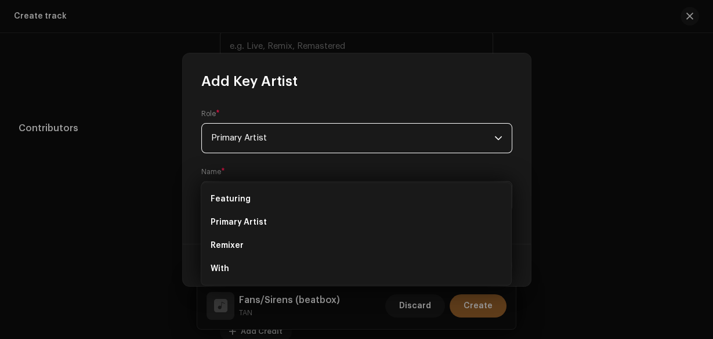
click at [271, 212] on div "Role * Primary Artist Name * Select Artist" at bounding box center [357, 167] width 348 height 153
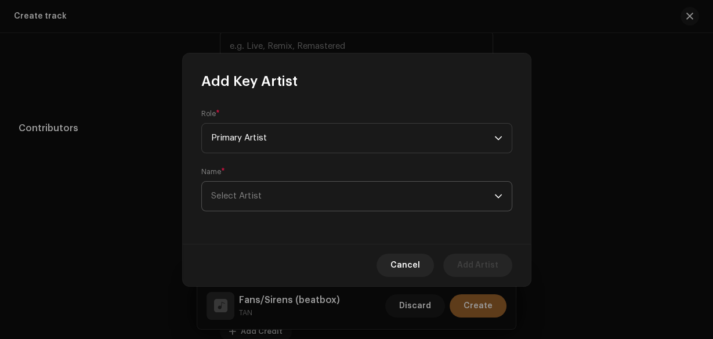
click at [276, 203] on span "Select Artist" at bounding box center [352, 196] width 283 height 29
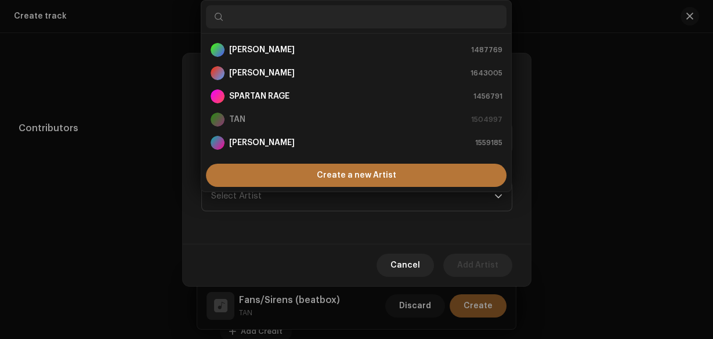
click at [294, 177] on div "Create a new Artist" at bounding box center [356, 175] width 301 height 23
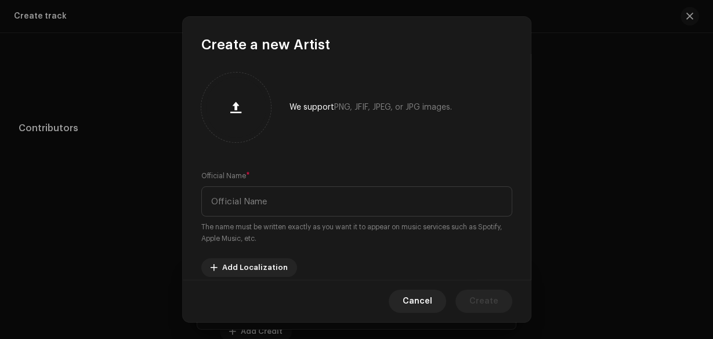
click at [280, 228] on small "The name must be written exactly as you want it to appear on music services suc…" at bounding box center [356, 232] width 311 height 23
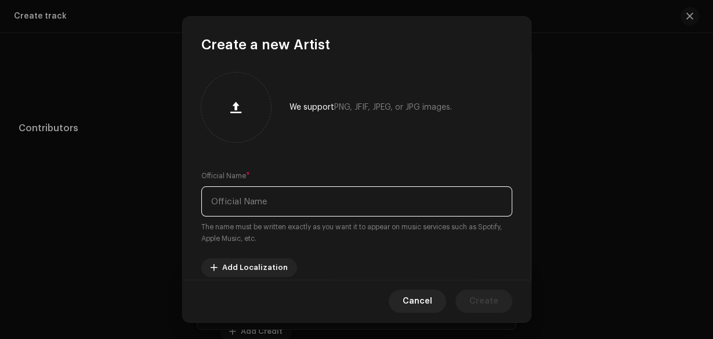
click at [283, 211] on input "text" at bounding box center [356, 201] width 311 height 30
paste input "Xyren Bbx"
type input "Xyren Bbx"
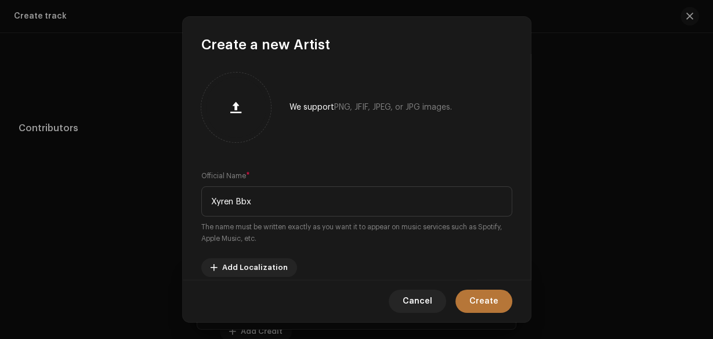
click at [497, 298] on span "Create" at bounding box center [484, 301] width 29 height 23
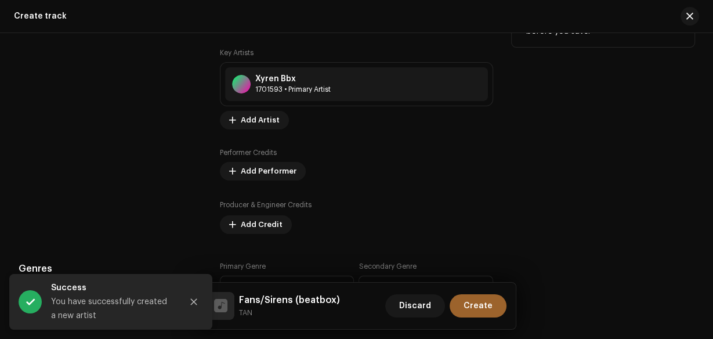
scroll to position [790, 0]
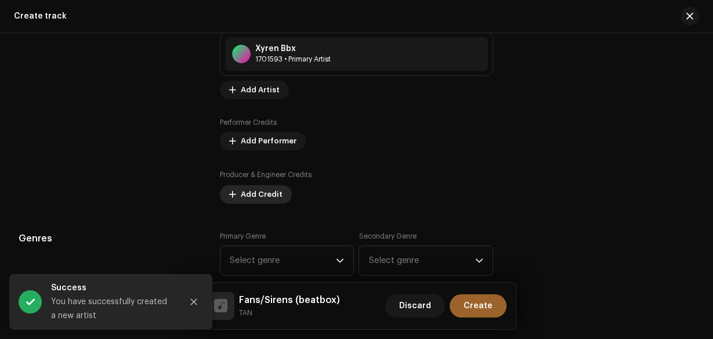
click at [264, 187] on span "Add Credit" at bounding box center [262, 194] width 42 height 23
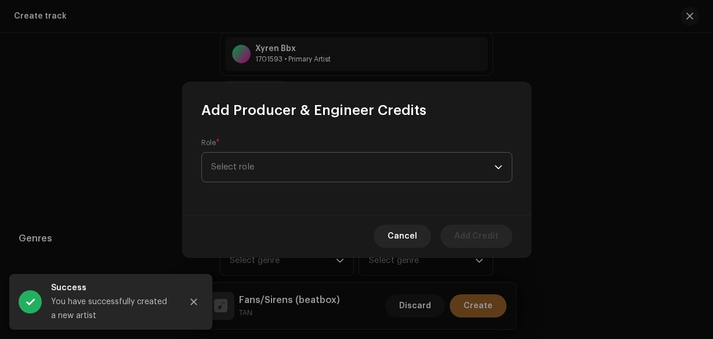
click at [264, 153] on span "Select role" at bounding box center [352, 167] width 283 height 29
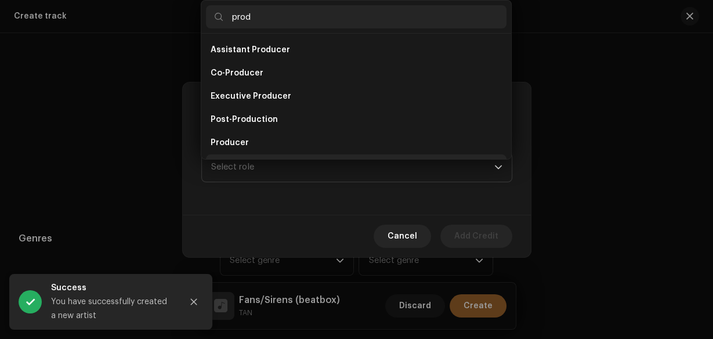
scroll to position [19, 0]
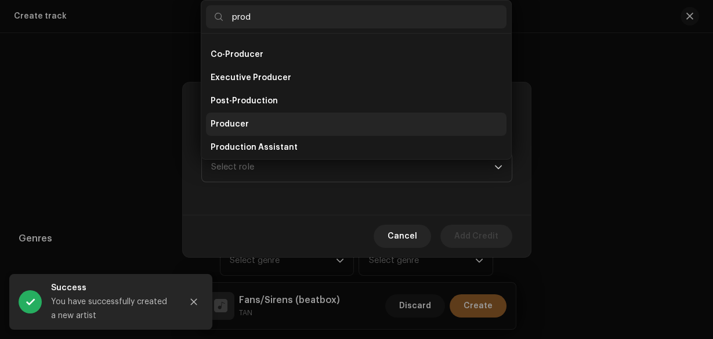
type input "prod"
click at [290, 126] on li "Producer" at bounding box center [356, 124] width 301 height 23
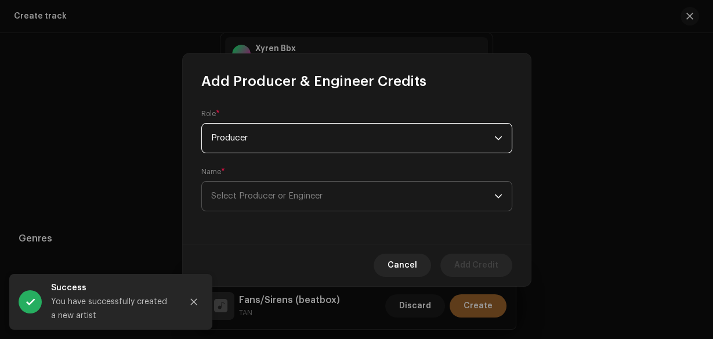
click at [292, 195] on span "Select Producer or Engineer" at bounding box center [266, 196] width 111 height 9
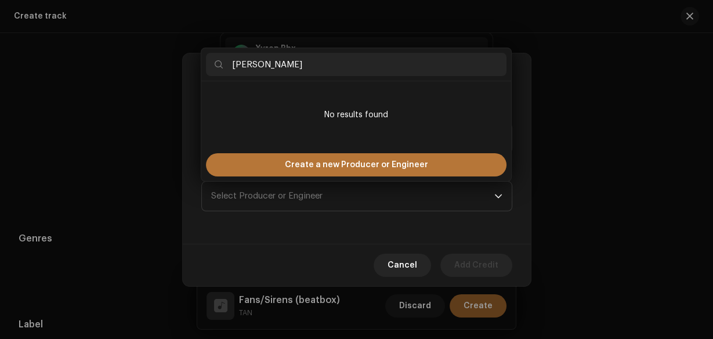
type input "Ayaan qavi"
click at [306, 170] on span "Create a new Producer or Engineer" at bounding box center [356, 164] width 143 height 23
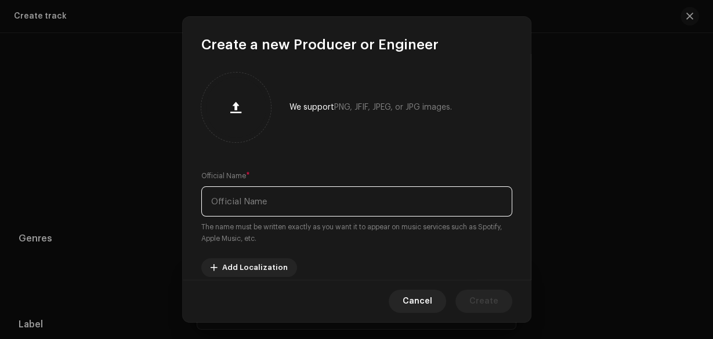
click at [284, 215] on input "text" at bounding box center [356, 201] width 311 height 30
paste input "Ayaan qavi"
type input "Ayaan qavi"
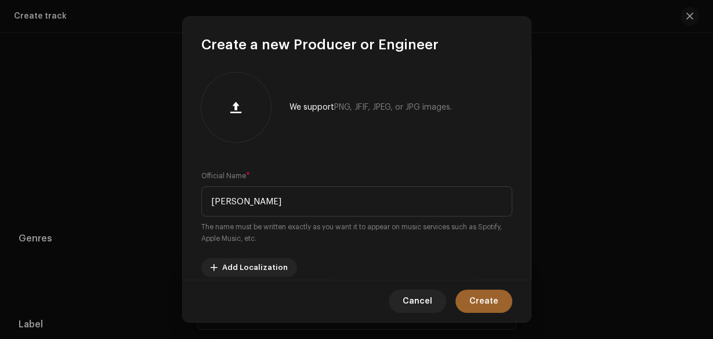
click at [496, 292] on span "Create" at bounding box center [484, 301] width 29 height 23
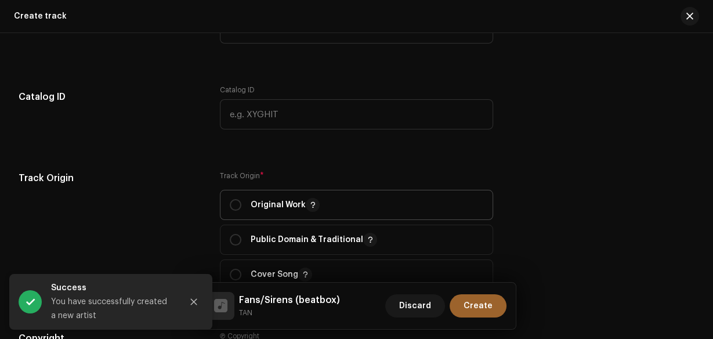
click at [251, 192] on span "Original Work" at bounding box center [357, 204] width 254 height 29
radio input "true"
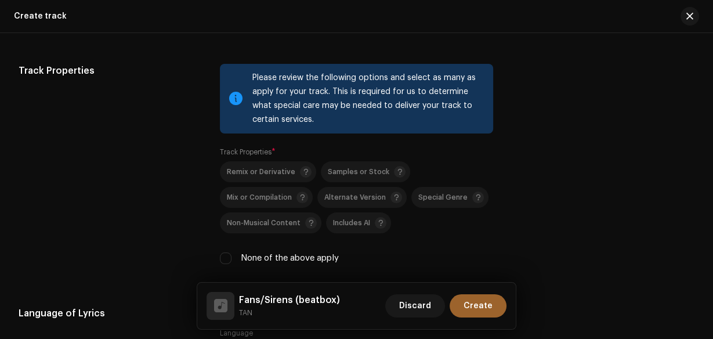
scroll to position [1626, 0]
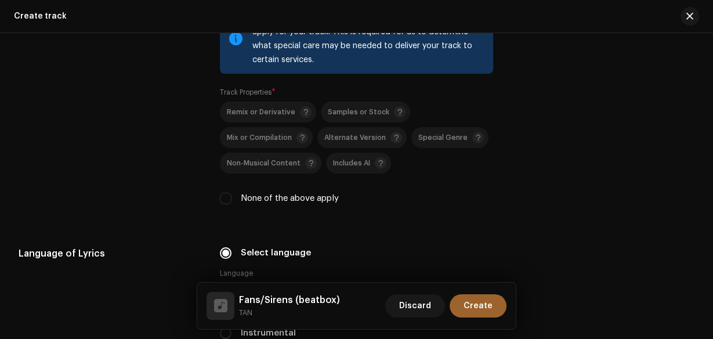
click at [229, 206] on div "Please review the following options and select as many as apply for your track.…" at bounding box center [357, 111] width 274 height 215
click at [226, 200] on input "None of the above apply" at bounding box center [226, 199] width 12 height 12
checkbox input "true"
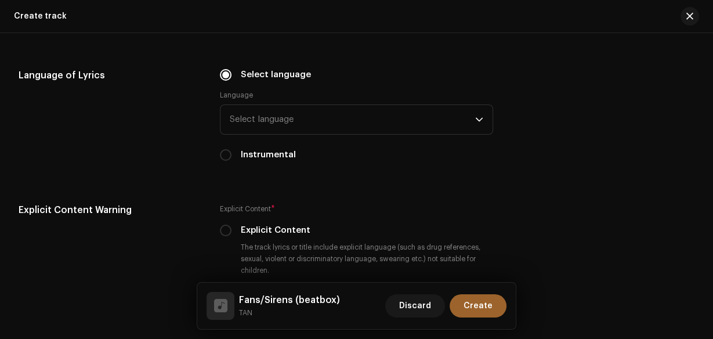
scroll to position [1811, 0]
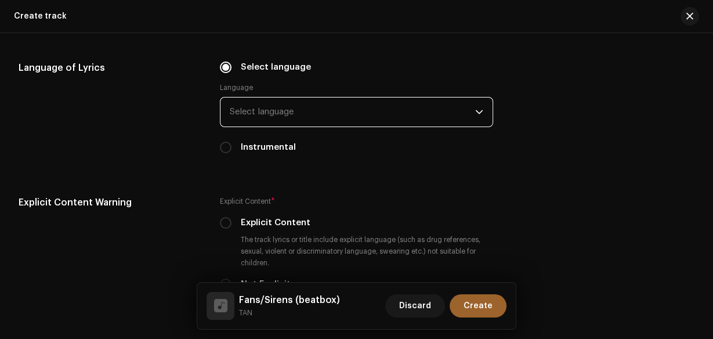
click at [286, 117] on span "Select language" at bounding box center [353, 112] width 246 height 29
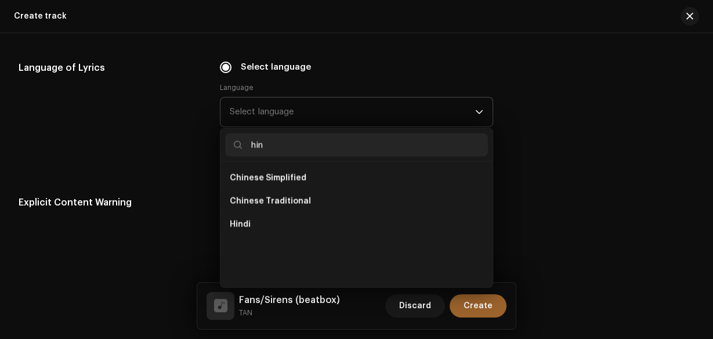
scroll to position [0, 0]
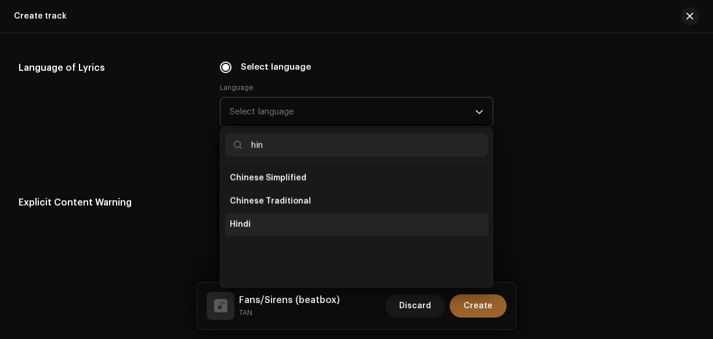
type input "hin"
click at [258, 215] on li "Hindi" at bounding box center [357, 223] width 264 height 23
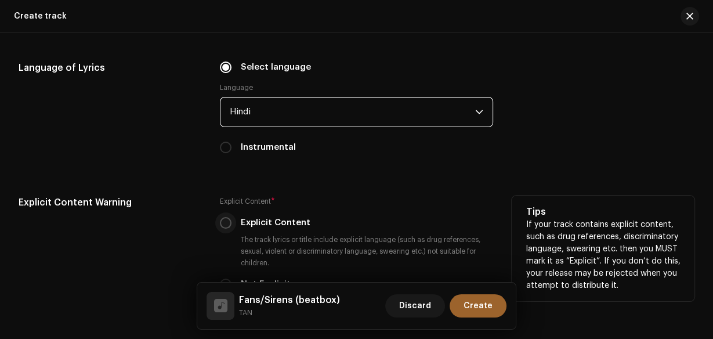
click at [223, 223] on input "Explicit Content" at bounding box center [226, 223] width 12 height 12
radio input "true"
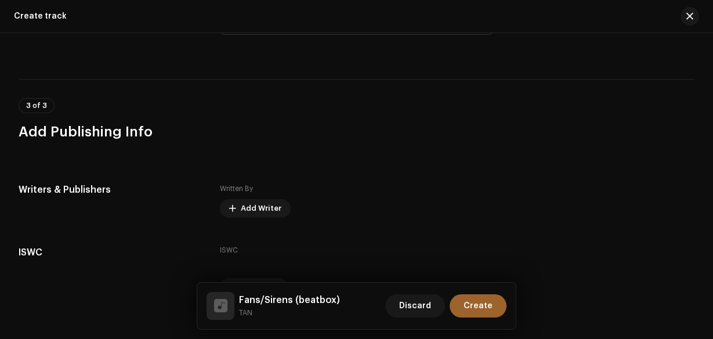
scroll to position [2255, 0]
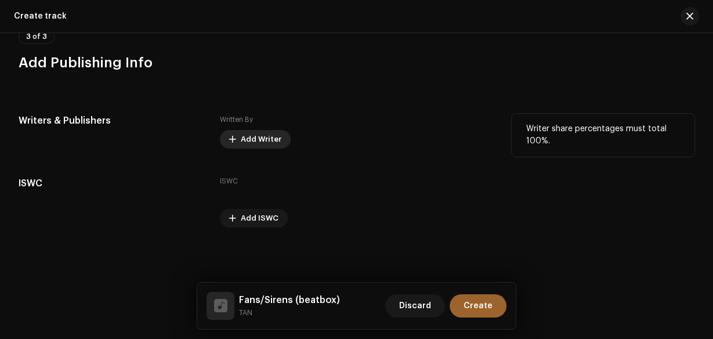
click at [250, 132] on span "Add Writer" at bounding box center [261, 139] width 41 height 23
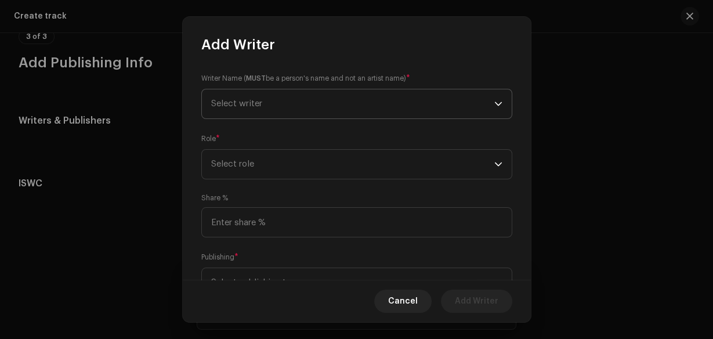
click at [255, 113] on span "Select writer" at bounding box center [352, 103] width 283 height 29
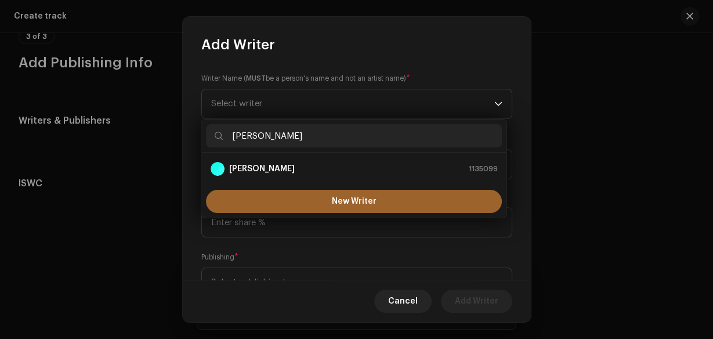
type input "[PERSON_NAME]"
click at [263, 166] on strong "[PERSON_NAME]" at bounding box center [262, 169] width 66 height 12
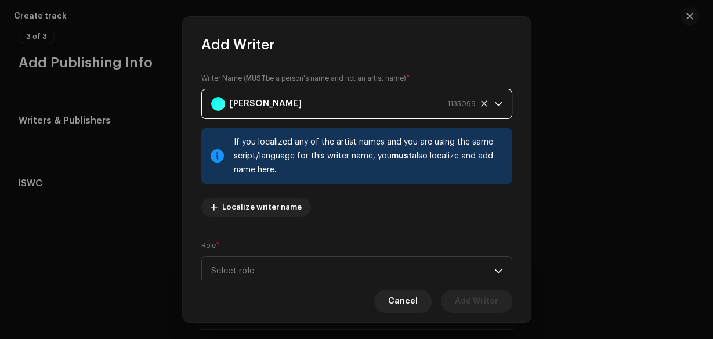
scroll to position [158, 0]
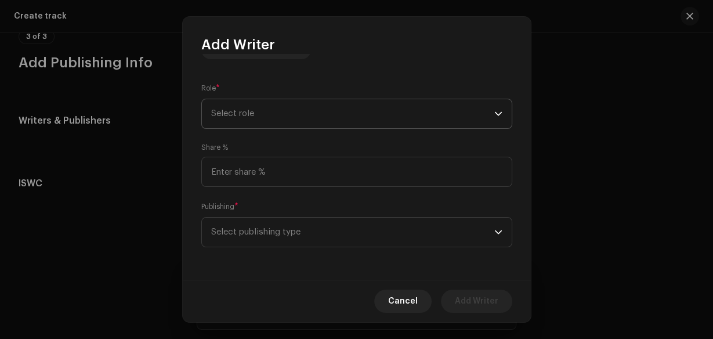
click at [274, 116] on span "Select role" at bounding box center [352, 113] width 283 height 29
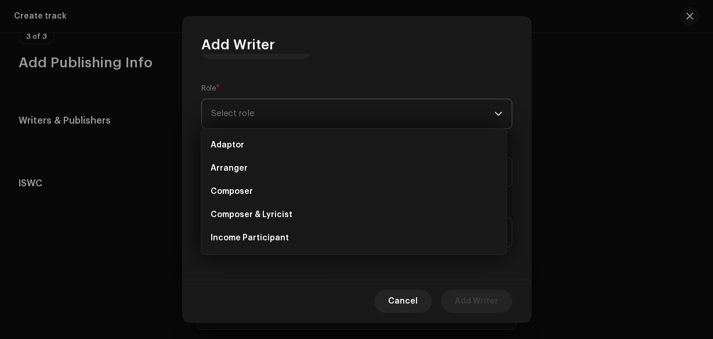
click at [293, 220] on li "Composer & Lyricist" at bounding box center [354, 214] width 296 height 23
click at [299, 241] on span "Select publishing type" at bounding box center [352, 232] width 283 height 29
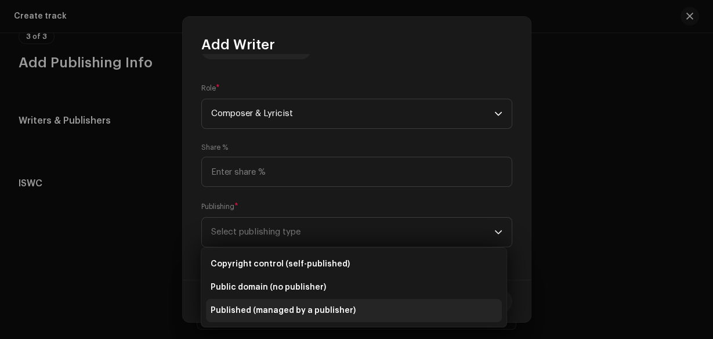
click at [326, 316] on span "Published (managed by a publisher)" at bounding box center [283, 311] width 145 height 12
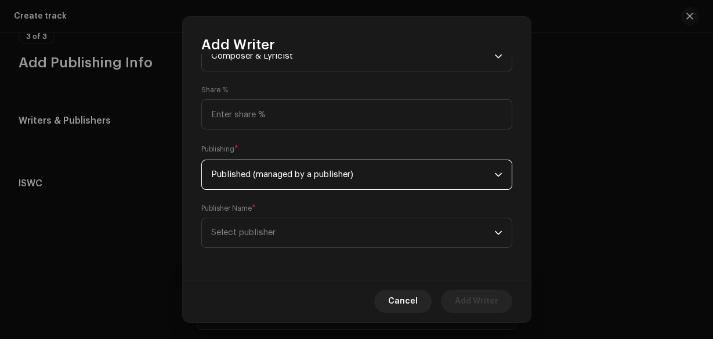
scroll to position [216, 0]
click at [373, 248] on div "Writer Name ( MUST be a person's name and not an artist name) * Tanush jain 113…" at bounding box center [357, 167] width 348 height 226
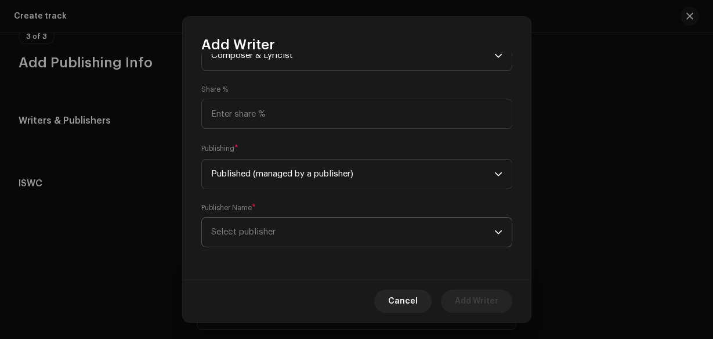
click at [373, 239] on span "Select publisher" at bounding box center [352, 232] width 283 height 29
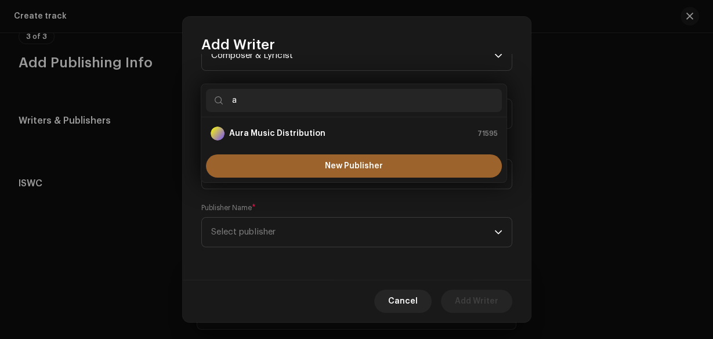
type input "a"
click at [275, 132] on strong "Aura Music Distribution" at bounding box center [277, 134] width 96 height 12
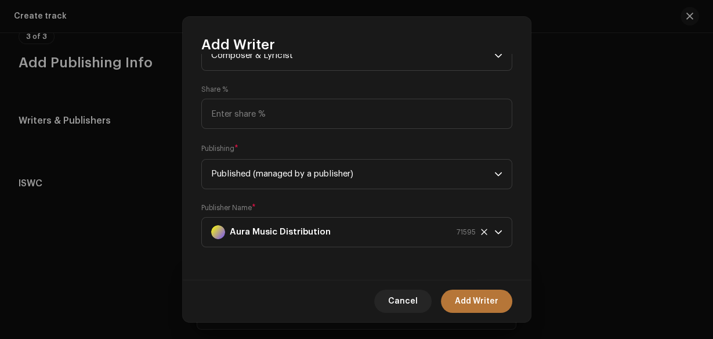
click at [483, 297] on span "Add Writer" at bounding box center [477, 301] width 44 height 23
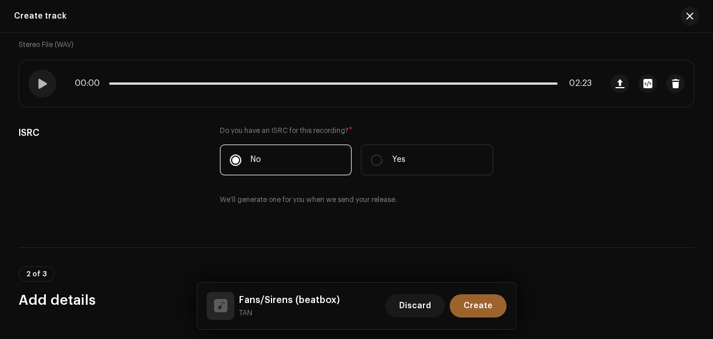
scroll to position [0, 0]
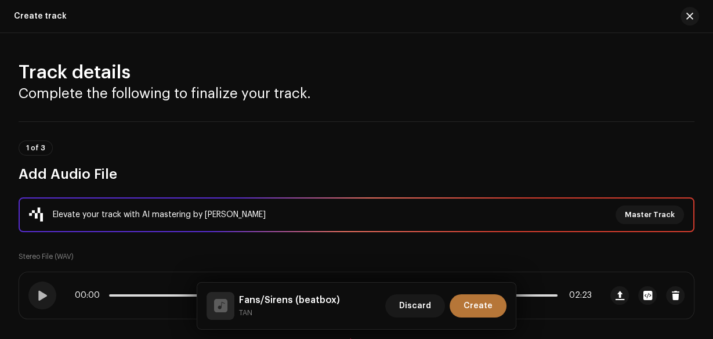
click at [483, 301] on span "Create" at bounding box center [478, 305] width 29 height 23
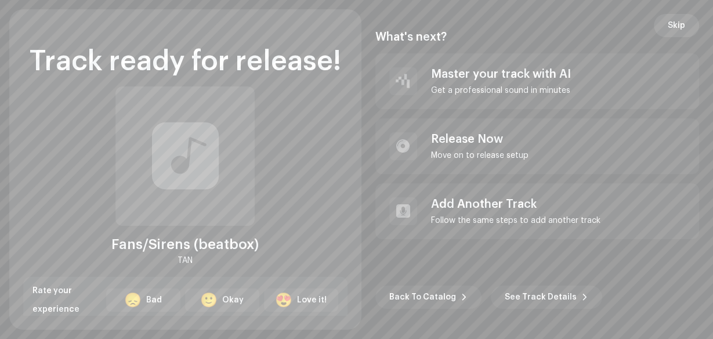
click at [693, 20] on button "Skip" at bounding box center [676, 25] width 45 height 23
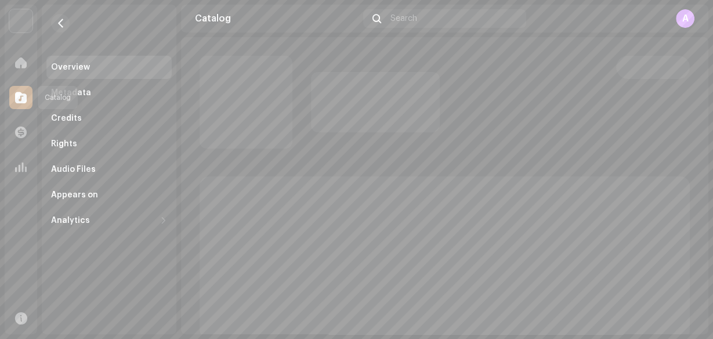
click at [17, 94] on span at bounding box center [21, 97] width 12 height 9
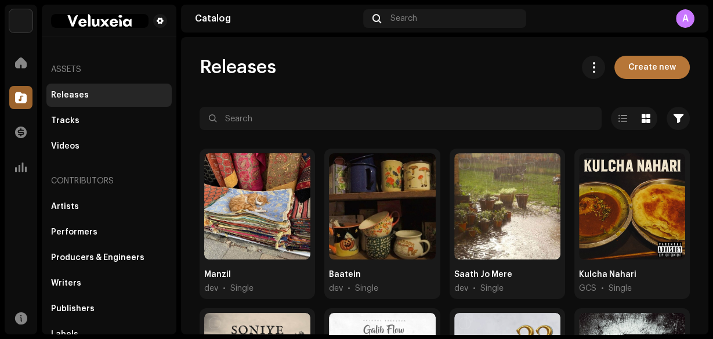
click at [622, 72] on button "Create new" at bounding box center [652, 67] width 75 height 23
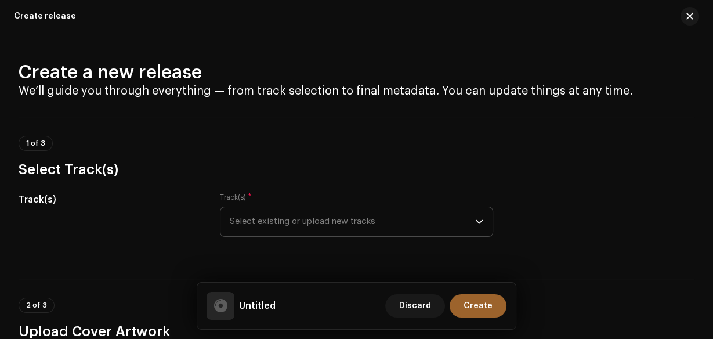
click at [475, 219] on icon "dropdown trigger" at bounding box center [479, 222] width 8 height 8
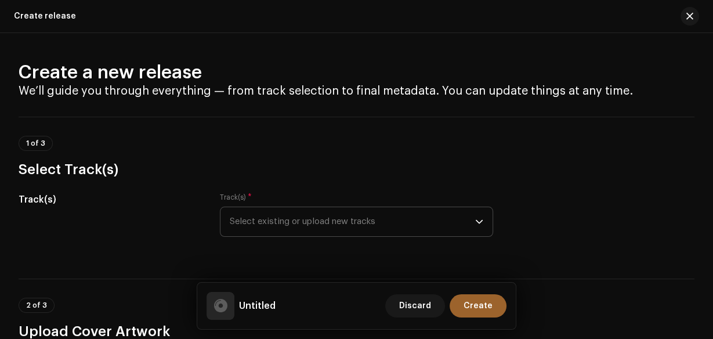
click at [481, 222] on p-select "Select existing or upload new tracks" at bounding box center [357, 222] width 274 height 30
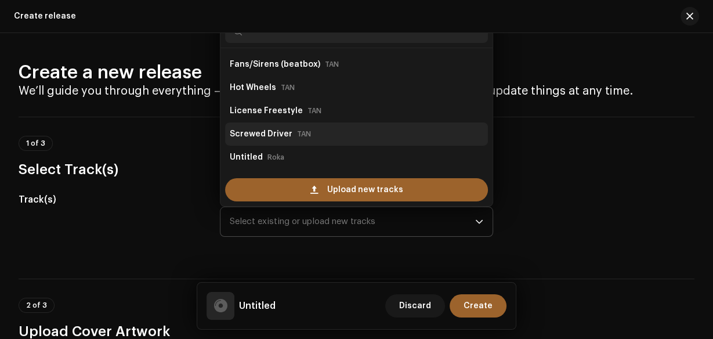
click at [311, 128] on div "Screwed Driver TAN" at bounding box center [357, 134] width 254 height 19
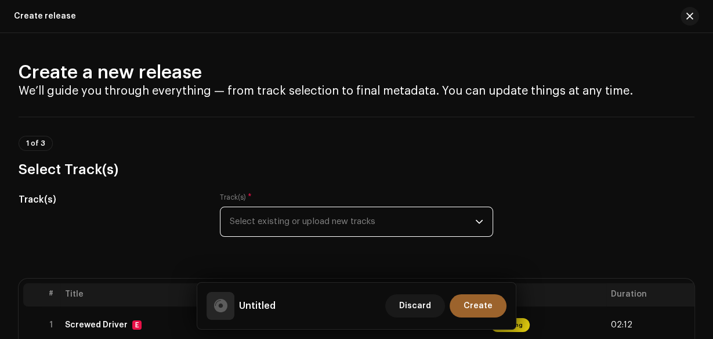
click at [477, 222] on icon "dropdown trigger" at bounding box center [479, 222] width 8 height 8
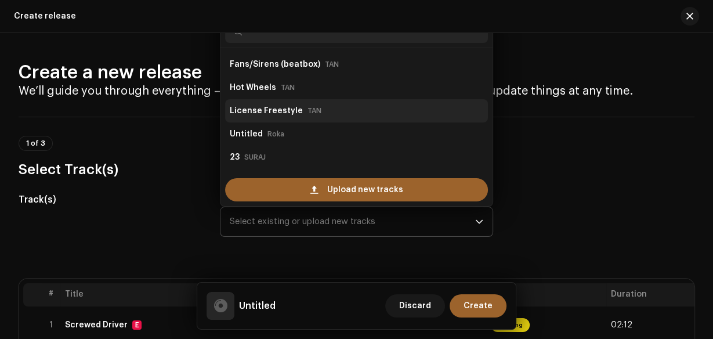
click at [353, 106] on div "License Freestyle TAN" at bounding box center [357, 111] width 254 height 19
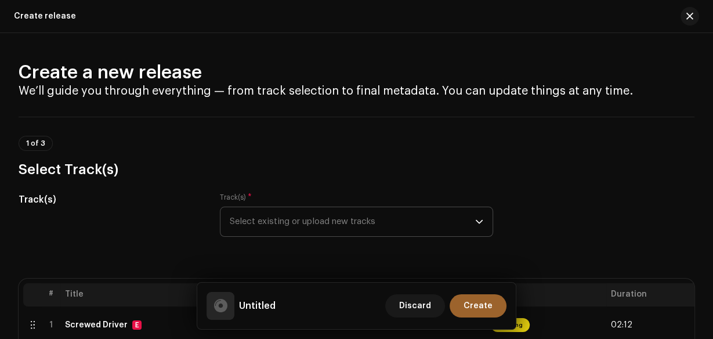
click at [477, 221] on icon "dropdown trigger" at bounding box center [479, 222] width 8 height 8
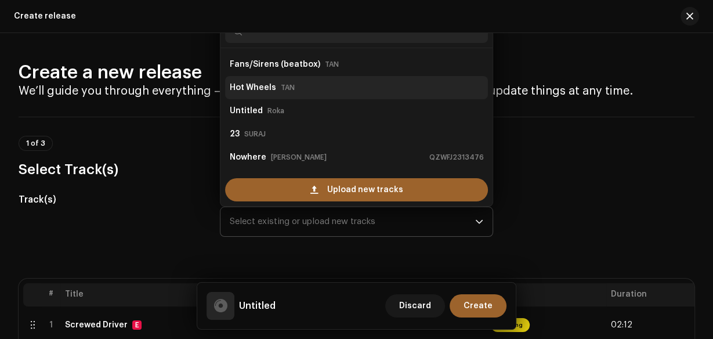
click at [306, 95] on div "Hot Wheels TAN" at bounding box center [357, 87] width 254 height 19
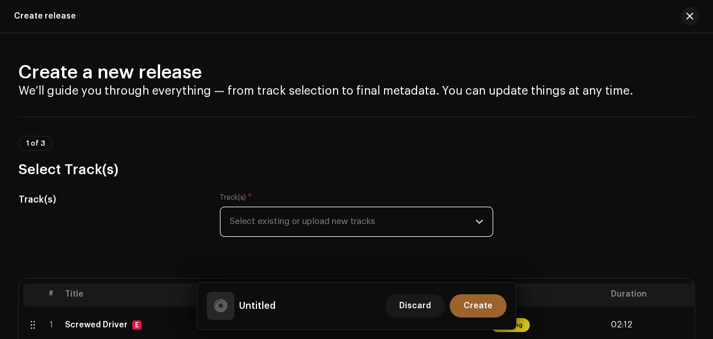
click at [477, 221] on icon "dropdown trigger" at bounding box center [479, 222] width 8 height 8
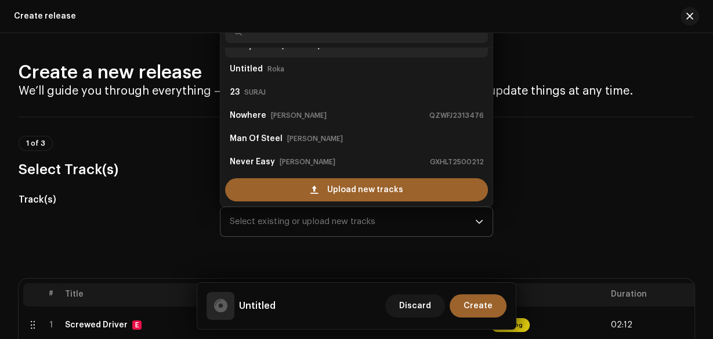
scroll to position [5, 0]
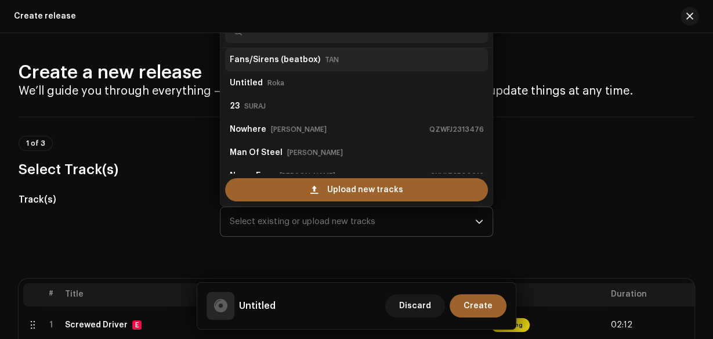
click at [284, 53] on strong "Fans/Sirens (beatbox)" at bounding box center [275, 59] width 91 height 19
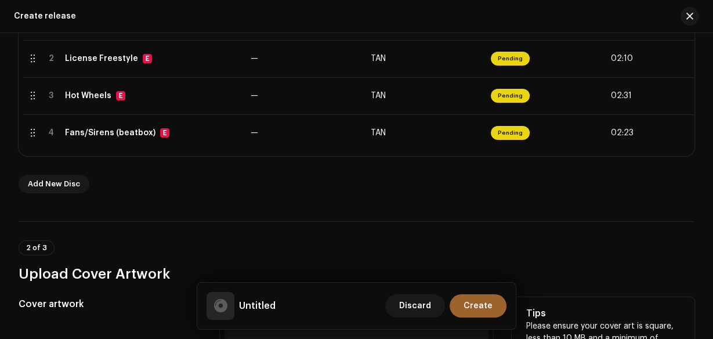
scroll to position [511, 0]
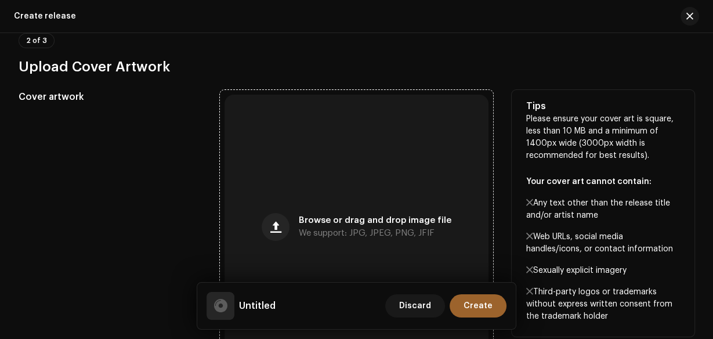
click at [272, 197] on div "Browse or drag and drop image file We support: JPG, JPEG, PNG, JFIF" at bounding box center [357, 227] width 265 height 265
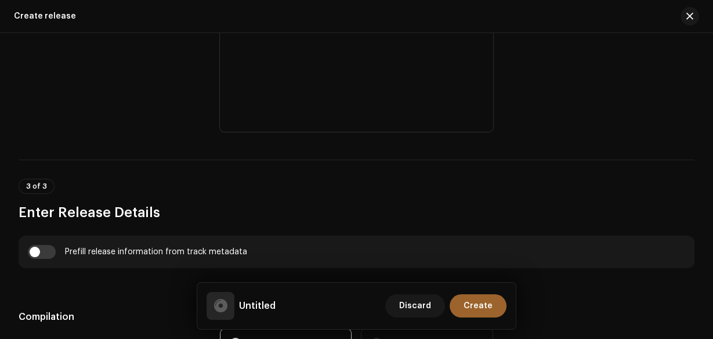
scroll to position [1022, 0]
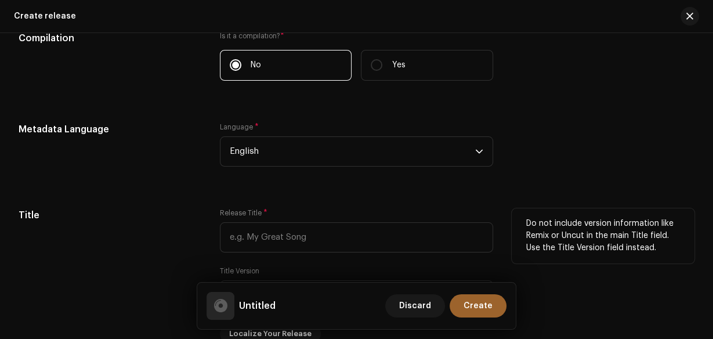
click at [288, 222] on div "Release Title *" at bounding box center [357, 230] width 274 height 44
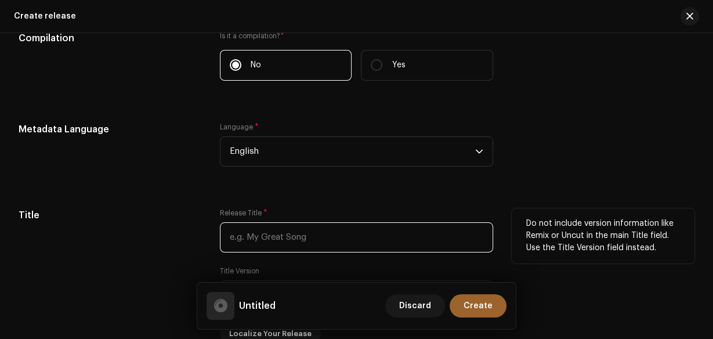
click at [286, 232] on input "text" at bounding box center [357, 237] width 274 height 30
paste input "TODW"
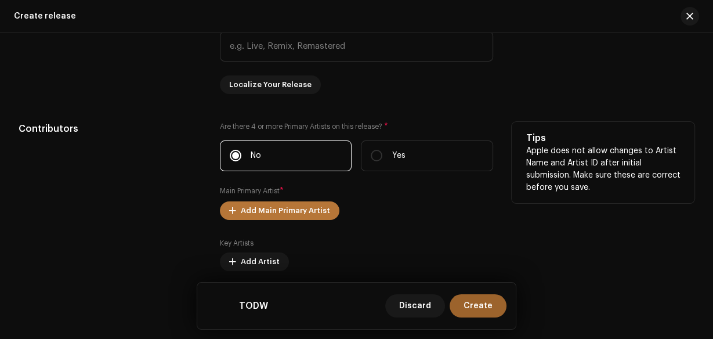
scroll to position [1300, 0]
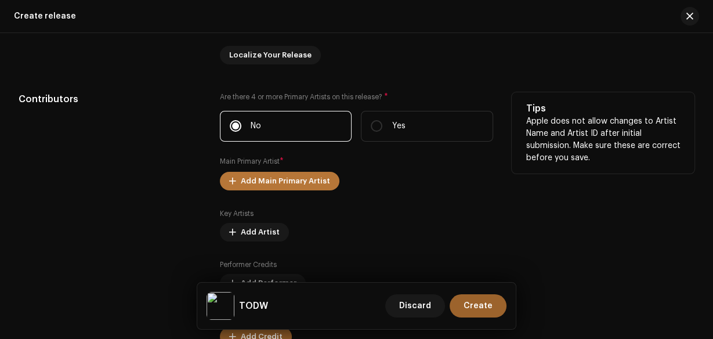
type input "TODW"
click at [302, 186] on span "Add Main Primary Artist" at bounding box center [285, 180] width 89 height 23
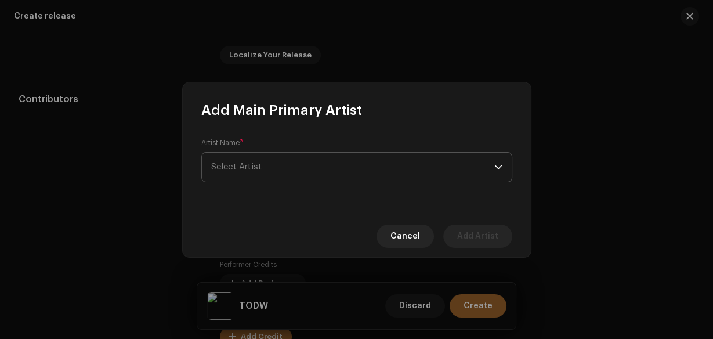
click at [258, 169] on span "Select Artist" at bounding box center [236, 167] width 50 height 9
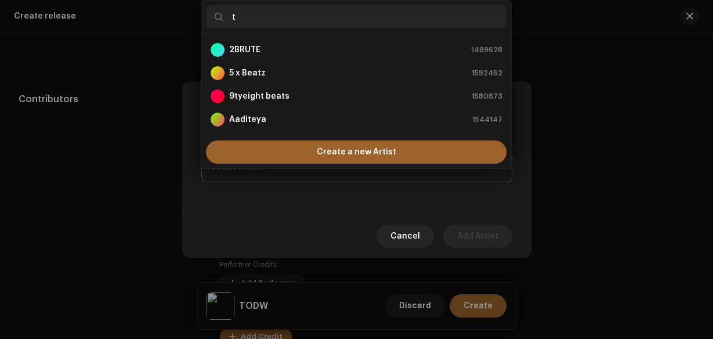
scroll to position [0, 0]
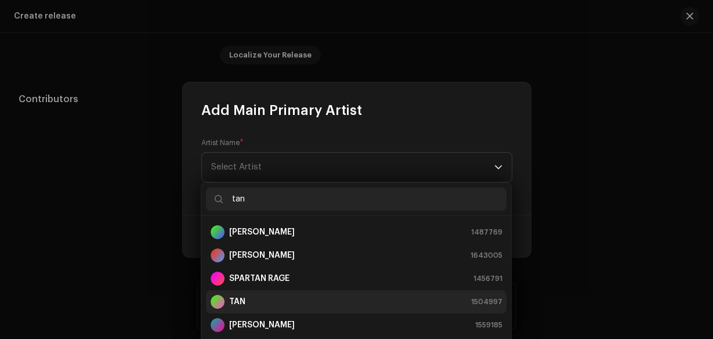
type input "tan"
click at [265, 308] on div "TAN 1504997" at bounding box center [356, 302] width 291 height 14
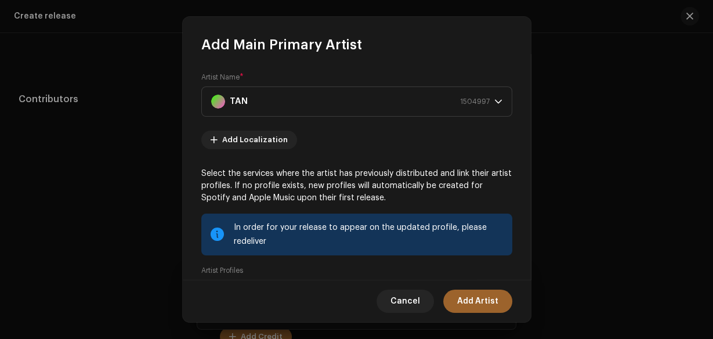
scroll to position [151, 0]
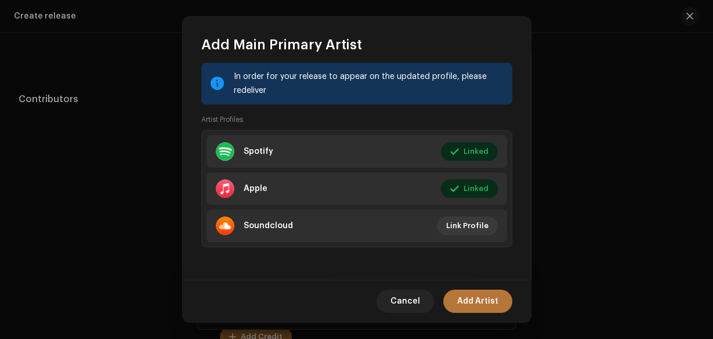
click at [501, 304] on button "Add Artist" at bounding box center [477, 301] width 69 height 23
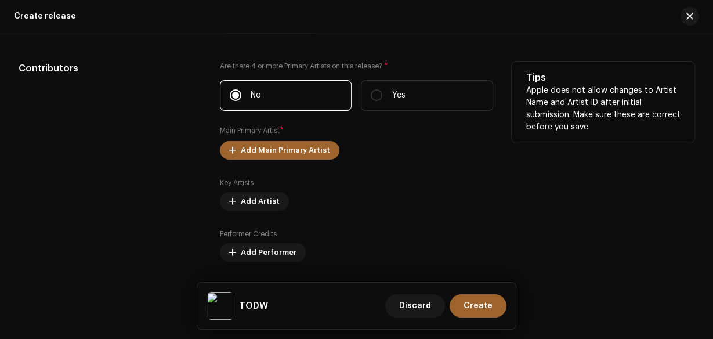
scroll to position [1532, 0]
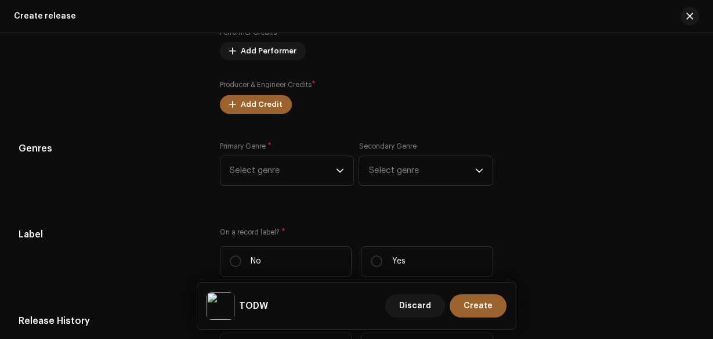
click at [240, 116] on div "Prefill release information from track metadata Compilation Is it a compilation…" at bounding box center [357, 67] width 676 height 1242
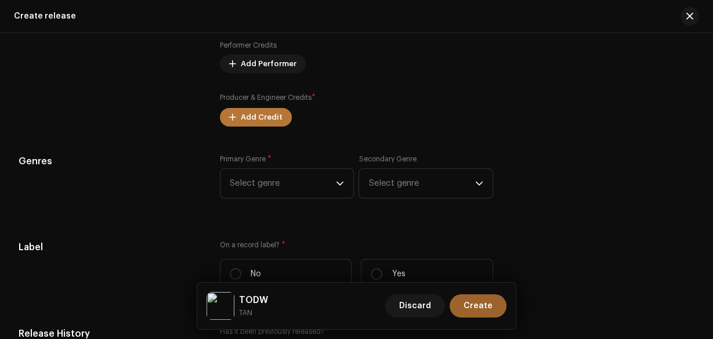
click at [247, 110] on span "Add Credit" at bounding box center [262, 117] width 42 height 23
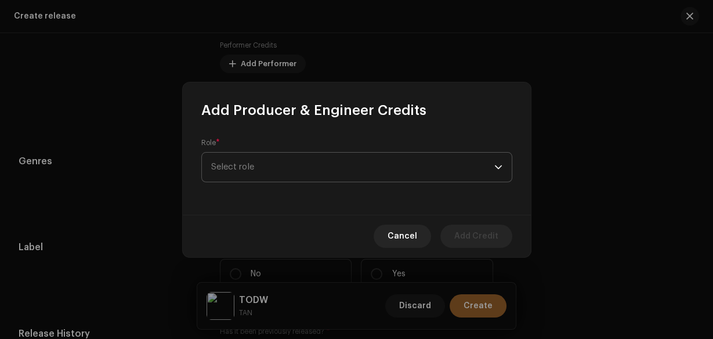
click at [257, 165] on span "Select role" at bounding box center [352, 167] width 283 height 29
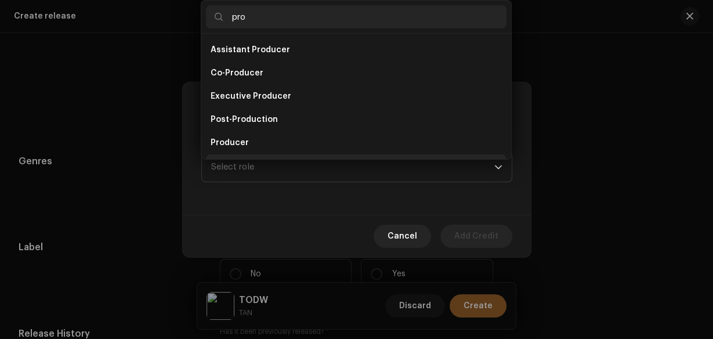
scroll to position [19, 0]
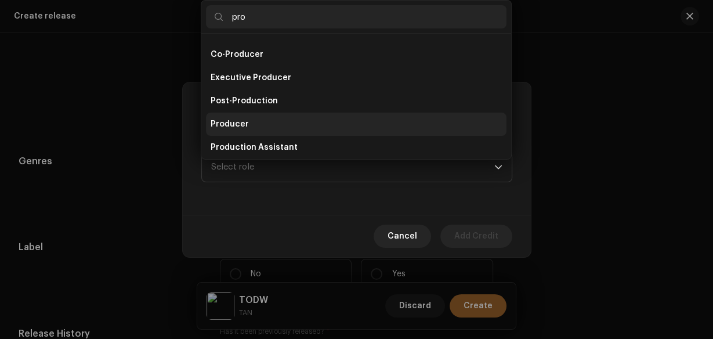
type input "pro"
click at [239, 127] on span "Producer" at bounding box center [230, 124] width 38 height 12
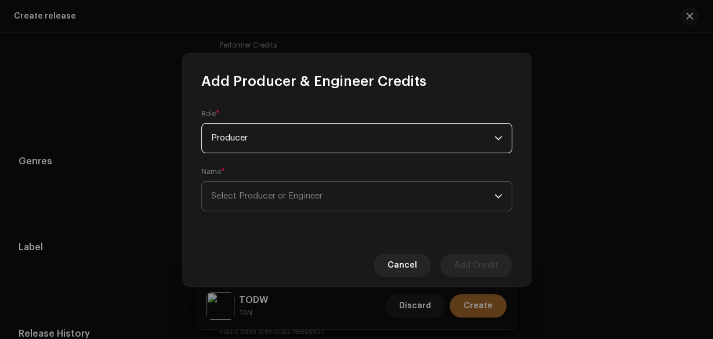
click at [254, 189] on span "Select Producer or Engineer" at bounding box center [352, 196] width 283 height 29
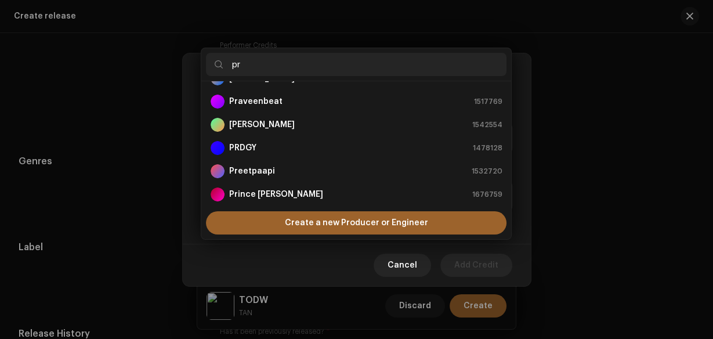
scroll to position [232, 0]
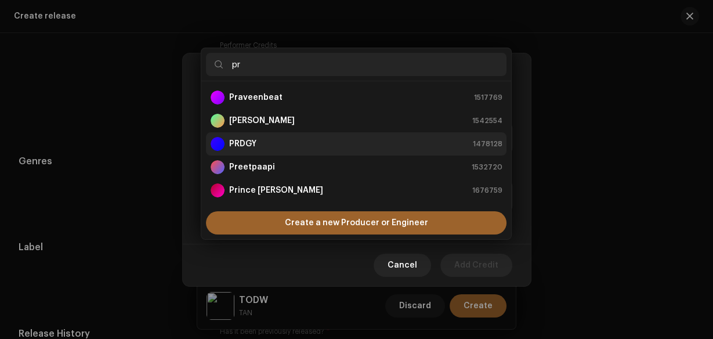
type input "pr"
click at [270, 146] on div "PRDGY 1478128" at bounding box center [356, 144] width 291 height 14
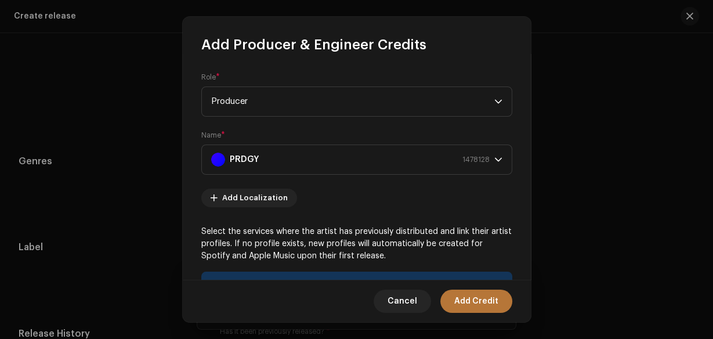
click at [484, 301] on span "Add Credit" at bounding box center [476, 301] width 44 height 23
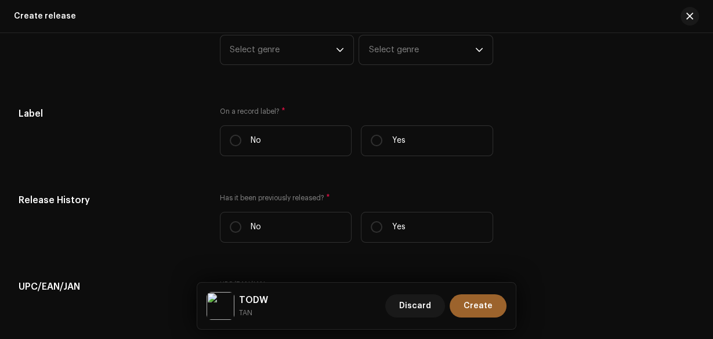
scroll to position [1672, 0]
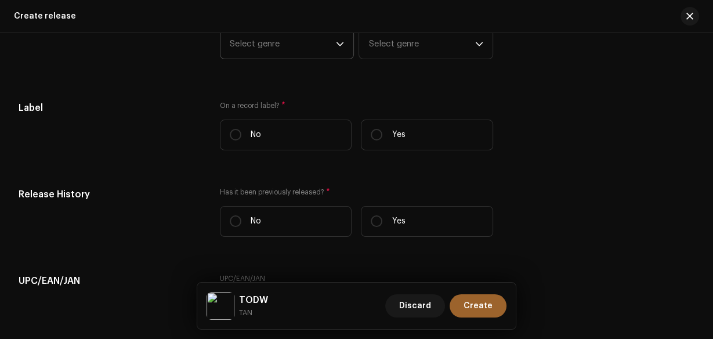
click at [337, 45] on icon "dropdown trigger" at bounding box center [340, 44] width 7 height 4
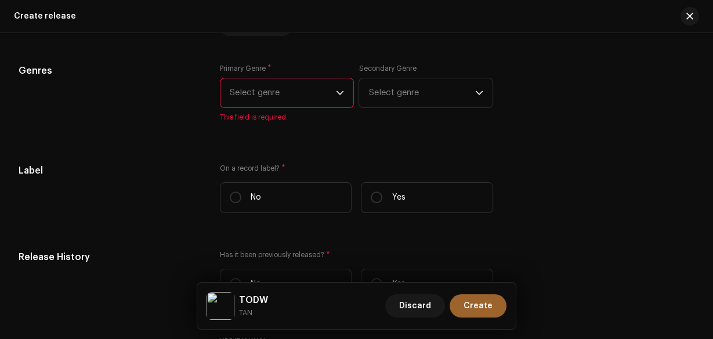
scroll to position [1720, 0]
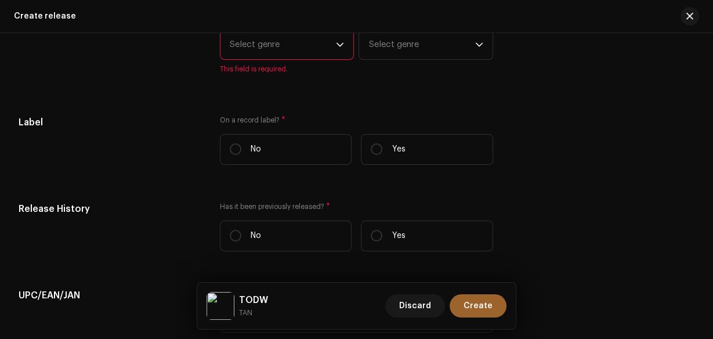
type input "h"
click at [344, 48] on p-select "Select genre" at bounding box center [287, 45] width 135 height 30
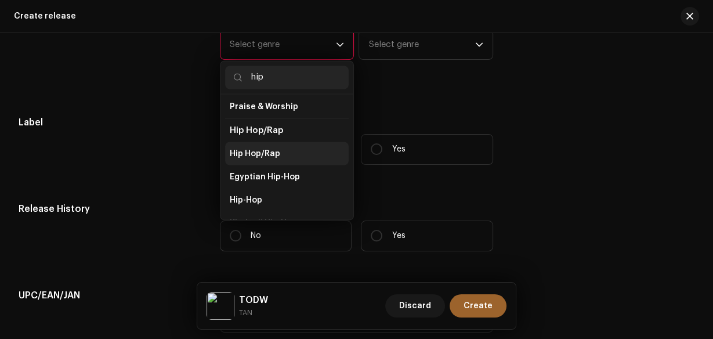
scroll to position [93, 0]
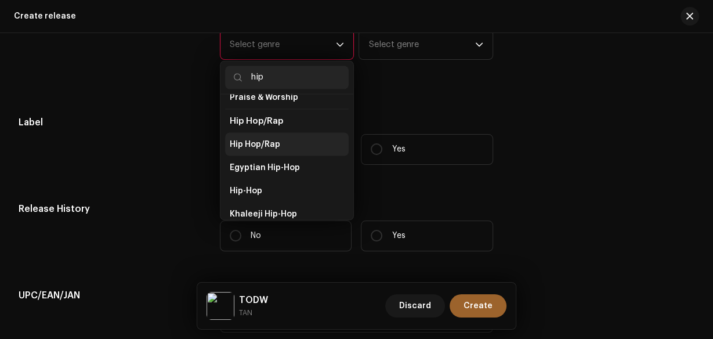
type input "hip"
click at [301, 132] on li "Hip Hop/Rap" at bounding box center [287, 143] width 124 height 23
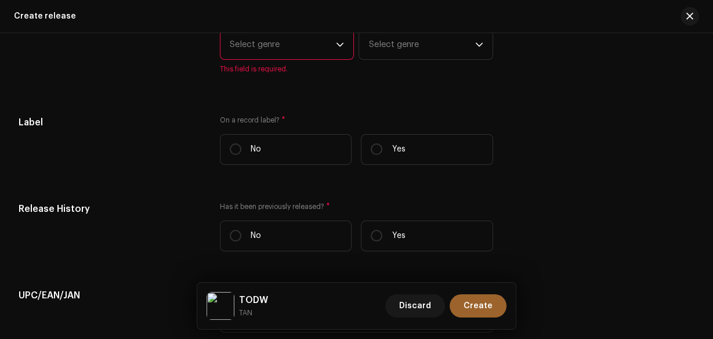
scroll to position [1719, 0]
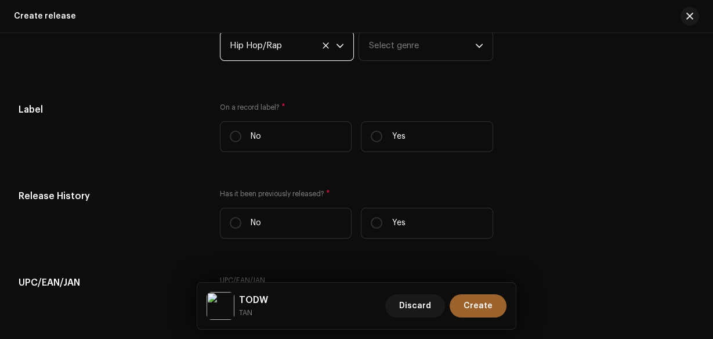
click at [289, 157] on div "On a record label? * No Yes" at bounding box center [357, 132] width 274 height 59
click at [392, 149] on label "Yes" at bounding box center [427, 136] width 132 height 31
click at [382, 142] on input "Yes" at bounding box center [377, 137] width 12 height 12
radio input "true"
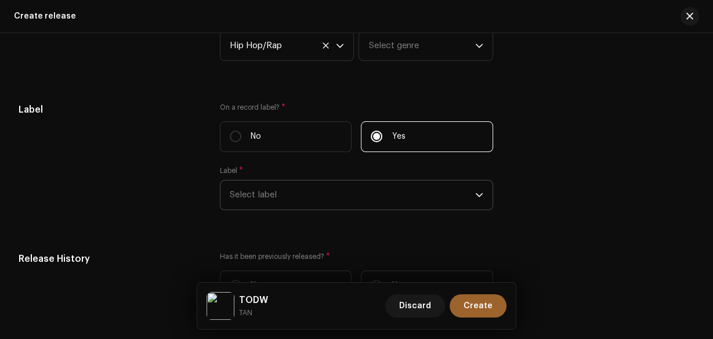
click at [362, 191] on span "Select label" at bounding box center [353, 195] width 246 height 29
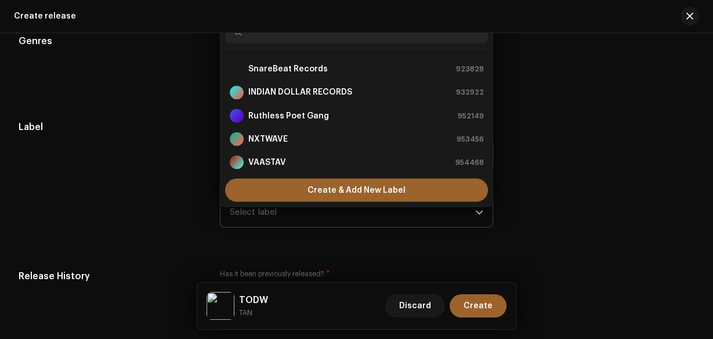
scroll to position [4, 0]
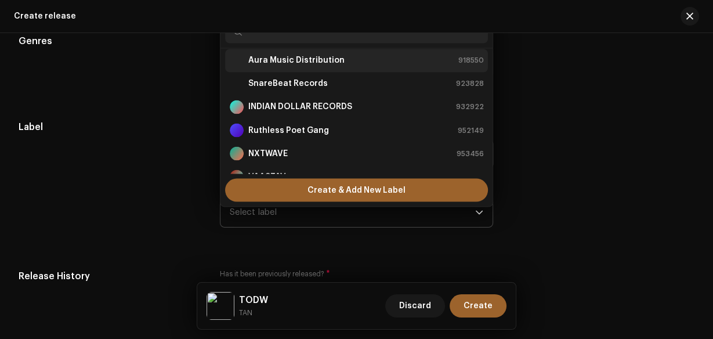
click at [334, 55] on div "Aura Music Distribution" at bounding box center [287, 60] width 115 height 14
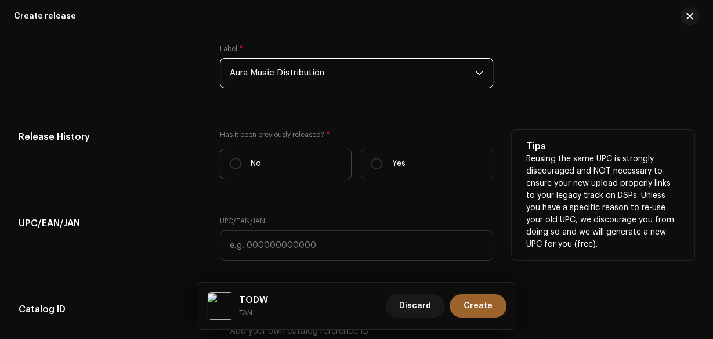
click at [269, 158] on label "No" at bounding box center [286, 164] width 132 height 31
click at [241, 158] on input "No" at bounding box center [236, 164] width 12 height 12
radio input "true"
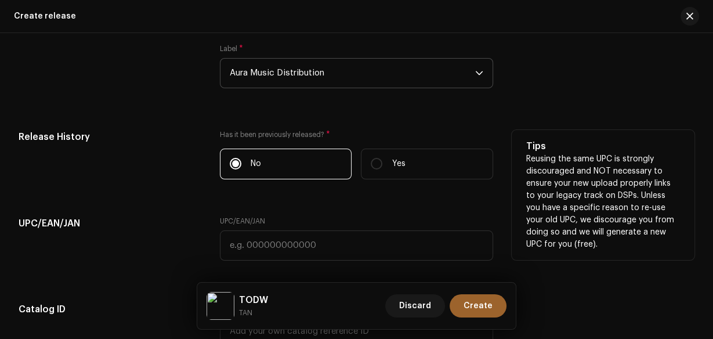
scroll to position [2119, 0]
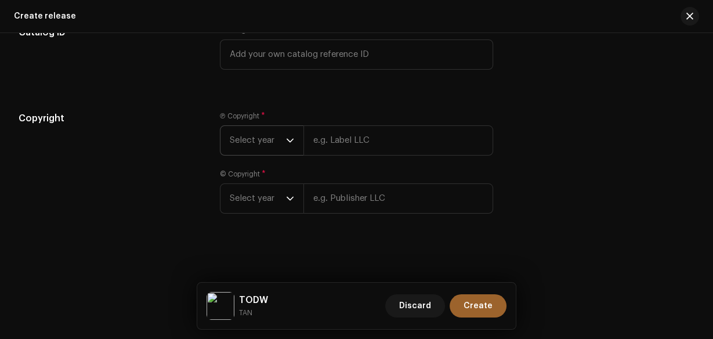
click at [274, 148] on span "Select year" at bounding box center [258, 140] width 56 height 29
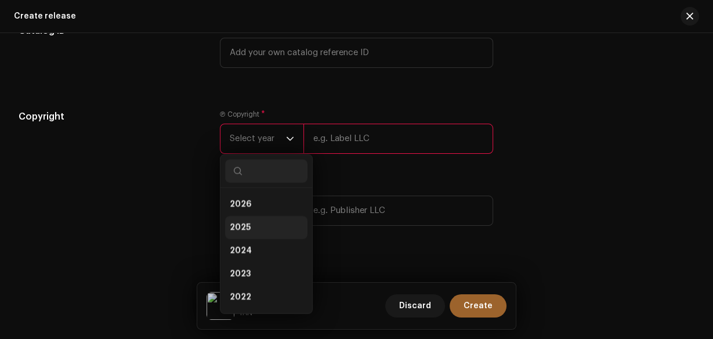
click at [259, 222] on li "2025" at bounding box center [266, 227] width 82 height 23
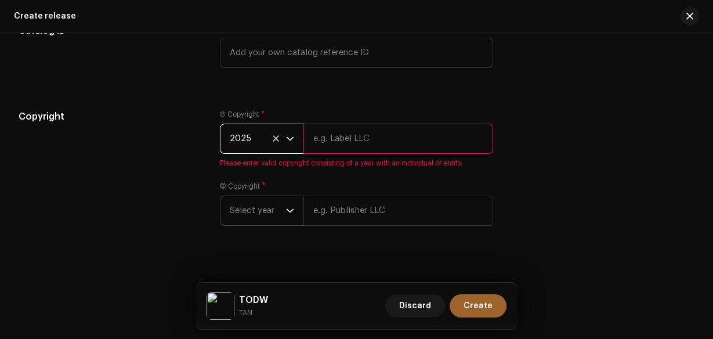
click at [260, 218] on span "Select year" at bounding box center [258, 210] width 56 height 29
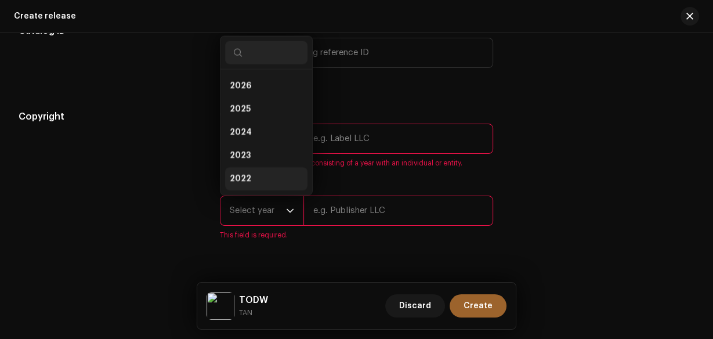
scroll to position [19, 0]
click at [253, 84] on li "2025" at bounding box center [266, 90] width 82 height 23
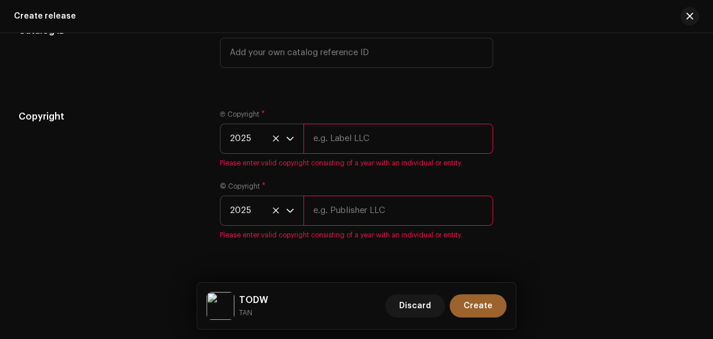
click at [246, 313] on small "TAN" at bounding box center [253, 313] width 29 height 12
copy small "TAN"
click at [331, 140] on input "text" at bounding box center [399, 139] width 190 height 30
paste input "TAN"
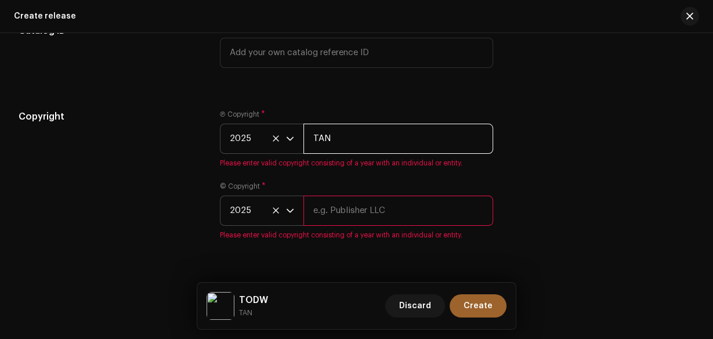
type input "TAN"
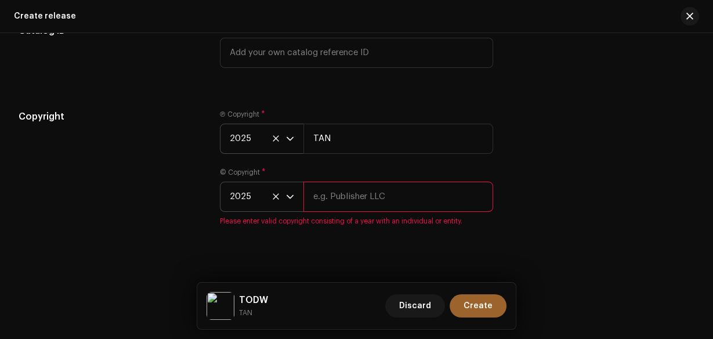
click at [326, 212] on div "2025" at bounding box center [357, 197] width 274 height 30
paste input "TAN"
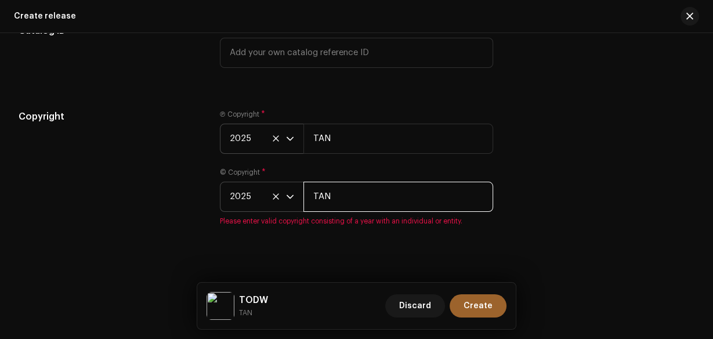
type input "TAN"
click at [319, 244] on div "Create a new release We’ll guide you through everything — from track selection …" at bounding box center [356, 186] width 713 height 306
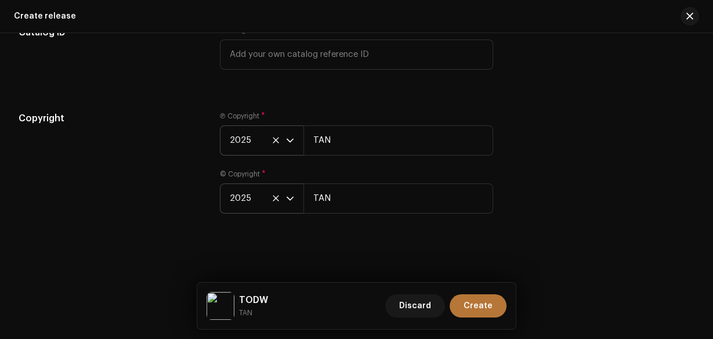
click at [493, 308] on button "Create" at bounding box center [478, 305] width 57 height 23
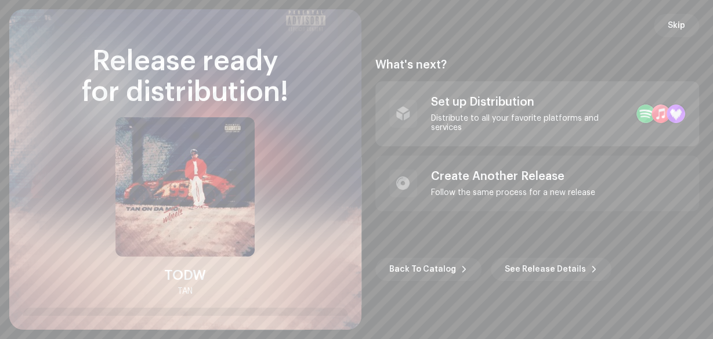
click at [492, 106] on div "Set up Distribution" at bounding box center [529, 102] width 197 height 14
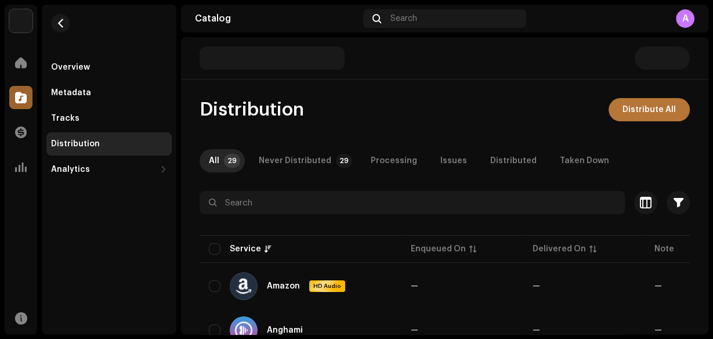
drag, startPoint x: 620, startPoint y: 100, endPoint x: 626, endPoint y: 116, distance: 16.4
click at [623, 110] on span "Distribute All" at bounding box center [649, 109] width 53 height 23
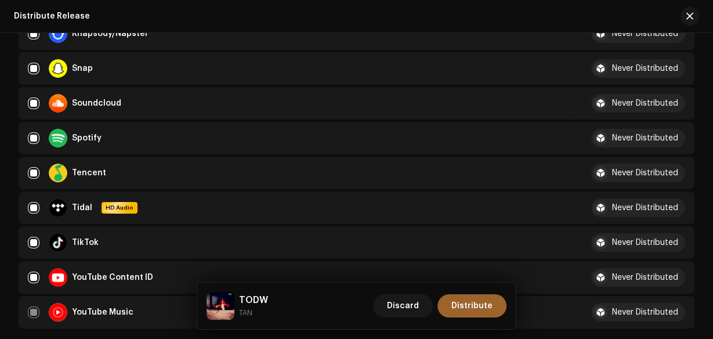
scroll to position [1022, 0]
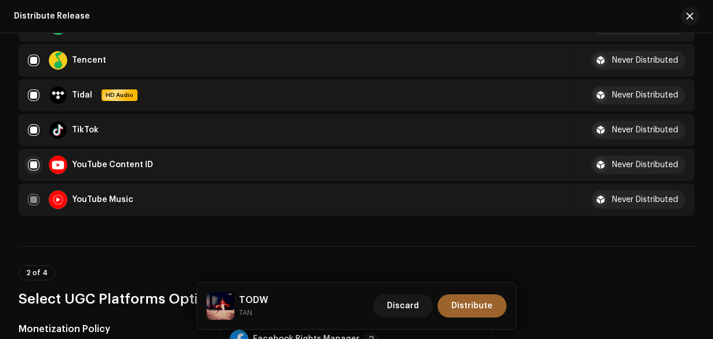
click at [33, 159] on input "checkbox" at bounding box center [34, 165] width 12 height 12
checkbox input "false"
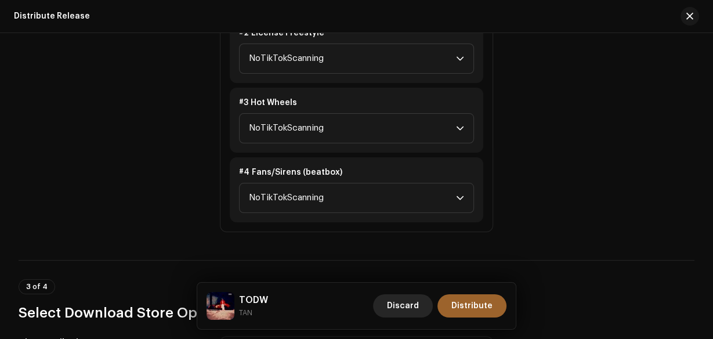
scroll to position [1625, 0]
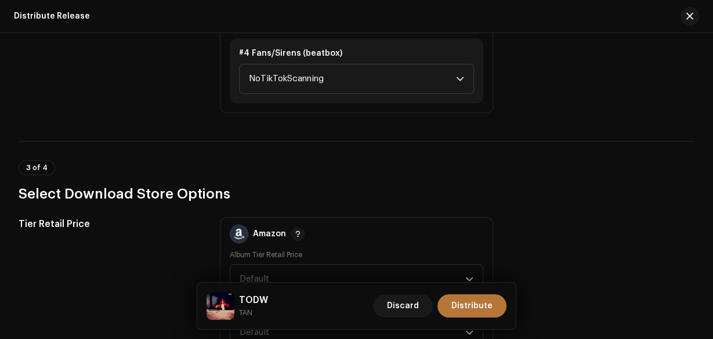
click at [464, 306] on span "Distribute" at bounding box center [472, 305] width 41 height 23
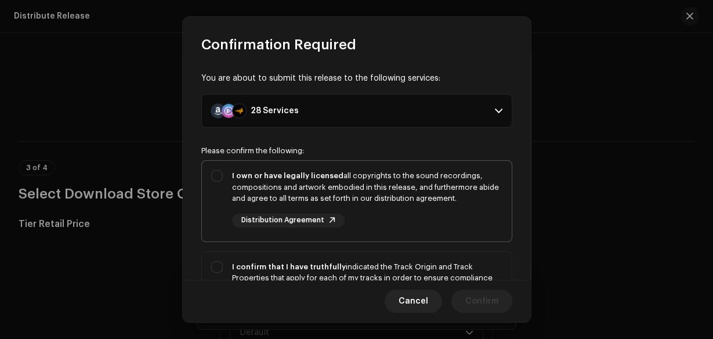
click at [459, 218] on div "I own or have legally licensed all copyrights to the sound recordings, composit…" at bounding box center [367, 198] width 270 height 57
checkbox input "true"
click at [463, 252] on div "I confirm that I have truthfully indicated the Track Origin and Track Propertie…" at bounding box center [357, 301] width 310 height 99
checkbox input "true"
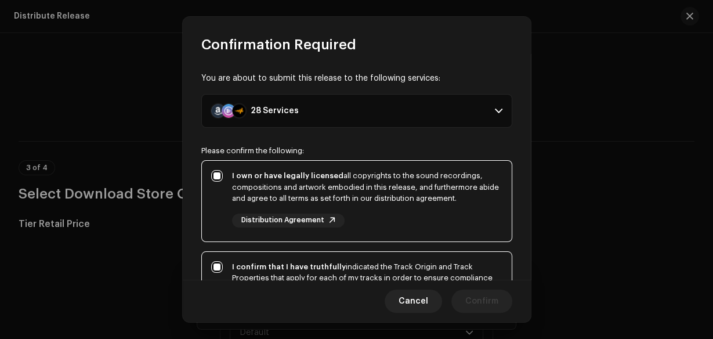
scroll to position [273, 0]
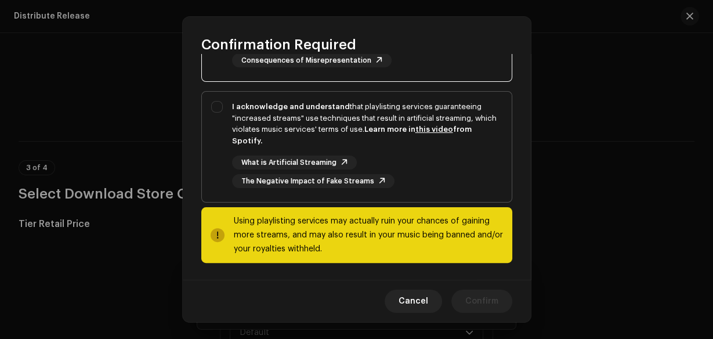
click at [472, 171] on div "What is Artificial Streaming The Negative Impact of Fake Streams" at bounding box center [367, 172] width 270 height 33
checkbox input "true"
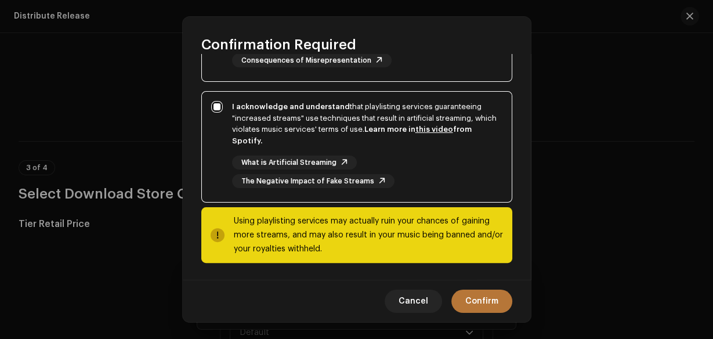
click at [470, 299] on span "Confirm" at bounding box center [481, 301] width 33 height 23
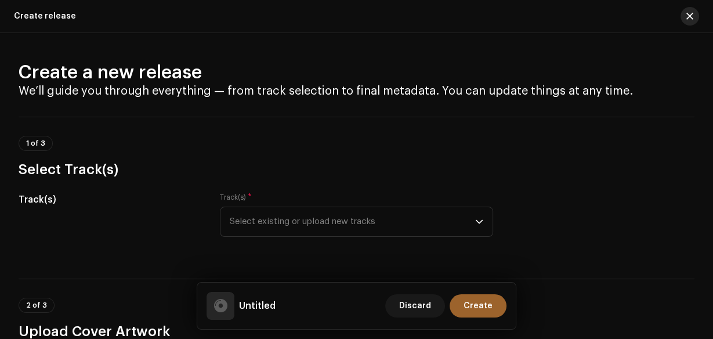
click at [688, 13] on span "button" at bounding box center [690, 16] width 7 height 9
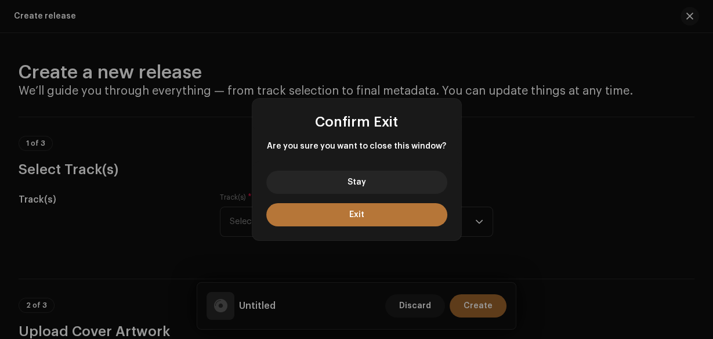
click at [417, 211] on button "Exit" at bounding box center [356, 214] width 181 height 23
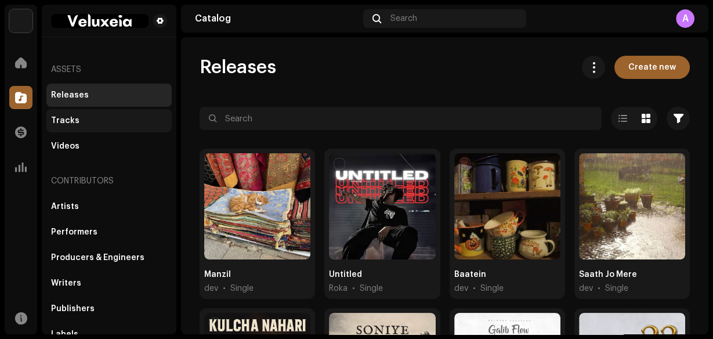
click at [82, 116] on div "Tracks" at bounding box center [109, 120] width 116 height 9
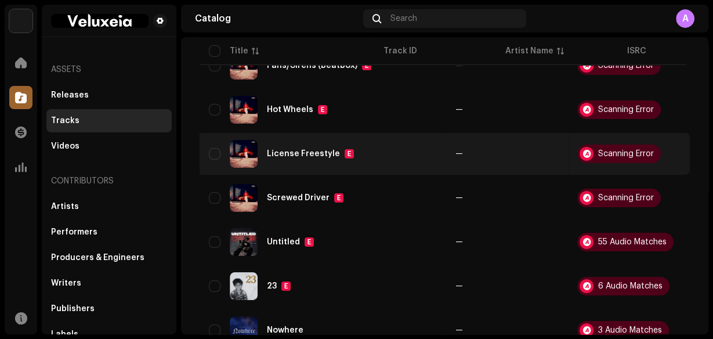
scroll to position [0, 418]
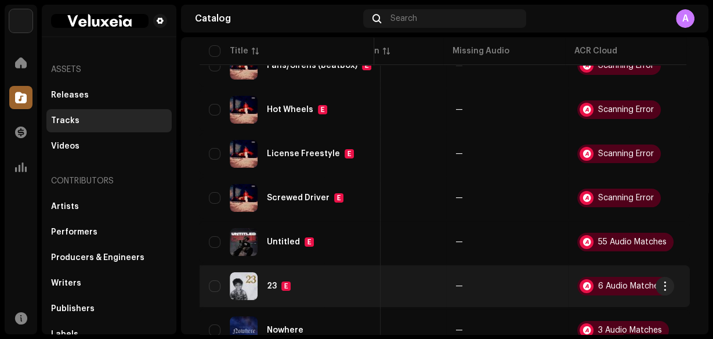
click at [310, 280] on div "23 E" at bounding box center [290, 286] width 163 height 28
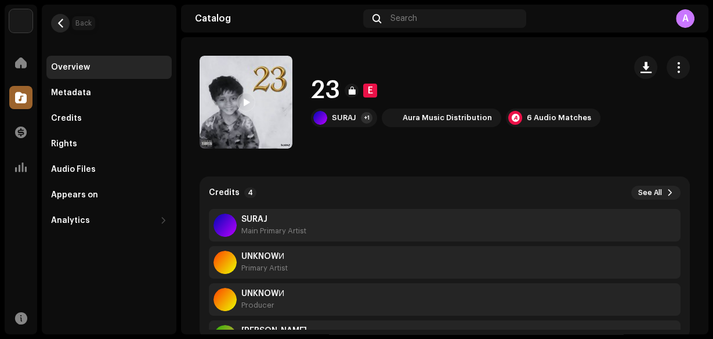
click at [56, 19] on span "button" at bounding box center [60, 23] width 9 height 9
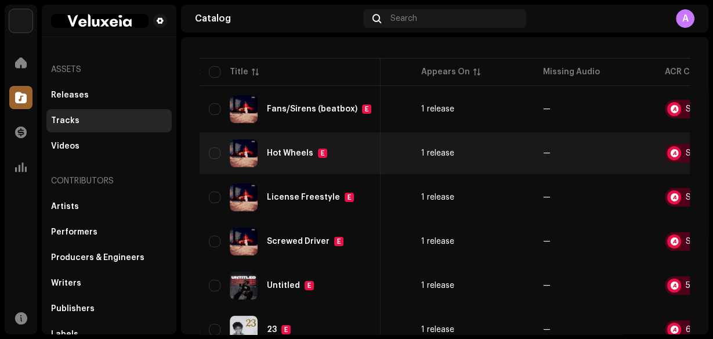
scroll to position [0, 422]
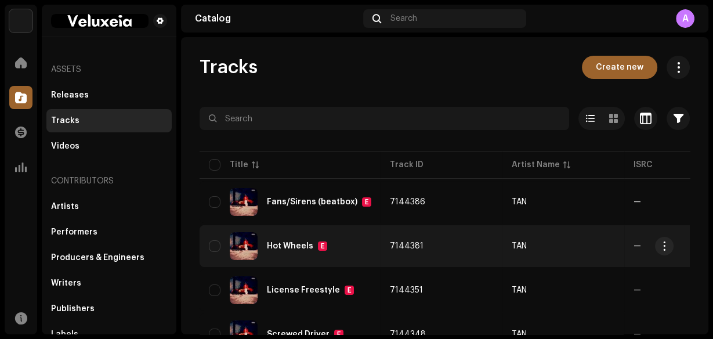
click at [575, 251] on td "TAN" at bounding box center [564, 246] width 122 height 42
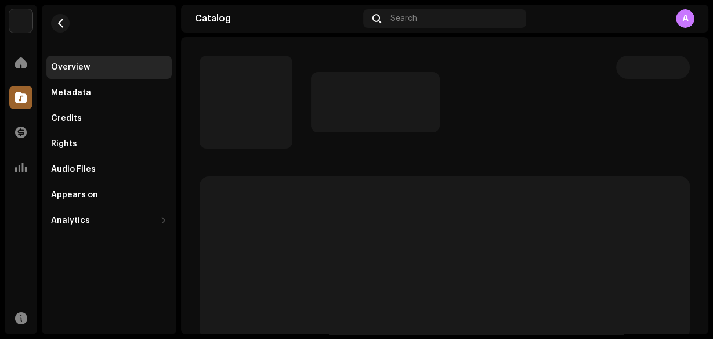
scroll to position [46, 0]
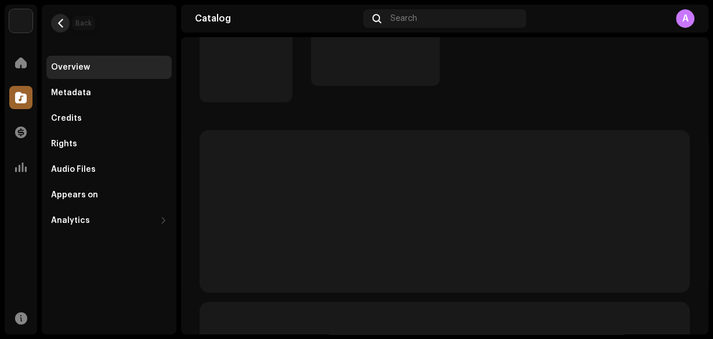
click at [64, 17] on button "button" at bounding box center [60, 23] width 19 height 19
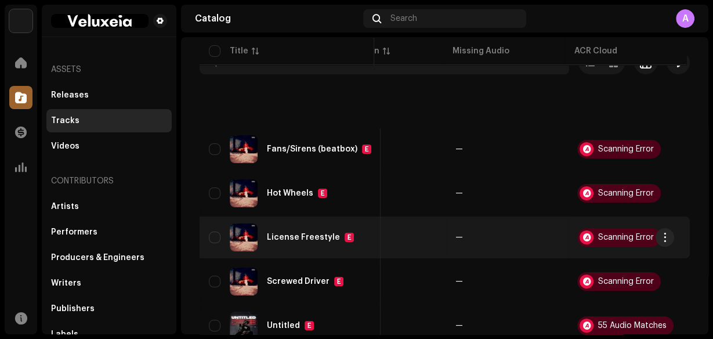
scroll to position [46, 0]
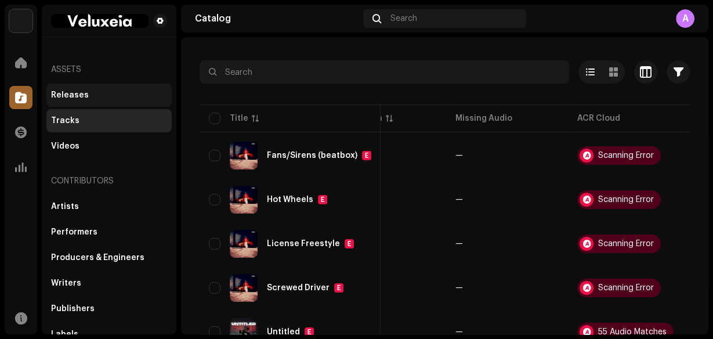
click at [133, 96] on div "Releases" at bounding box center [109, 95] width 116 height 9
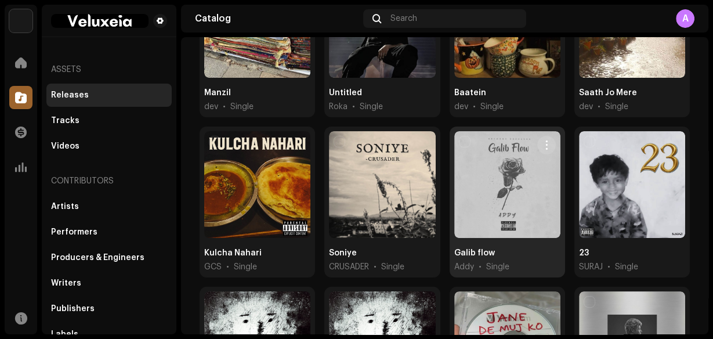
scroll to position [186, 0]
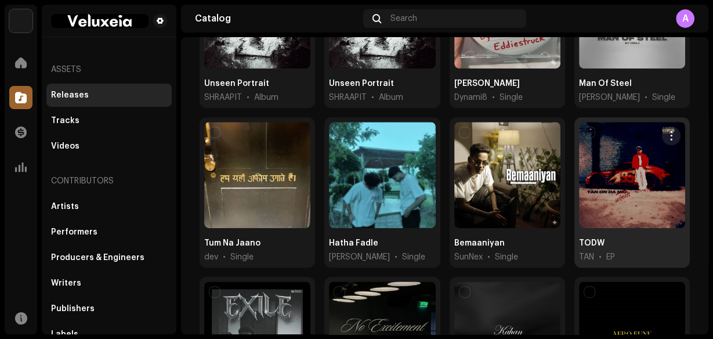
click at [612, 222] on div "TODW TAN • EP" at bounding box center [633, 192] width 116 height 150
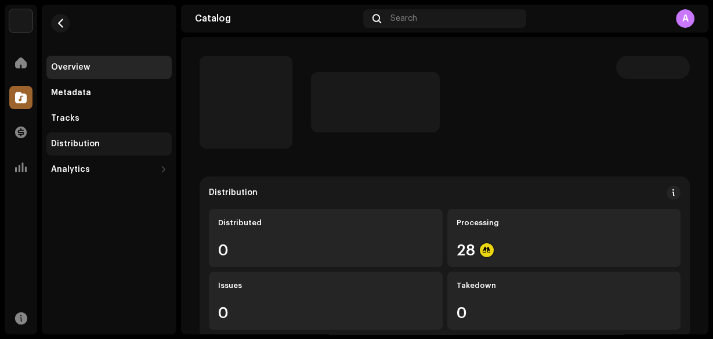
drag, startPoint x: 109, startPoint y: 117, endPoint x: 125, endPoint y: 135, distance: 24.7
click at [109, 117] on div "Tracks" at bounding box center [109, 118] width 116 height 9
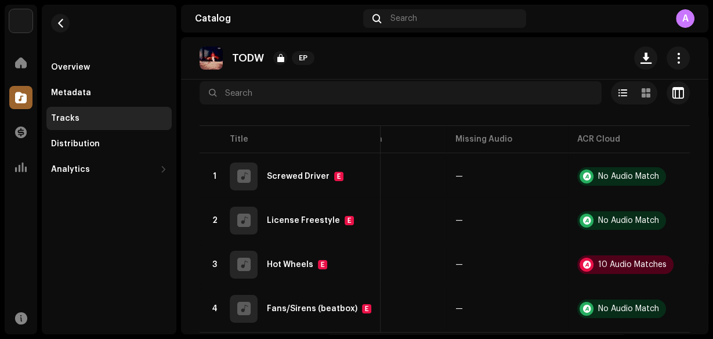
scroll to position [96, 0]
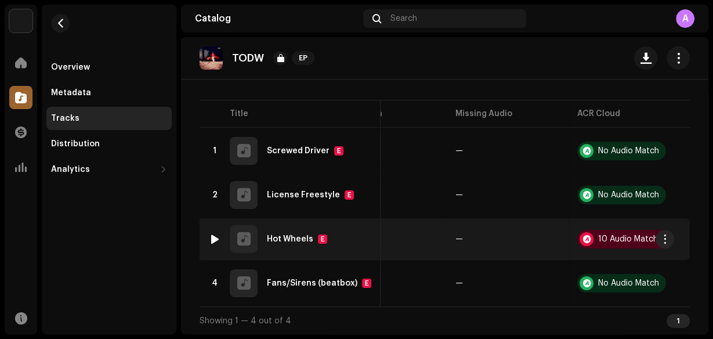
click at [631, 221] on td "10 Audio Matches" at bounding box center [629, 239] width 122 height 42
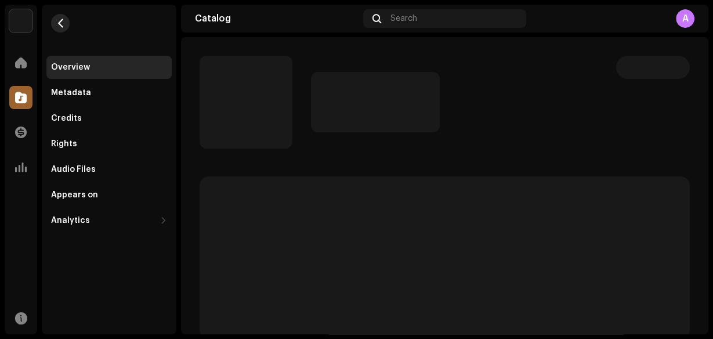
click at [66, 21] on button "button" at bounding box center [60, 23] width 19 height 19
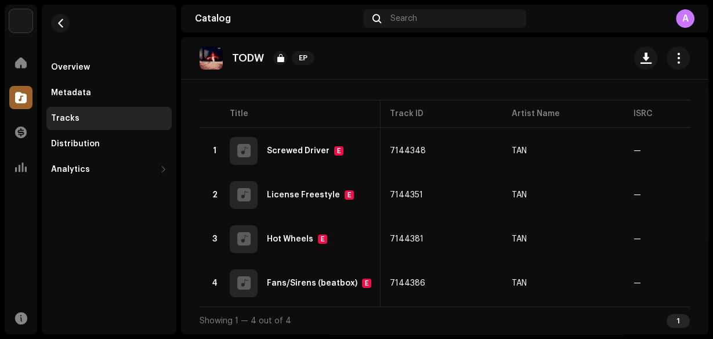
scroll to position [0, 422]
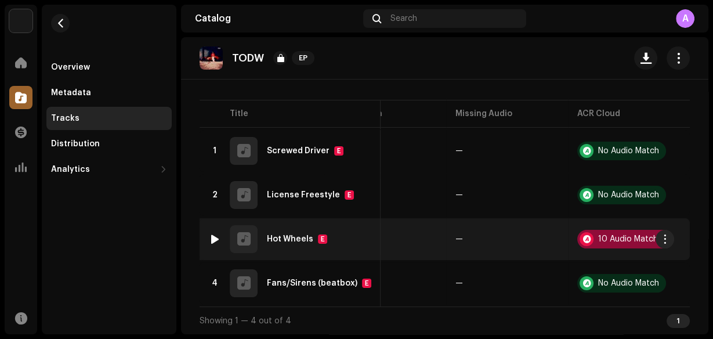
click at [604, 235] on div "10 Audio Matches" at bounding box center [632, 239] width 68 height 8
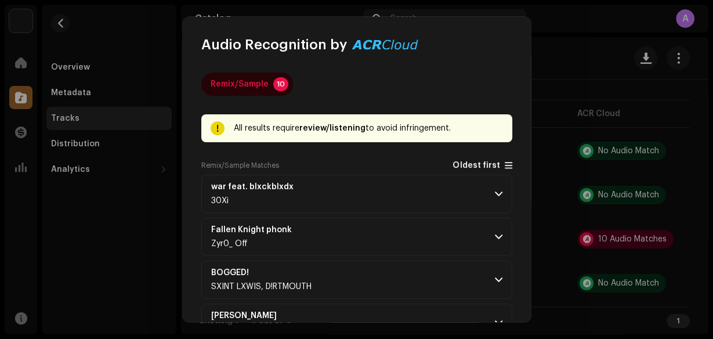
click at [506, 164] on span at bounding box center [509, 165] width 8 height 9
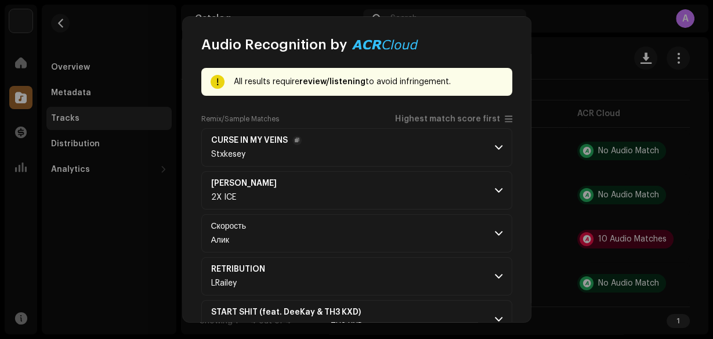
click at [489, 151] on p-accordion-header "CURSE IN MY VEINS Stxkesey" at bounding box center [356, 147] width 311 height 38
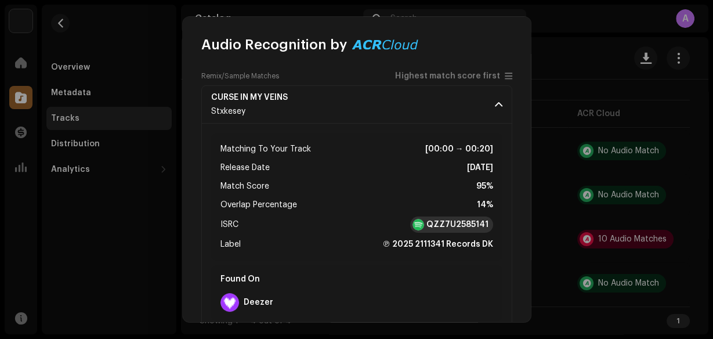
scroll to position [93, 0]
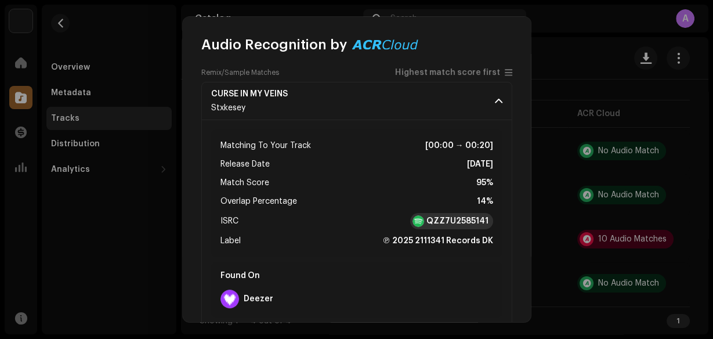
click at [474, 223] on strong "QZZ7U2585141" at bounding box center [458, 221] width 62 height 12
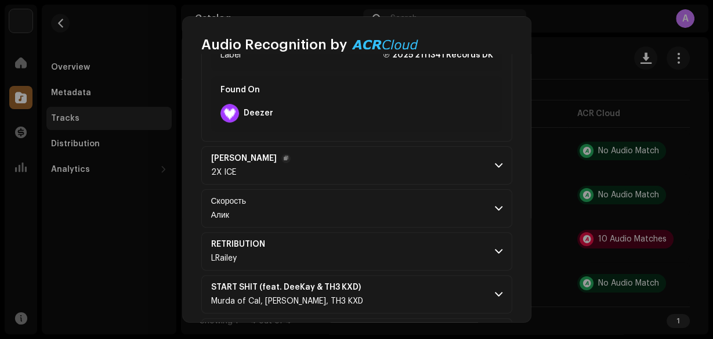
click at [493, 157] on p-accordion-header "Ram Bøy 2X ICE" at bounding box center [356, 165] width 311 height 38
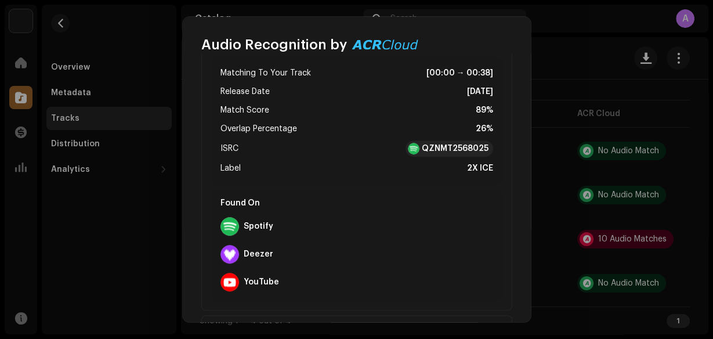
scroll to position [418, 0]
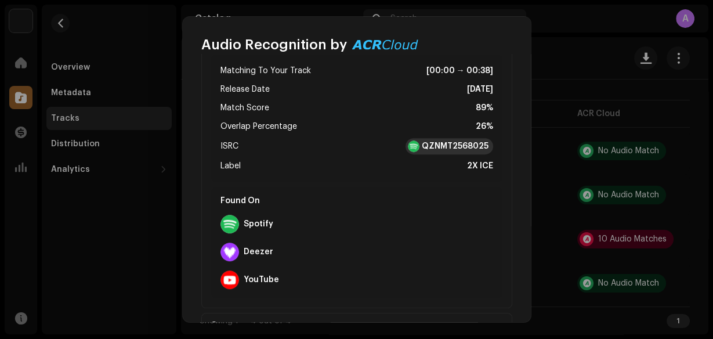
click at [472, 143] on strong "QZNMT2568025" at bounding box center [455, 146] width 67 height 12
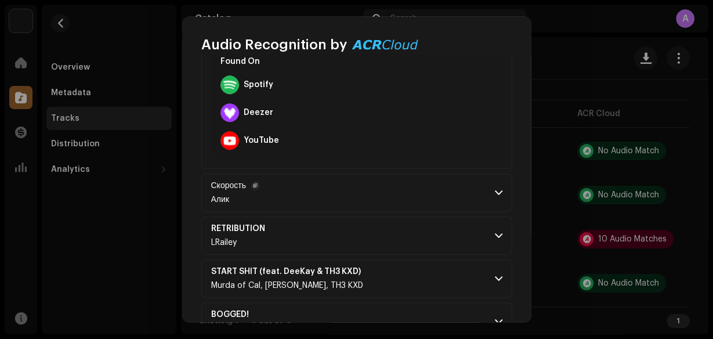
click at [417, 202] on p-accordion-header "Скорость Алик" at bounding box center [356, 193] width 311 height 38
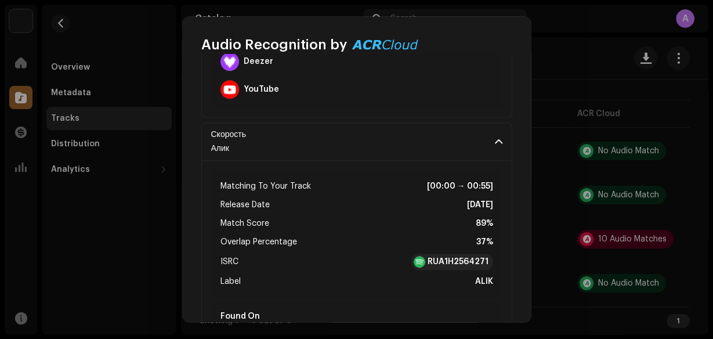
scroll to position [650, 0]
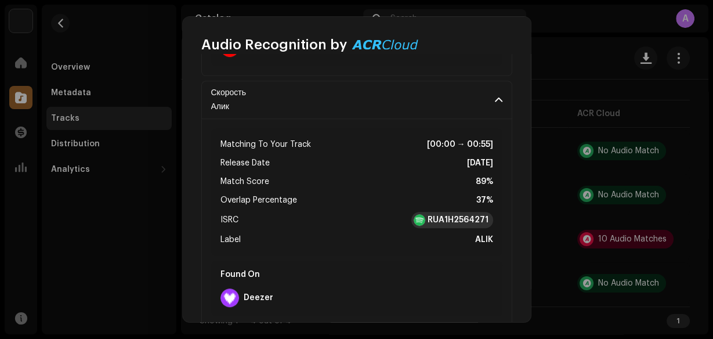
click at [450, 212] on div "RUA1H2564271" at bounding box center [453, 220] width 82 height 16
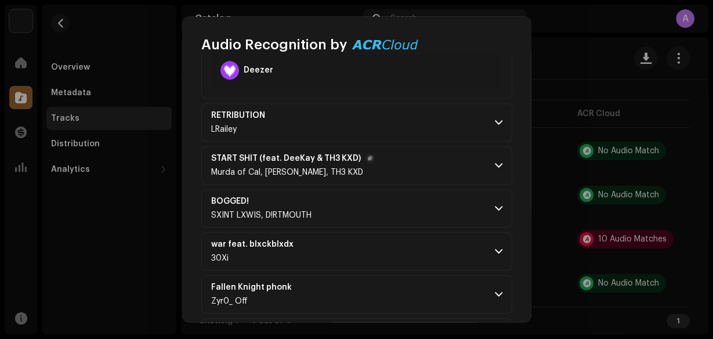
scroll to position [882, 0]
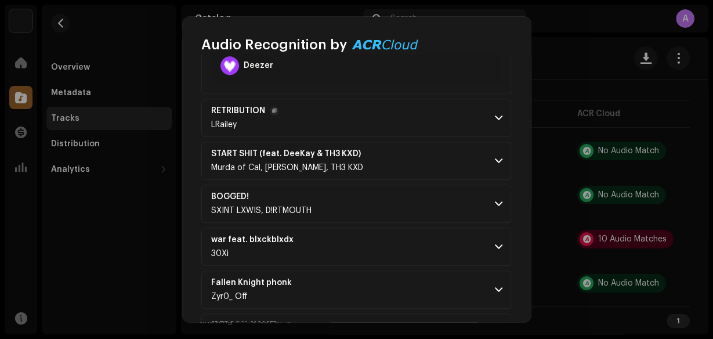
click at [333, 118] on p-accordion-header "RETRIBUTION LRailey" at bounding box center [356, 118] width 311 height 38
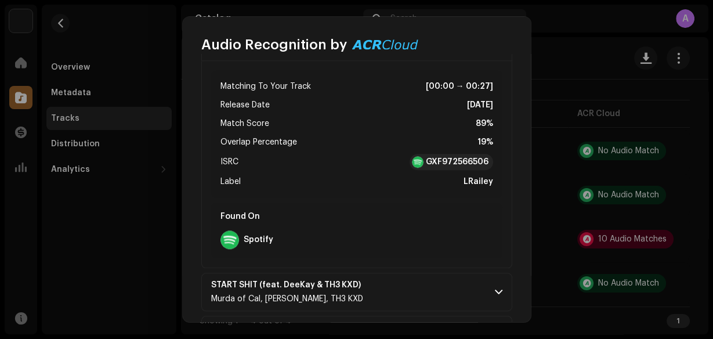
scroll to position [1022, 0]
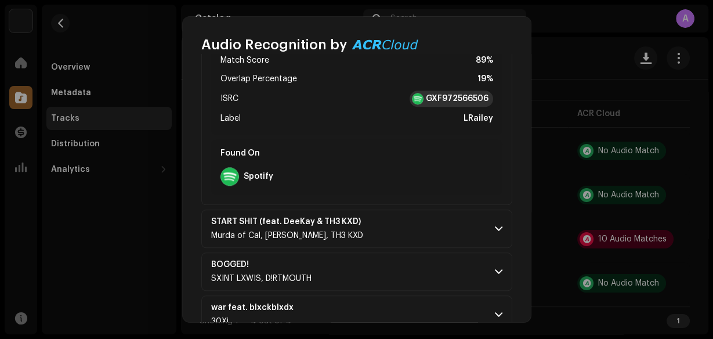
click at [439, 93] on strong "GXF972566506" at bounding box center [457, 99] width 63 height 12
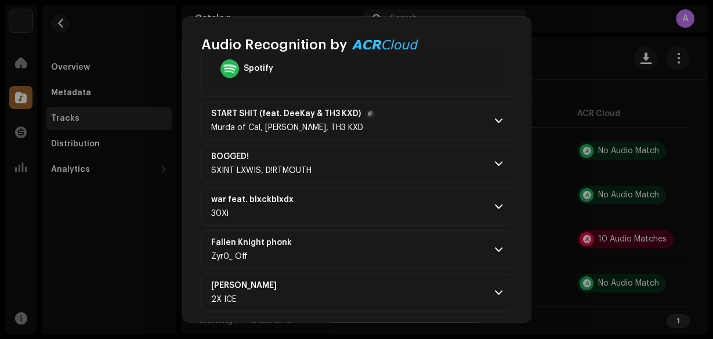
click at [417, 124] on p-accordion-header "START SHIT (feat. DeeKay & TH3 KXD) Murda of Cal, Deekay, TH3 KXD" at bounding box center [356, 121] width 311 height 38
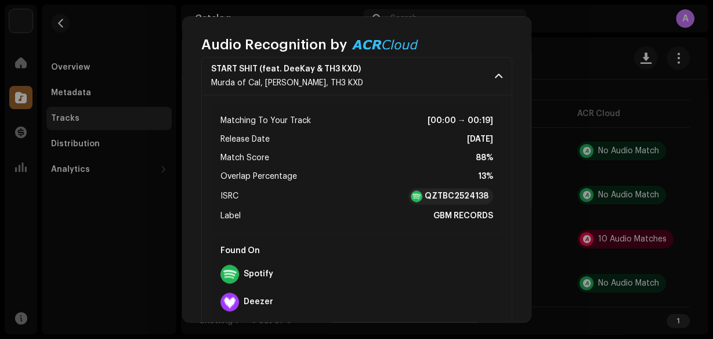
scroll to position [1176, 0]
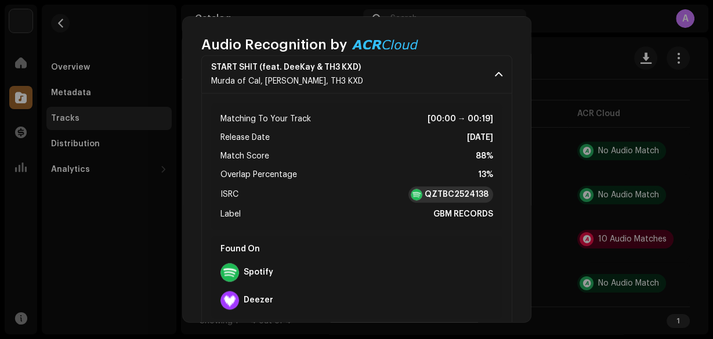
click at [461, 197] on strong "QZTBC2524138" at bounding box center [457, 195] width 64 height 12
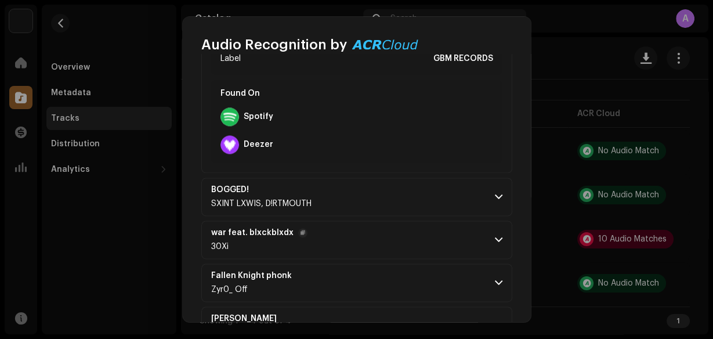
scroll to position [1362, 0]
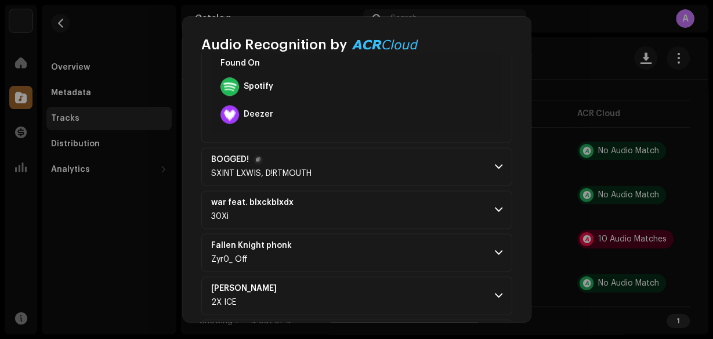
click at [349, 163] on p-accordion-header "BOGGED! SXINT LXWIS, D!RTMOUTH" at bounding box center [356, 166] width 311 height 38
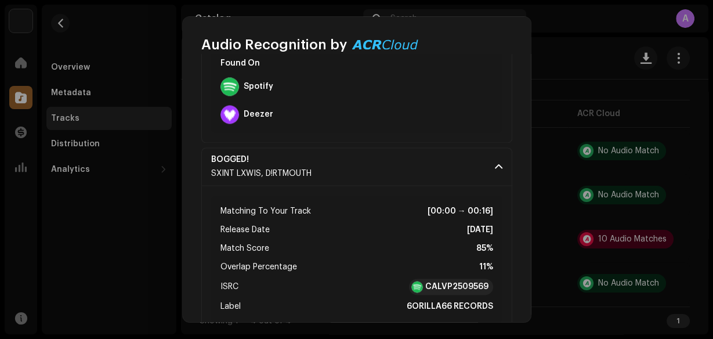
scroll to position [1501, 0]
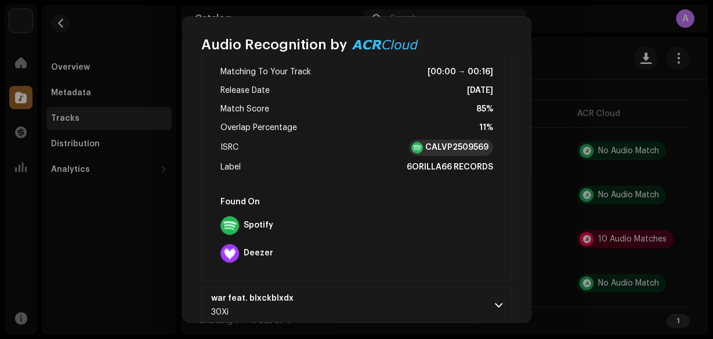
click at [449, 142] on strong "CALVP2509569" at bounding box center [456, 148] width 63 height 12
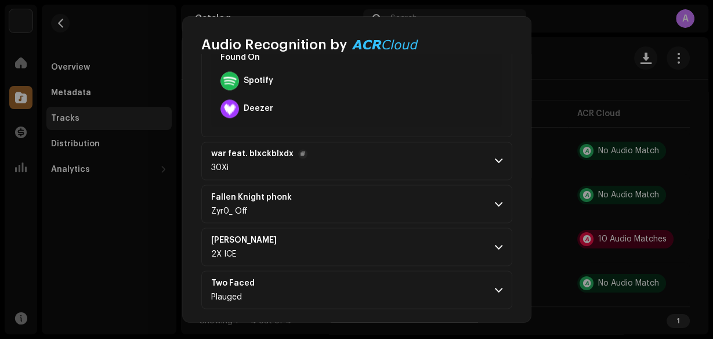
click at [400, 142] on p-accordion-header "war feat. blxckblxdx 30Xi" at bounding box center [356, 161] width 311 height 38
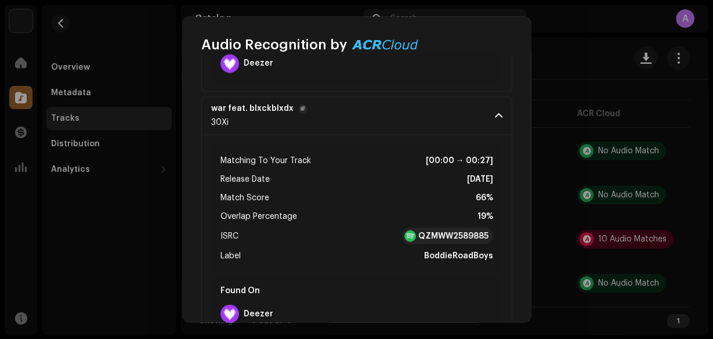
scroll to position [1738, 0]
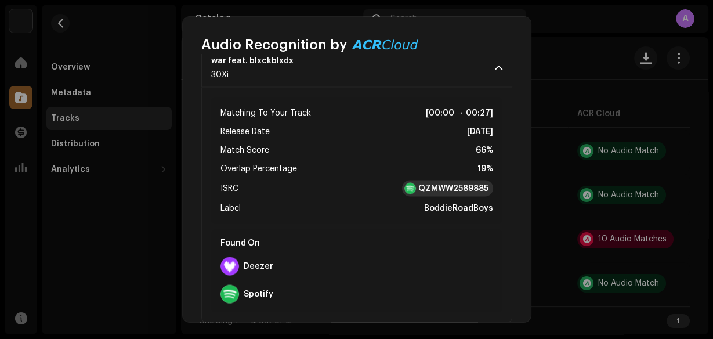
click at [460, 180] on div "QZMWW2589885" at bounding box center [447, 188] width 91 height 16
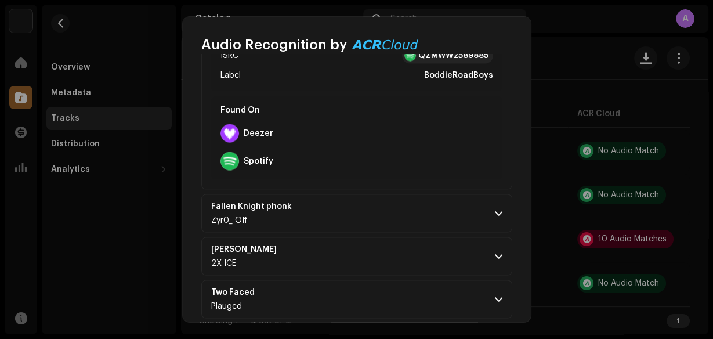
scroll to position [1880, 0]
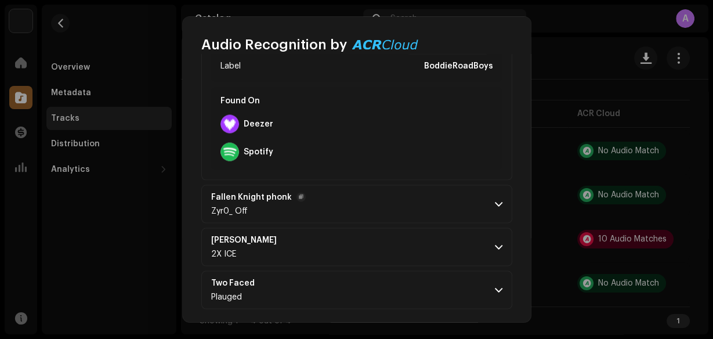
click at [383, 211] on p-accordion-header "Fallen Knight phonk Zyr0_ Off" at bounding box center [356, 204] width 311 height 38
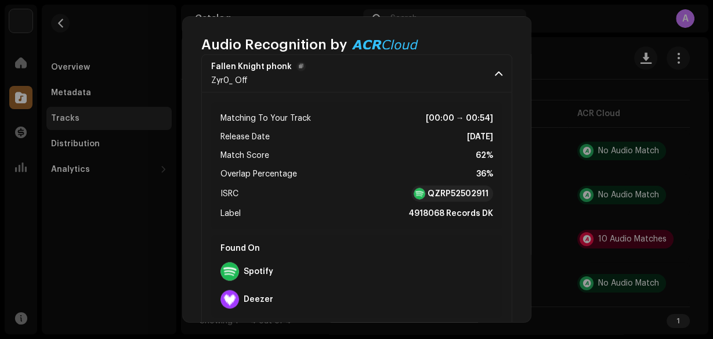
scroll to position [2066, 0]
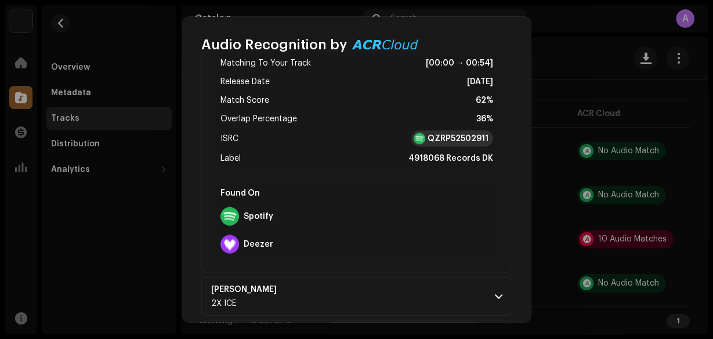
click at [454, 133] on strong "QZRP52502911" at bounding box center [458, 139] width 61 height 12
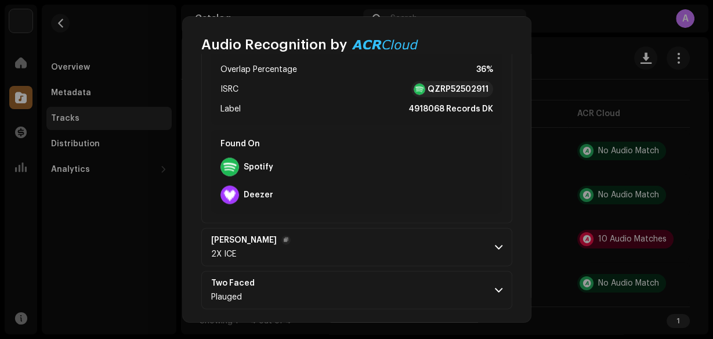
click at [303, 239] on p-accordion-header "Ram Bøy 2X ICE" at bounding box center [356, 247] width 311 height 38
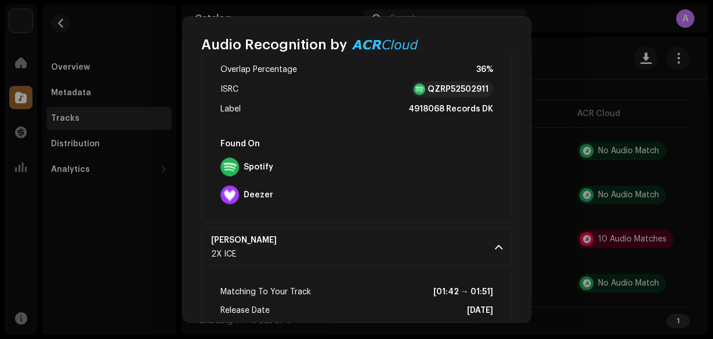
scroll to position [2301, 0]
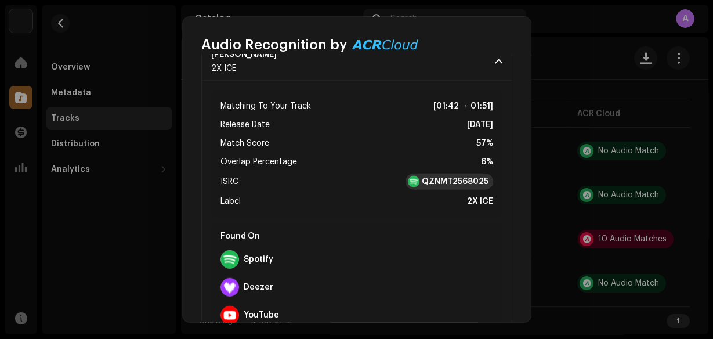
click at [457, 176] on strong "QZNMT2568025" at bounding box center [455, 182] width 67 height 12
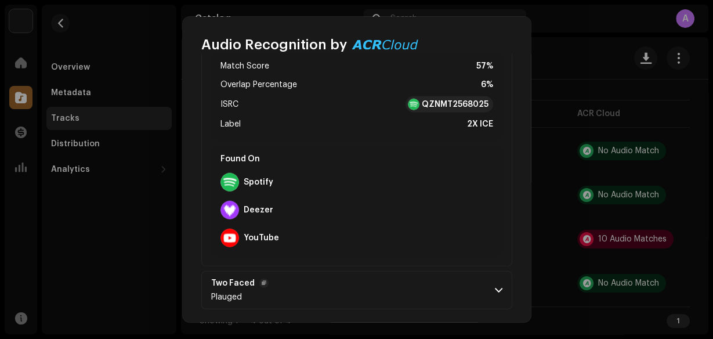
click at [320, 276] on p-accordion-header "Two Faced Plauged" at bounding box center [356, 290] width 311 height 38
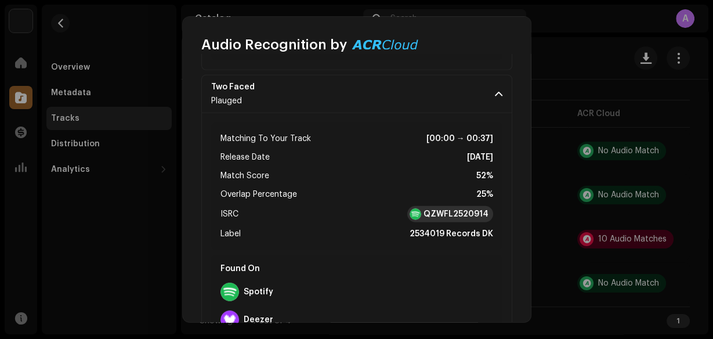
click at [441, 208] on strong "QZWFL2520914" at bounding box center [456, 214] width 65 height 12
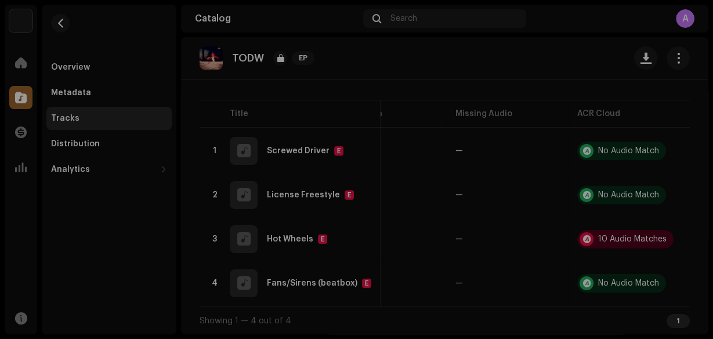
click at [572, 80] on div "Audio Recognition by Remix/Sample 10 All results require review/listening to av…" at bounding box center [356, 169] width 713 height 339
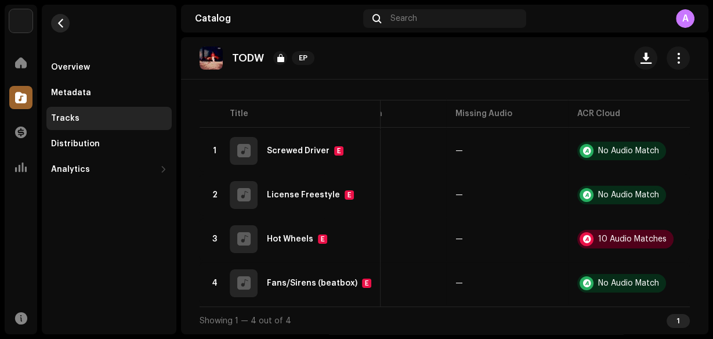
click at [59, 25] on span "button" at bounding box center [60, 23] width 9 height 9
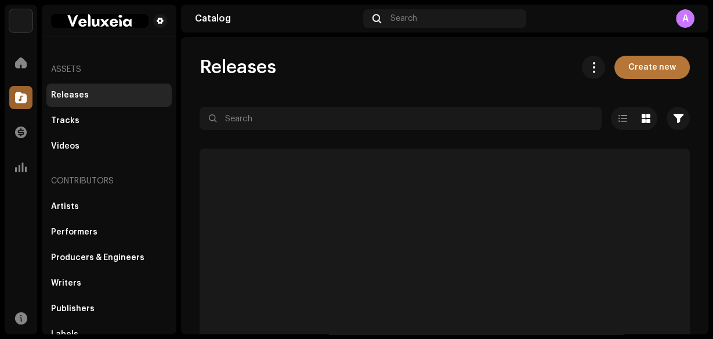
click at [640, 68] on span "Create new" at bounding box center [653, 67] width 48 height 23
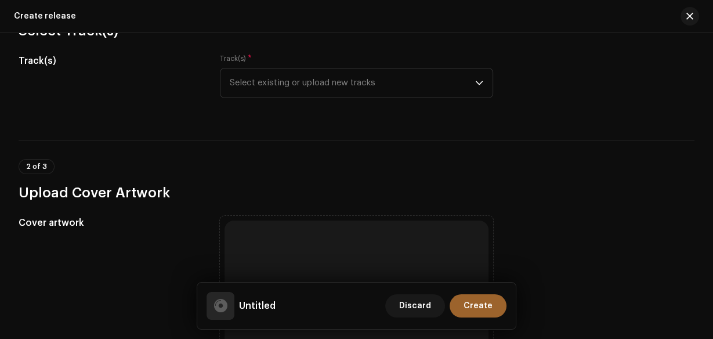
scroll to position [139, 0]
click at [475, 90] on div "dropdown trigger" at bounding box center [479, 82] width 8 height 29
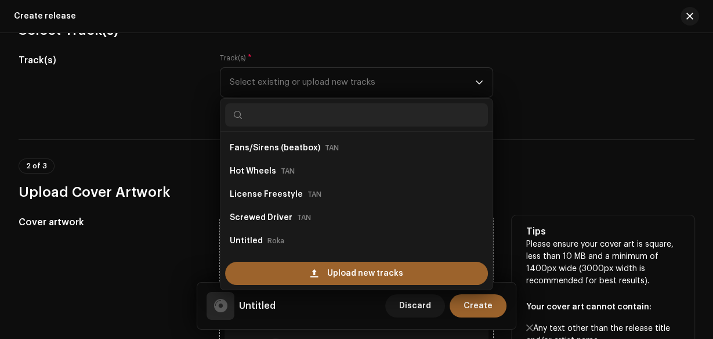
click at [333, 218] on div "Screwed Driver TAN" at bounding box center [357, 217] width 254 height 19
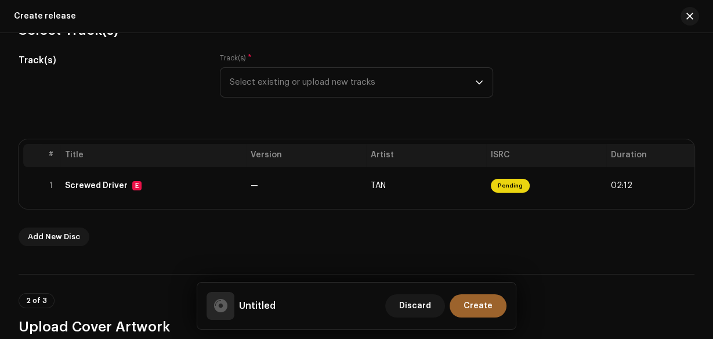
click at [478, 83] on icon "dropdown trigger" at bounding box center [479, 82] width 8 height 8
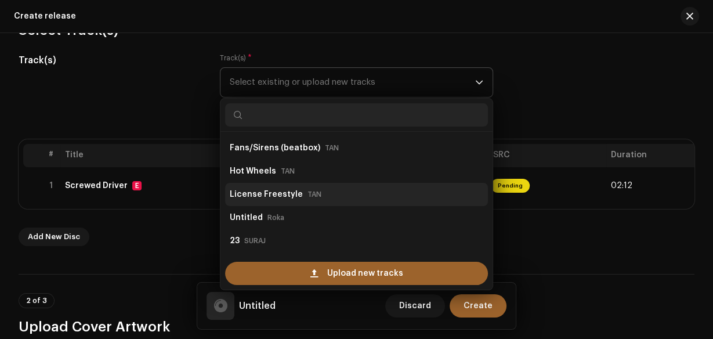
click at [345, 192] on div "License Freestyle TAN" at bounding box center [357, 194] width 254 height 19
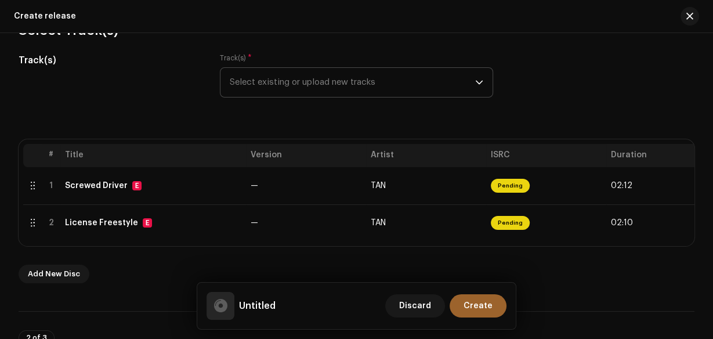
click at [477, 83] on icon "dropdown trigger" at bounding box center [479, 83] width 7 height 4
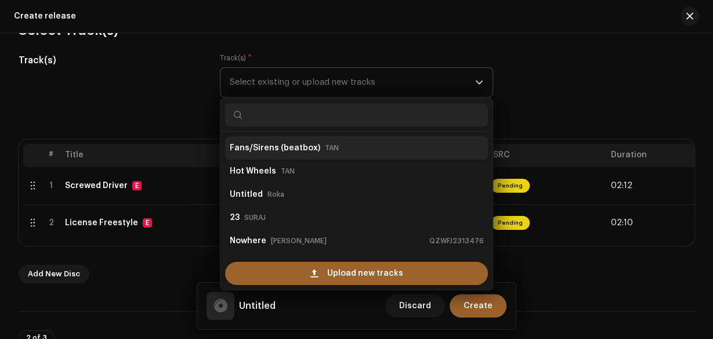
click at [378, 142] on div "Fans/Sirens (beatbox) TAN" at bounding box center [357, 148] width 254 height 19
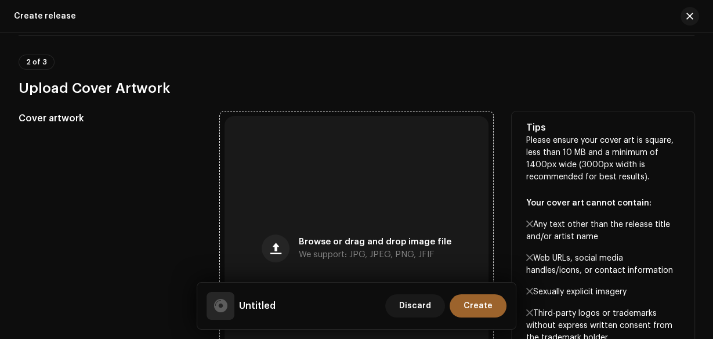
scroll to position [418, 0]
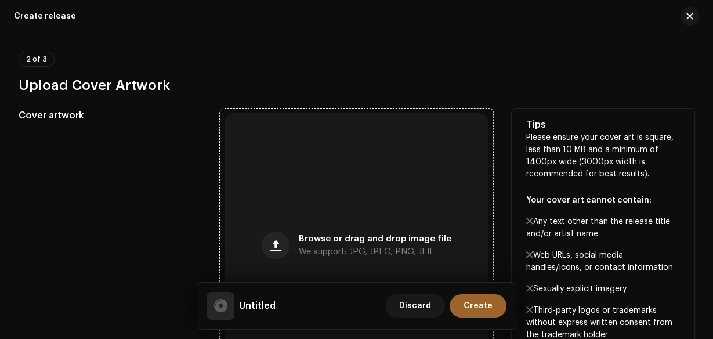
click at [397, 153] on div "Browse or drag and drop image file We support: JPG, JPEG, PNG, JFIF" at bounding box center [357, 245] width 265 height 265
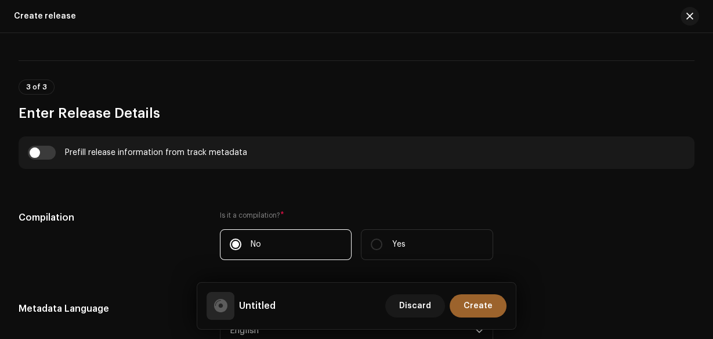
scroll to position [1012, 0]
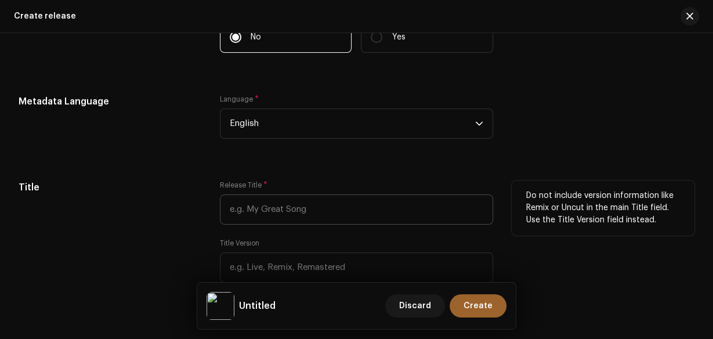
click at [277, 228] on div "Release Title * Title Version Localize Your Release" at bounding box center [357, 248] width 274 height 135
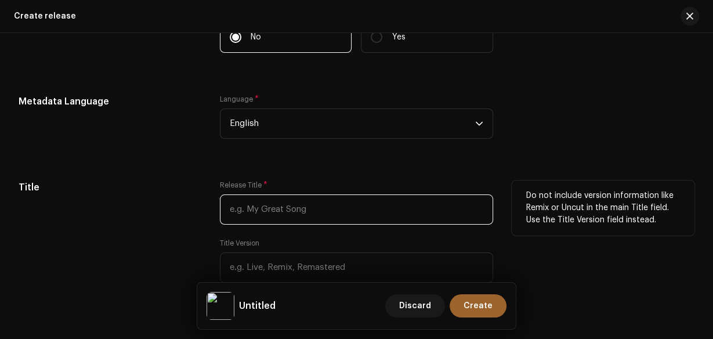
click at [279, 219] on input "text" at bounding box center [357, 209] width 274 height 30
paste input "TODW"
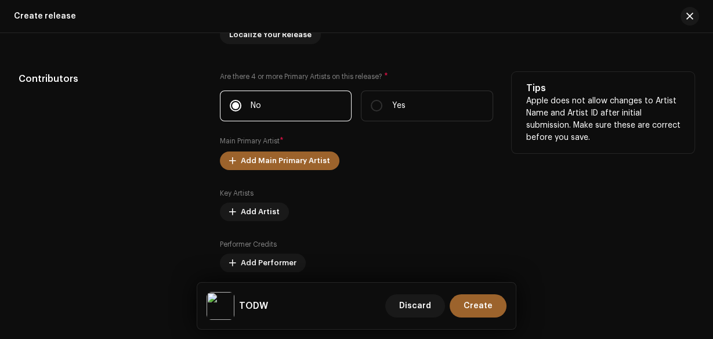
scroll to position [1291, 0]
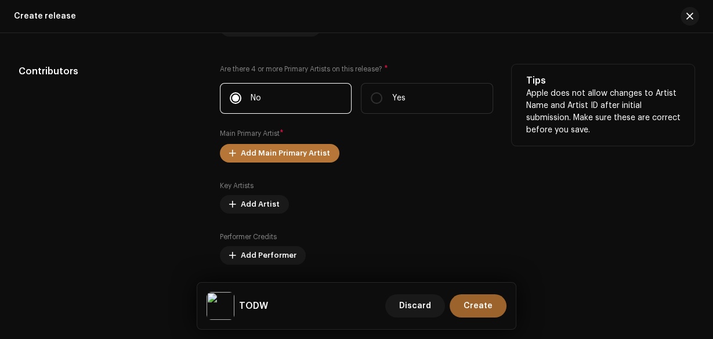
type input "TODW"
click at [294, 160] on span "Add Main Primary Artist" at bounding box center [285, 153] width 89 height 23
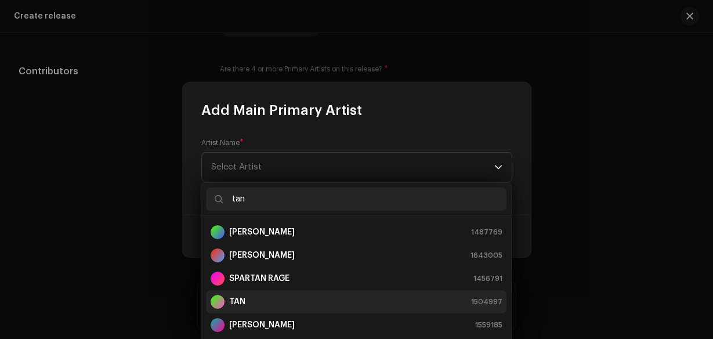
type input "tan"
click at [271, 306] on div "TAN 1504997" at bounding box center [356, 302] width 291 height 14
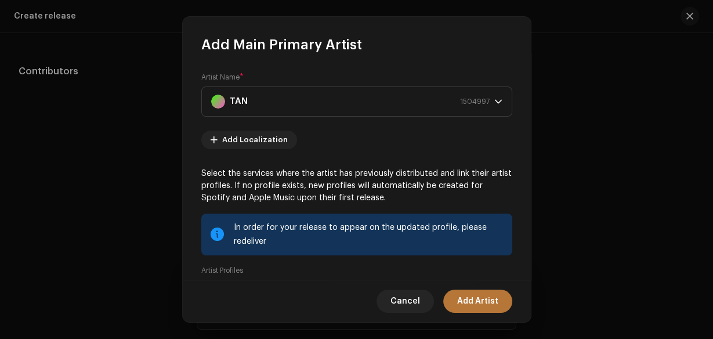
click at [466, 304] on span "Add Artist" at bounding box center [477, 301] width 41 height 23
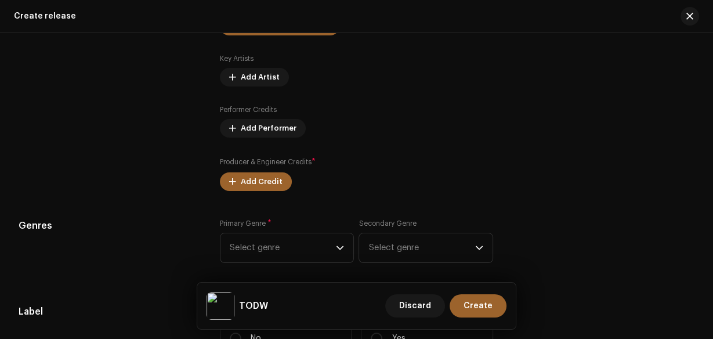
scroll to position [1433, 0]
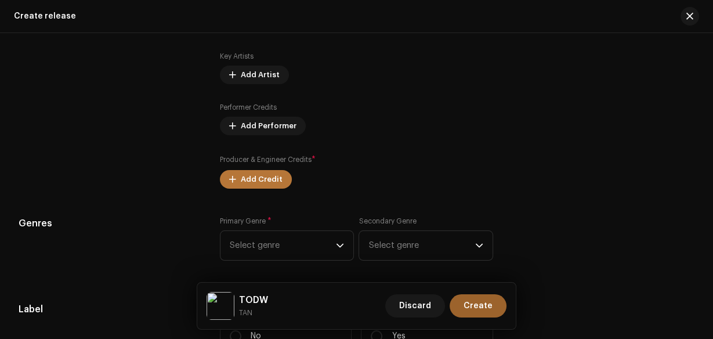
click at [250, 187] on span "Add Credit" at bounding box center [262, 179] width 42 height 23
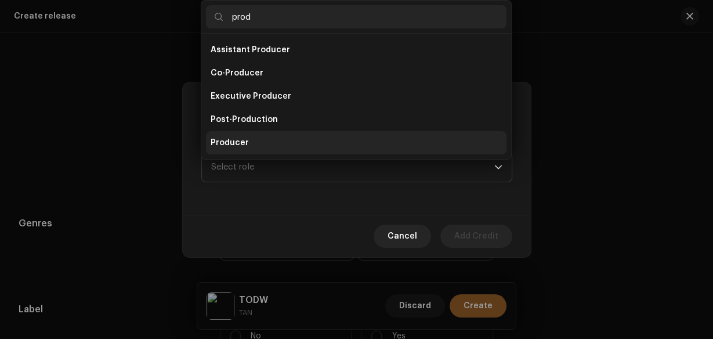
type input "prod"
click at [228, 149] on li "Producer" at bounding box center [356, 142] width 301 height 23
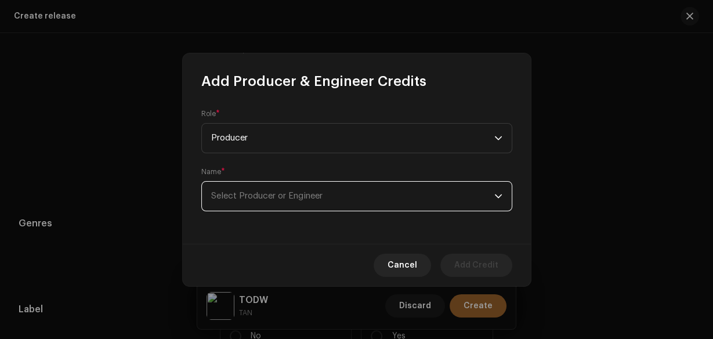
click at [226, 198] on span "Select Producer or Engineer" at bounding box center [266, 196] width 111 height 9
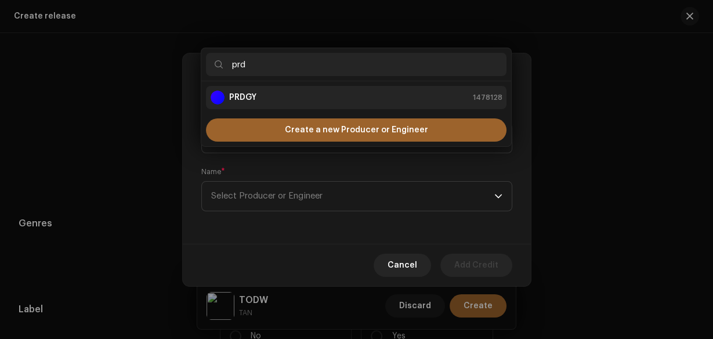
type input "prd"
click at [266, 95] on div "PRDGY 1478128" at bounding box center [356, 98] width 291 height 14
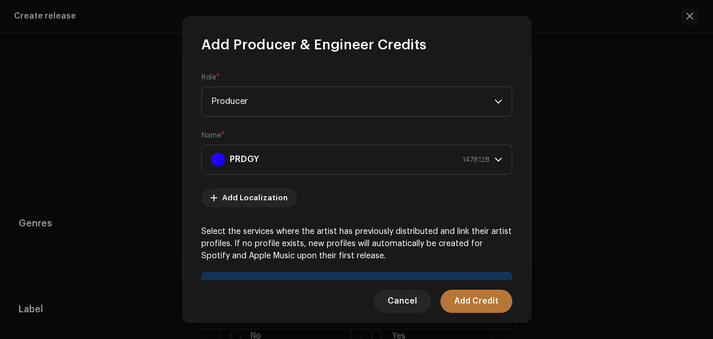
click at [475, 298] on span "Add Credit" at bounding box center [476, 301] width 44 height 23
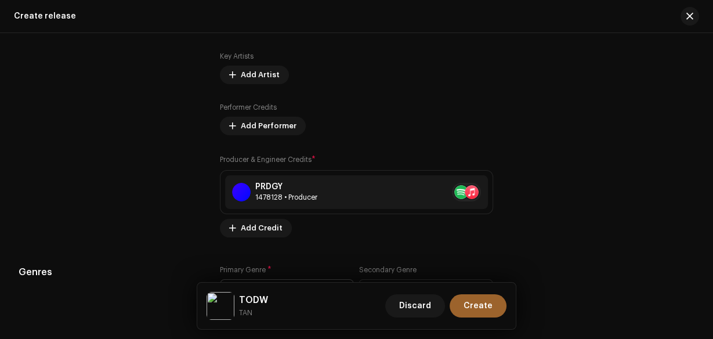
click at [341, 246] on div "Prefill release information from track metadata Compilation Is it a compilation…" at bounding box center [357, 160] width 676 height 1304
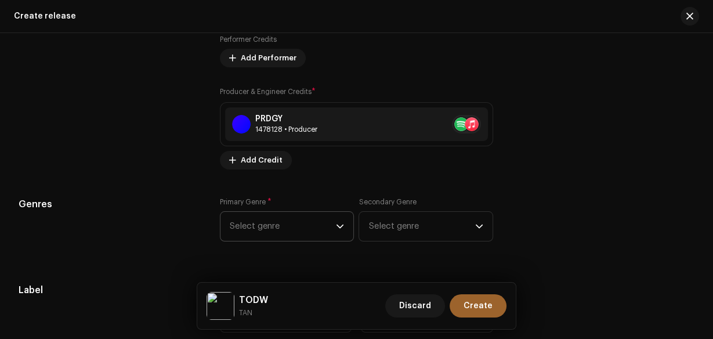
scroll to position [1518, 0]
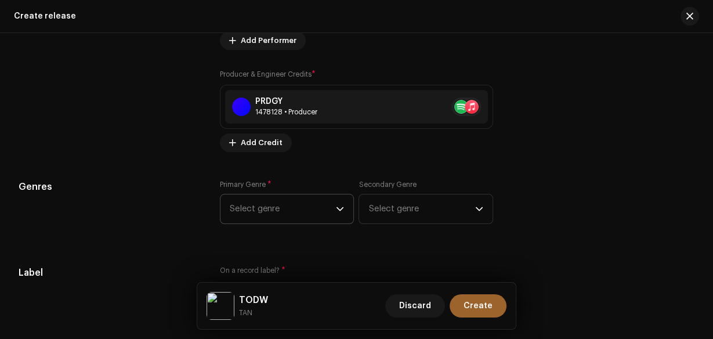
click at [336, 205] on div "dropdown trigger" at bounding box center [340, 208] width 8 height 29
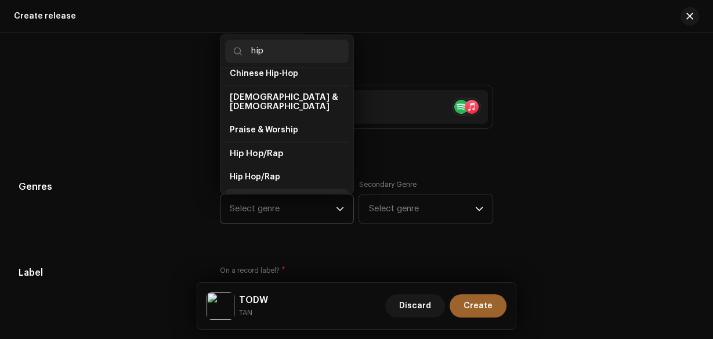
scroll to position [42, 0]
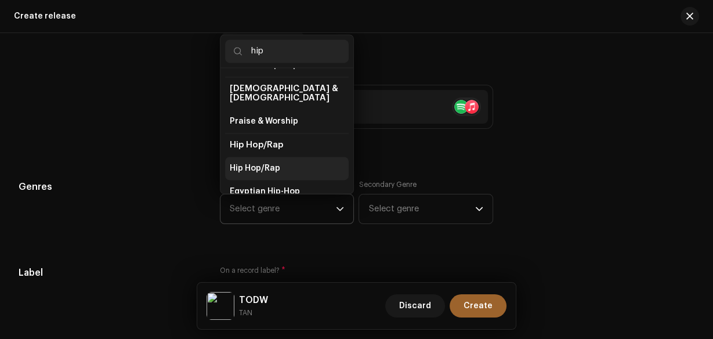
type input "hip"
click at [302, 163] on li "Hip Hop/Rap" at bounding box center [287, 168] width 124 height 23
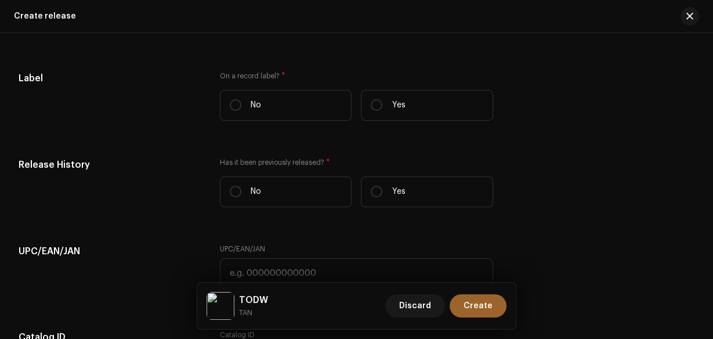
scroll to position [1713, 0]
click at [413, 99] on label "Yes" at bounding box center [427, 104] width 132 height 31
click at [382, 99] on input "Yes" at bounding box center [377, 105] width 12 height 12
radio input "true"
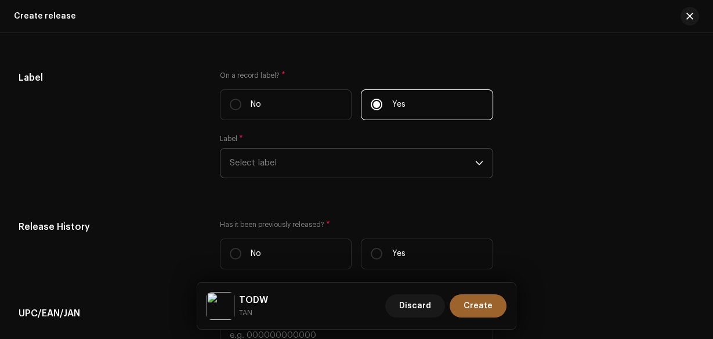
click at [365, 172] on span "Select label" at bounding box center [353, 163] width 246 height 29
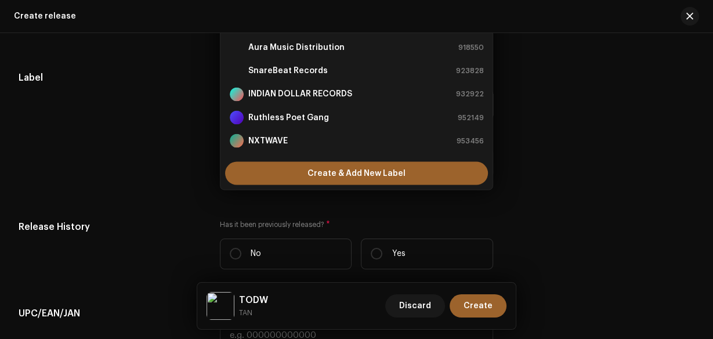
scroll to position [1697, 0]
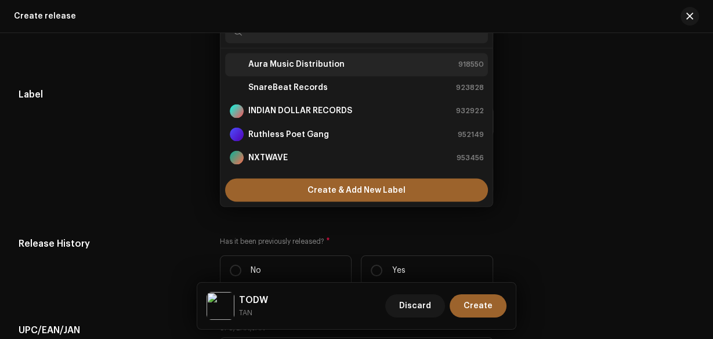
click at [311, 75] on li "Aura Music Distribution 918550" at bounding box center [357, 64] width 264 height 23
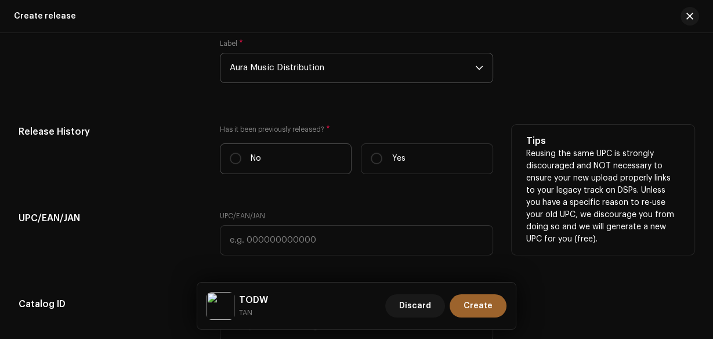
click at [286, 157] on label "No" at bounding box center [286, 158] width 132 height 31
click at [241, 157] on input "No" at bounding box center [236, 159] width 12 height 12
radio input "true"
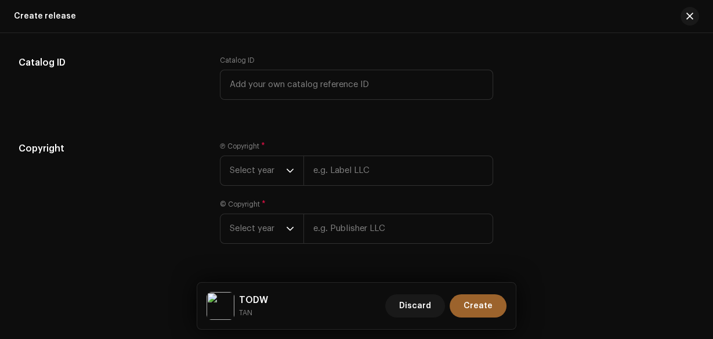
scroll to position [2084, 0]
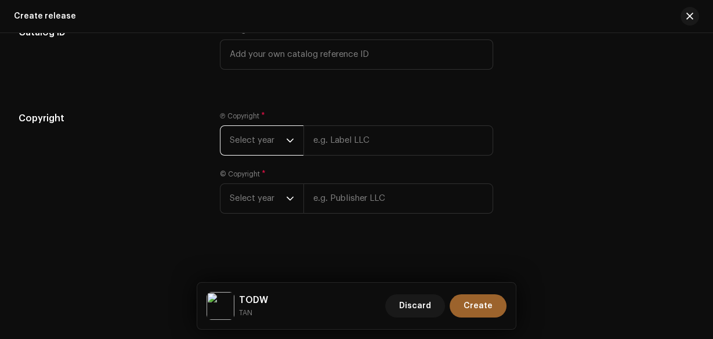
click at [269, 140] on span "Select year" at bounding box center [258, 140] width 56 height 29
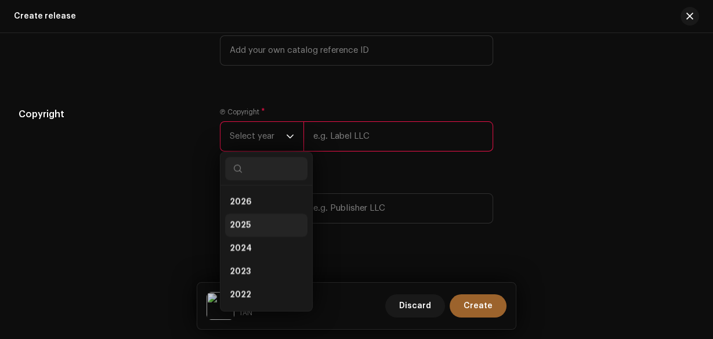
click at [259, 223] on li "2025" at bounding box center [266, 225] width 82 height 23
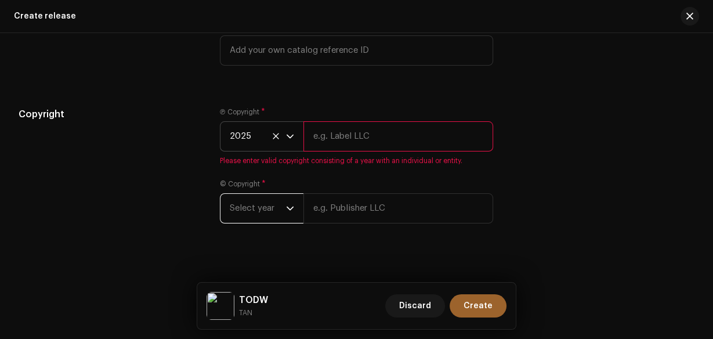
click at [262, 214] on span "Select year" at bounding box center [258, 208] width 56 height 29
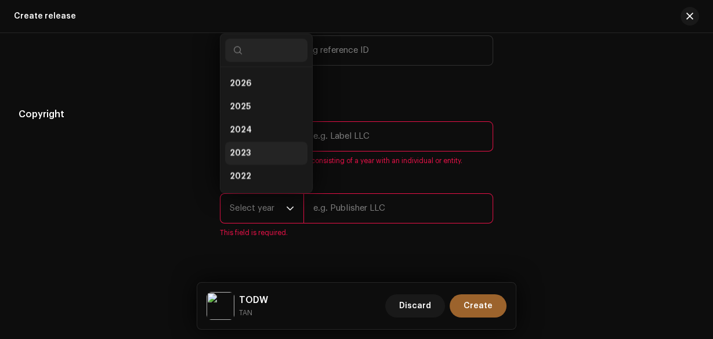
scroll to position [19, 0]
click at [277, 100] on li "2025" at bounding box center [266, 88] width 82 height 23
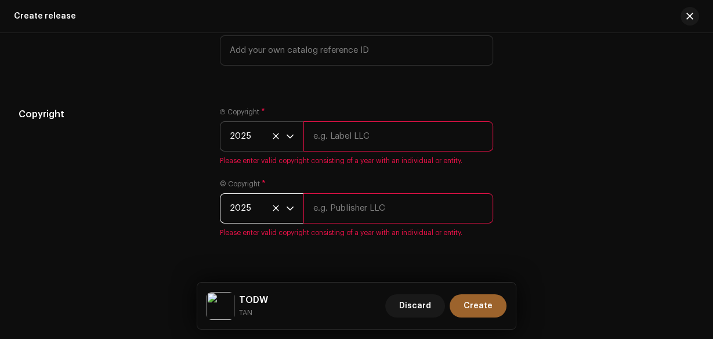
click at [243, 309] on small "TAN" at bounding box center [253, 313] width 29 height 12
copy small "TAN"
paste input "TAN"
click at [355, 132] on input "TAN" at bounding box center [399, 136] width 190 height 30
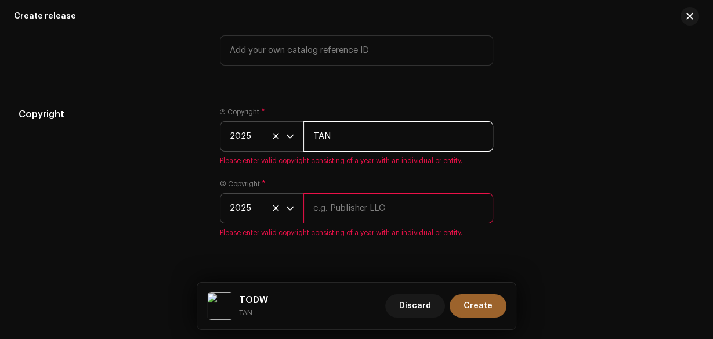
type input "TAN"
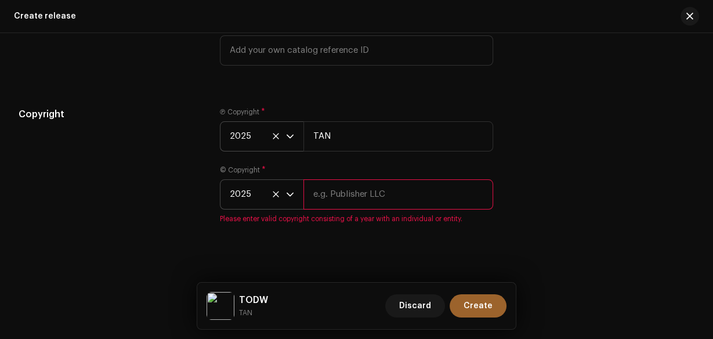
paste input "TAN"
click at [338, 207] on input "TAN" at bounding box center [399, 194] width 190 height 30
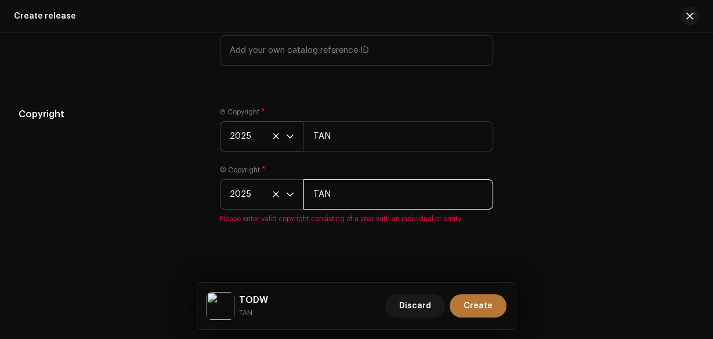
type input "TAN"
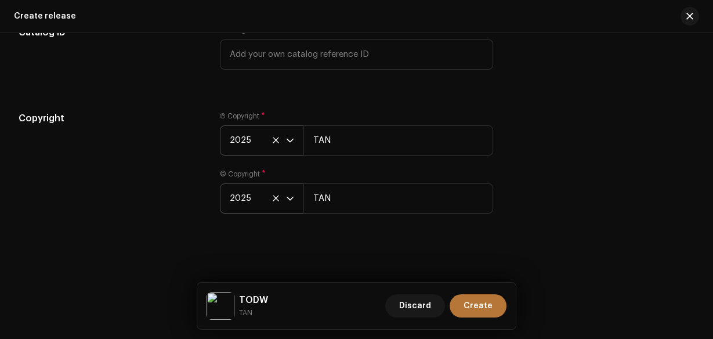
click at [475, 302] on span "Create" at bounding box center [478, 305] width 29 height 23
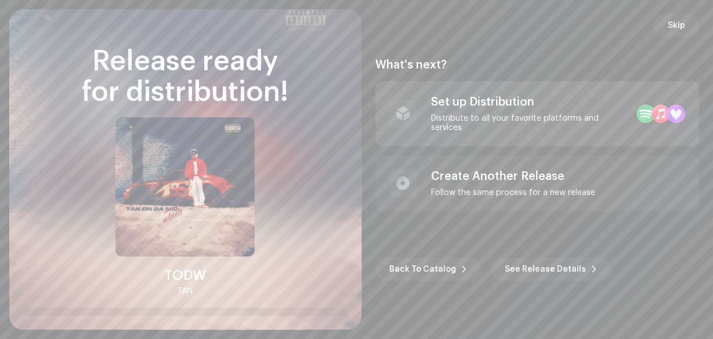
click at [637, 107] on div at bounding box center [646, 113] width 19 height 19
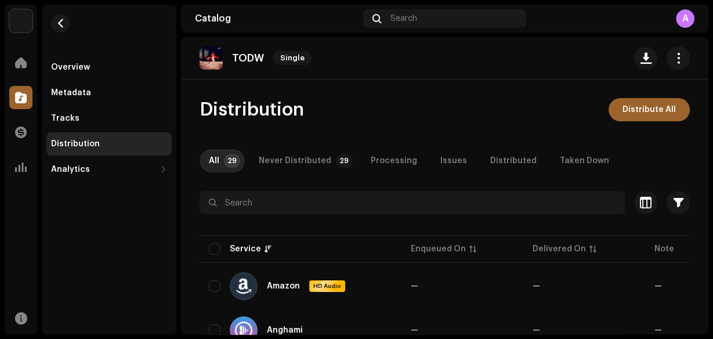
click at [636, 107] on span "Distribute All" at bounding box center [649, 109] width 53 height 23
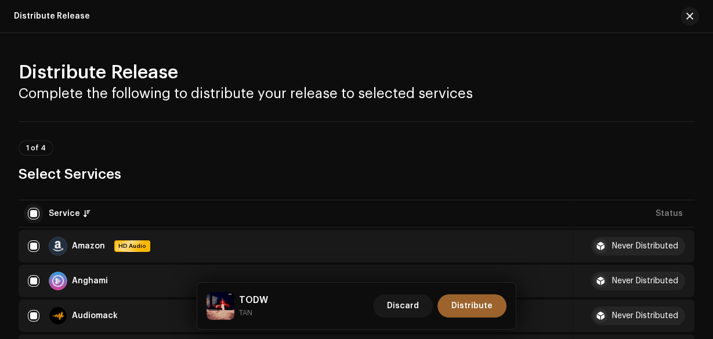
click at [29, 212] on input "checkbox" at bounding box center [34, 214] width 12 height 12
checkbox input "false"
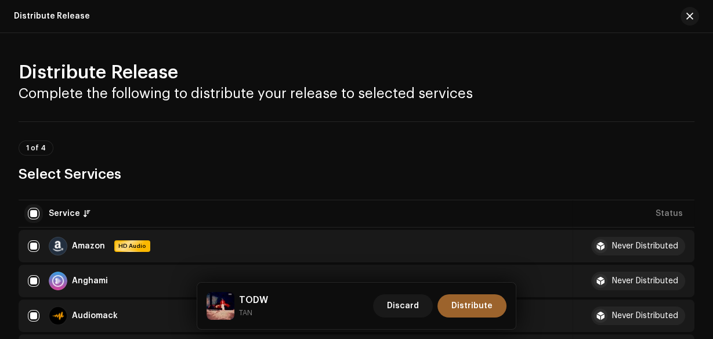
checkbox input "false"
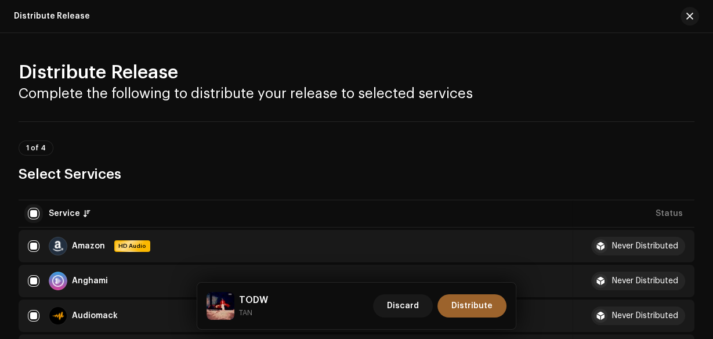
checkbox input "false"
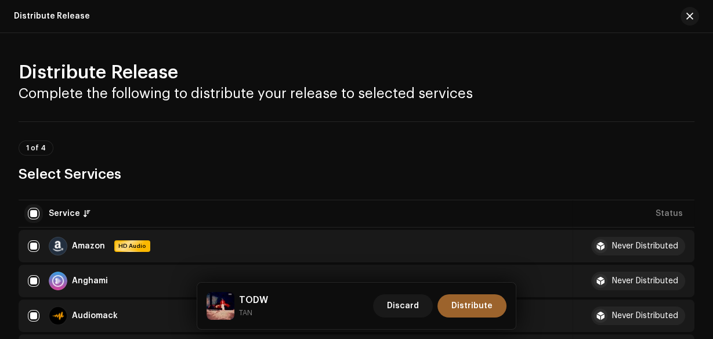
checkbox input "false"
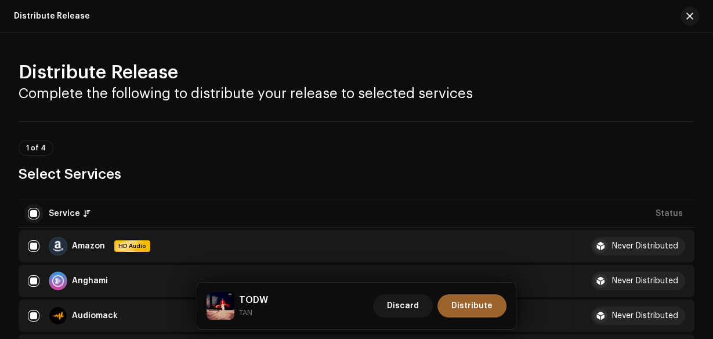
checkbox input "false"
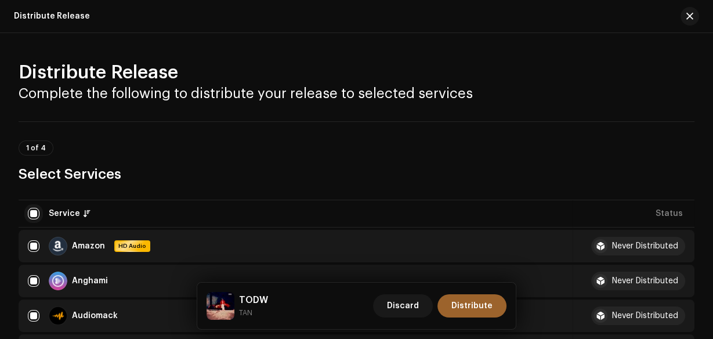
checkbox input "false"
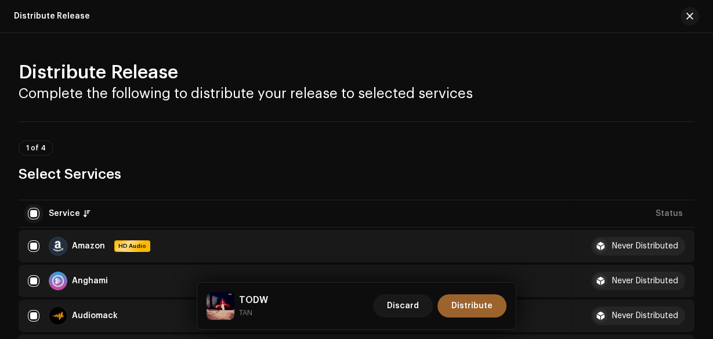
checkbox input "false"
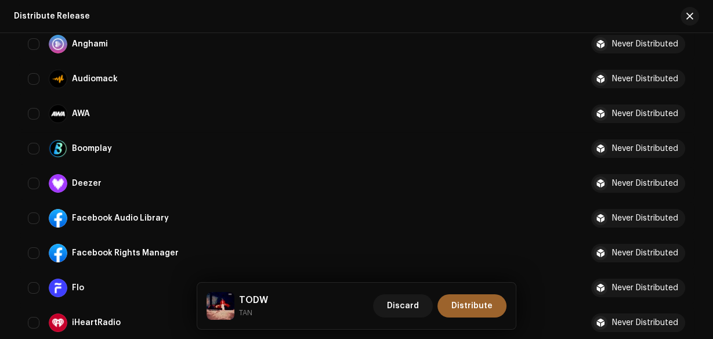
scroll to position [239, 0]
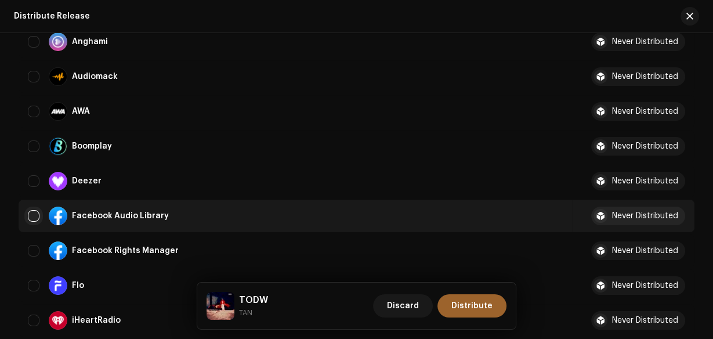
click at [32, 212] on input "Row Unselected" at bounding box center [34, 216] width 12 height 12
checkbox input "true"
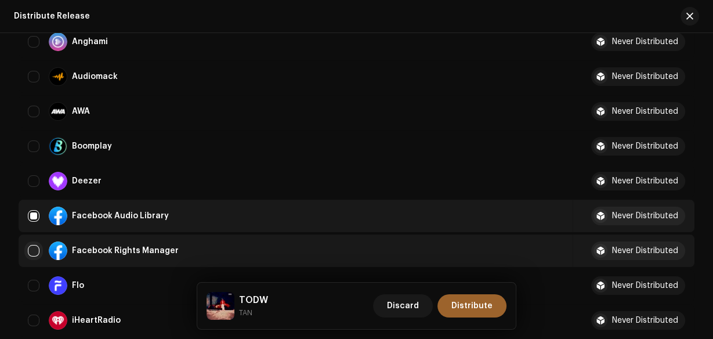
click at [30, 250] on input "Row Unselected" at bounding box center [34, 251] width 12 height 12
checkbox input "true"
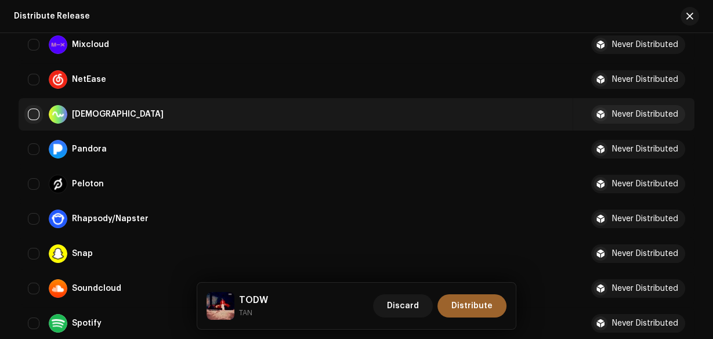
scroll to position [734, 0]
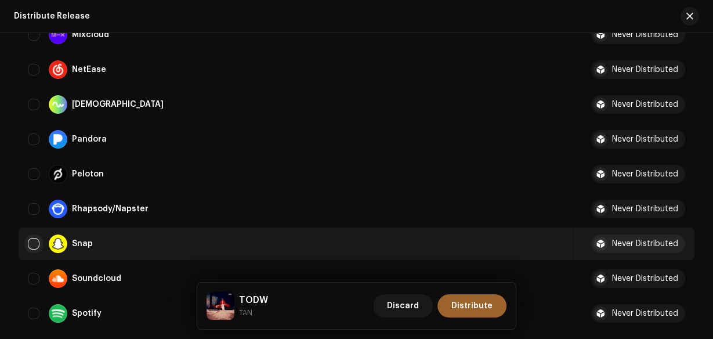
click at [35, 240] on input "Row Unselected" at bounding box center [34, 244] width 12 height 12
checkbox input "true"
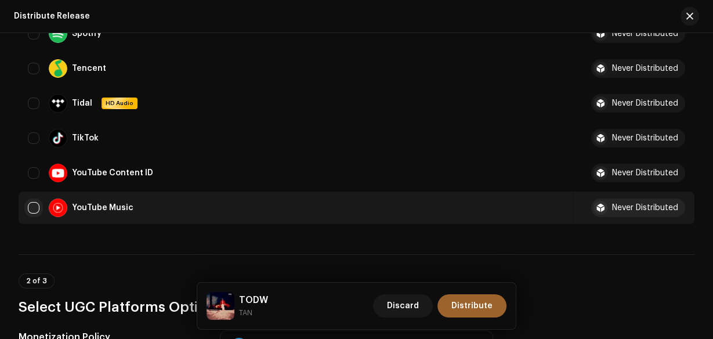
scroll to position [1014, 0]
click at [37, 201] on input "Row Unselected" at bounding box center [34, 207] width 12 height 12
click at [37, 201] on input "Row Selected" at bounding box center [34, 207] width 12 height 12
checkbox input "false"
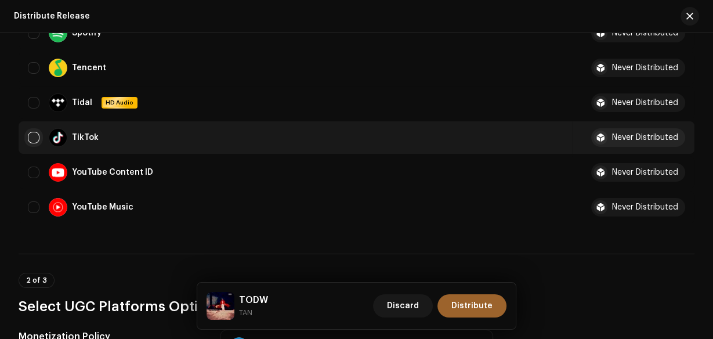
click at [34, 138] on input "Row Unselected" at bounding box center [34, 138] width 12 height 12
checkbox input "true"
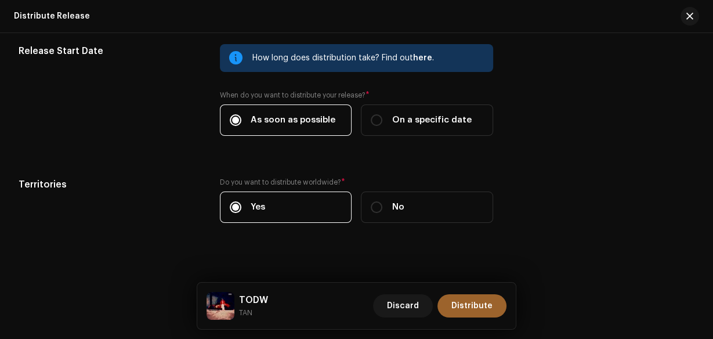
scroll to position [1729, 0]
click at [453, 298] on button "Distribute" at bounding box center [472, 305] width 69 height 23
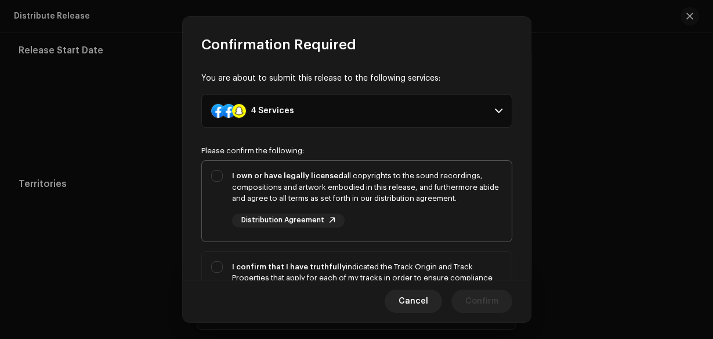
click at [402, 214] on div "I own or have legally licensed all copyrights to the sound recordings, composit…" at bounding box center [367, 198] width 270 height 57
checkbox input "true"
click at [395, 272] on div "I confirm that I have truthfully indicated the Track Origin and Track Propertie…" at bounding box center [367, 289] width 270 height 57
checkbox input "true"
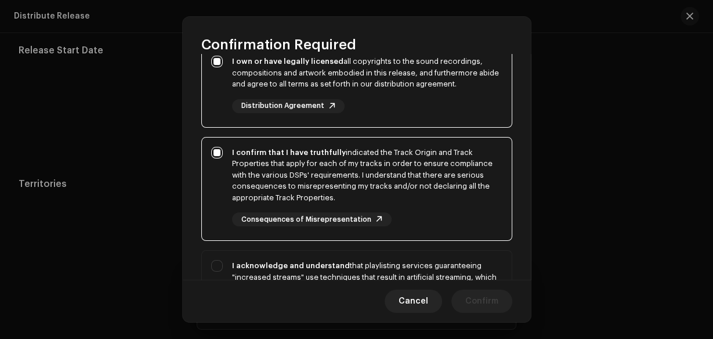
scroll to position [114, 0]
click at [404, 252] on div "I acknowledge and understand that playlisting services guaranteeing "increased …" at bounding box center [357, 304] width 310 height 106
checkbox input "true"
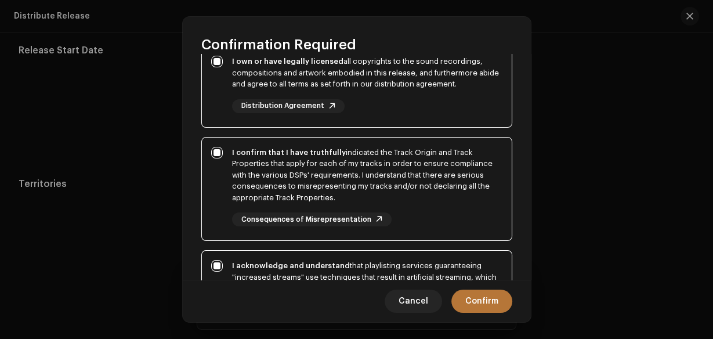
click at [465, 295] on button "Confirm" at bounding box center [482, 301] width 61 height 23
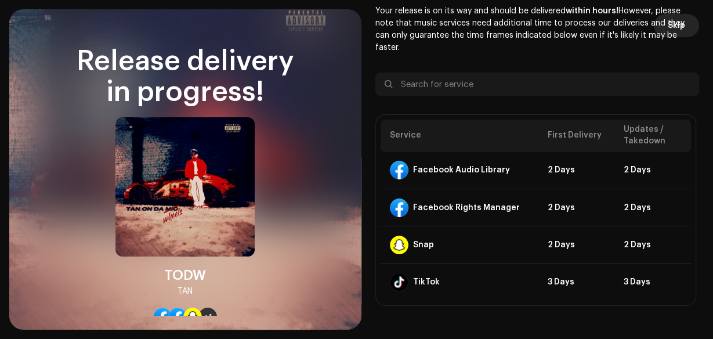
click at [681, 23] on button "Skip" at bounding box center [676, 25] width 45 height 23
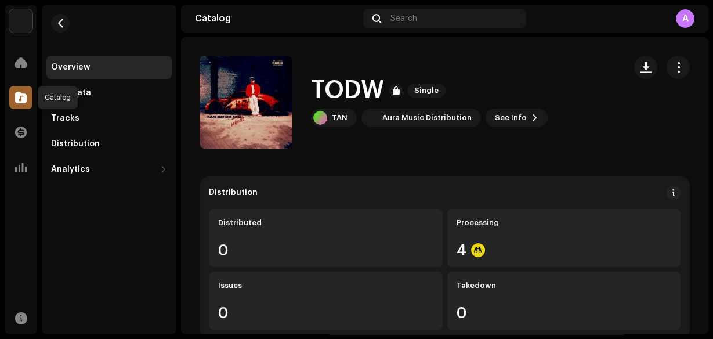
click at [16, 93] on span at bounding box center [21, 97] width 12 height 9
